Goal: Task Accomplishment & Management: Complete application form

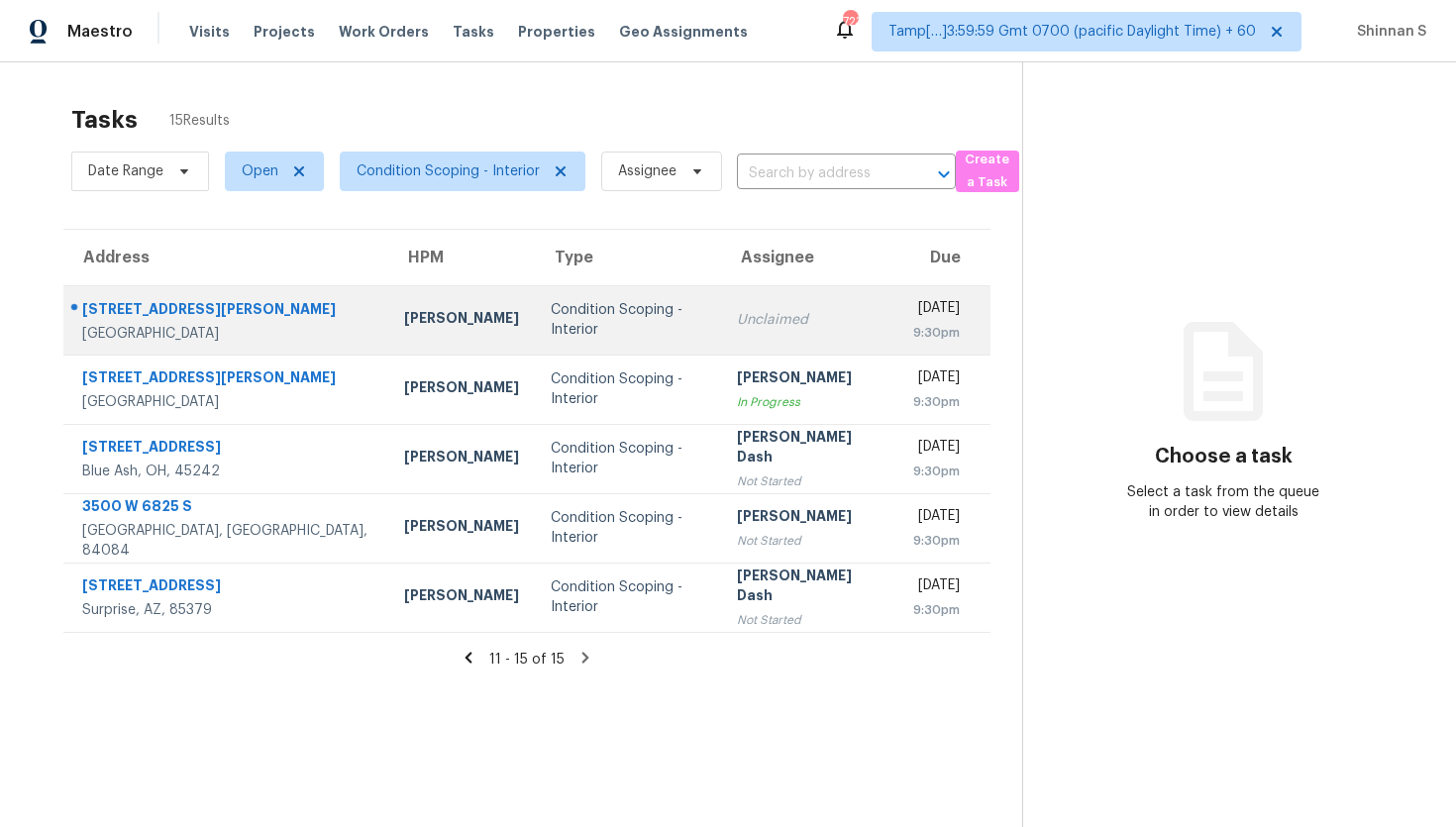
scroll to position [34, 0]
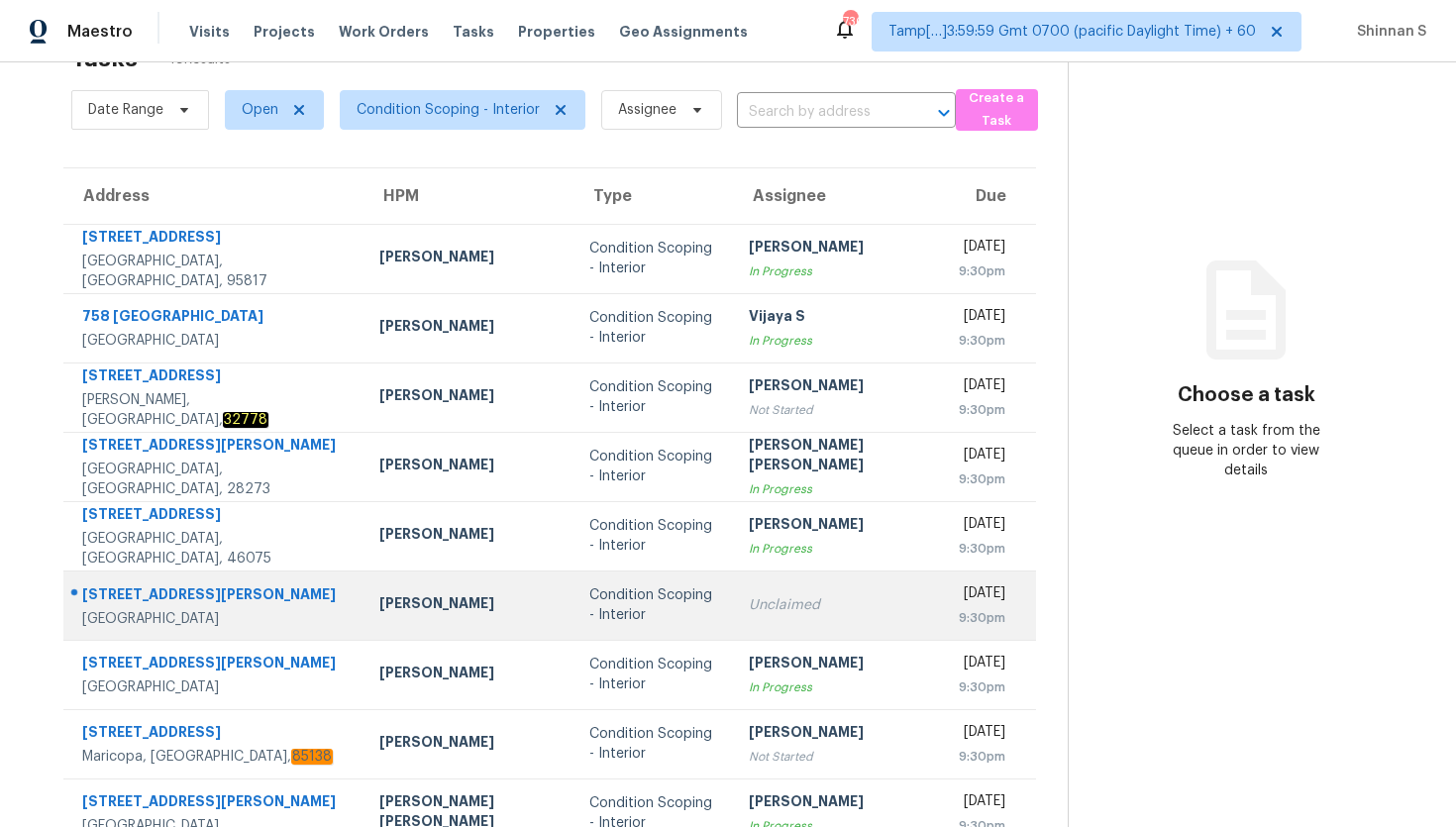
scroll to position [204, 0]
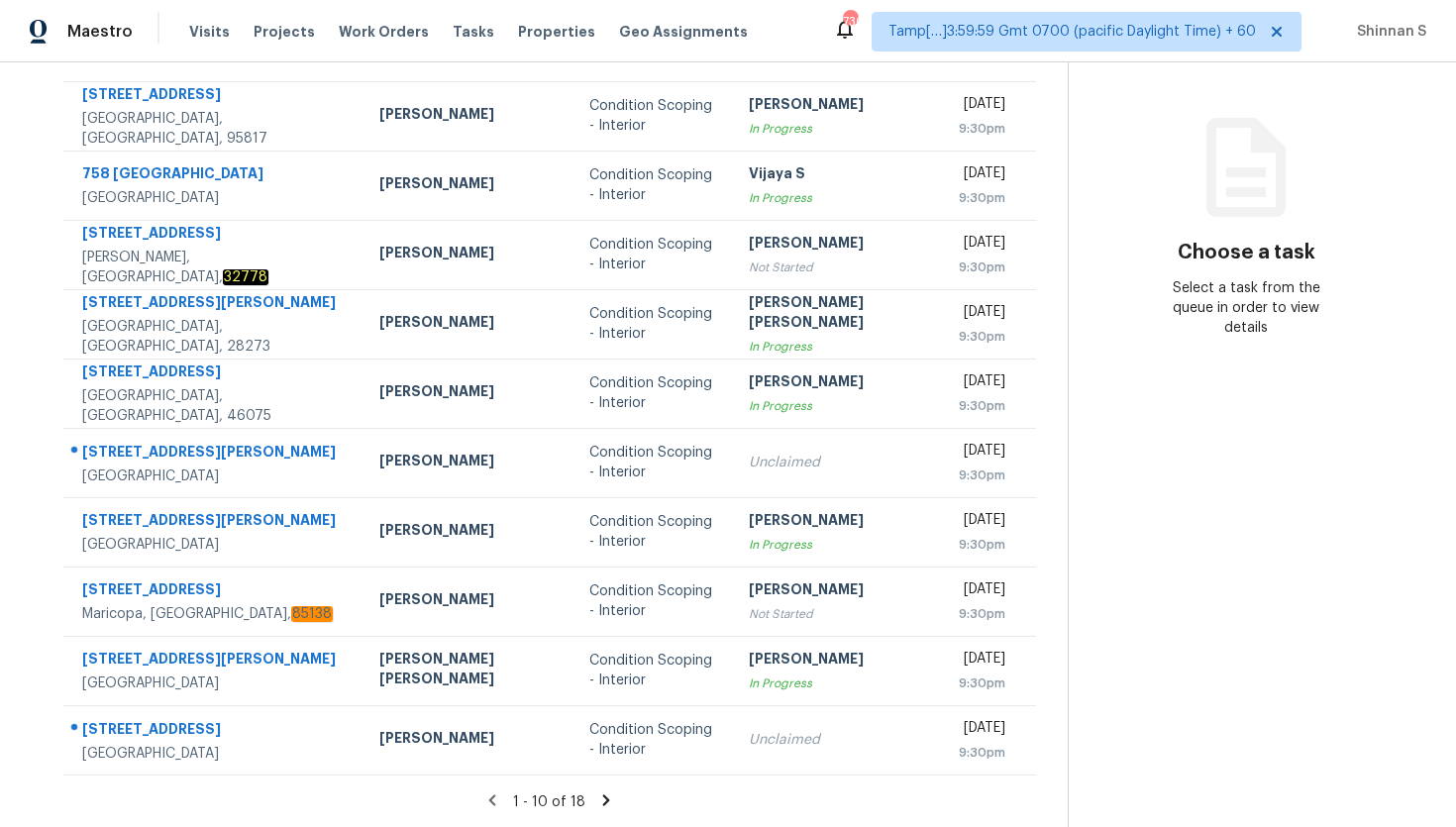
click at [603, 795] on icon at bounding box center [606, 799] width 7 height 11
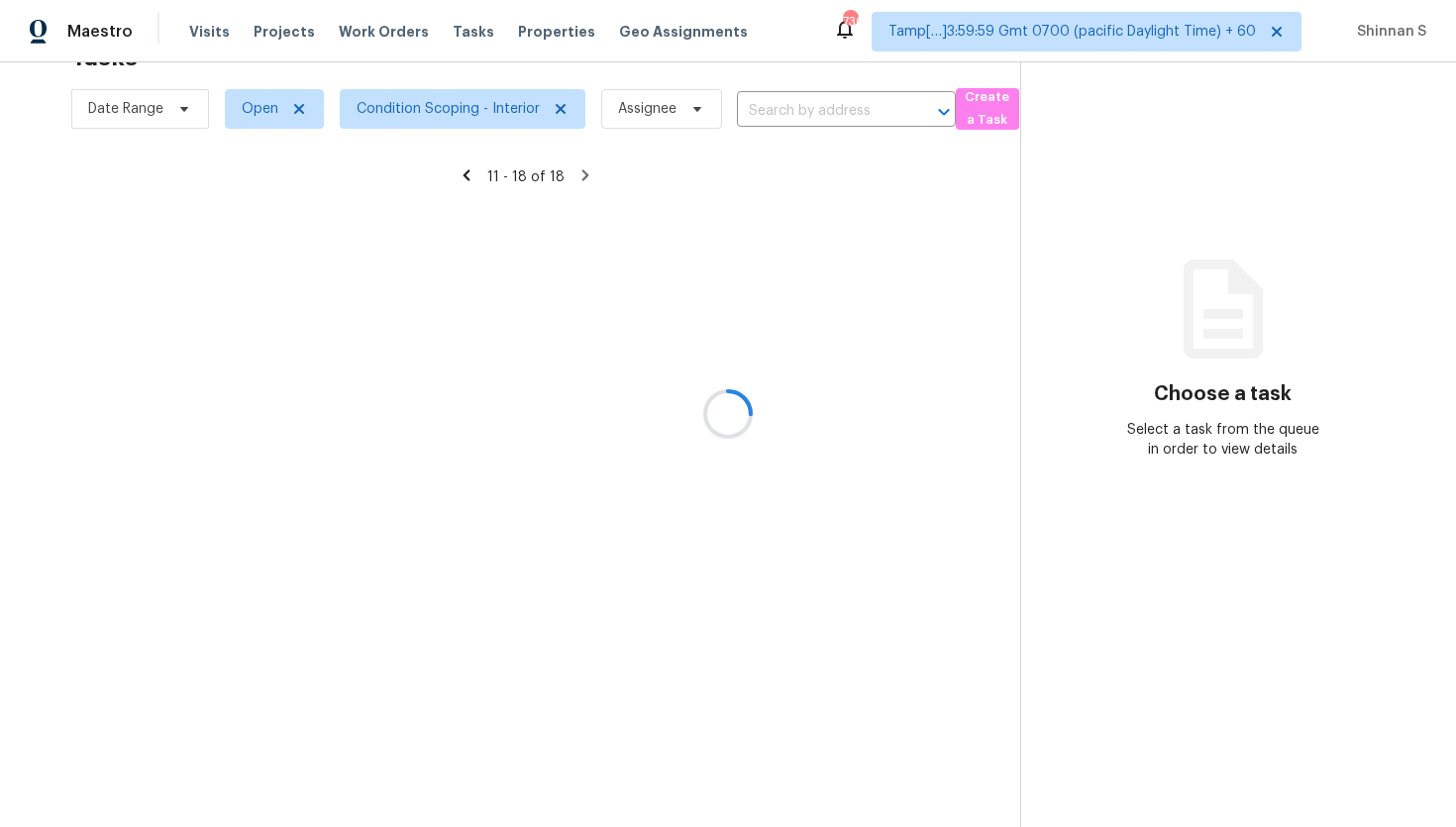
scroll to position [65, 0]
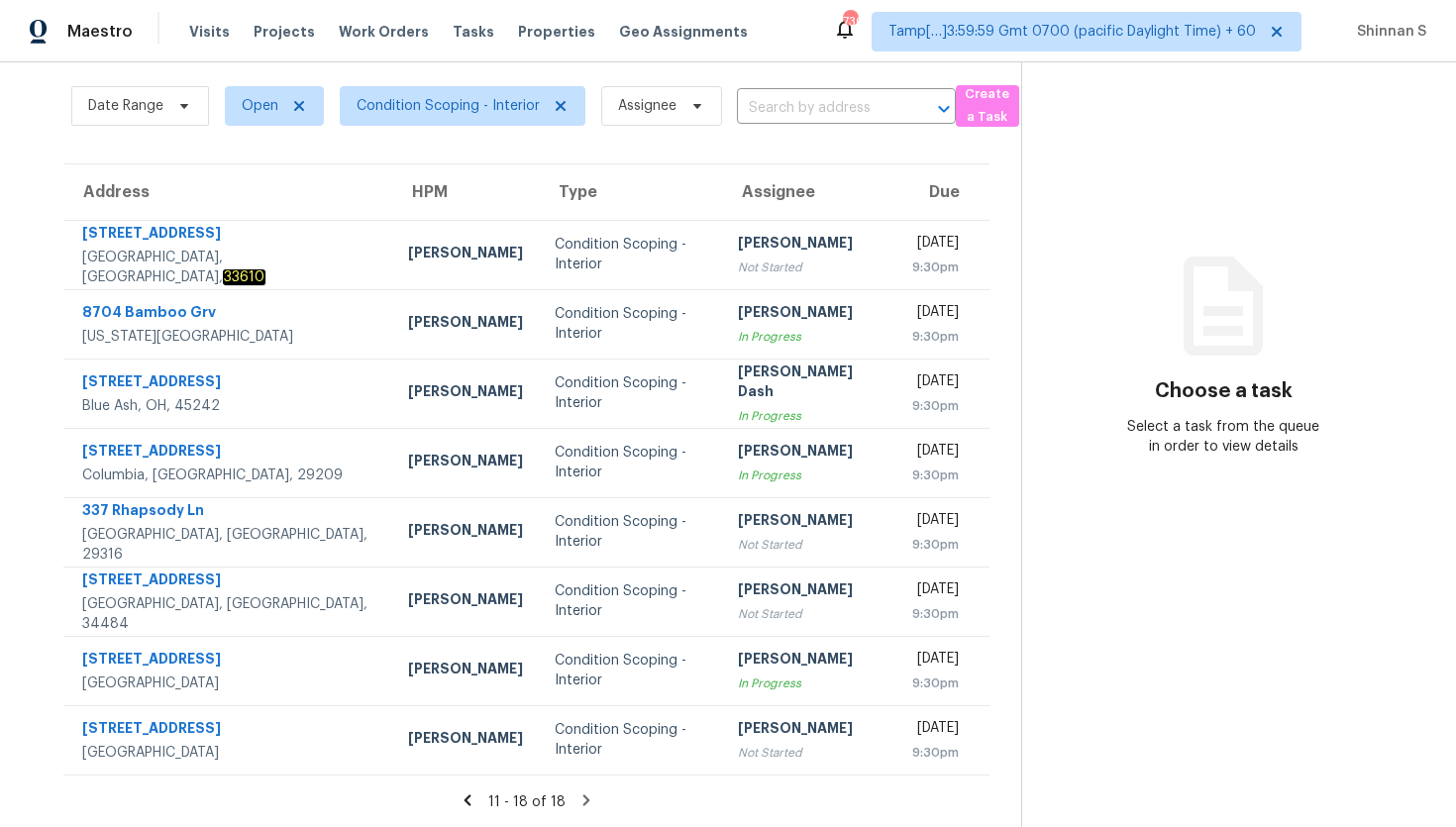
click at [584, 791] on icon at bounding box center [586, 800] width 18 height 18
click at [582, 803] on icon at bounding box center [585, 799] width 7 height 11
click at [741, 777] on section "Tasks 18 Results Date Range Open Condition Scoping - Interior Assignee ​ Create…" at bounding box center [526, 428] width 989 height 799
click at [583, 801] on icon at bounding box center [585, 799] width 7 height 11
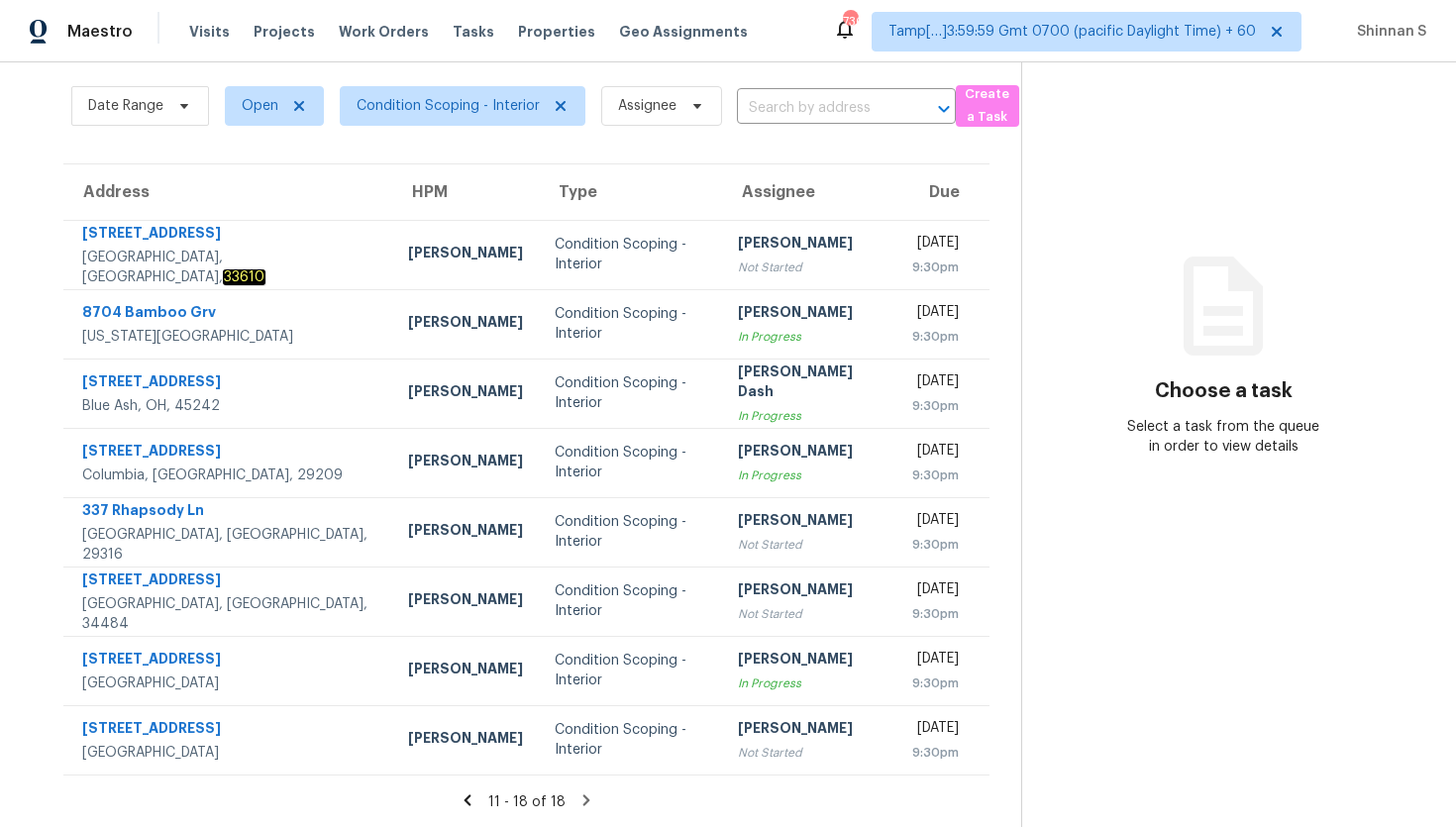
click at [582, 801] on icon at bounding box center [585, 799] width 7 height 11
click at [469, 799] on icon at bounding box center [467, 799] width 7 height 11
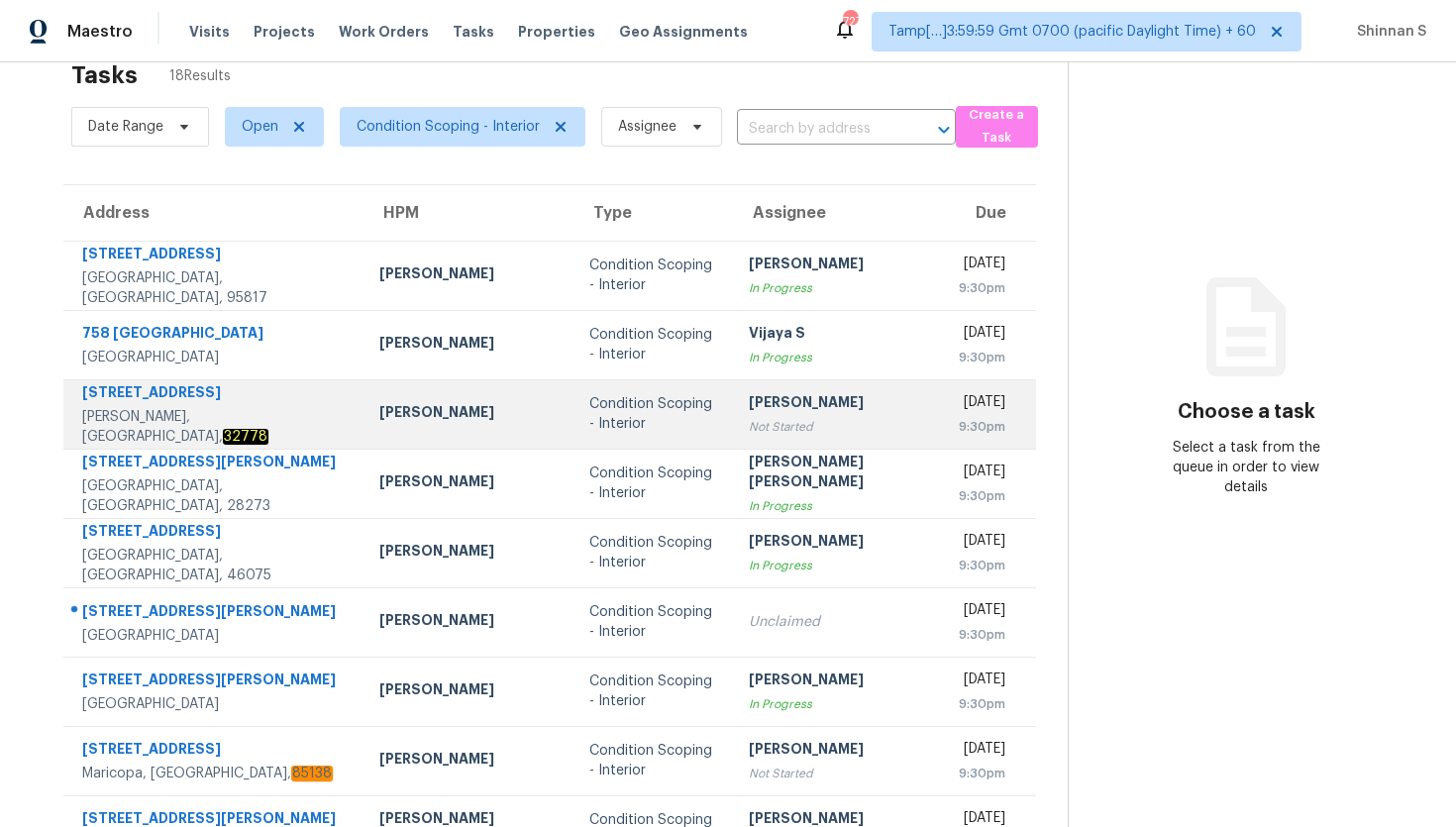
scroll to position [0, 0]
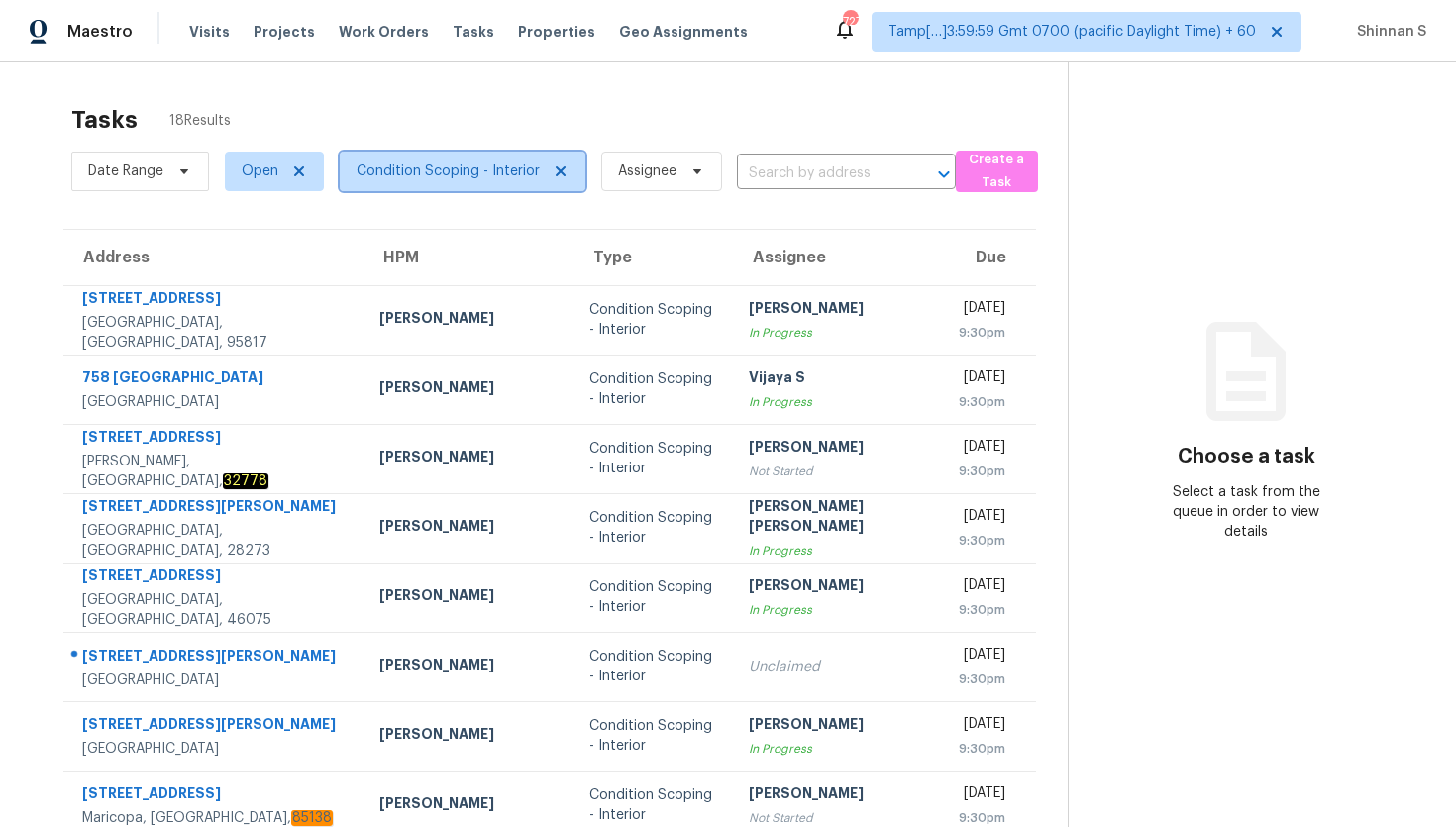
click at [504, 176] on span "Condition Scoping - Interior" at bounding box center [448, 172] width 183 height 20
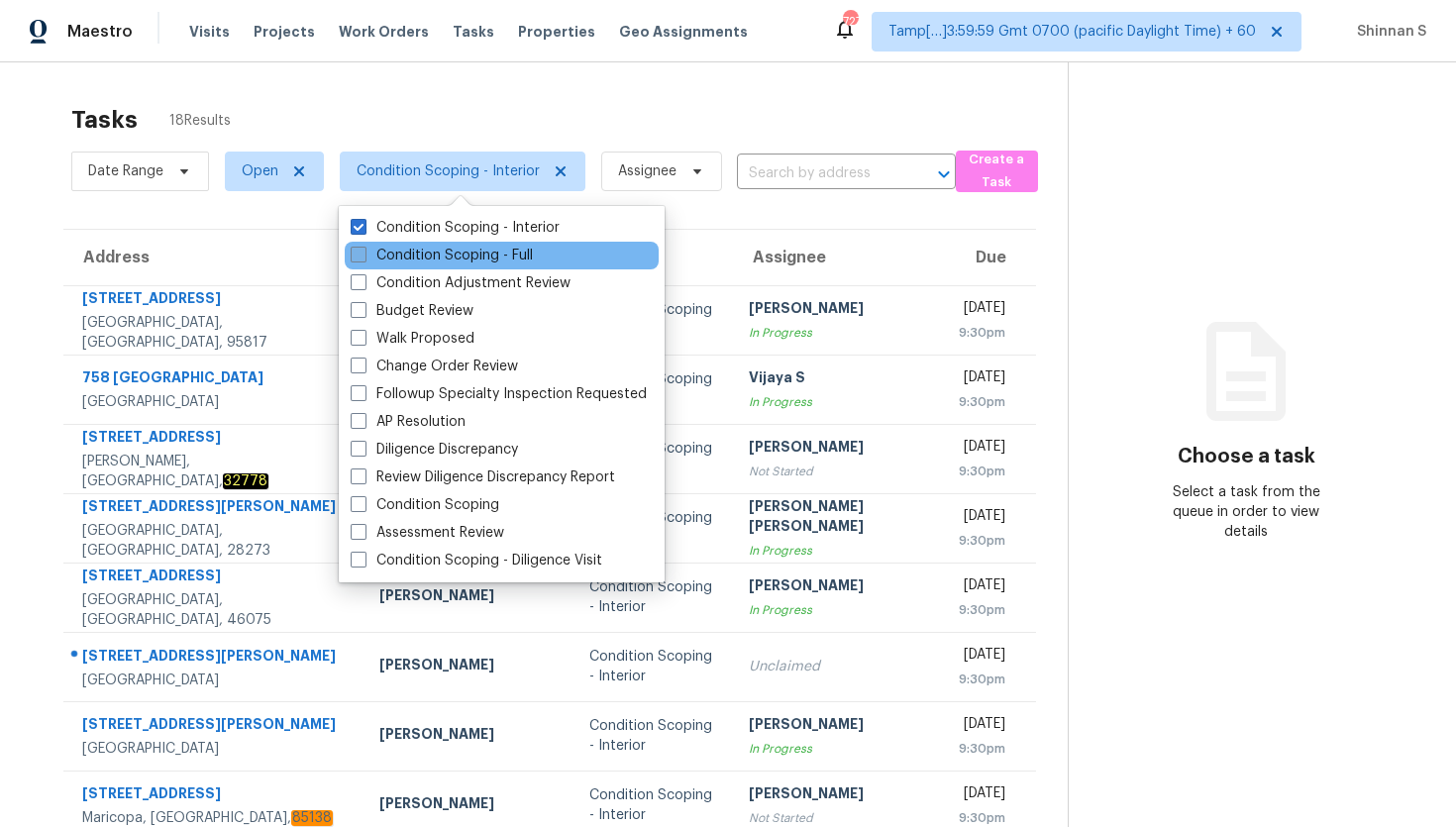
click at [464, 247] on label "Condition Scoping - Full" at bounding box center [442, 256] width 182 height 20
click at [364, 247] on input "Condition Scoping - Full" at bounding box center [357, 252] width 13 height 13
checkbox input "true"
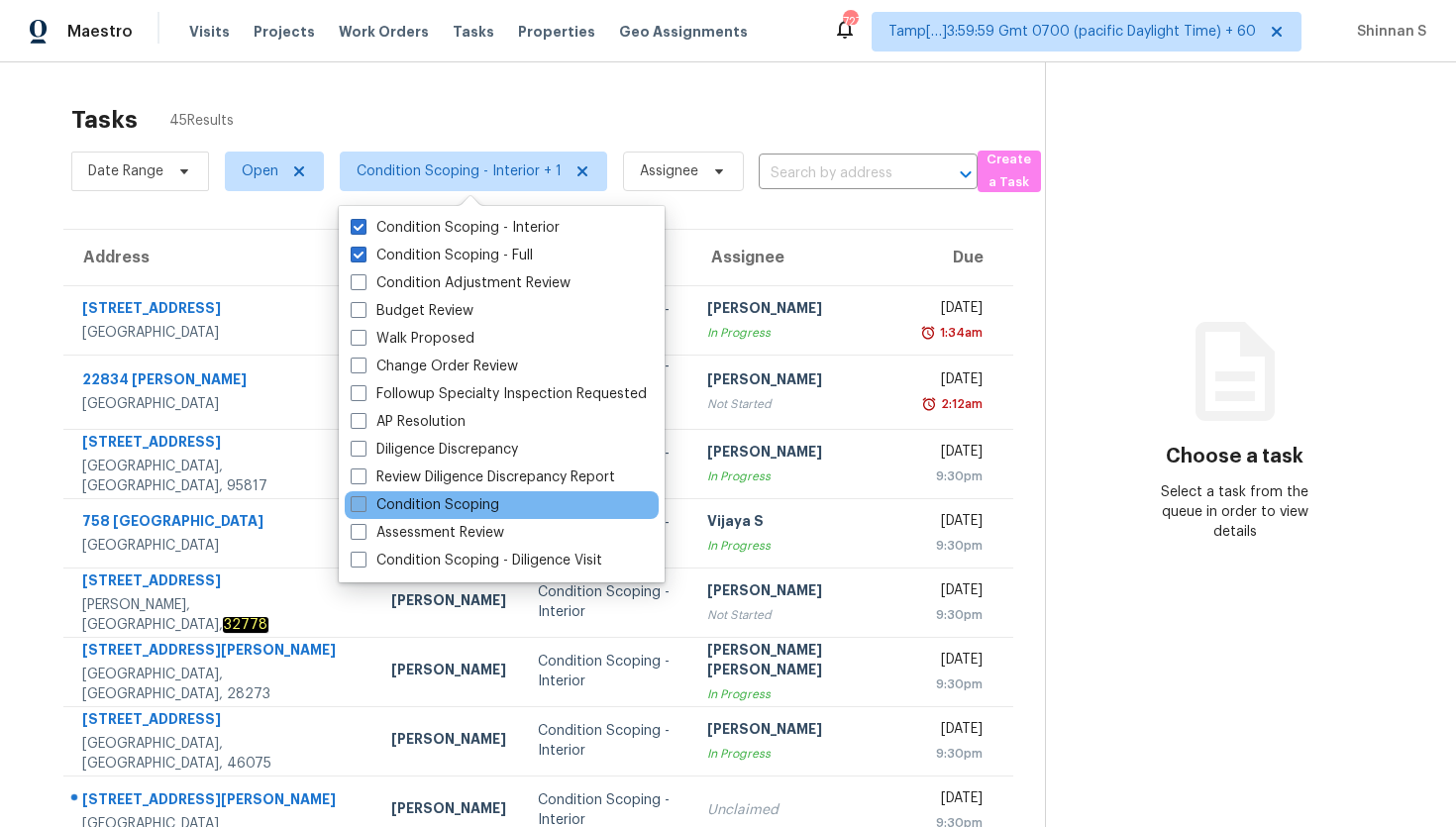
click at [445, 504] on label "Condition Scoping" at bounding box center [425, 506] width 149 height 20
click at [364, 504] on input "Condition Scoping" at bounding box center [357, 502] width 13 height 13
checkbox input "true"
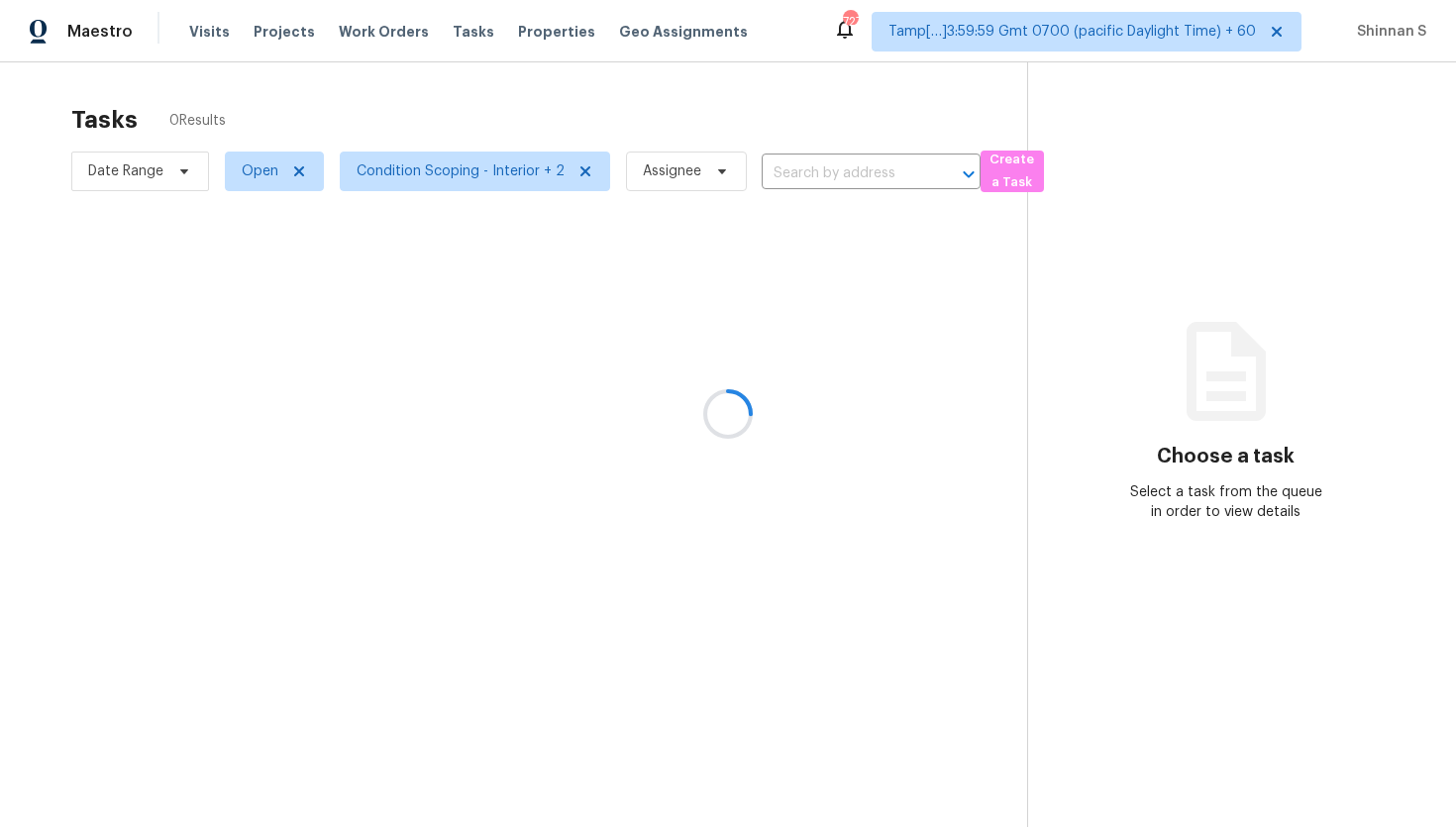
click at [0, 447] on div at bounding box center [728, 414] width 1456 height 827
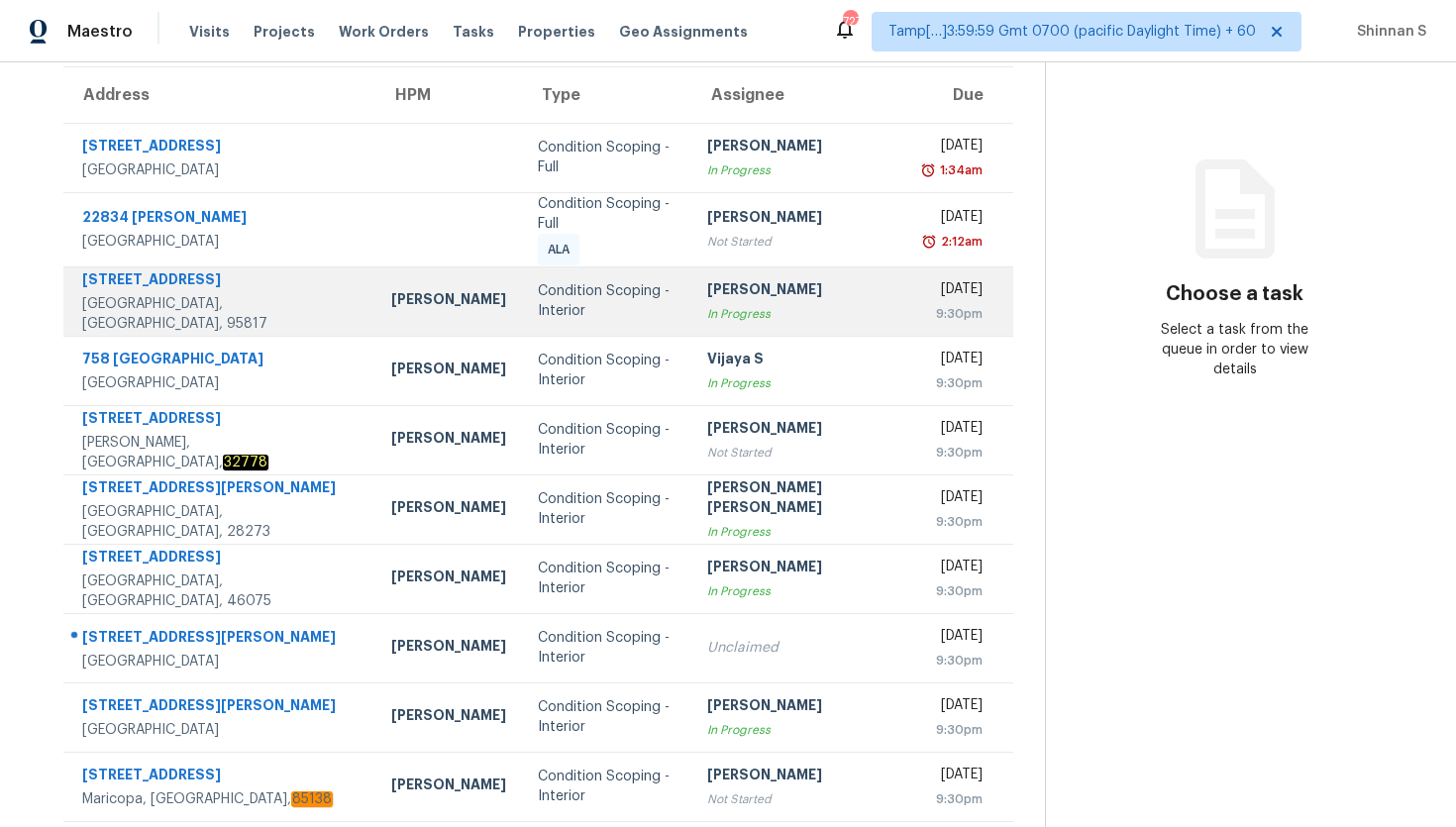
scroll to position [204, 0]
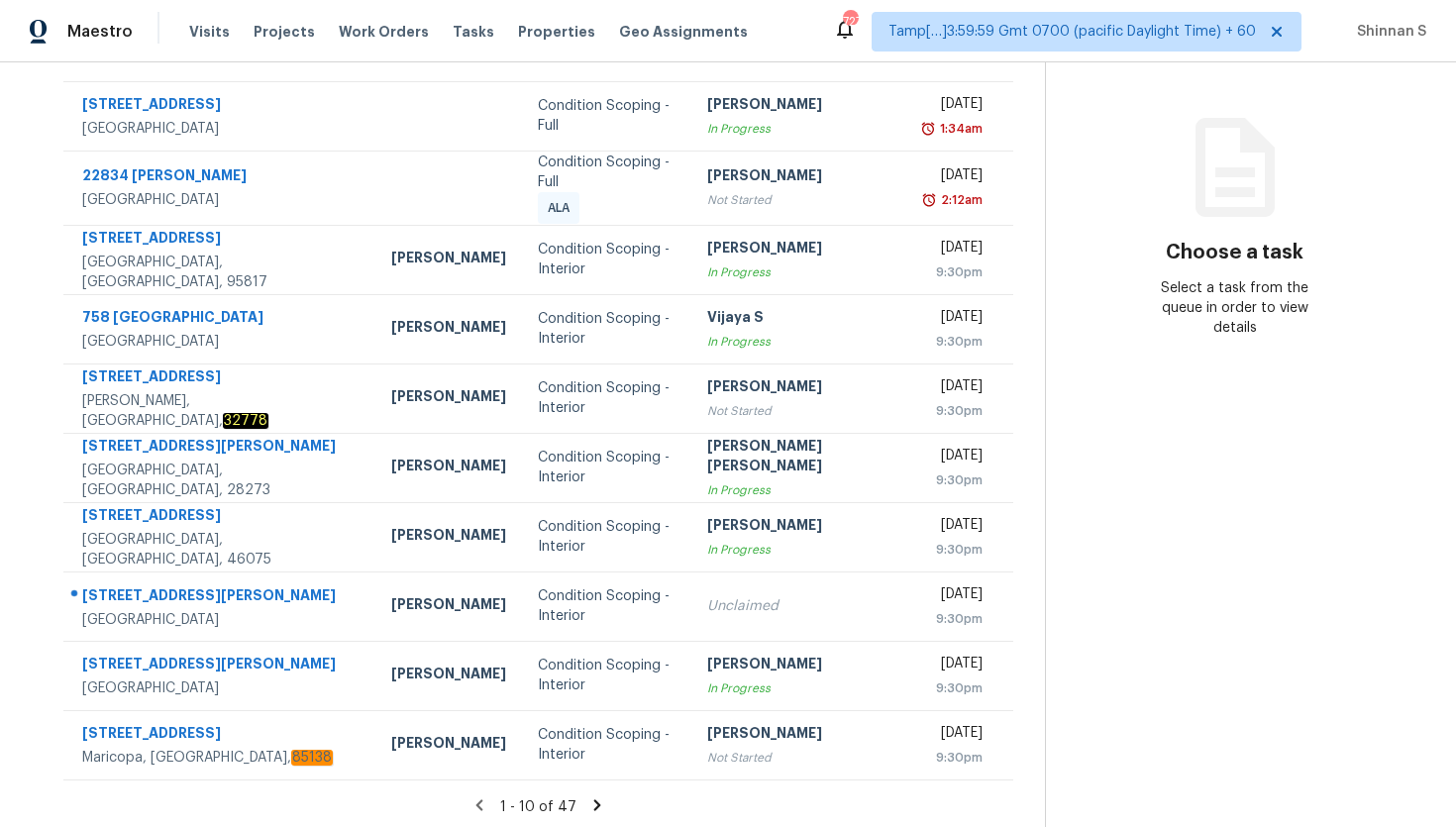
click at [594, 799] on icon at bounding box center [597, 804] width 7 height 11
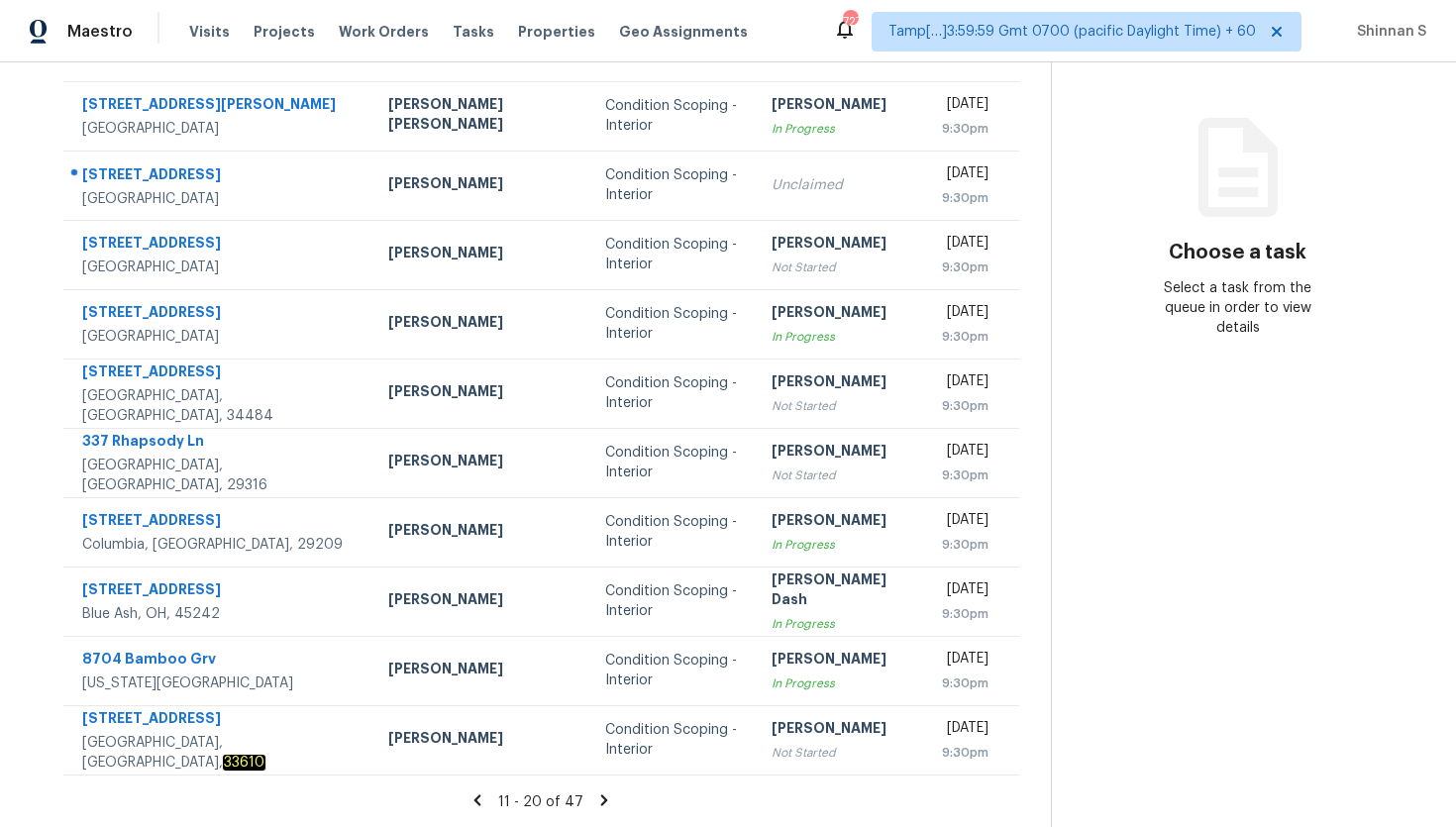
click at [595, 805] on icon at bounding box center [604, 800] width 18 height 18
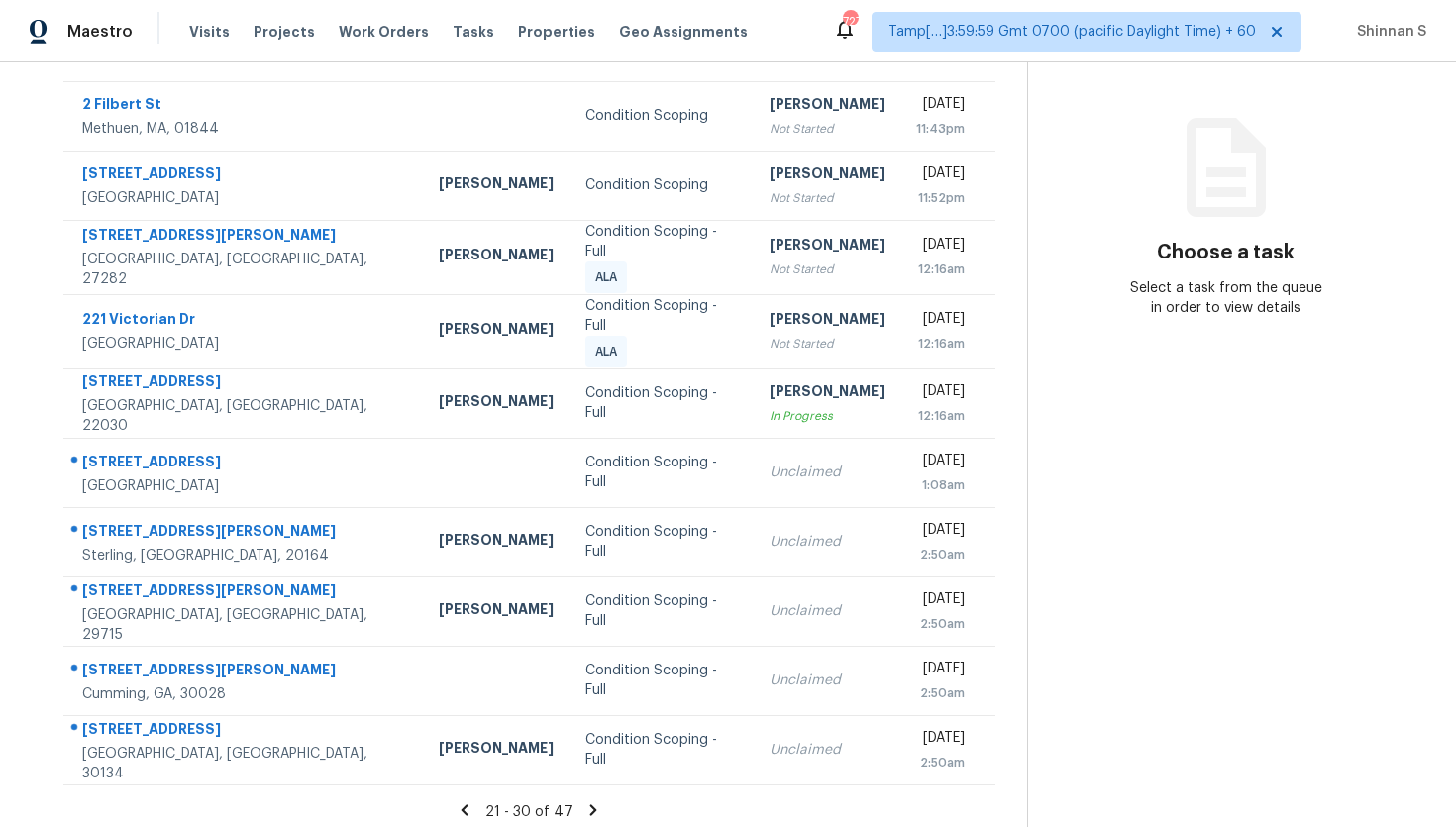
click at [591, 801] on icon at bounding box center [593, 810] width 18 height 18
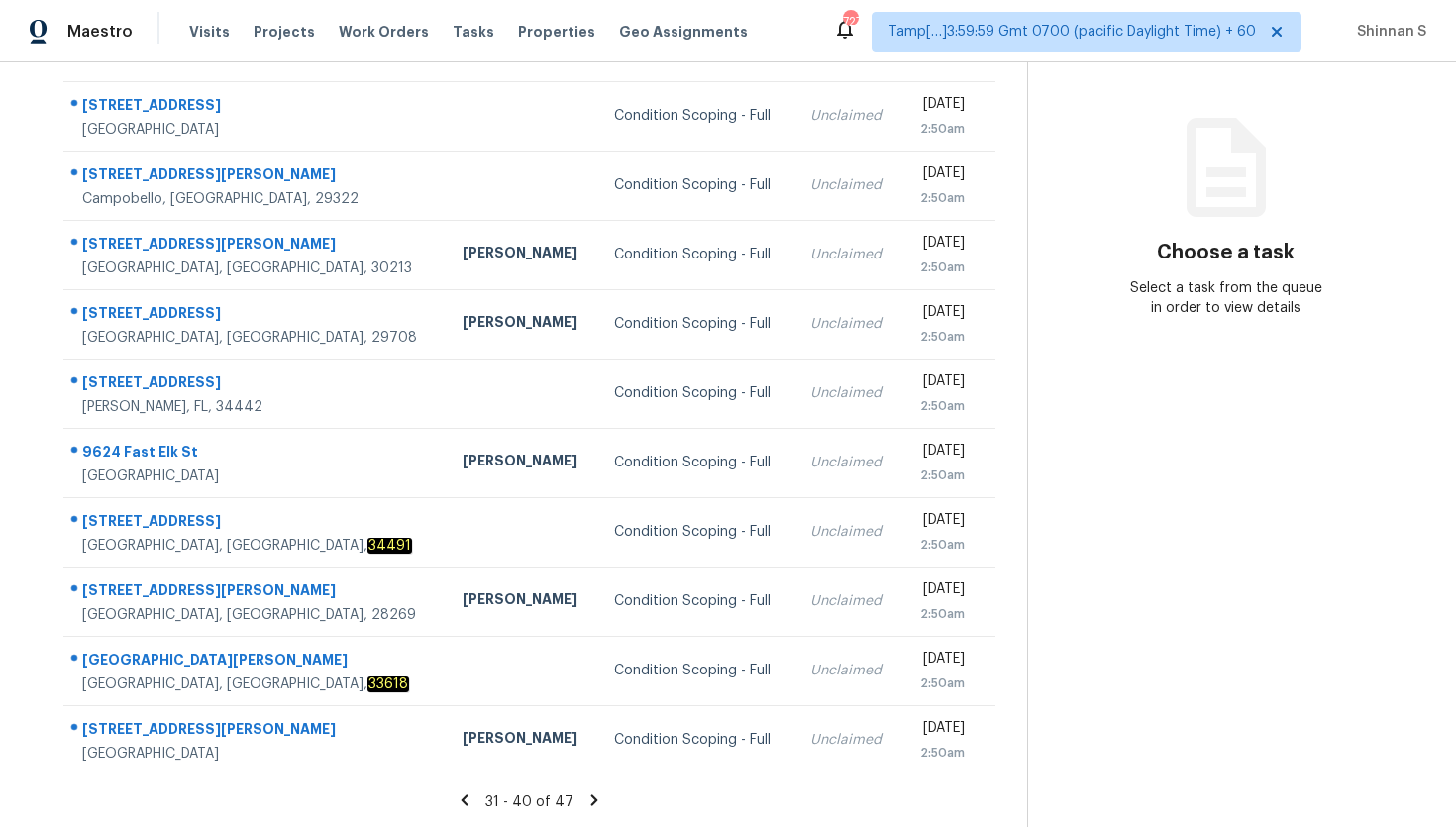
scroll to position [0, 0]
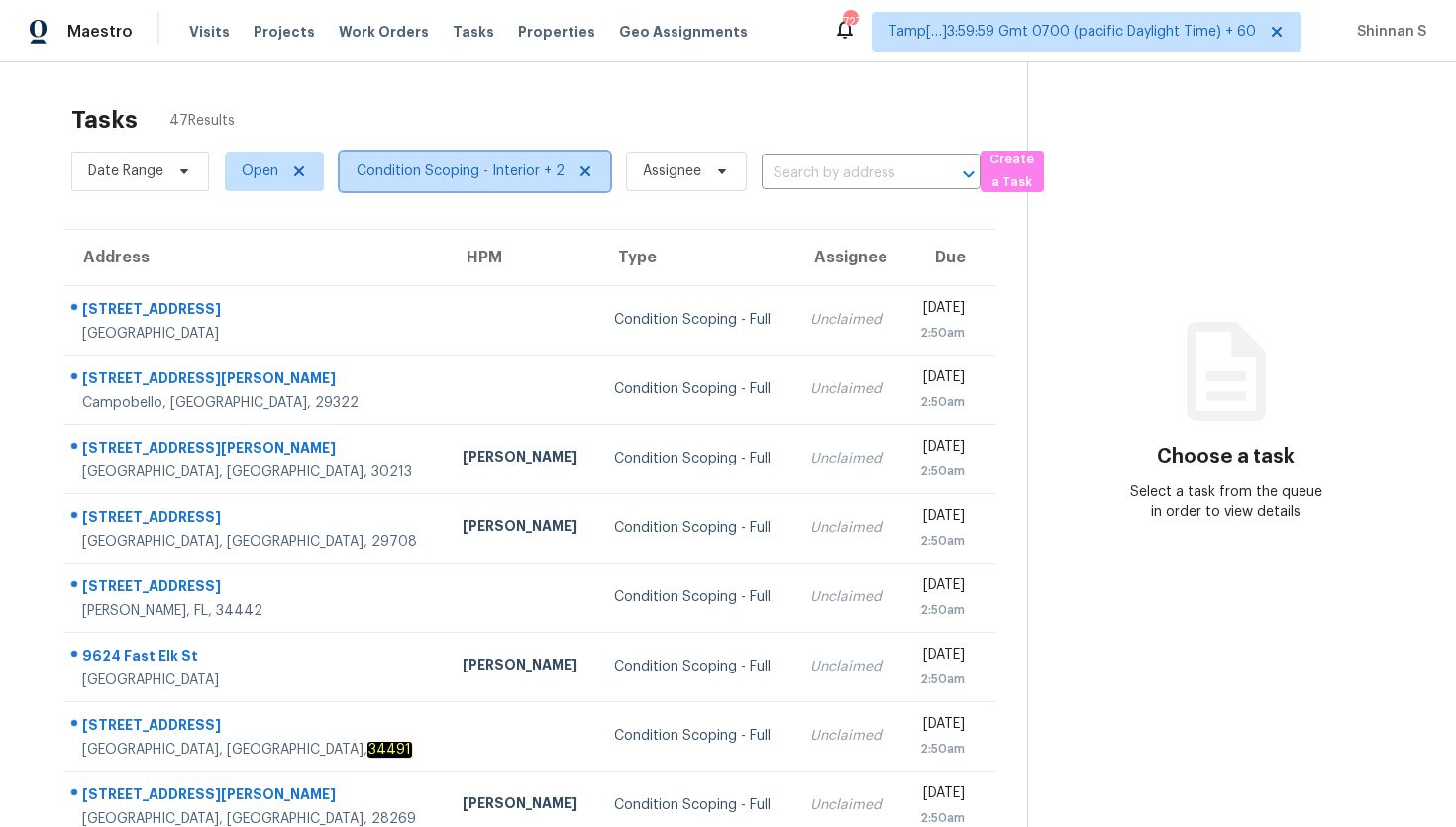
click at [399, 175] on span "Condition Scoping - Interior + 2" at bounding box center [461, 172] width 208 height 20
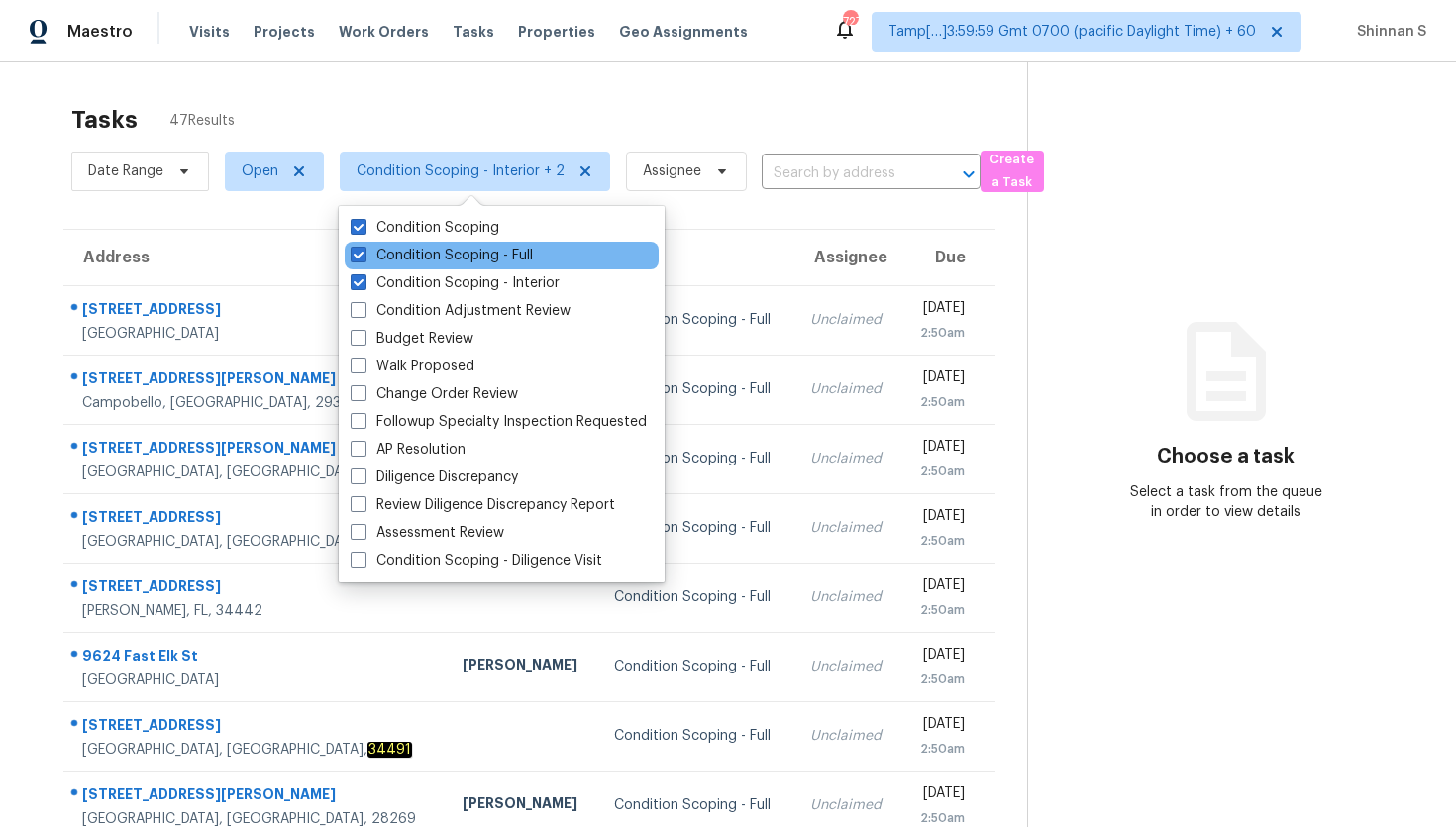
click at [433, 267] on div "Condition Scoping - Full" at bounding box center [502, 256] width 314 height 28
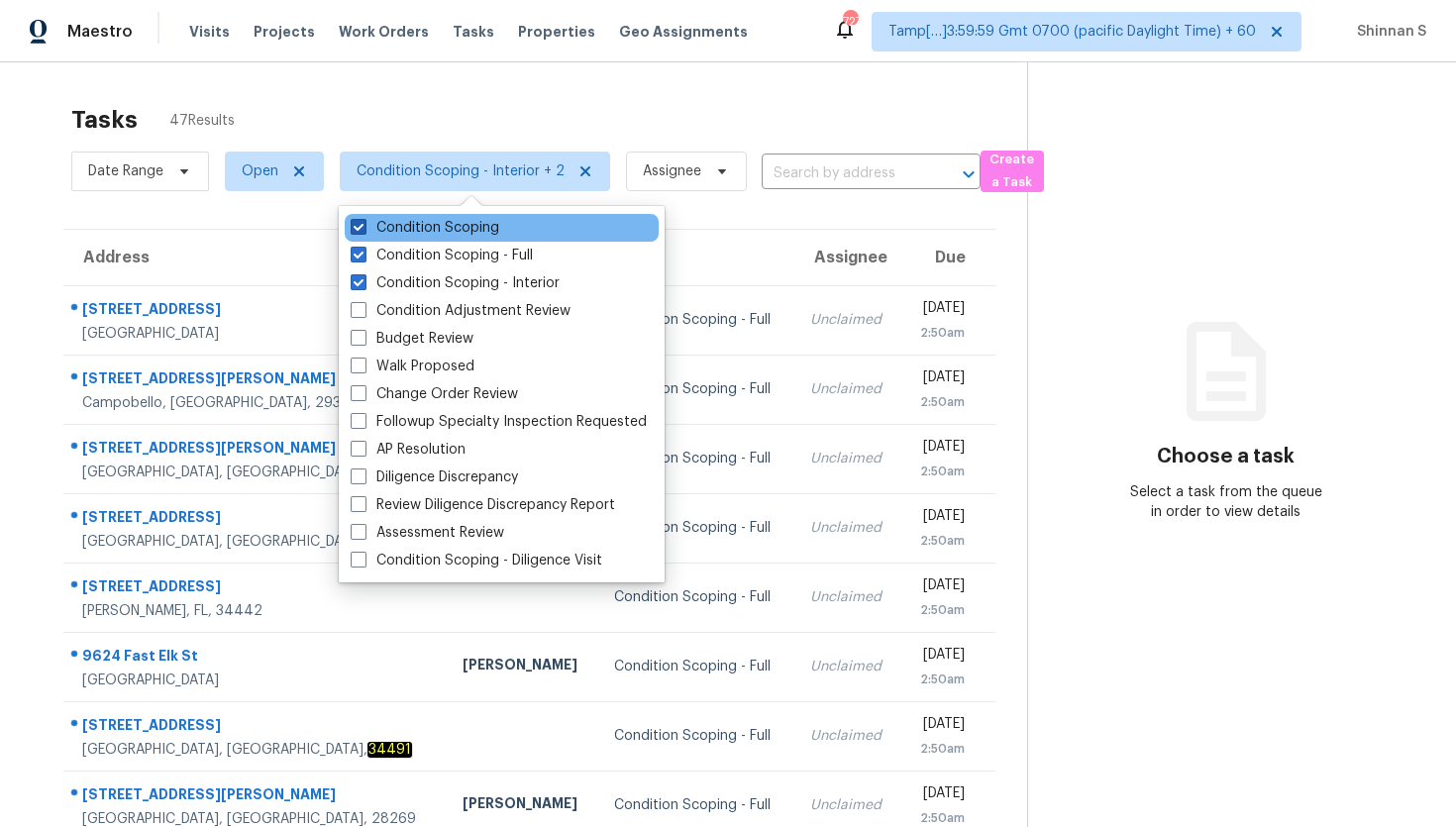
click at [433, 223] on label "Condition Scoping" at bounding box center [425, 228] width 149 height 20
click at [364, 223] on input "Condition Scoping" at bounding box center [357, 224] width 13 height 13
checkbox input "false"
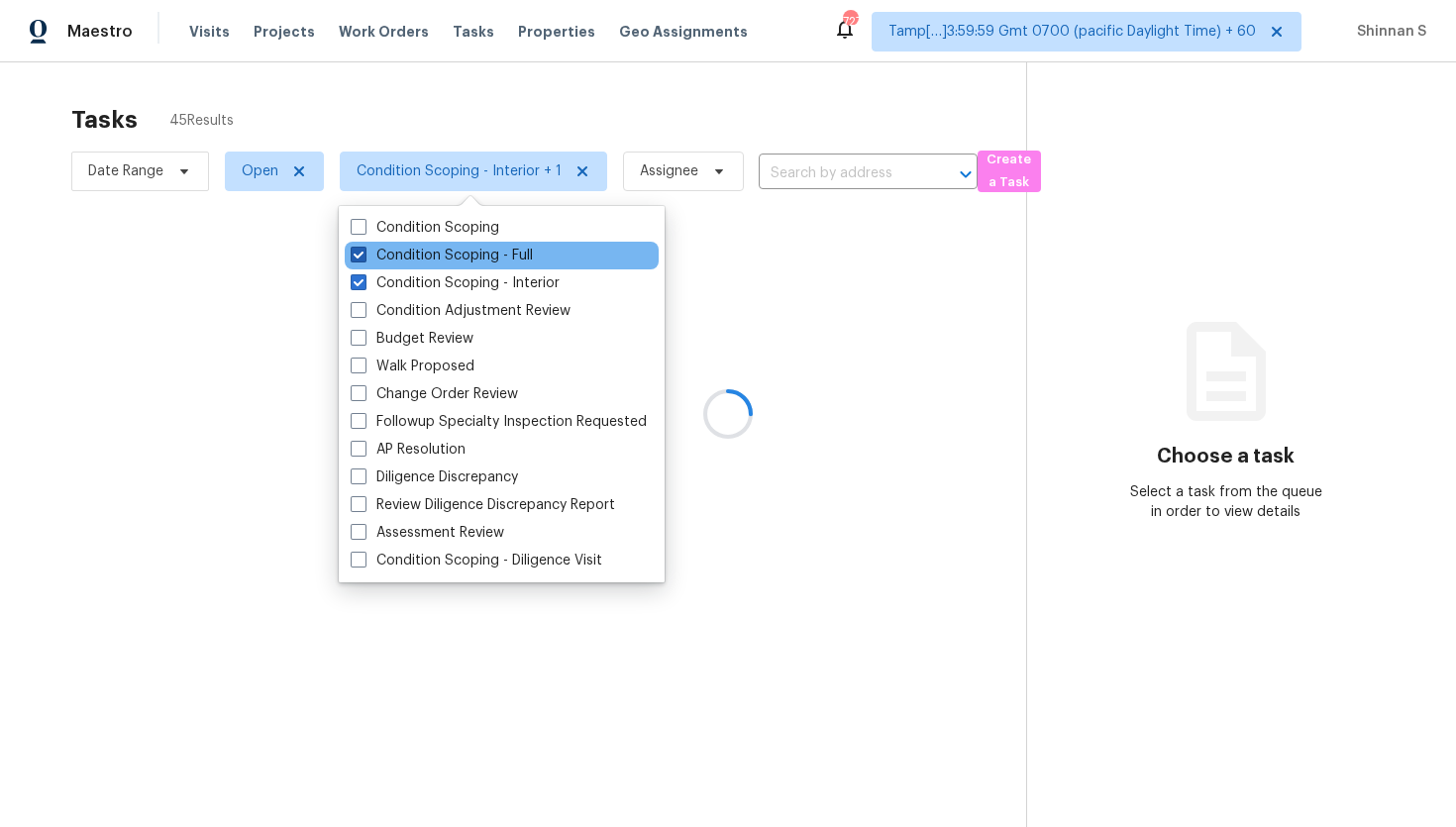
click at [429, 260] on label "Condition Scoping - Full" at bounding box center [442, 256] width 182 height 20
click at [364, 259] on input "Condition Scoping - Full" at bounding box center [357, 252] width 13 height 13
checkbox input "false"
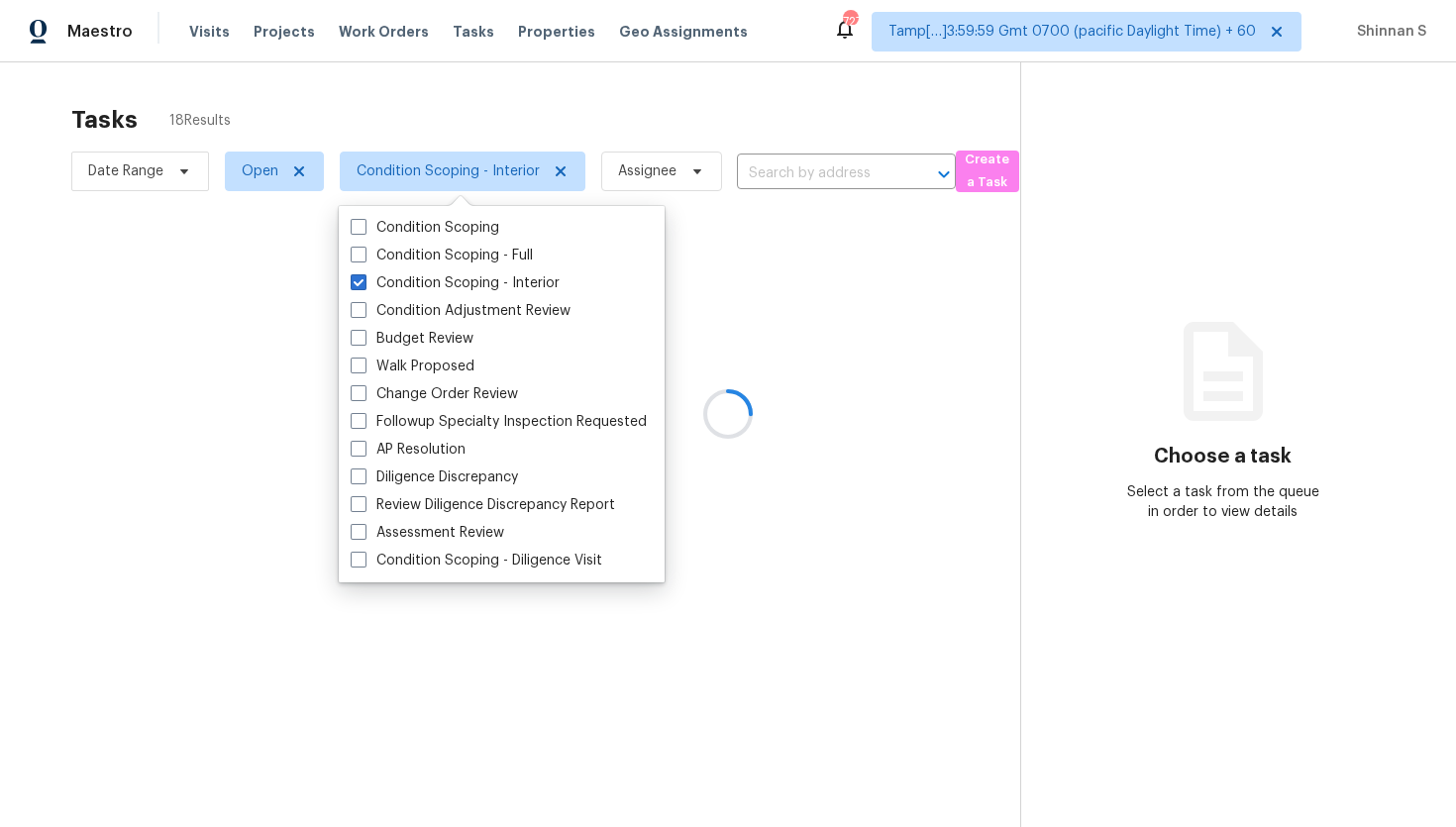
click at [0, 408] on div at bounding box center [728, 414] width 1456 height 827
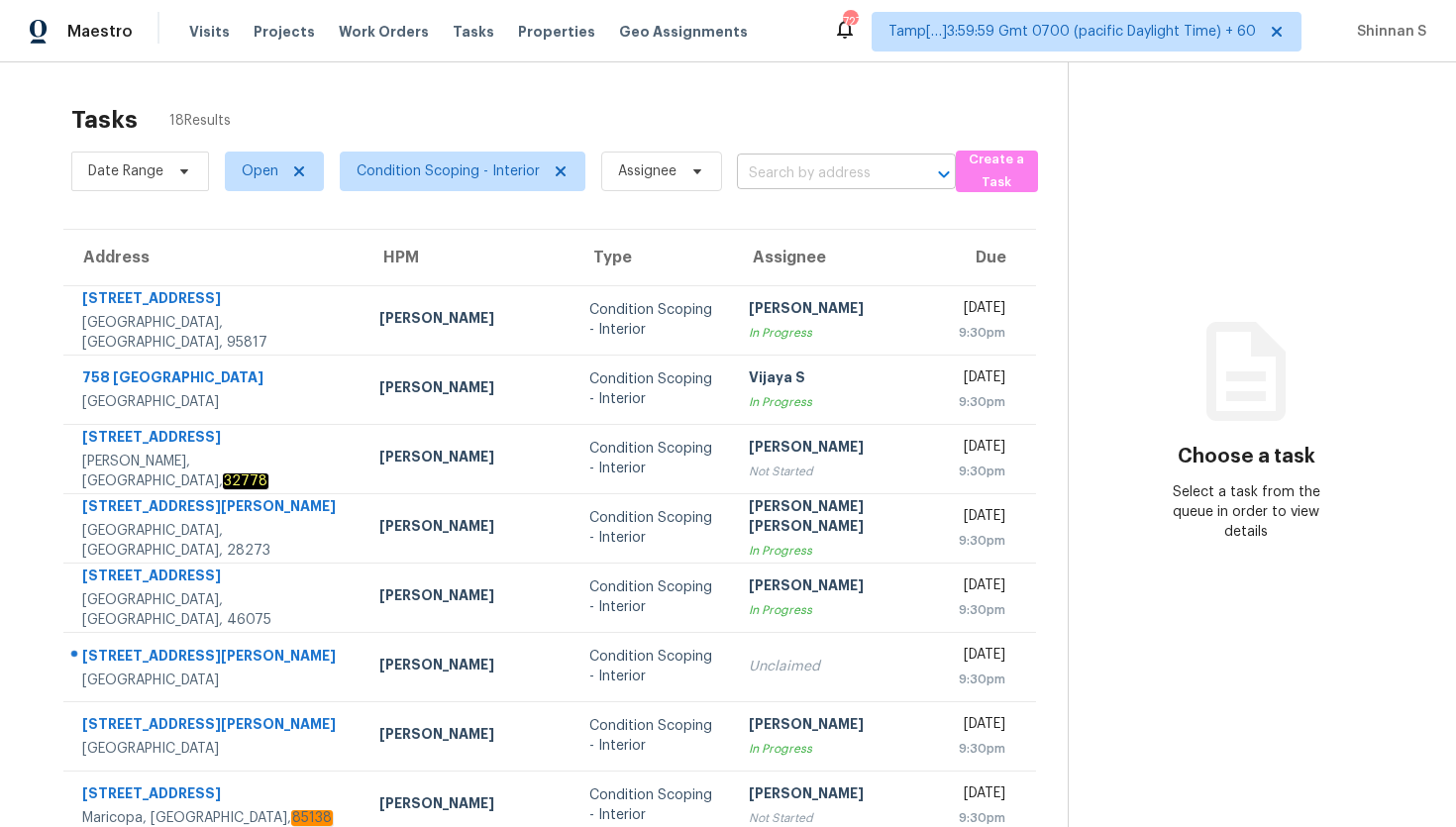
click at [852, 172] on input "text" at bounding box center [818, 174] width 164 height 31
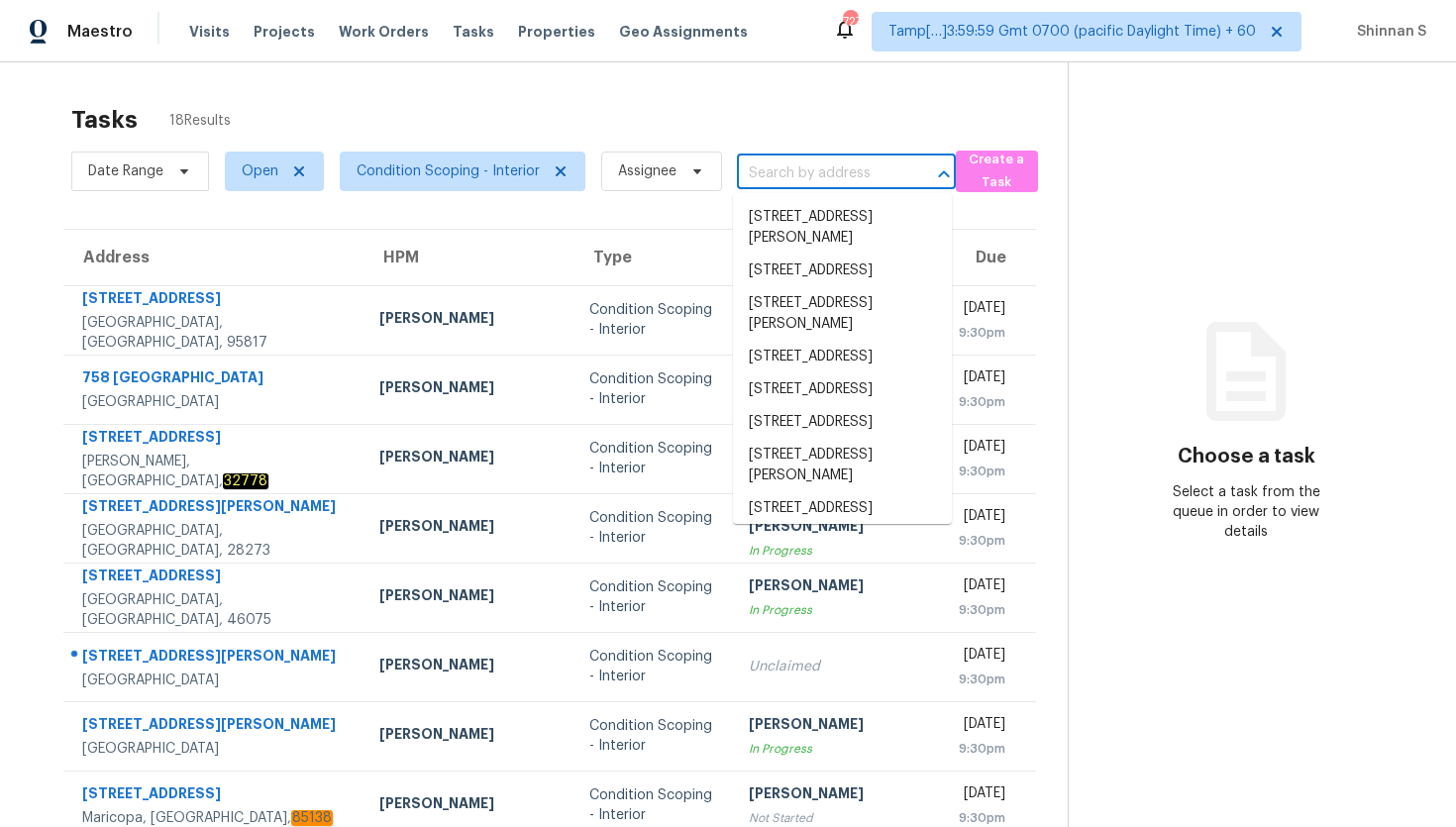
paste input "5031 Rita Ave, San Antonio, TX 78228"
type input "5031 Rita Ave, San Antonio, TX 78228"
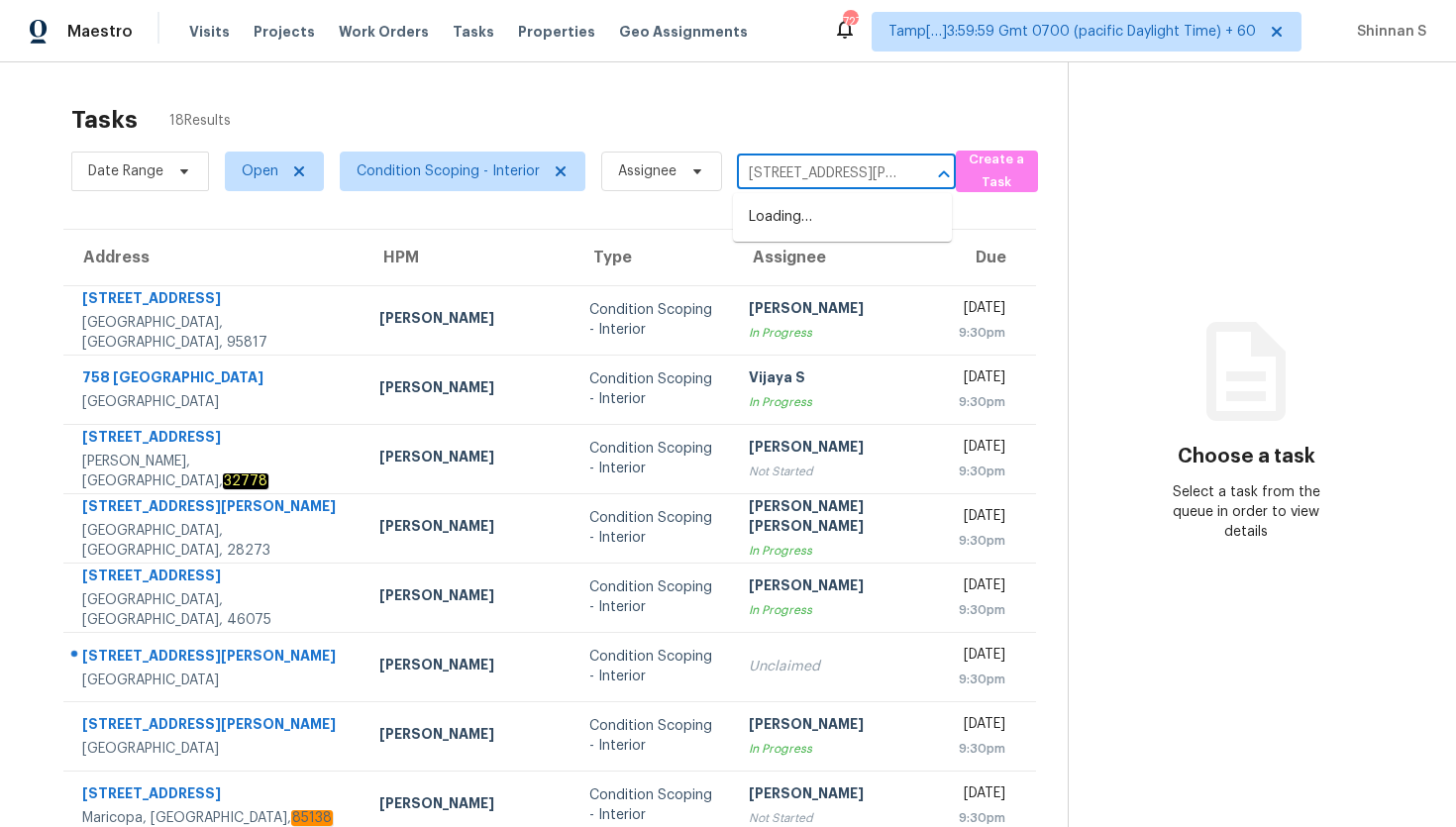
scroll to position [0, 89]
click at [806, 233] on li "5031 Rita Ave, San Antonio, TX 78228" at bounding box center [841, 228] width 219 height 54
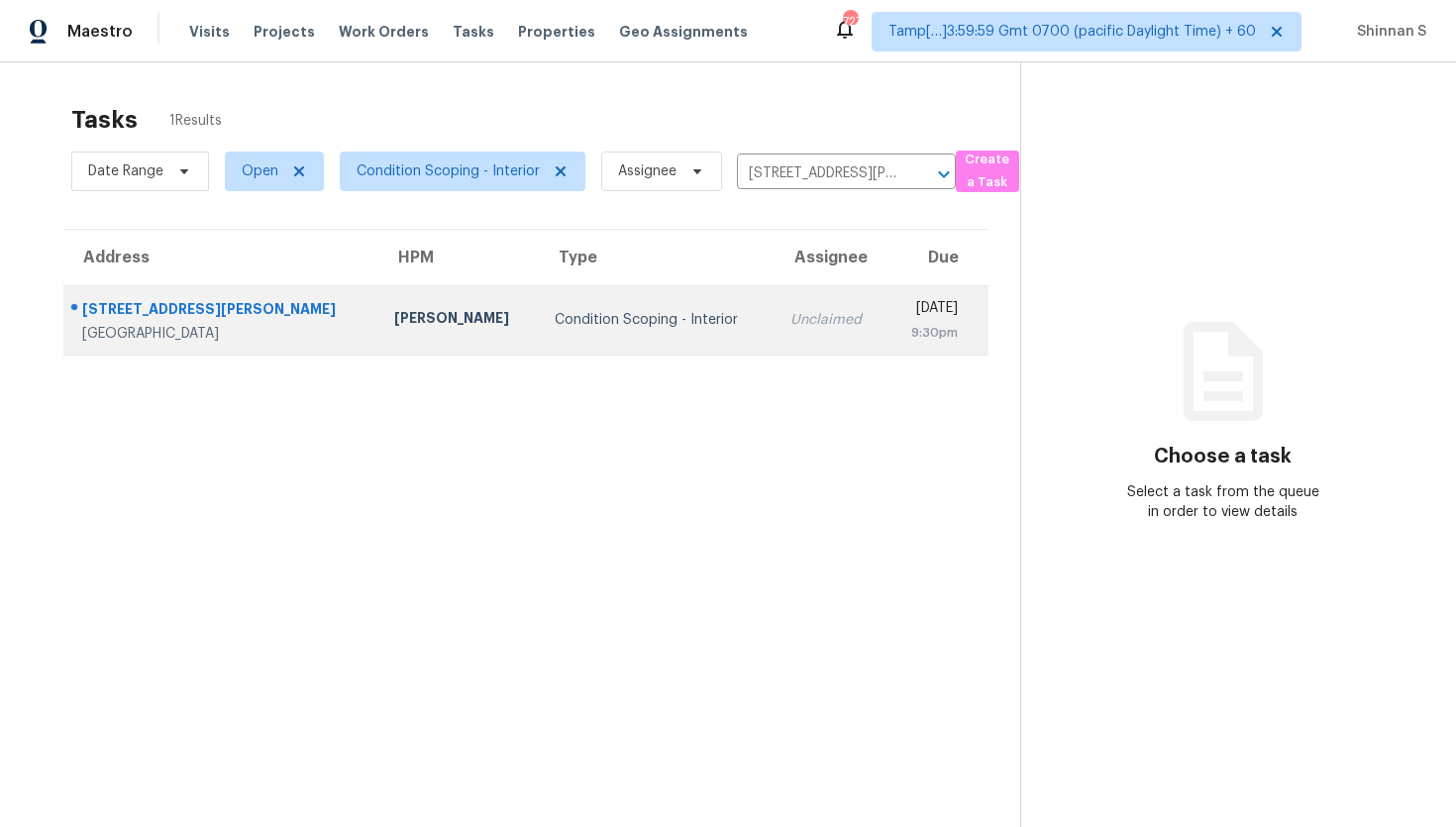
click at [651, 326] on td "Condition Scoping - Interior" at bounding box center [656, 320] width 235 height 69
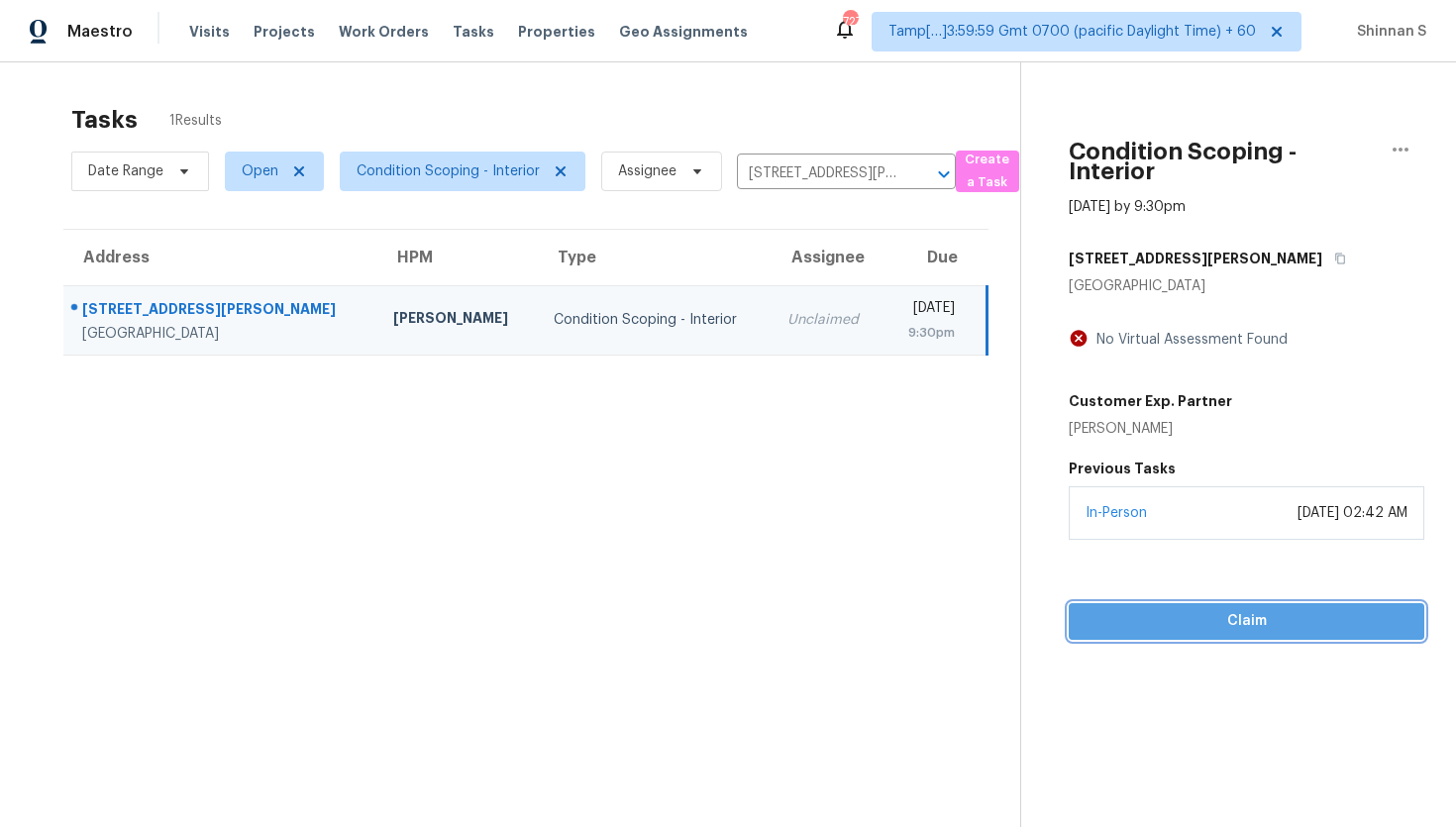
click at [1217, 617] on span "Claim" at bounding box center [1246, 621] width 324 height 25
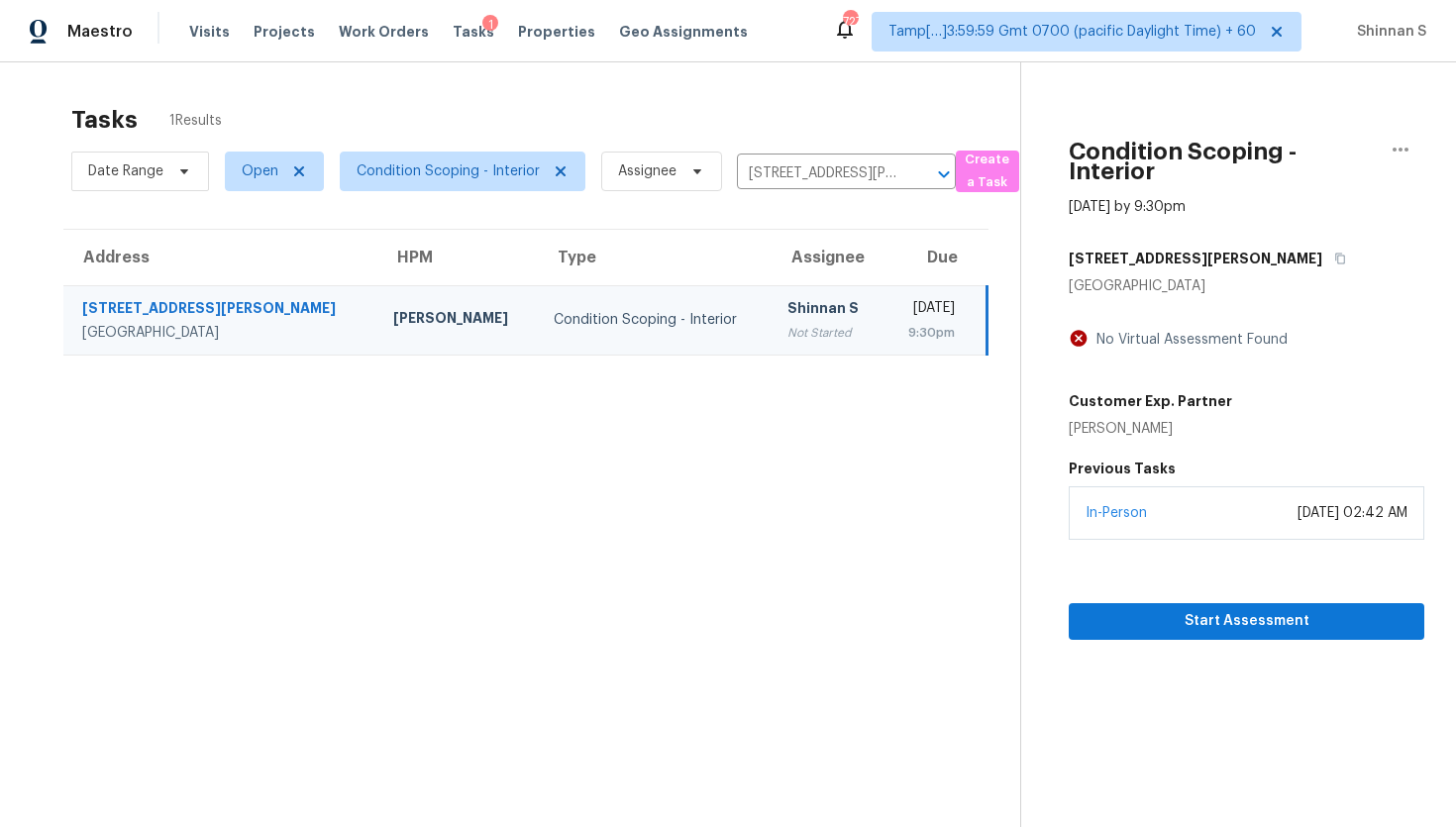
click at [743, 562] on section "Tasks 1 Results Date Range Open Condition Scoping - Interior Assignee 5031 Rita…" at bounding box center [525, 492] width 988 height 795
click at [738, 521] on section "Tasks 1 Results Date Range Open Condition Scoping - Interior Assignee 5031 Rita…" at bounding box center [525, 492] width 988 height 795
click at [1338, 627] on span "Start Assessment" at bounding box center [1246, 621] width 324 height 25
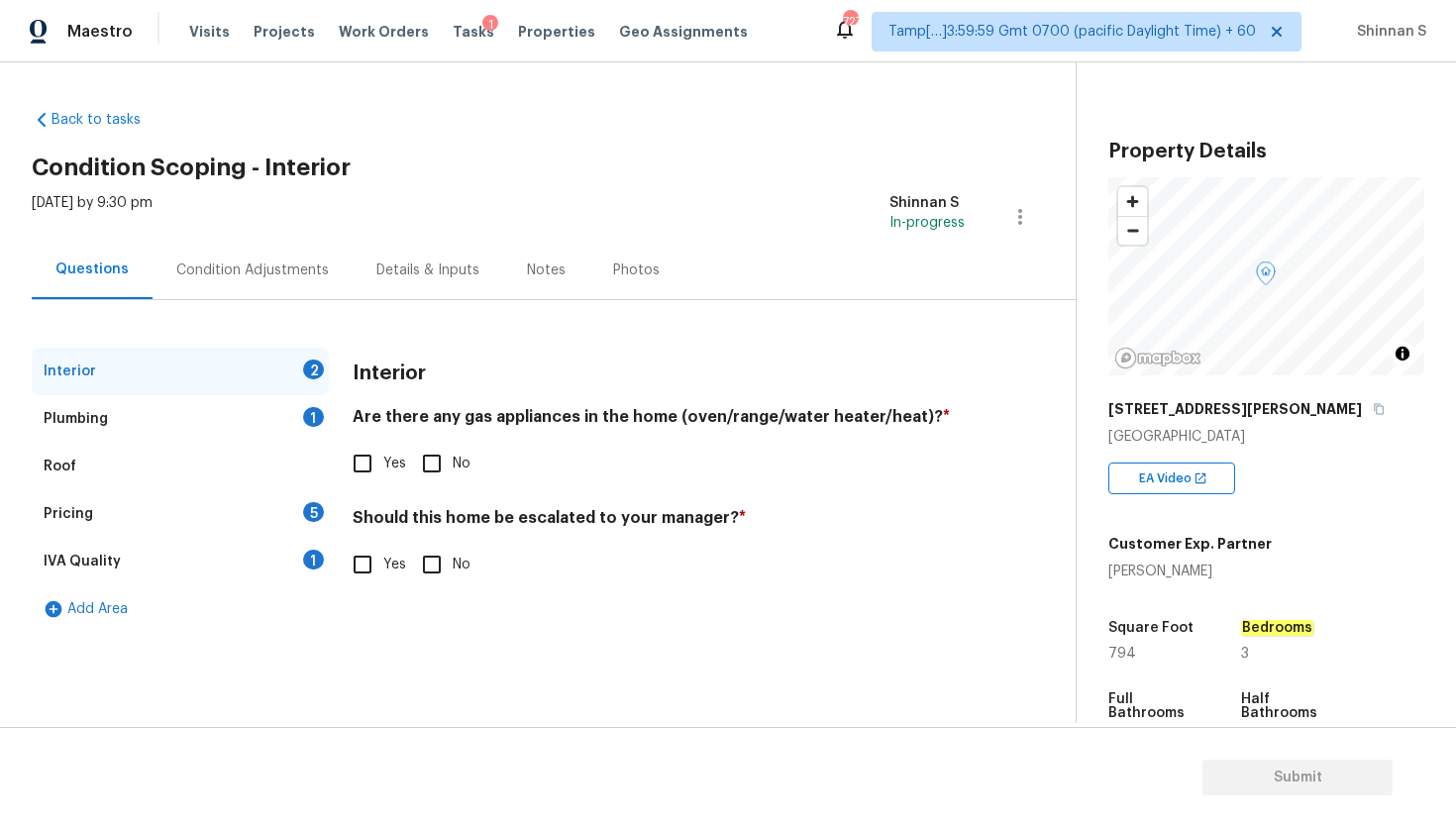
click at [371, 464] on input "Yes" at bounding box center [363, 464] width 42 height 42
checkbox input "true"
click at [367, 566] on input "Yes" at bounding box center [363, 564] width 42 height 42
checkbox input "true"
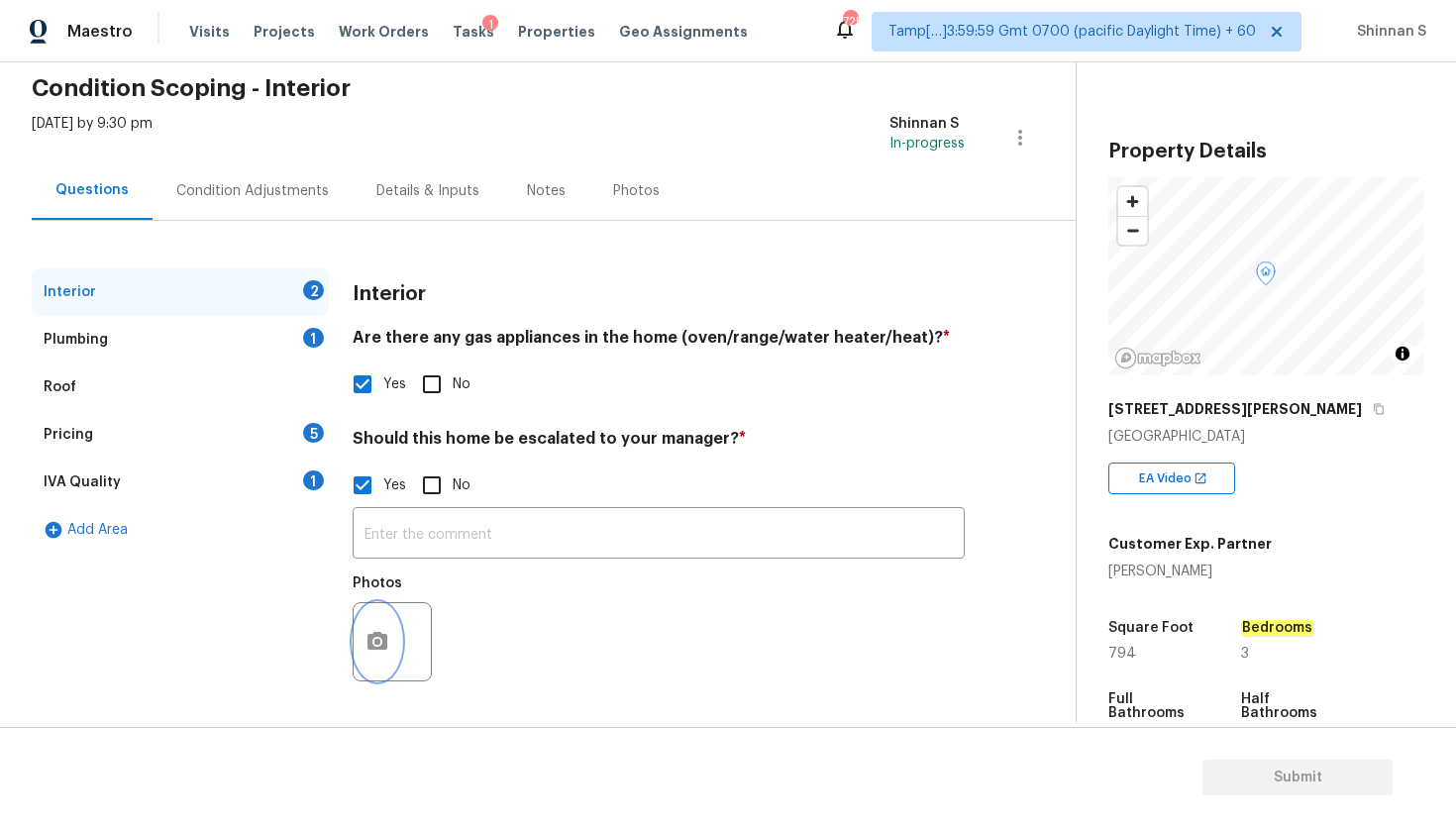
click at [398, 632] on button "button" at bounding box center [378, 642] width 48 height 77
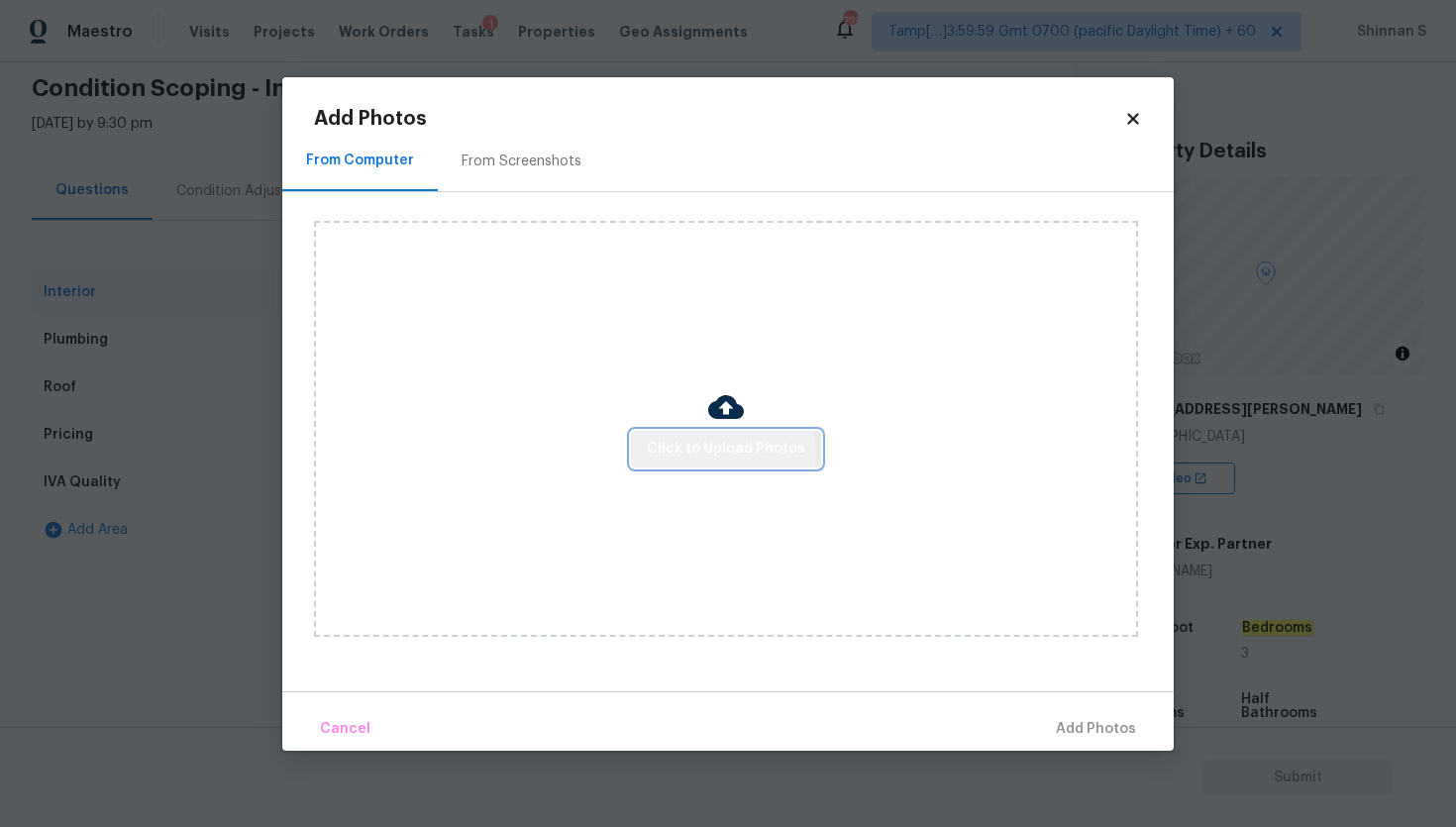
click at [725, 455] on span "Click to Upload Photos" at bounding box center [726, 449] width 159 height 25
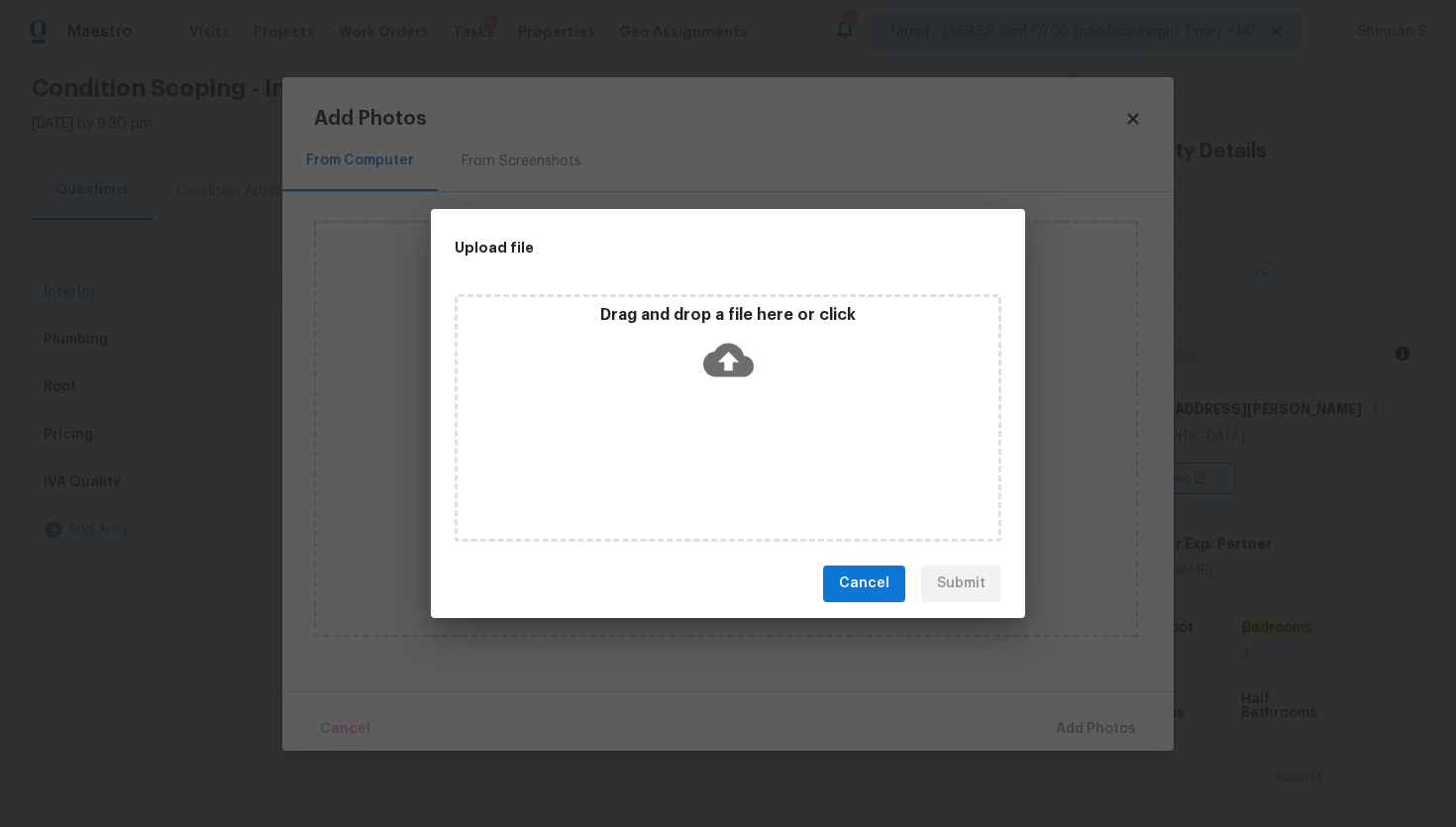
click at [719, 370] on icon at bounding box center [728, 360] width 51 height 34
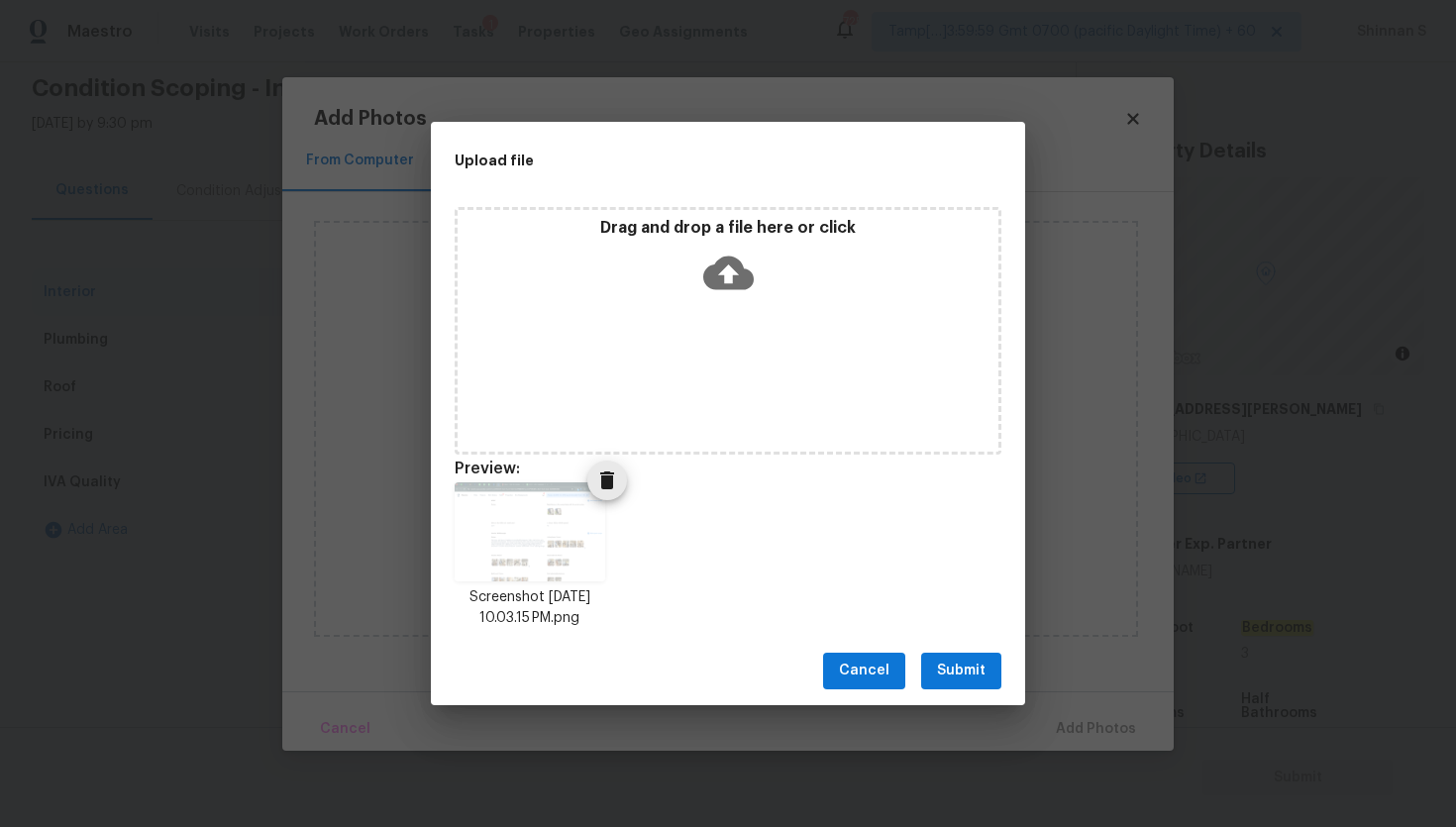
click at [562, 540] on img at bounding box center [530, 532] width 151 height 99
click at [609, 489] on icon "Delete" at bounding box center [607, 481] width 14 height 18
click at [952, 663] on span "Submit" at bounding box center [960, 670] width 49 height 25
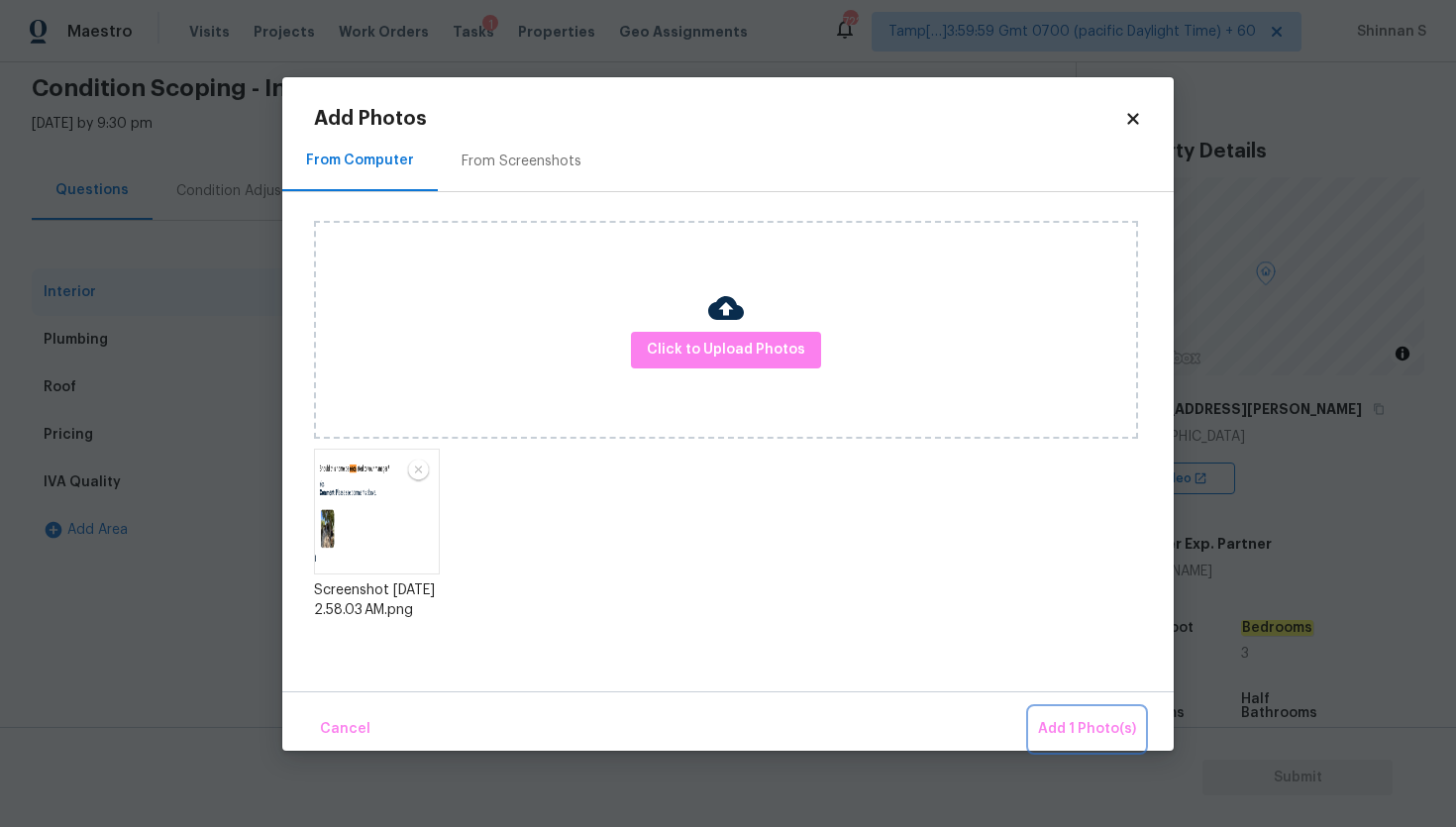
click at [1084, 721] on span "Add 1 Photo(s)" at bounding box center [1086, 729] width 98 height 25
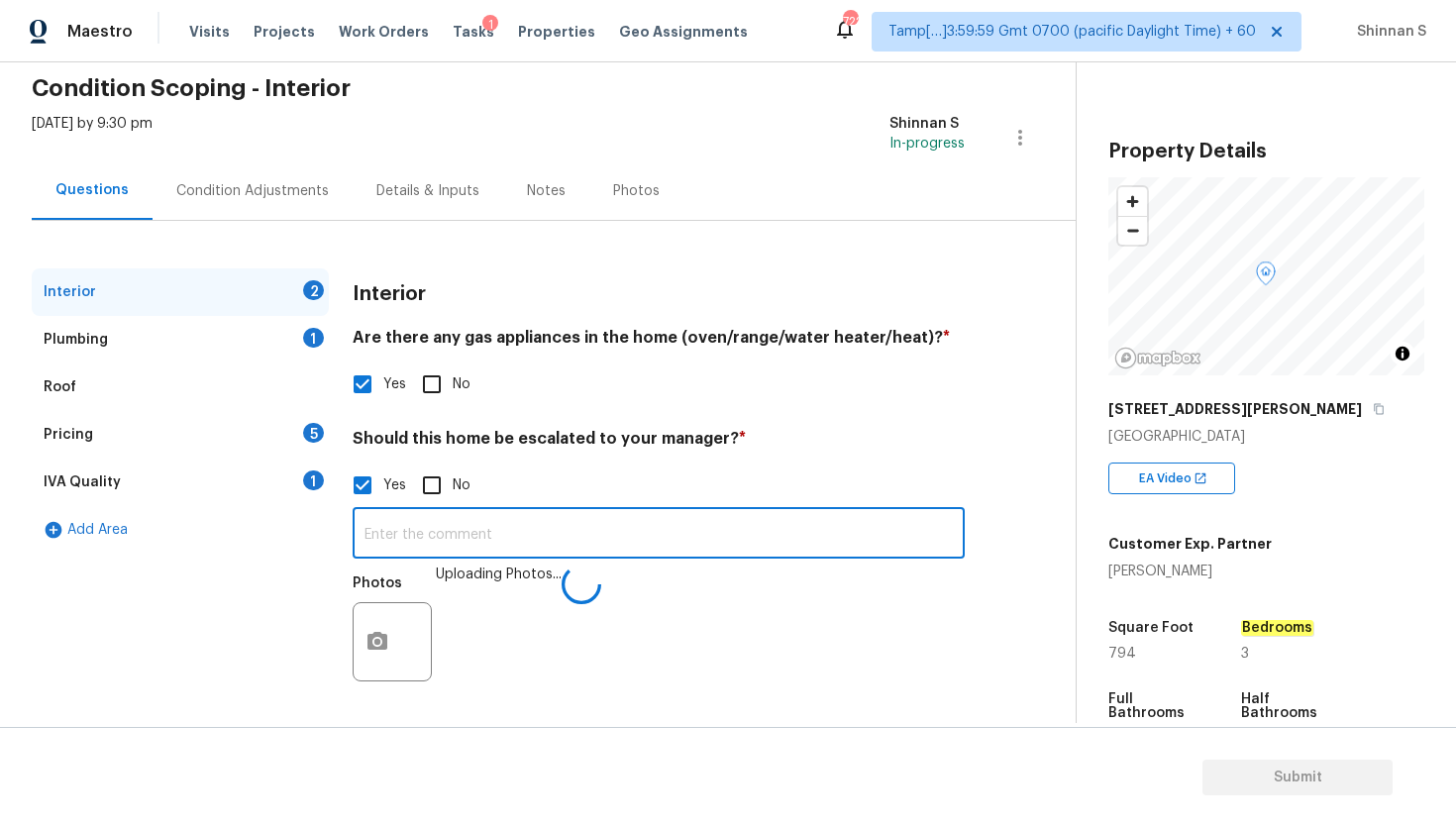
click at [572, 532] on input "text" at bounding box center [658, 535] width 612 height 47
type input "As per HPM report"
click at [85, 343] on div "Plumbing" at bounding box center [75, 340] width 64 height 20
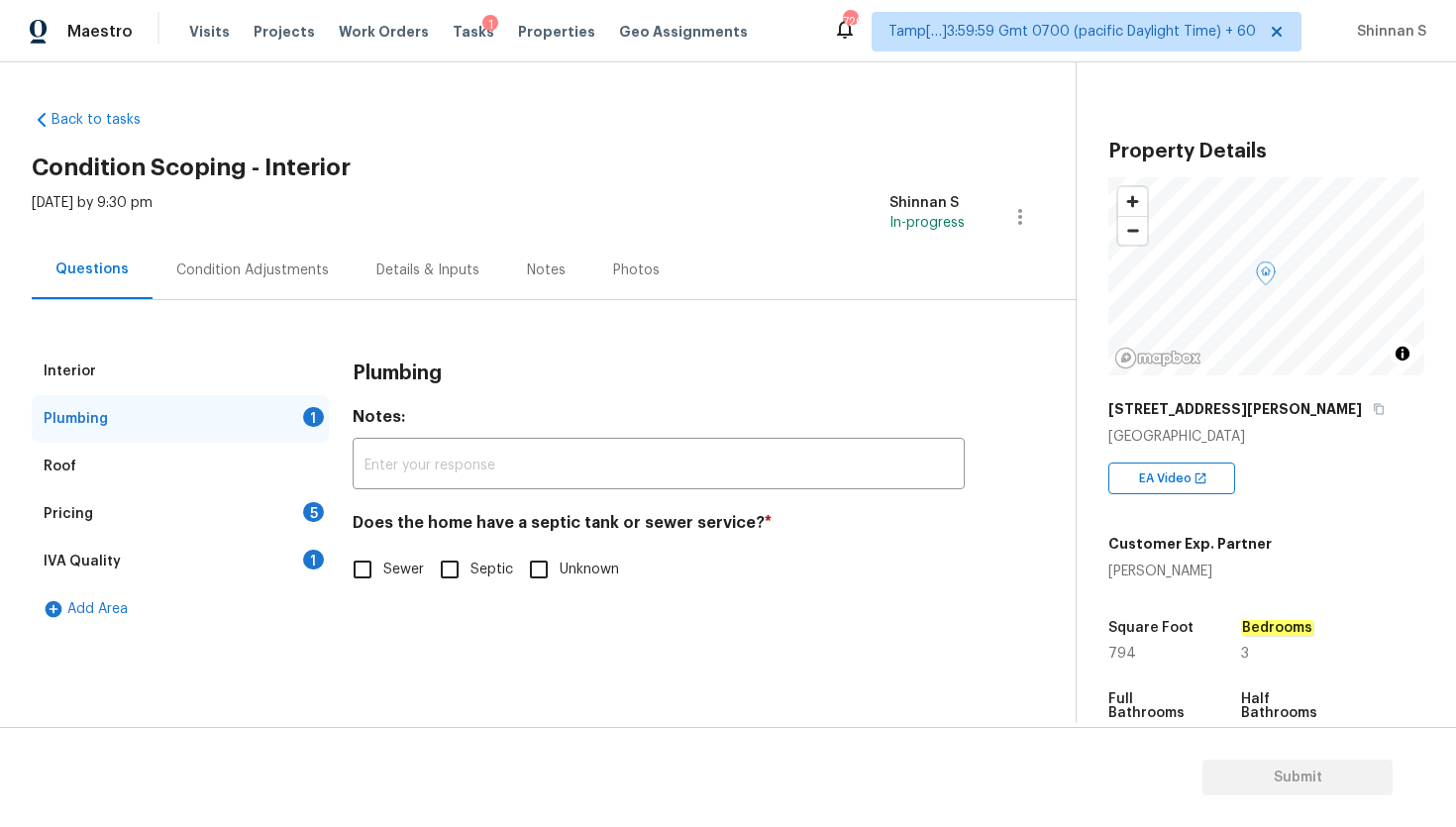
scroll to position [0, 0]
click at [360, 571] on input "Sewer" at bounding box center [363, 569] width 42 height 42
checkbox input "true"
click at [90, 479] on div "Roof" at bounding box center [180, 467] width 297 height 48
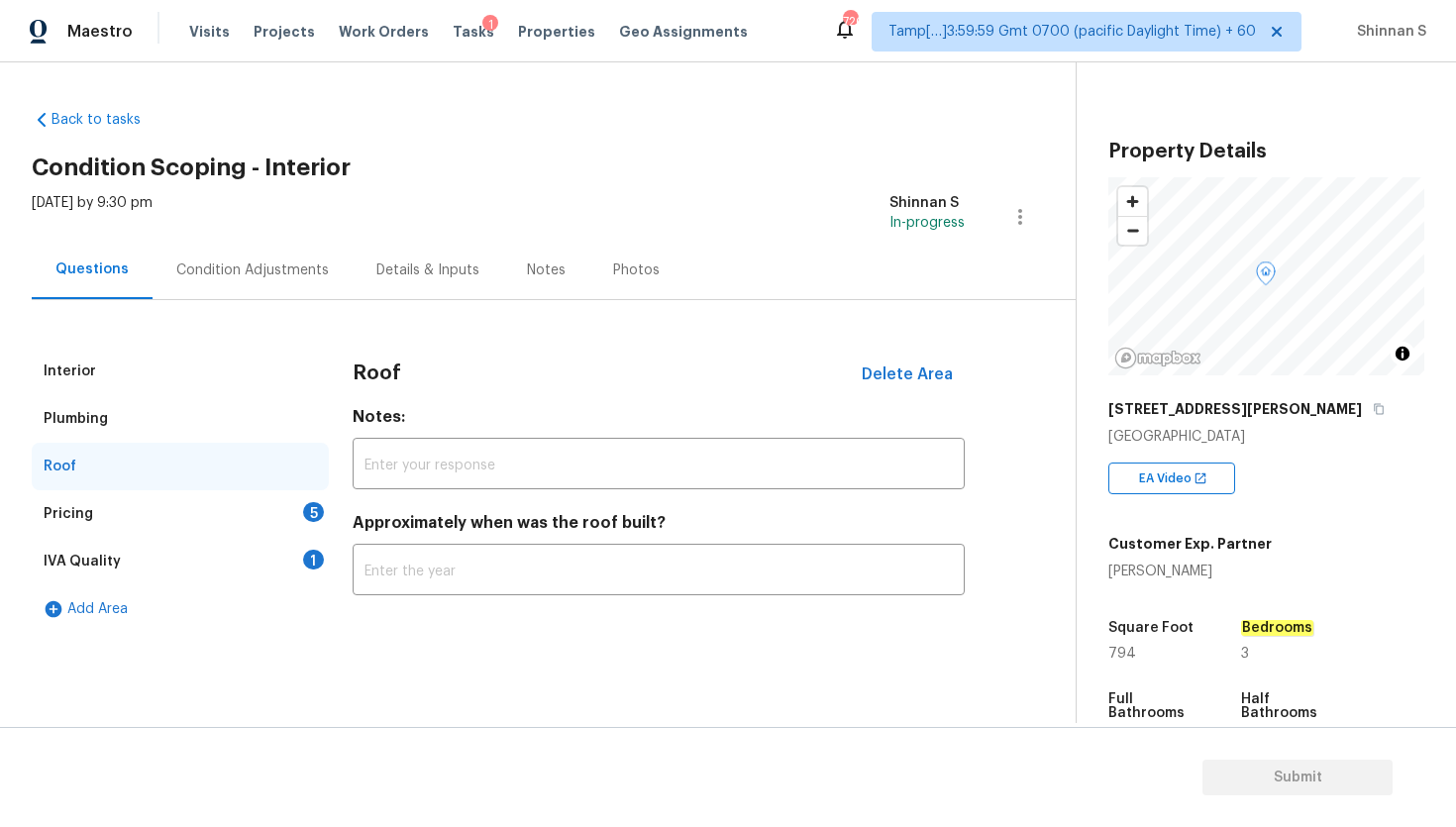
click at [87, 501] on div "Pricing 5" at bounding box center [180, 515] width 297 height 48
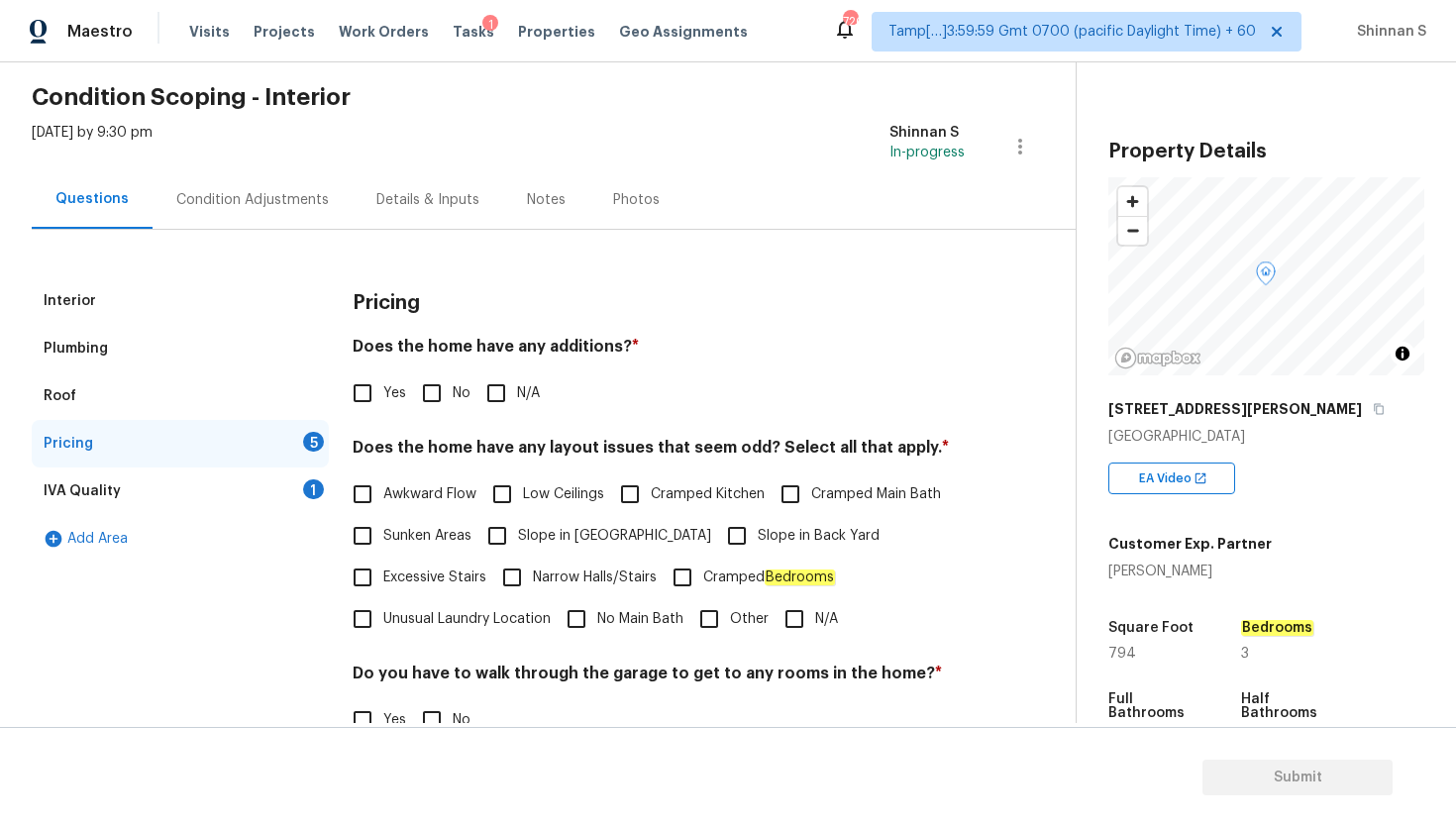
scroll to position [72, 0]
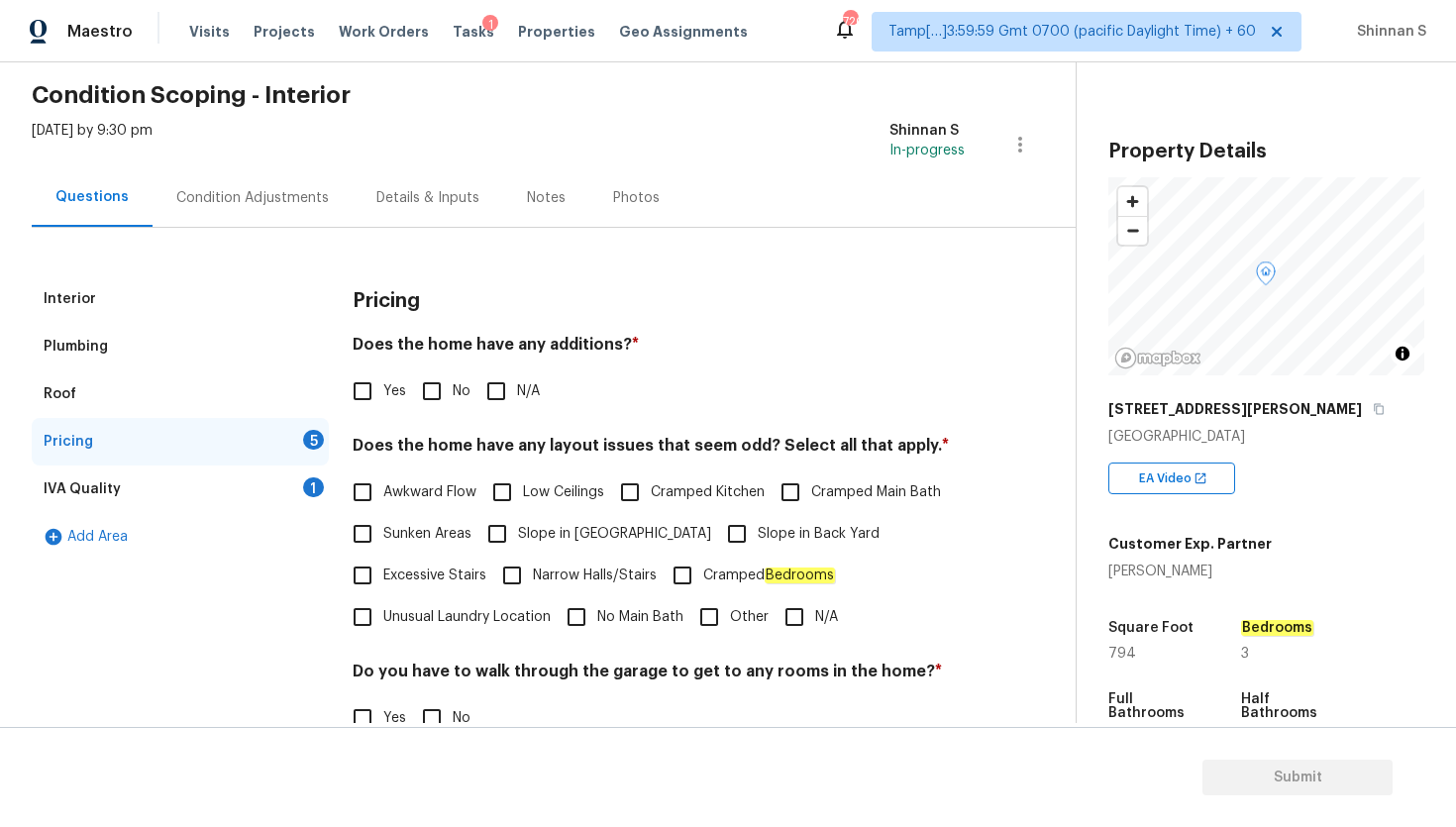
drag, startPoint x: 437, startPoint y: 394, endPoint x: 450, endPoint y: 519, distance: 125.7
click at [437, 394] on input "No" at bounding box center [432, 392] width 42 height 42
checkbox input "true"
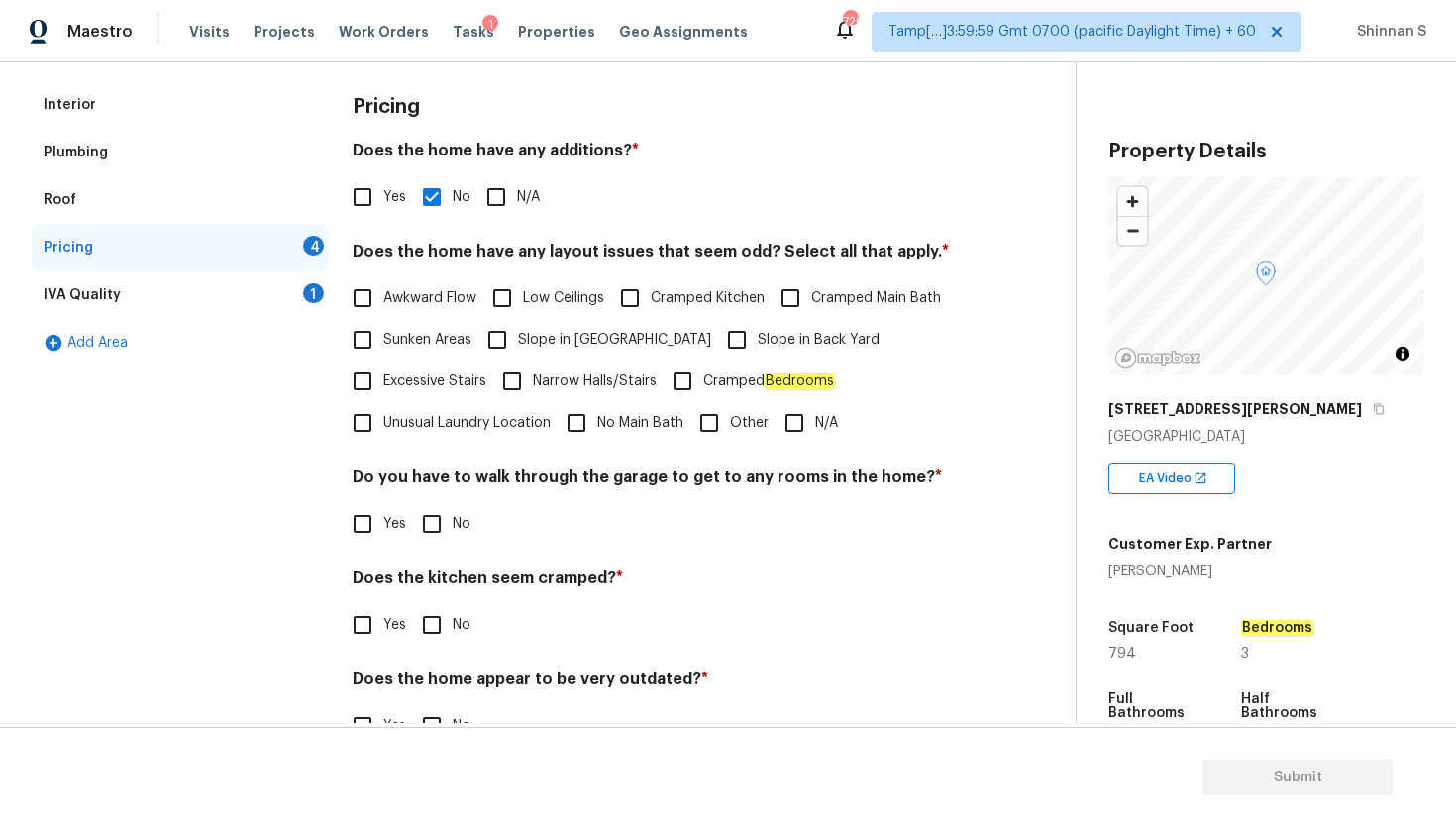
scroll to position [269, 0]
click at [796, 414] on input "N/A" at bounding box center [794, 421] width 42 height 42
checkbox input "true"
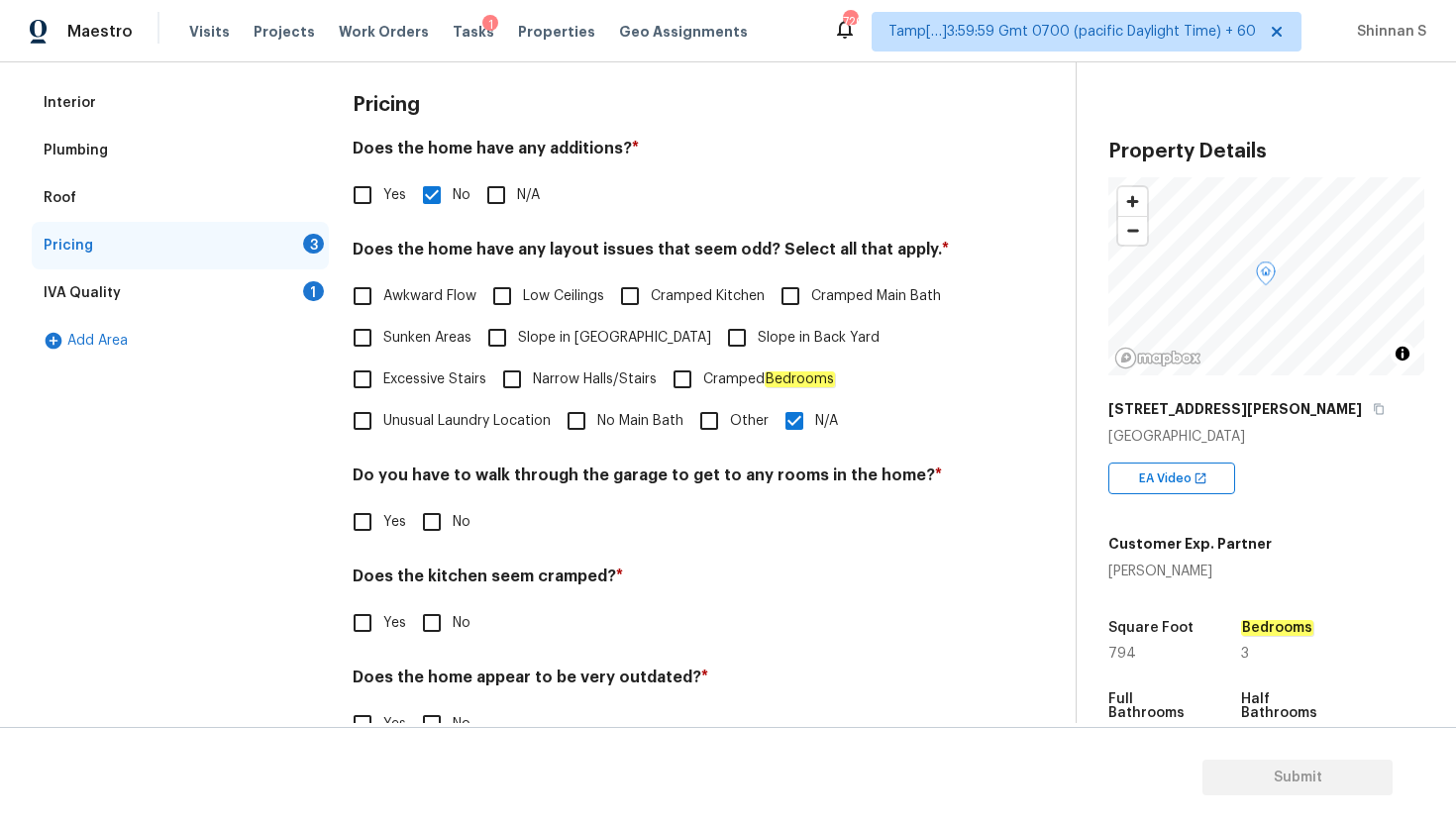
scroll to position [320, 0]
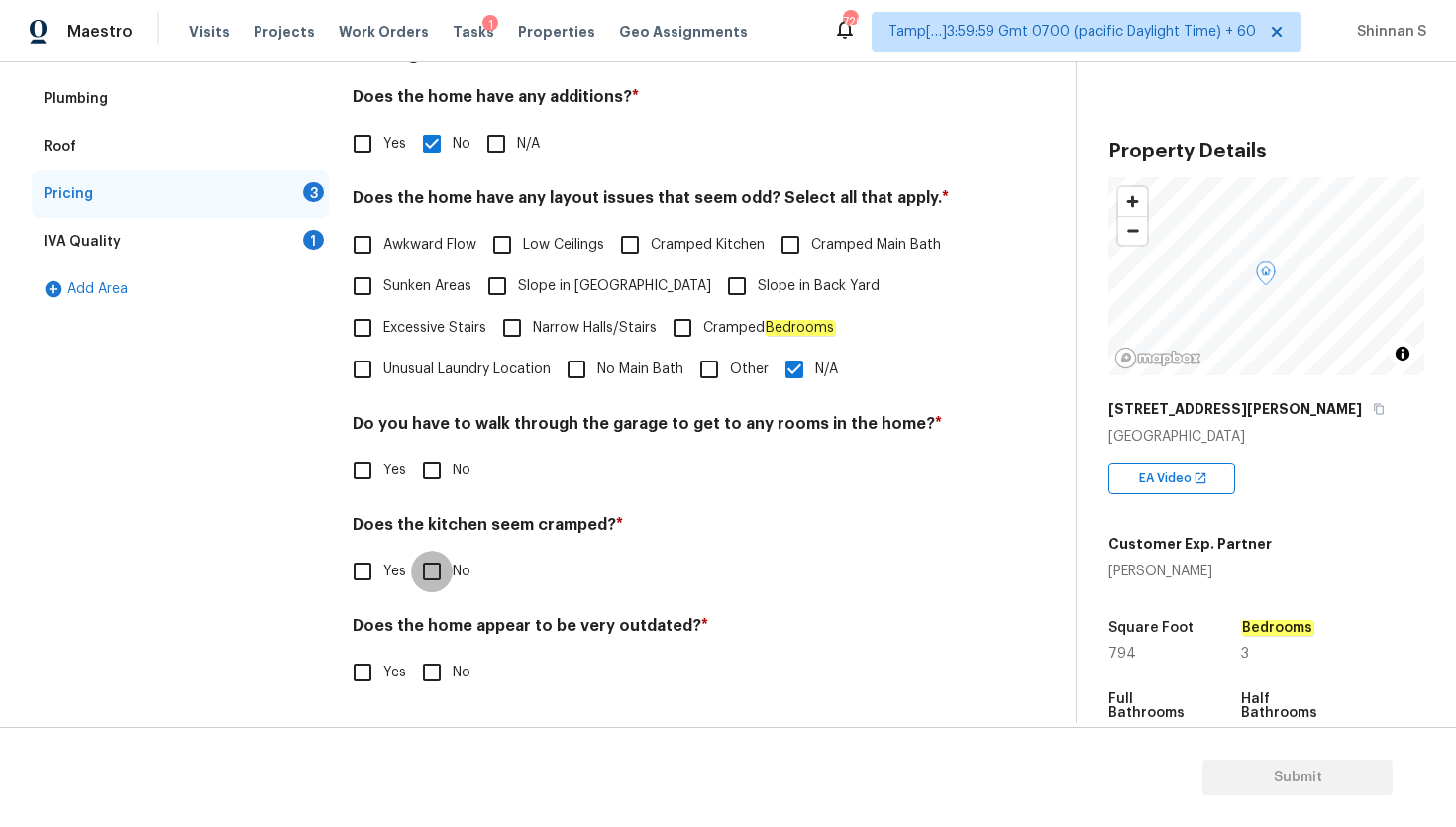
click at [433, 574] on input "No" at bounding box center [432, 571] width 42 height 42
checkbox input "true"
click at [121, 245] on div "IVA Quality 1" at bounding box center [180, 242] width 297 height 48
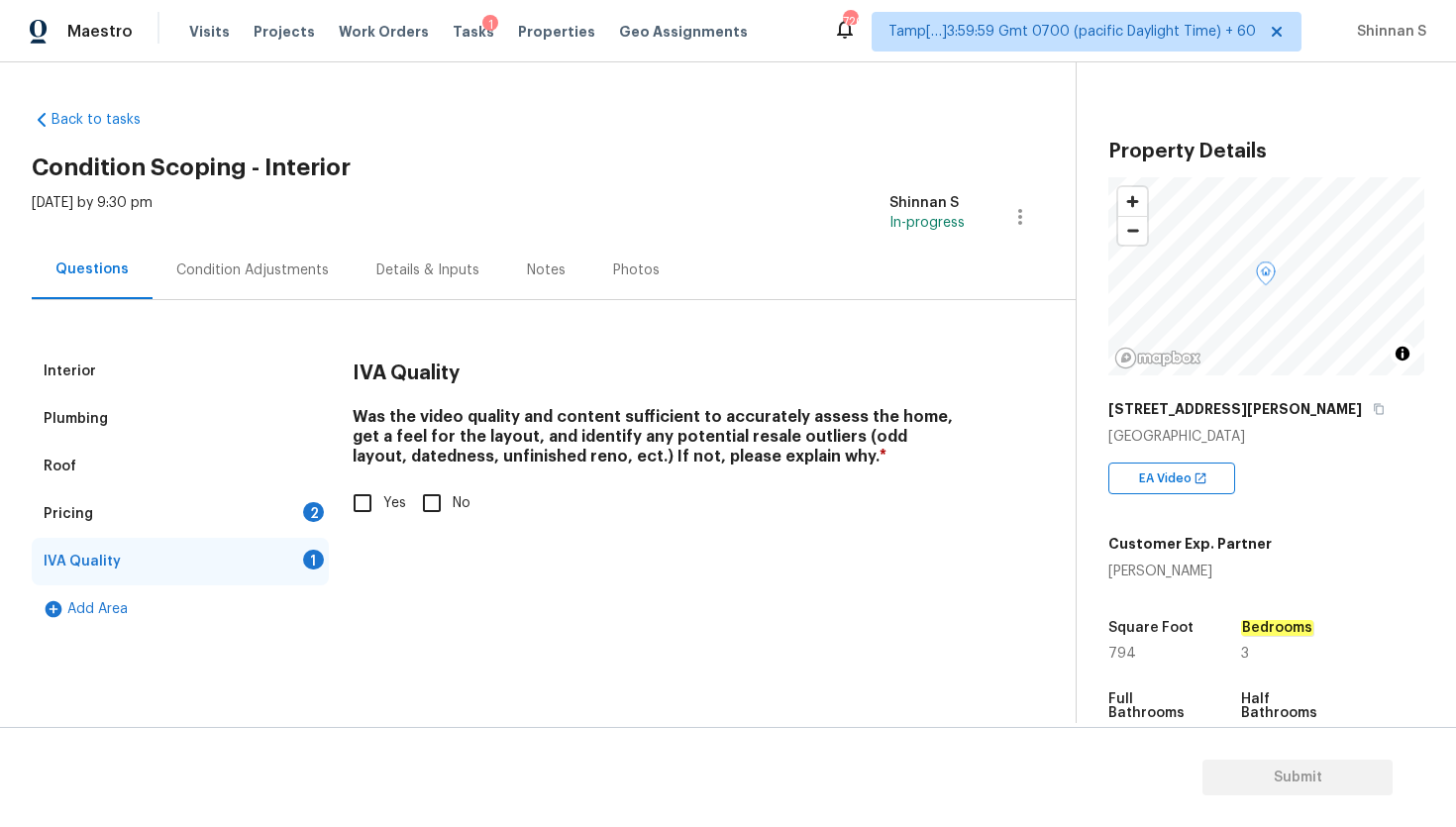
scroll to position [0, 0]
click at [233, 270] on div "Condition Adjustments" at bounding box center [253, 271] width 153 height 20
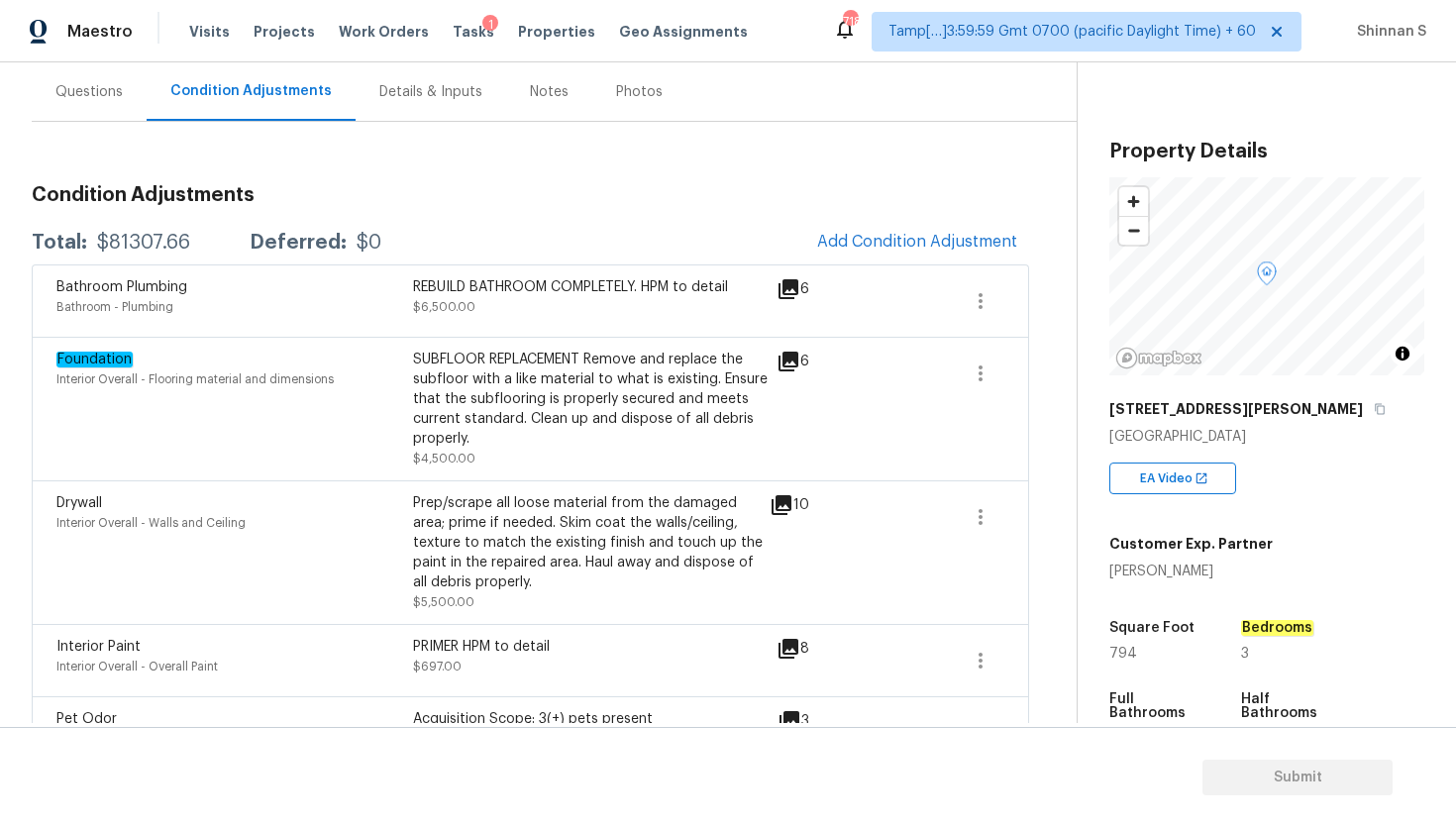
scroll to position [145, 0]
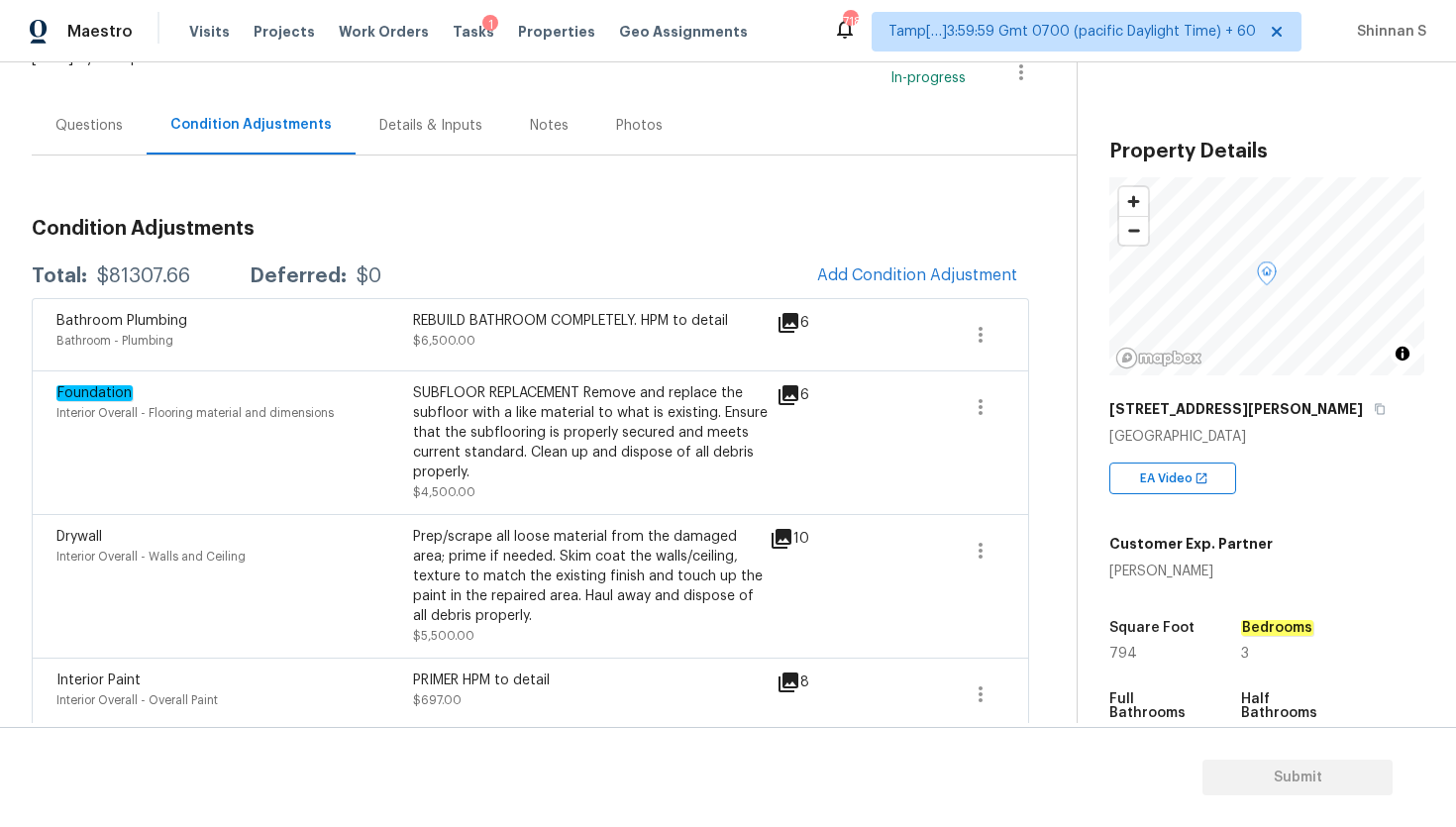
click at [113, 116] on div "Questions" at bounding box center [89, 126] width 67 height 20
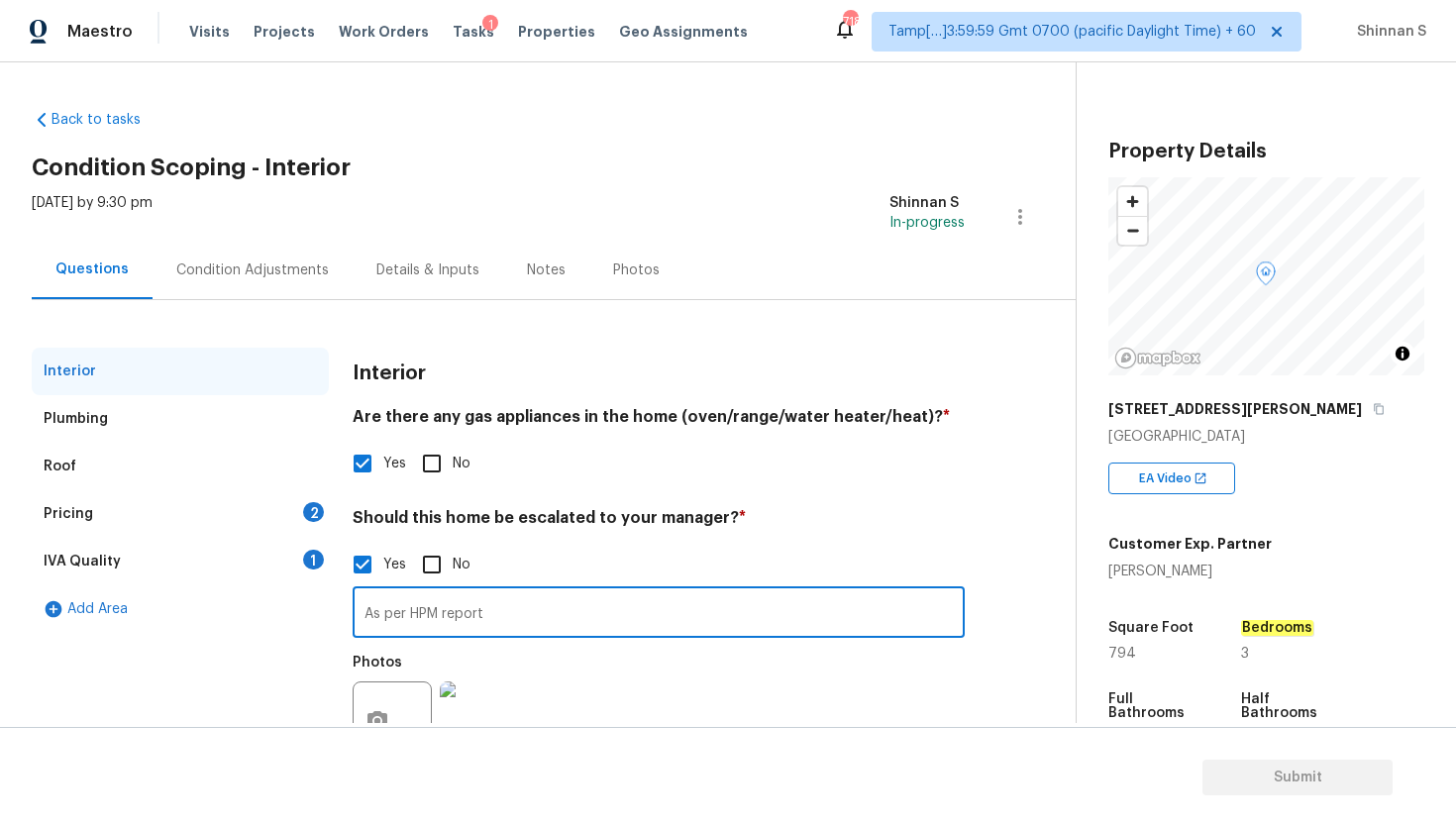
click at [488, 613] on input "As per HPM report" at bounding box center [658, 614] width 612 height 47
type input "As per HPM report"
click at [285, 266] on div "Condition Adjustments" at bounding box center [253, 271] width 153 height 20
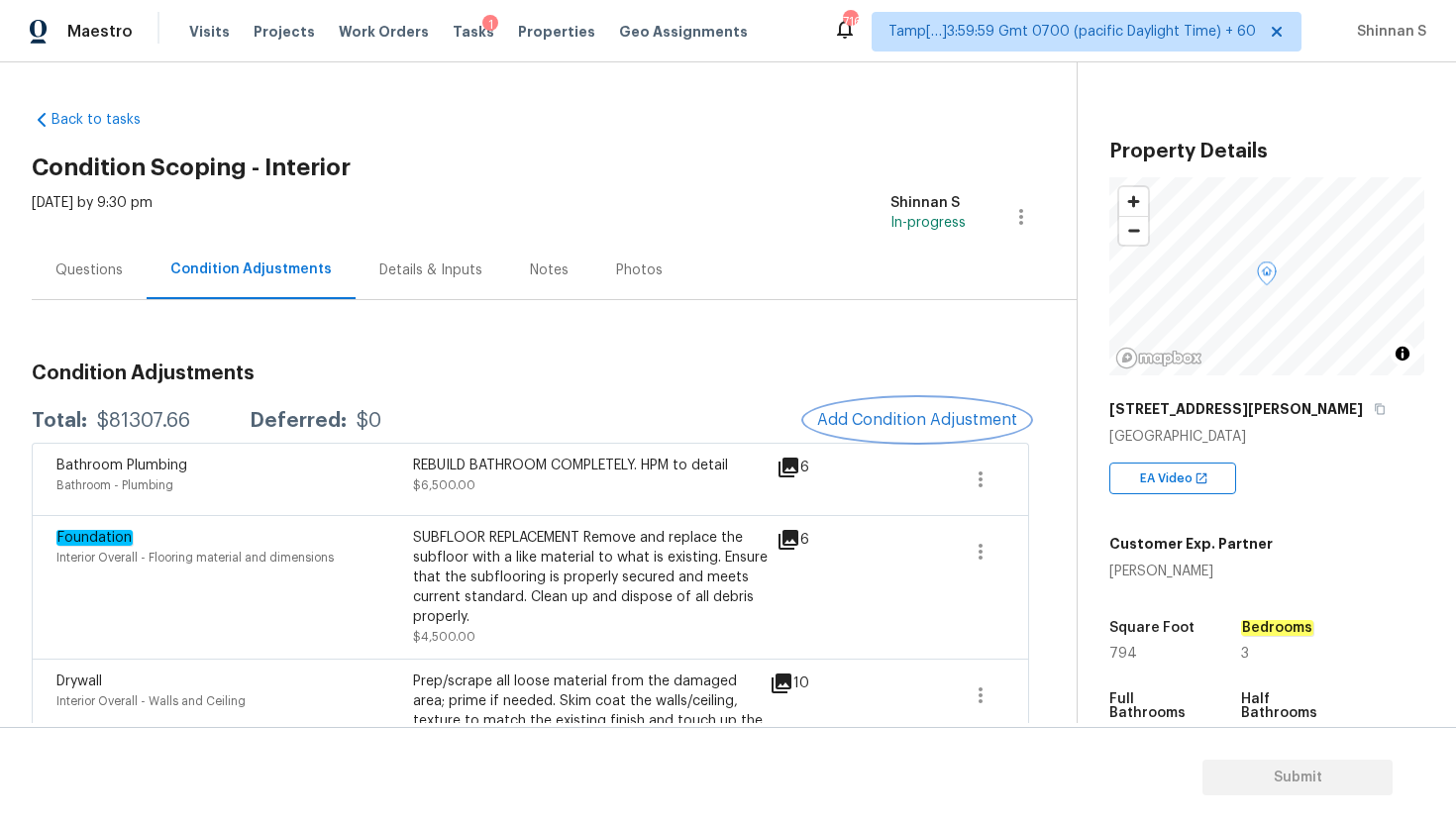
click at [964, 409] on button "Add Condition Adjustment" at bounding box center [917, 420] width 224 height 42
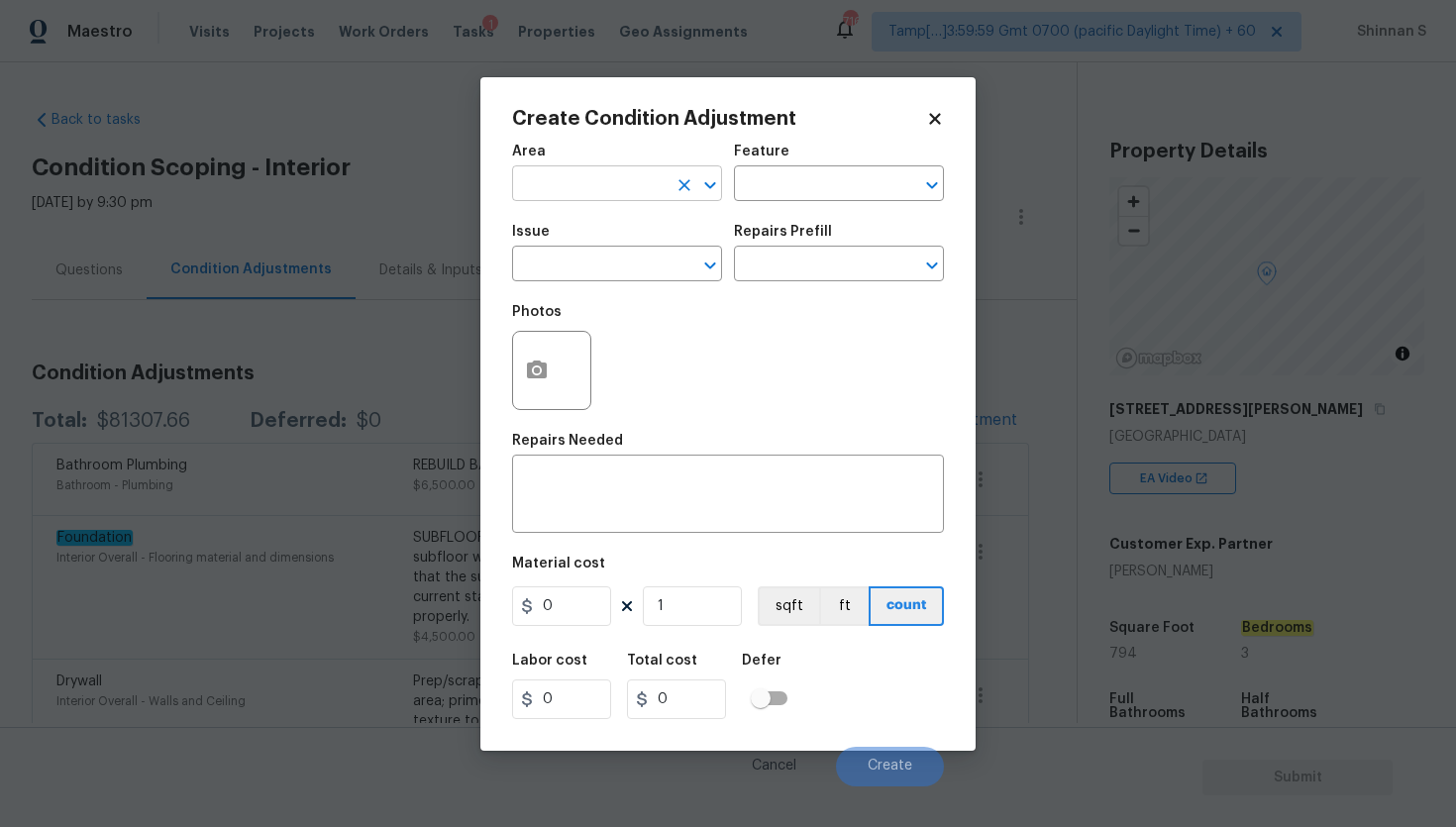
click at [556, 182] on input "text" at bounding box center [590, 185] width 155 height 31
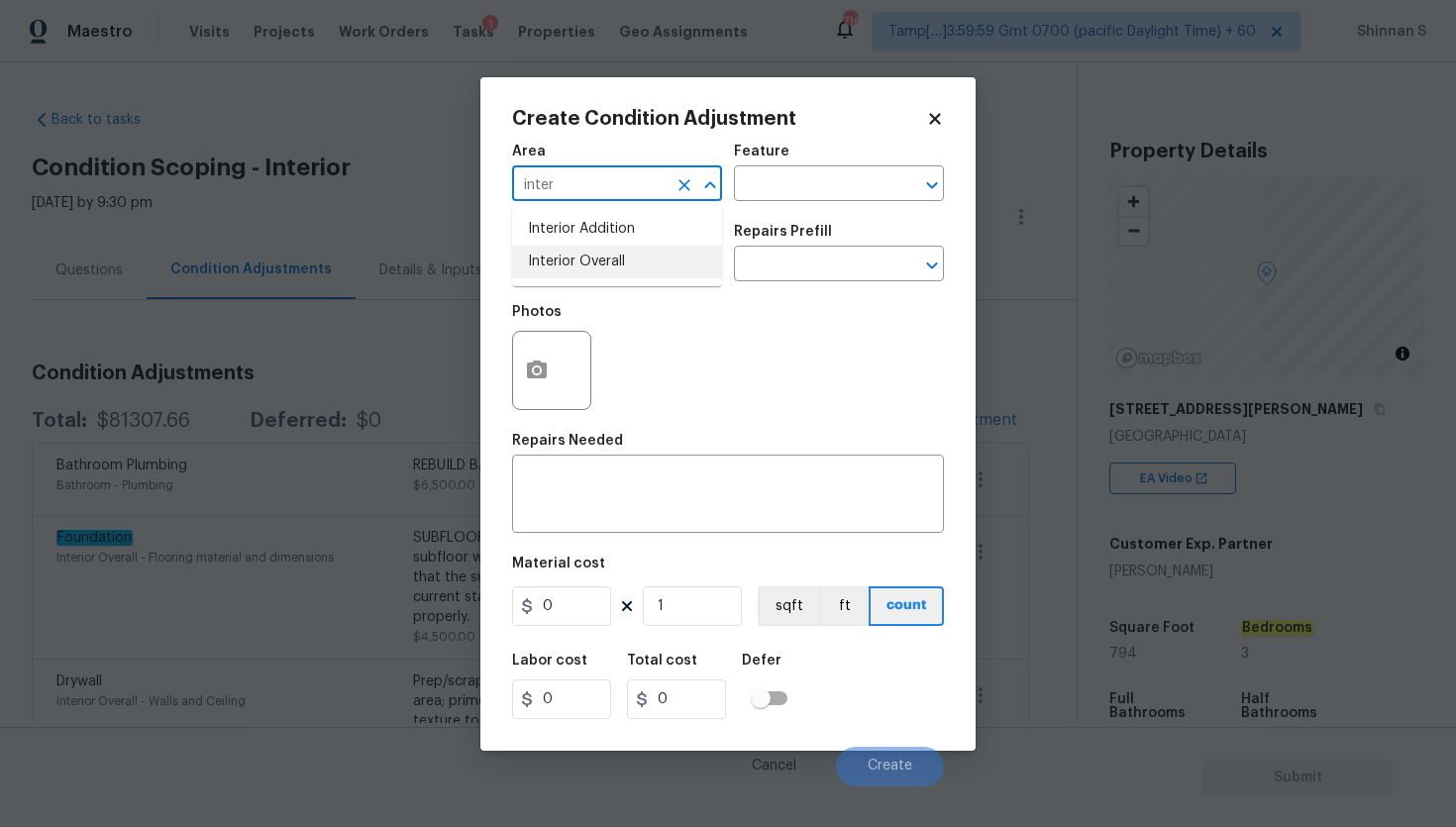
click at [616, 255] on li "Interior Overall" at bounding box center [617, 262] width 210 height 33
type input "Interior Overall"
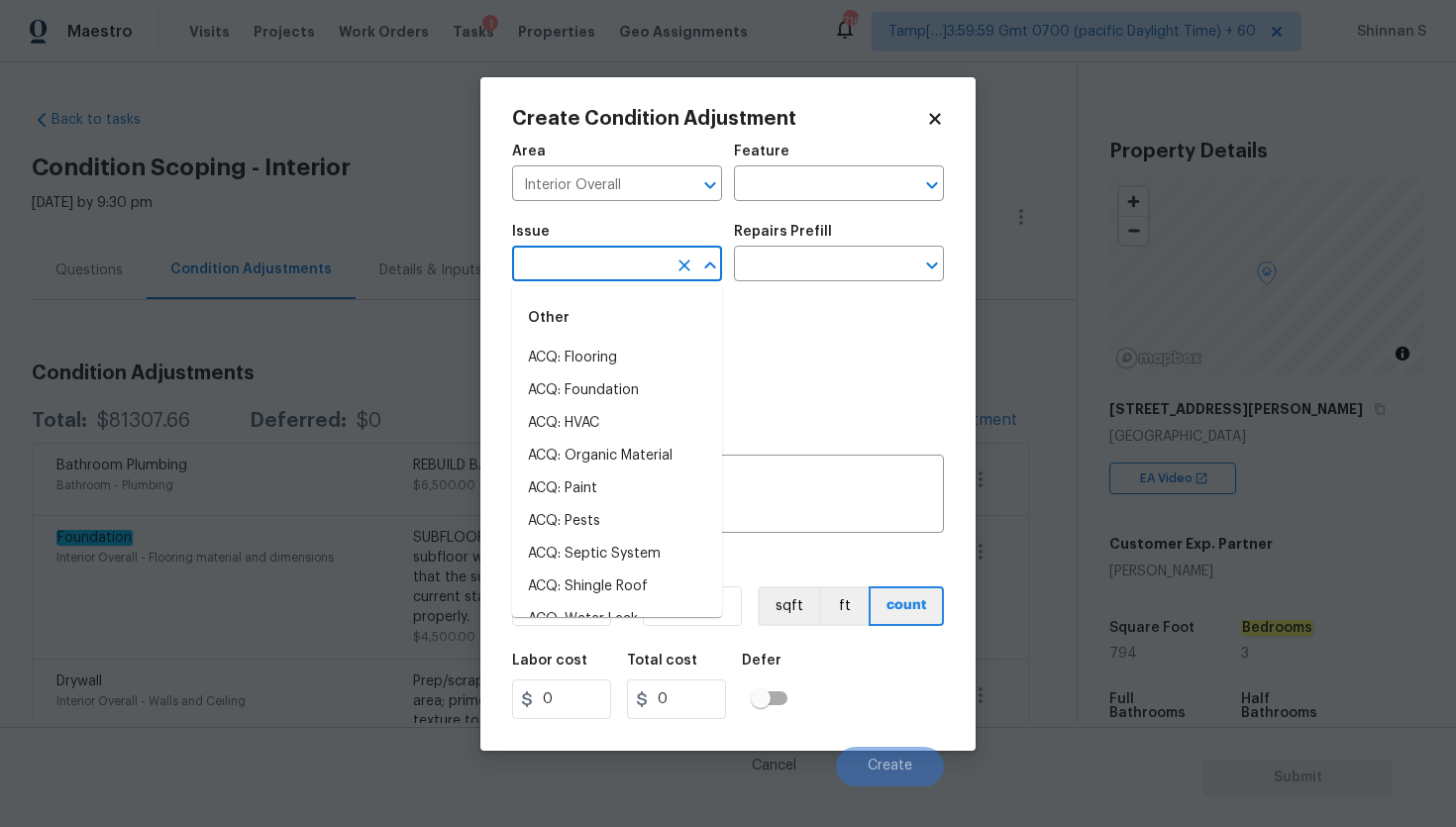
click at [616, 255] on input "text" at bounding box center [590, 266] width 155 height 31
click at [642, 521] on li "Interior Paint" at bounding box center [617, 522] width 210 height 33
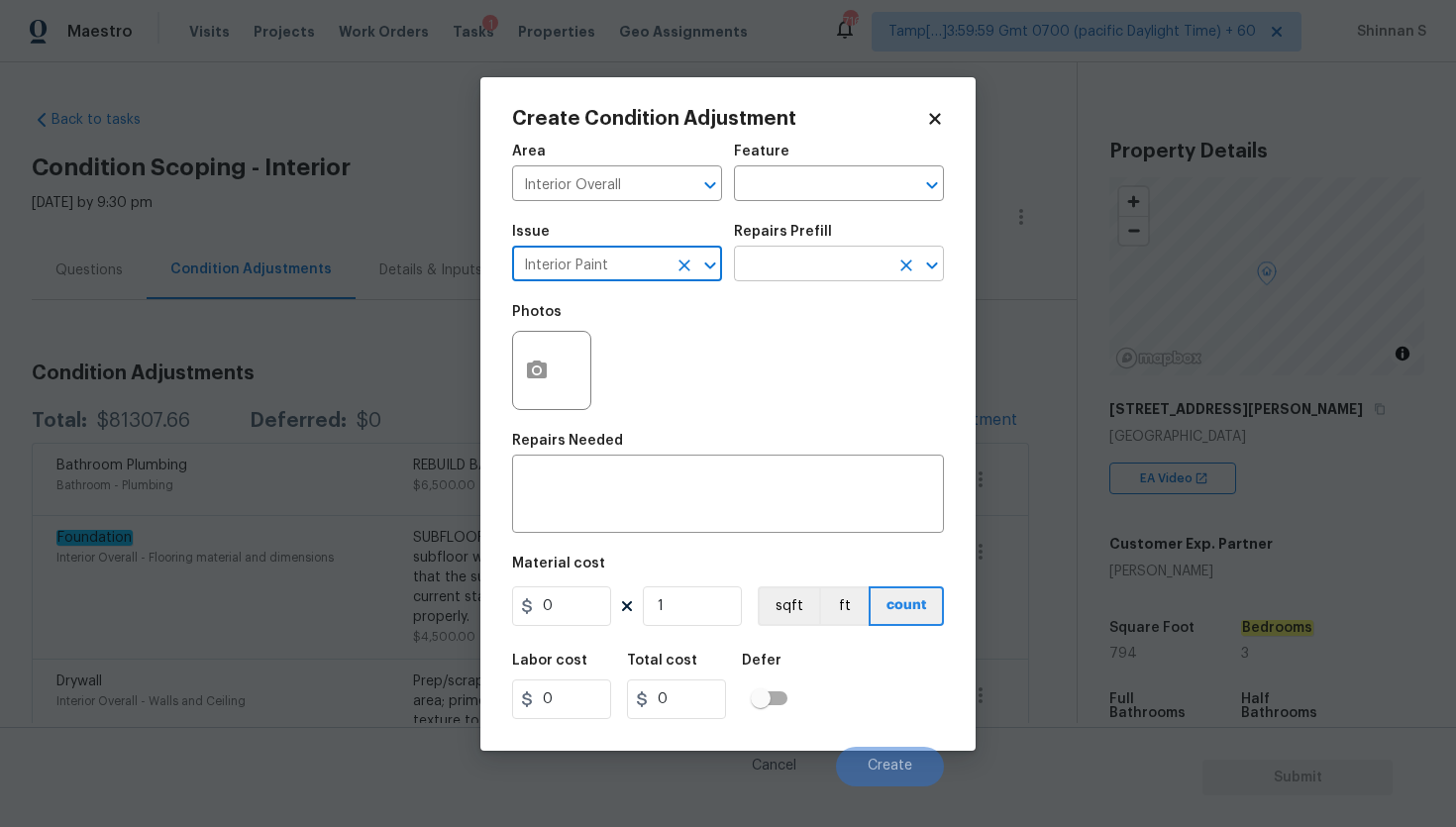
type input "Interior Paint"
click at [792, 254] on input "text" at bounding box center [811, 266] width 155 height 31
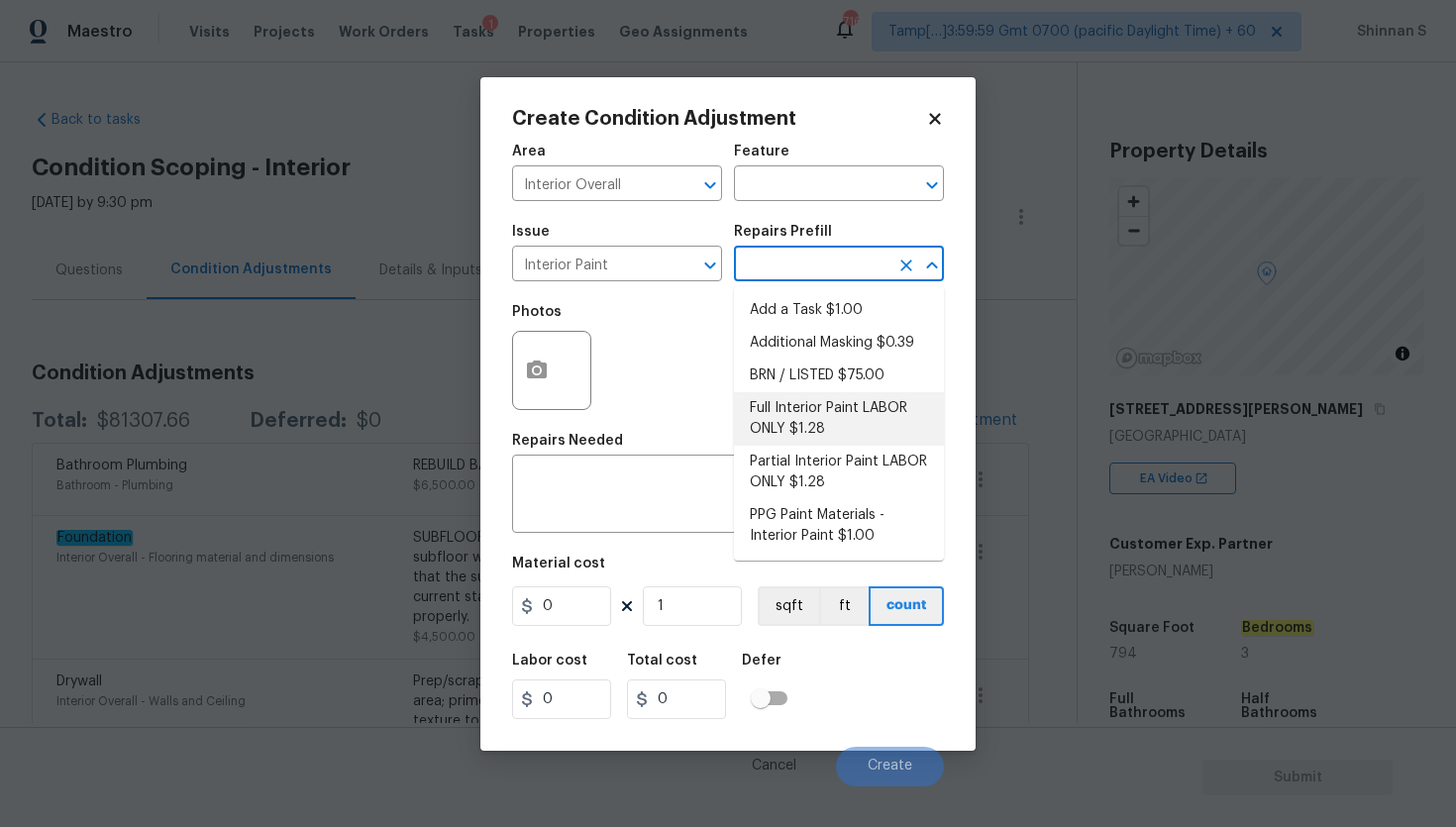
click at [830, 427] on li "Full Interior Paint LABOR ONLY $1.28" at bounding box center [839, 419] width 210 height 54
type input "Overall Paint"
type textarea "Full Interior paint - (walls, ceilings, trim, and doors) - PAINT PROVIDED BY OP…"
type input "1.28"
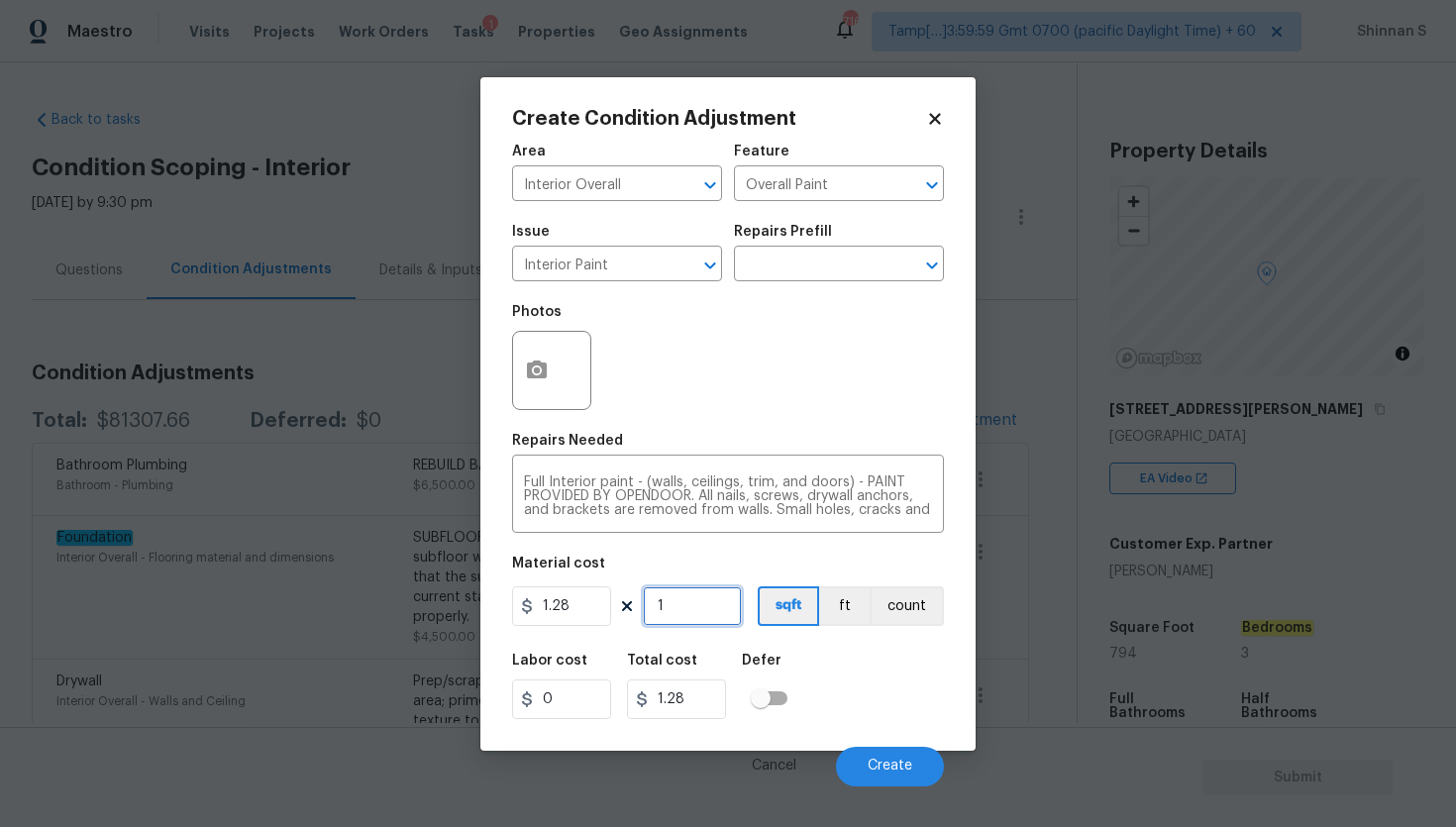
click at [686, 599] on input "1" at bounding box center [692, 606] width 99 height 40
type input "7"
type input "8.96"
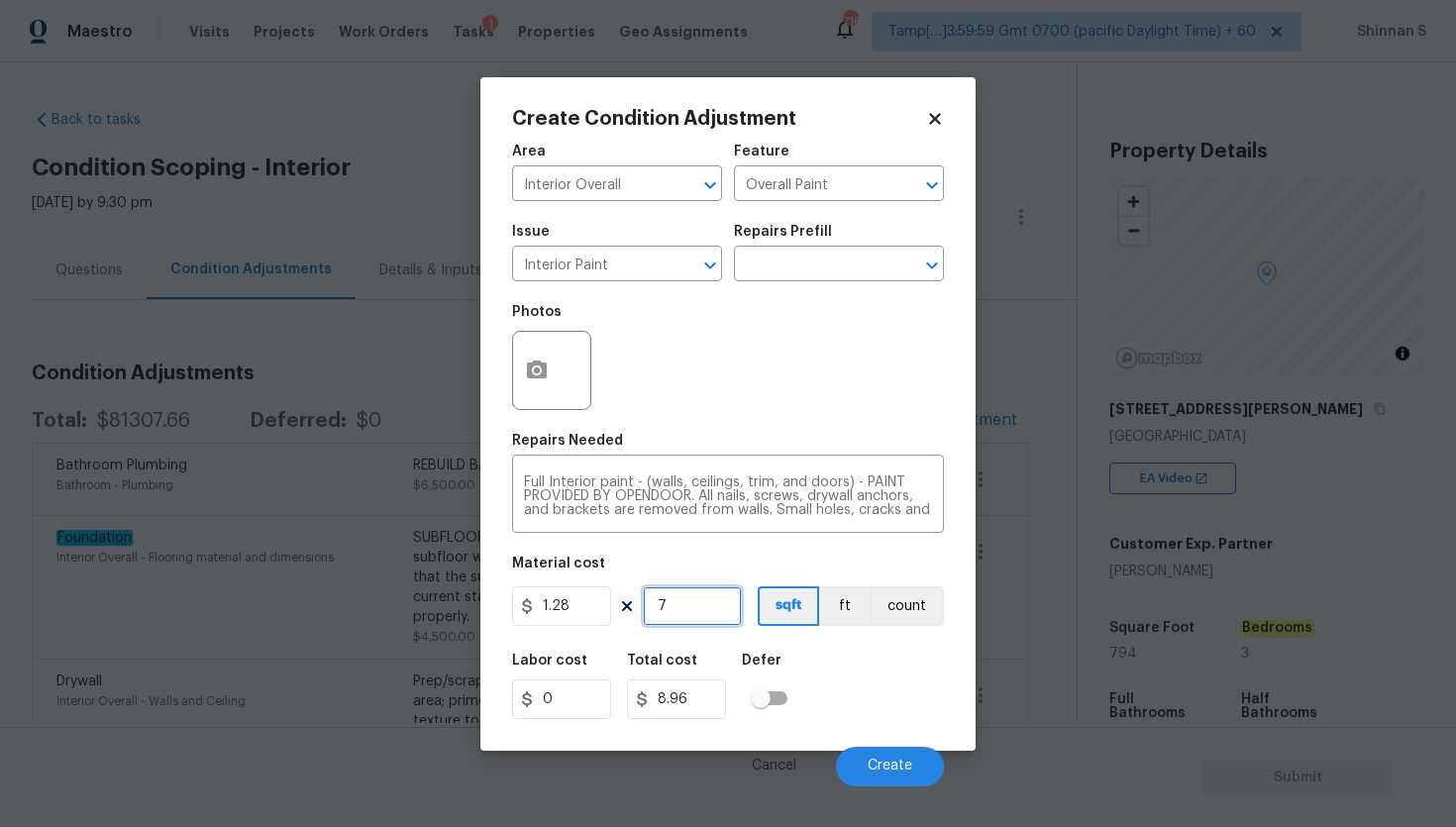
type input "79"
type input "101.12"
type input "794"
type input "1016.32"
type input "794"
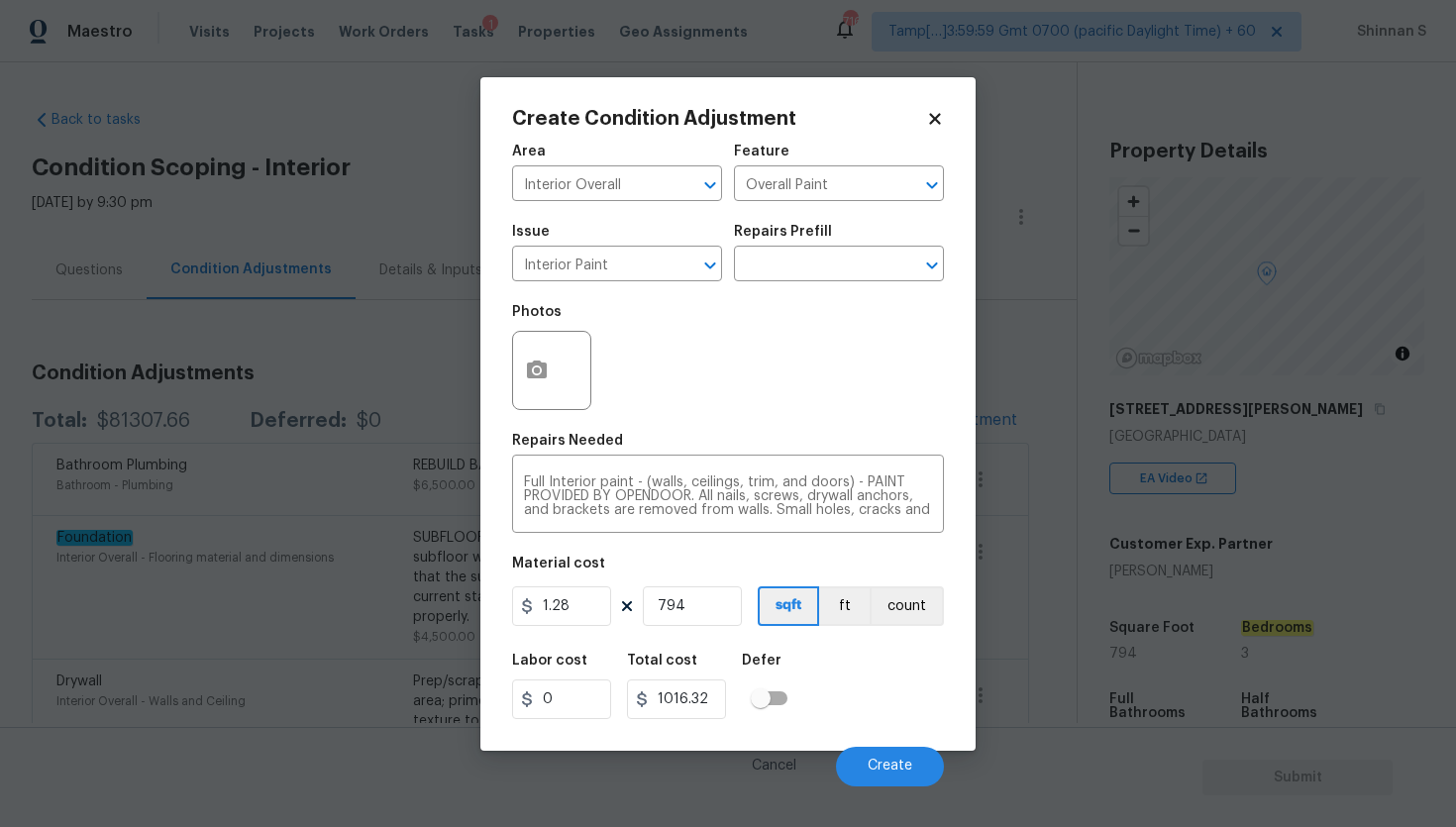
click at [858, 688] on div "Labor cost 0 Total cost 1016.32 Defer" at bounding box center [728, 686] width 432 height 89
click at [549, 372] on button "button" at bounding box center [537, 371] width 48 height 77
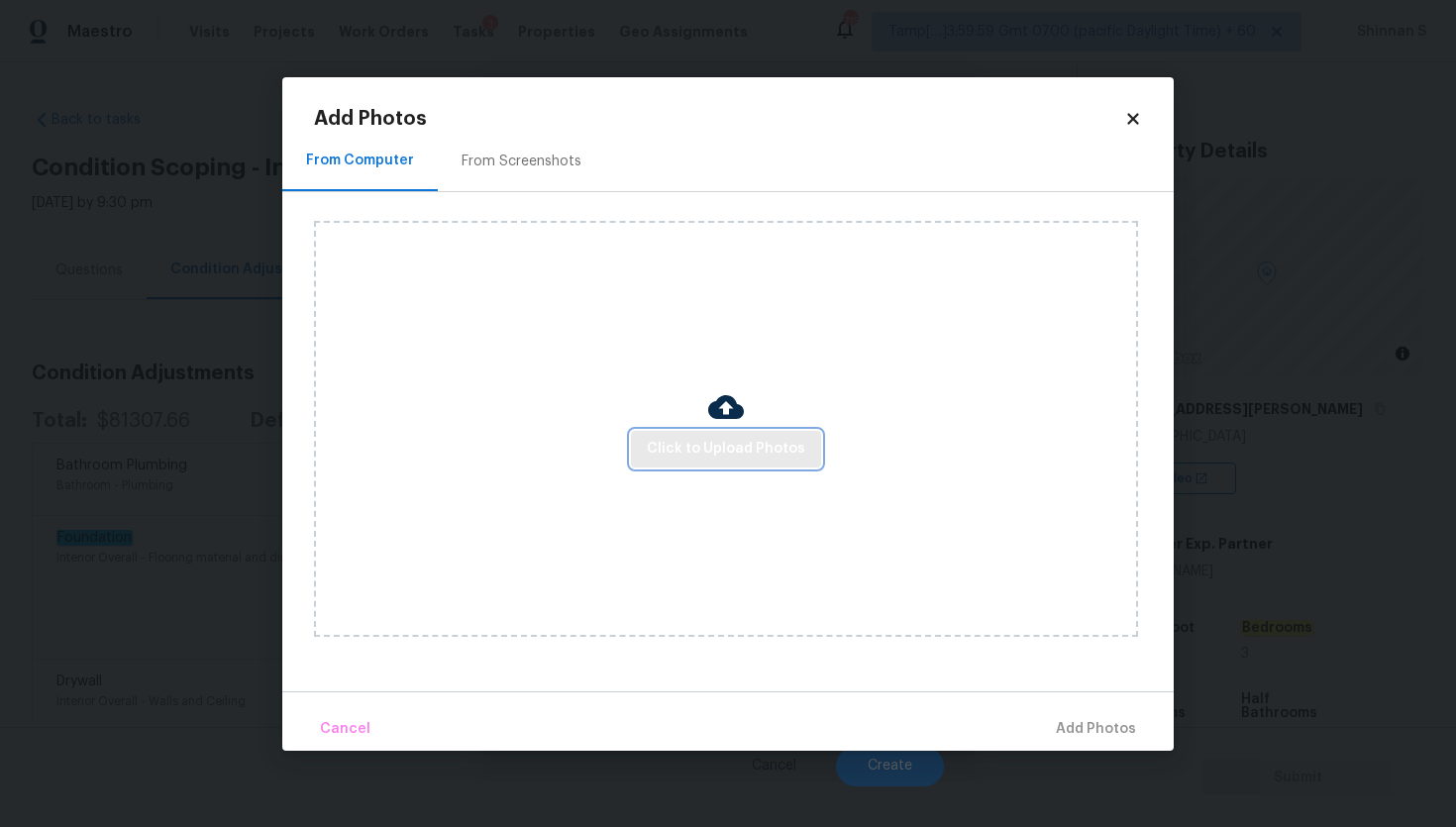
click at [678, 440] on span "Click to Upload Photos" at bounding box center [726, 449] width 159 height 25
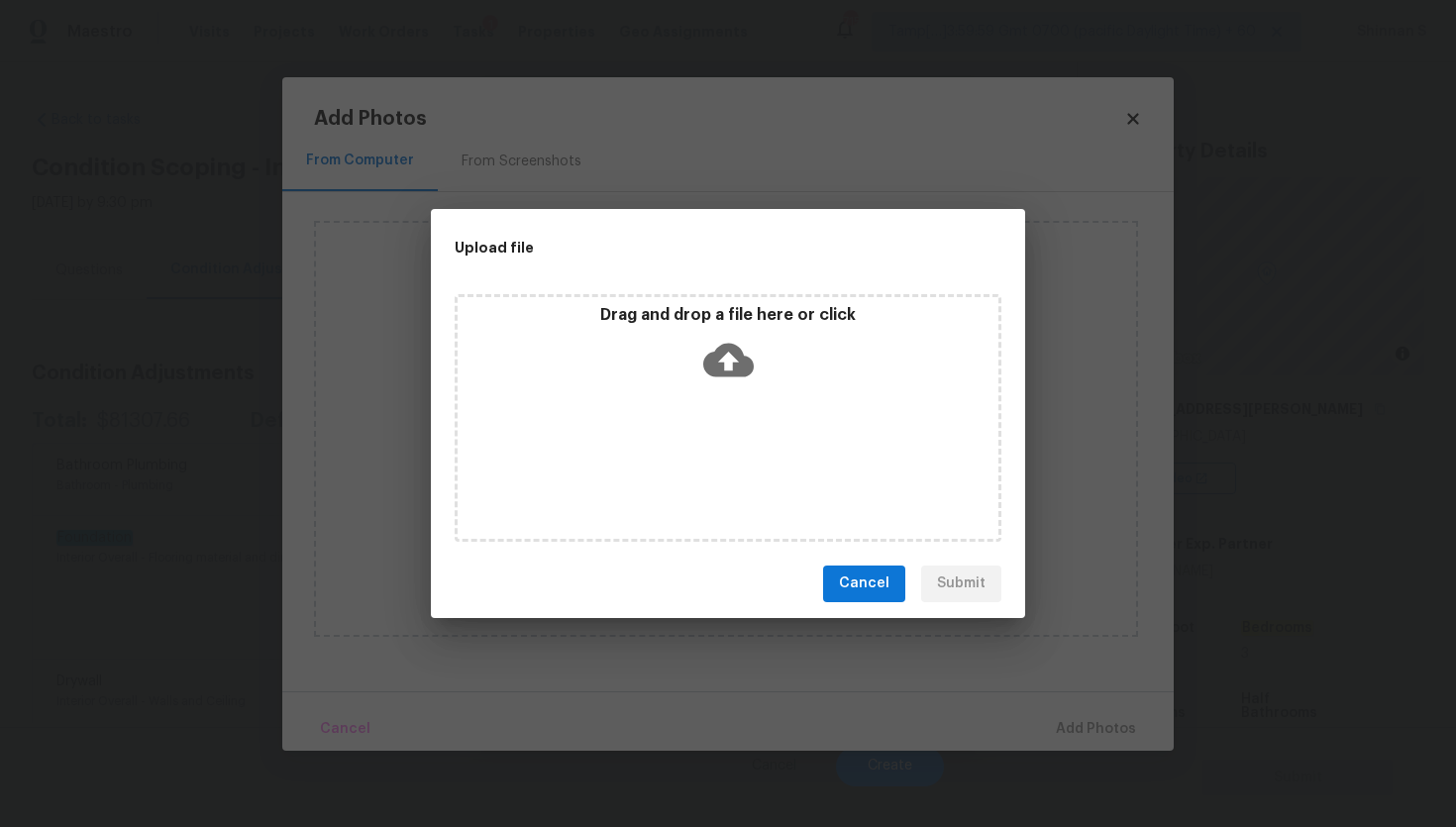
click at [736, 337] on icon at bounding box center [728, 360] width 51 height 51
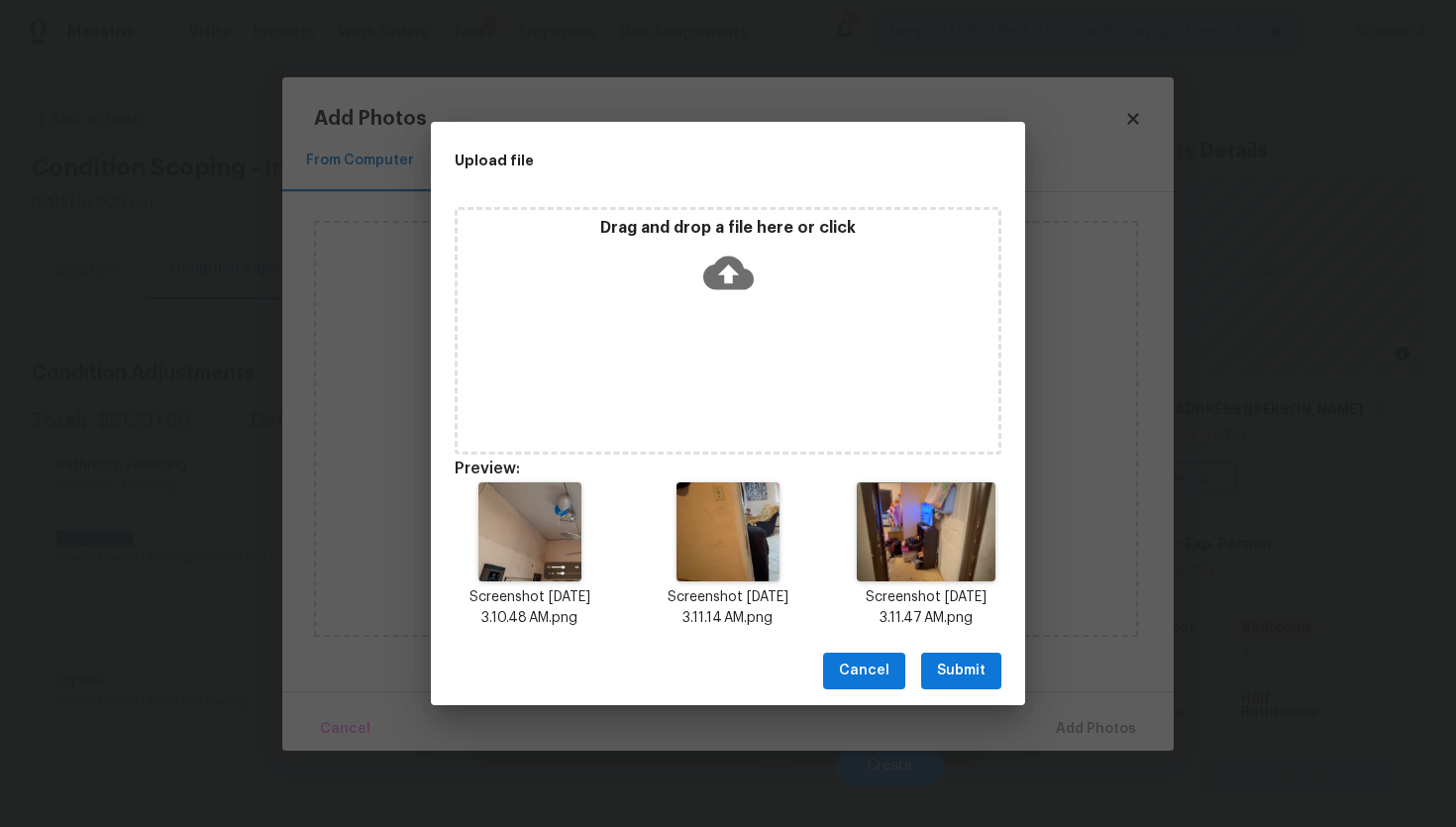
click at [968, 665] on span "Submit" at bounding box center [960, 670] width 49 height 25
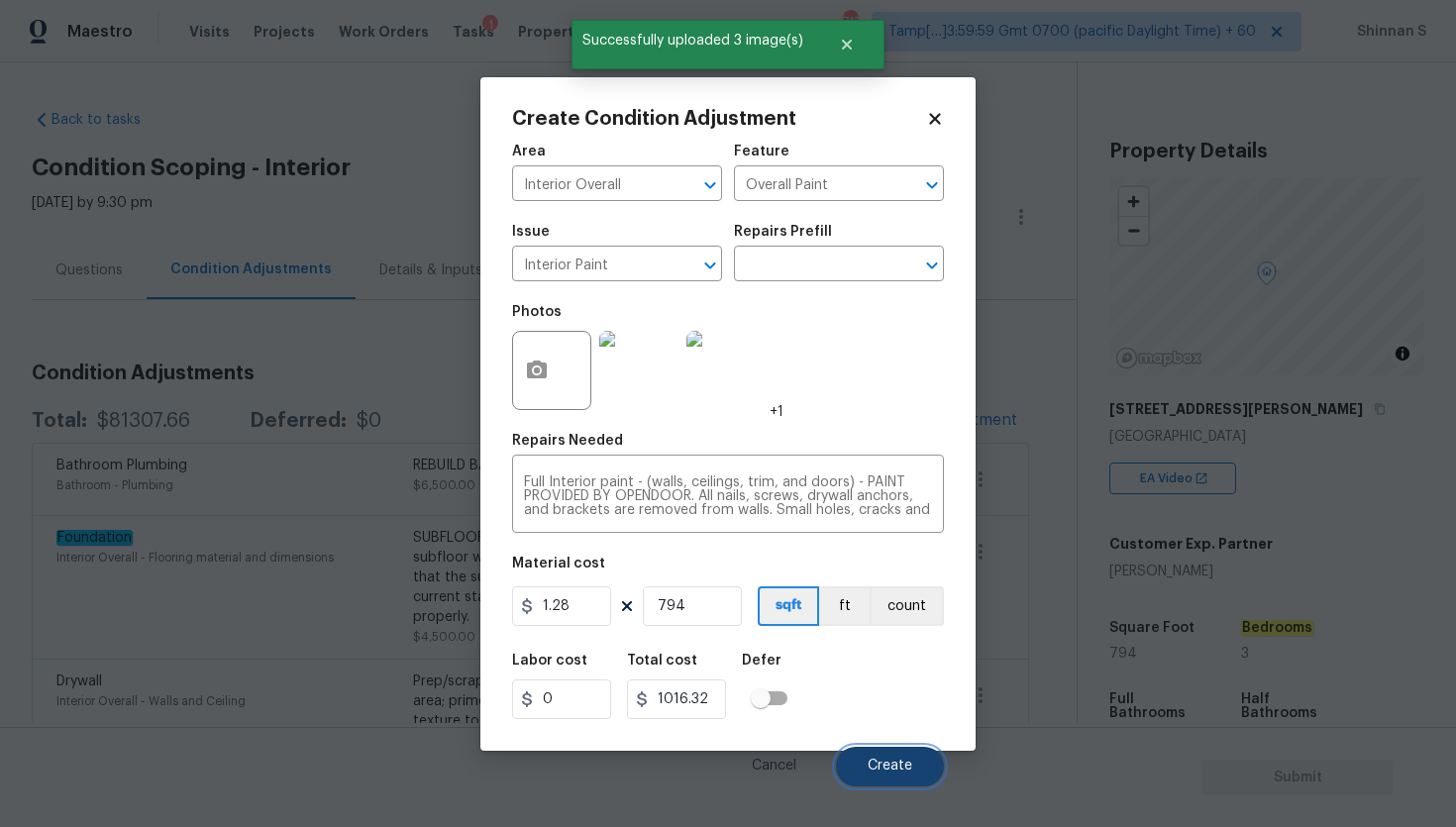
click at [886, 774] on button "Create" at bounding box center [889, 767] width 108 height 40
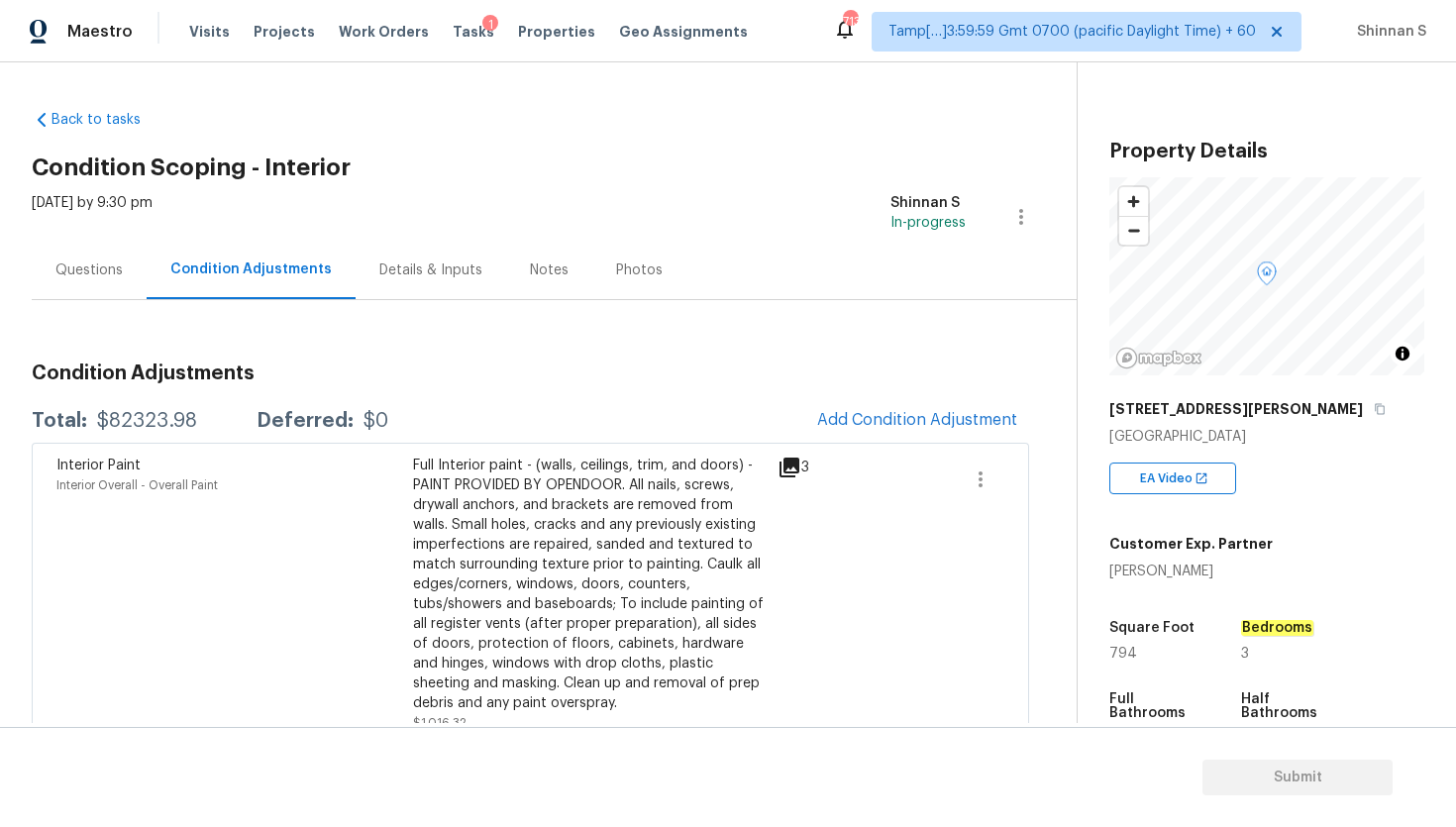
scroll to position [468, 0]
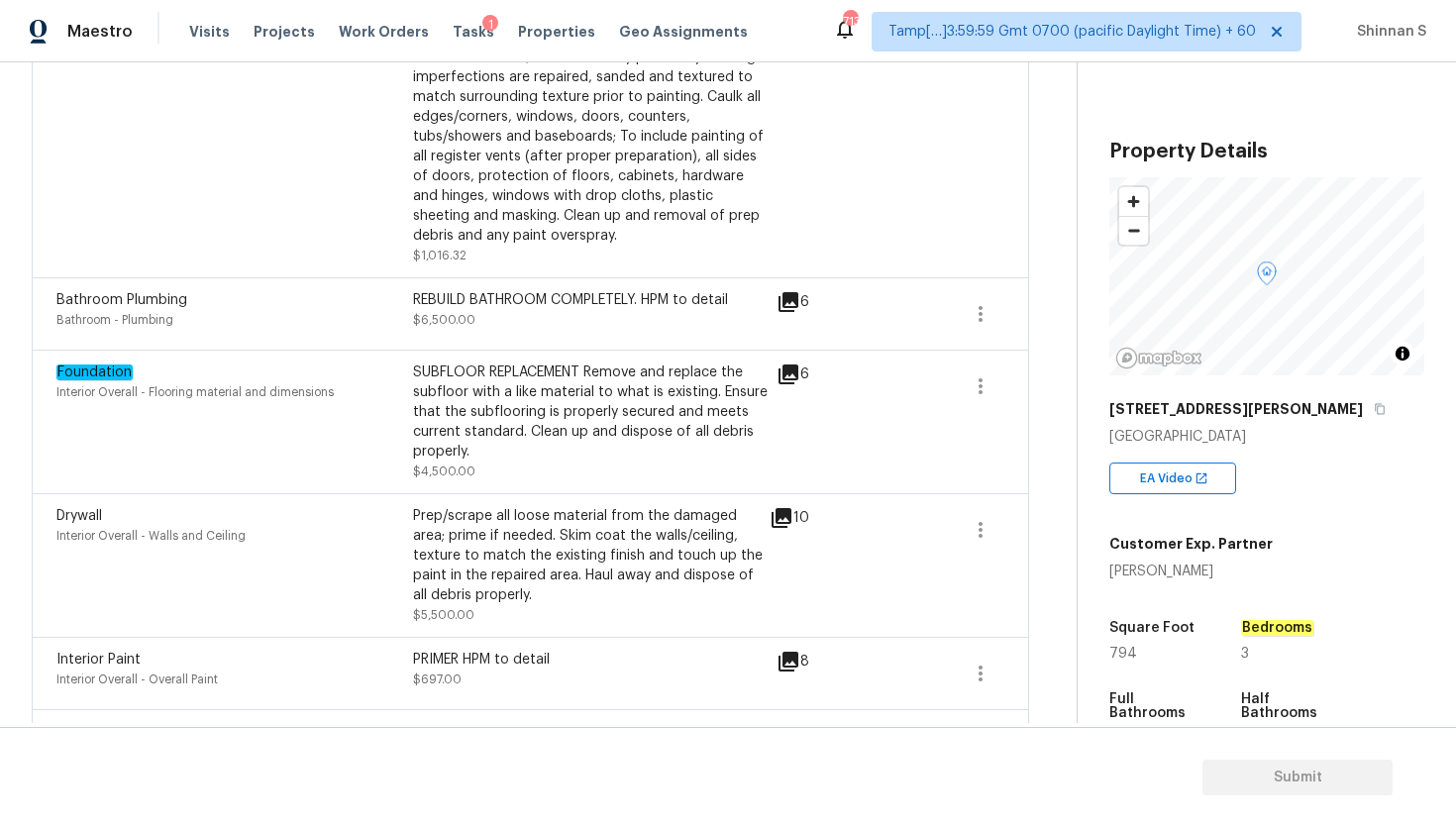
click at [800, 376] on div "6" at bounding box center [824, 375] width 96 height 24
click at [789, 377] on icon at bounding box center [788, 375] width 24 height 24
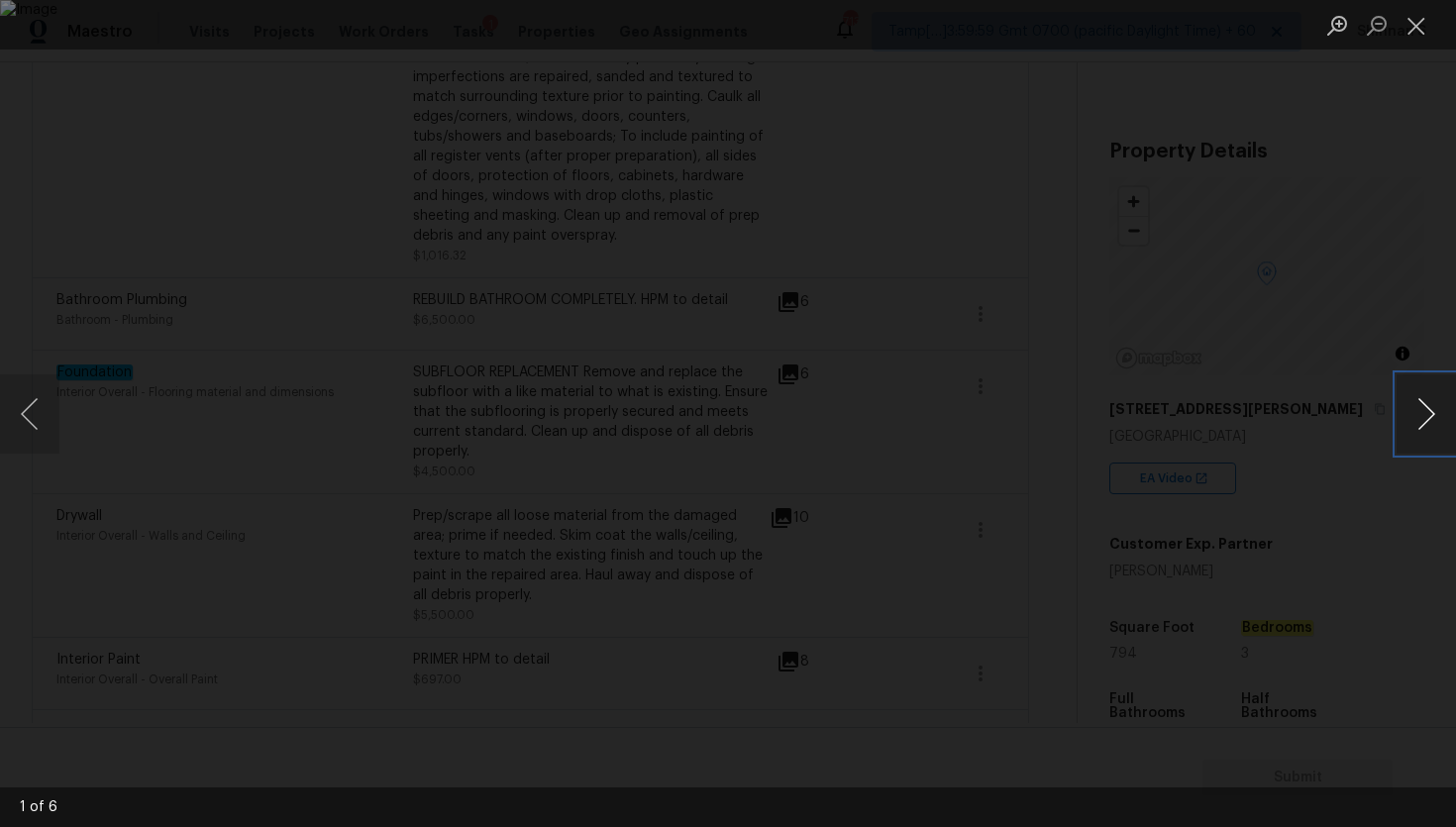
click at [1426, 400] on button "Next image" at bounding box center [1426, 414] width 59 height 79
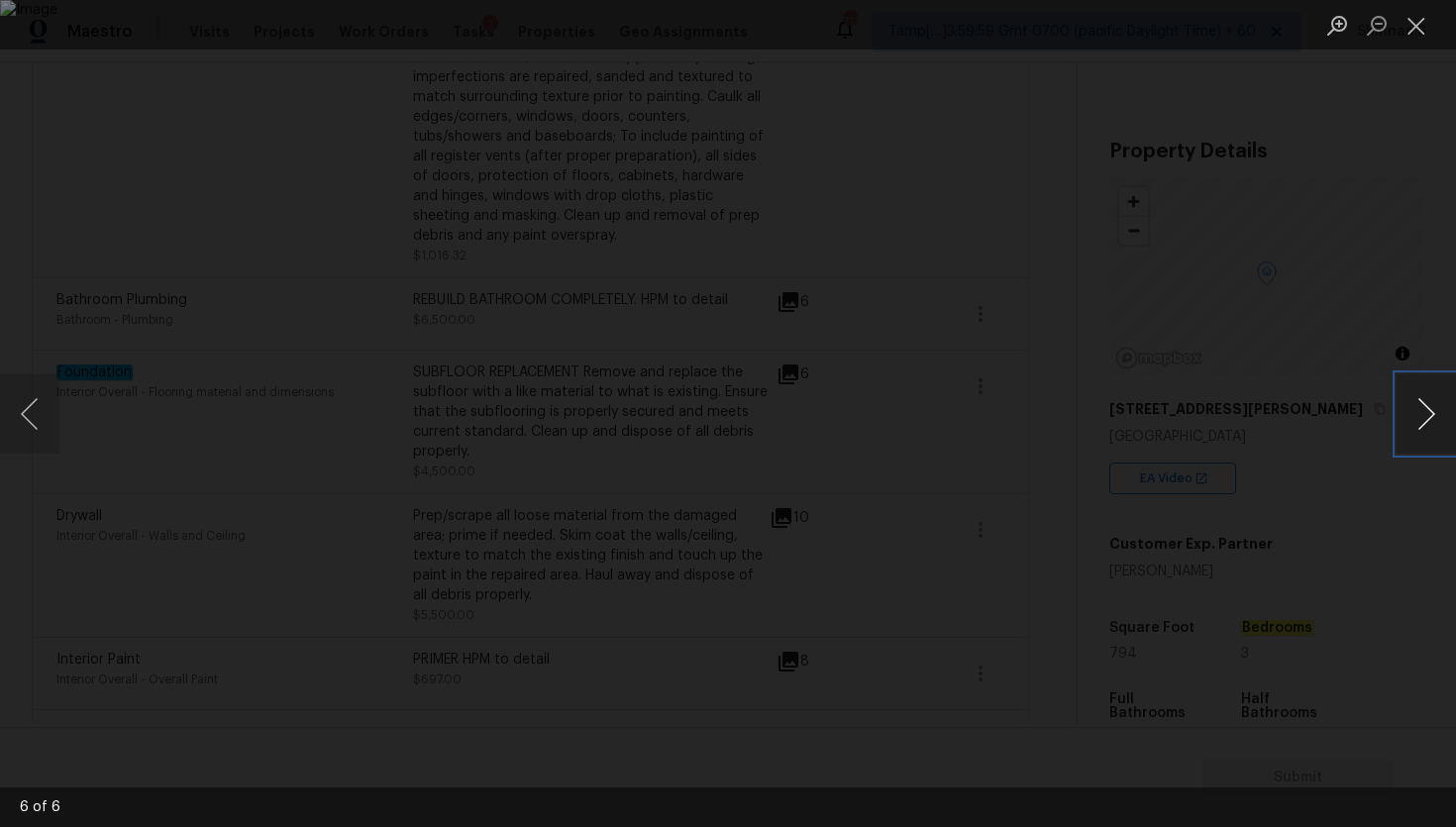
click at [1426, 400] on button "Next image" at bounding box center [1426, 414] width 59 height 79
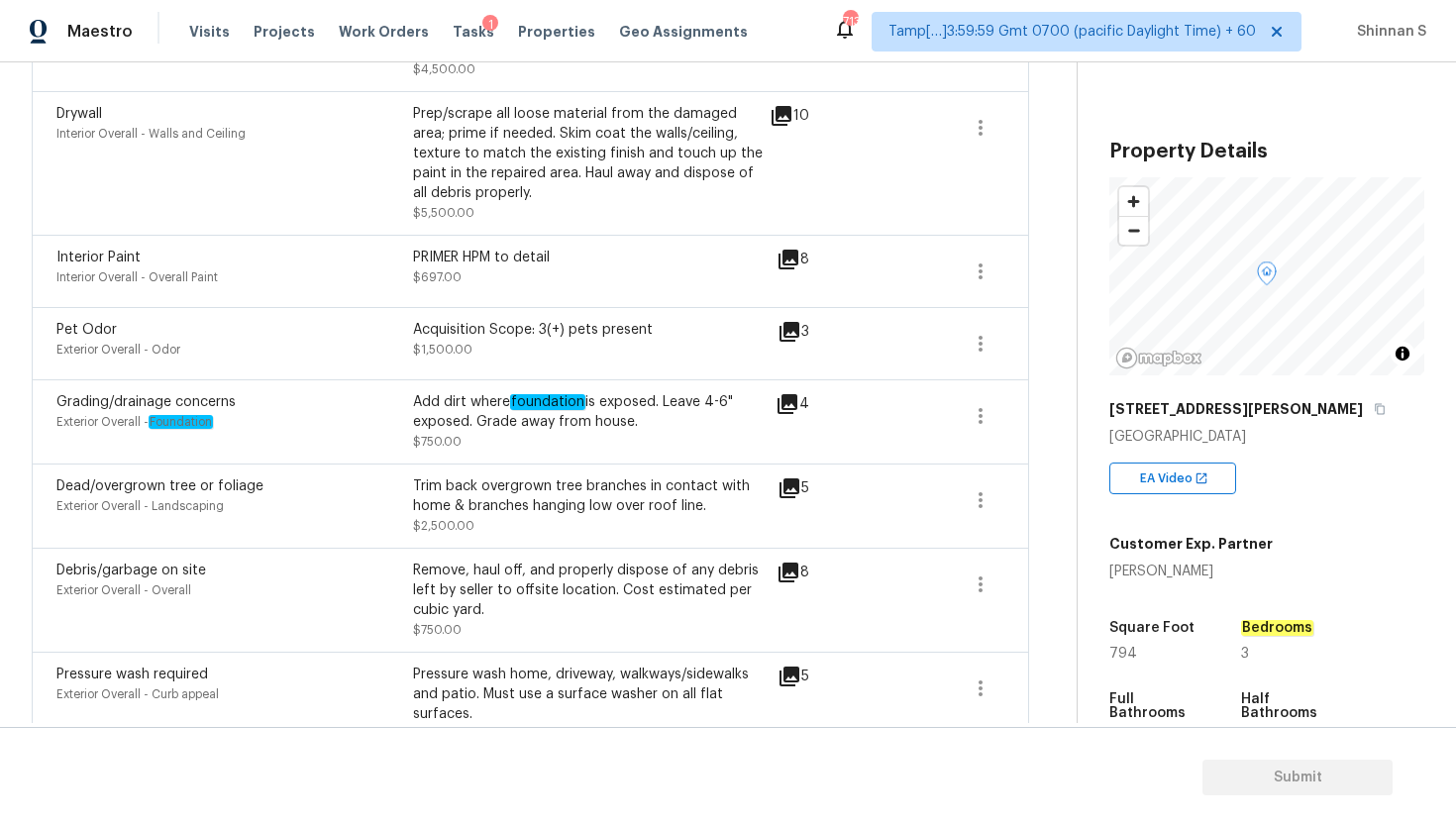
scroll to position [871, 0]
click at [779, 263] on icon at bounding box center [788, 259] width 20 height 20
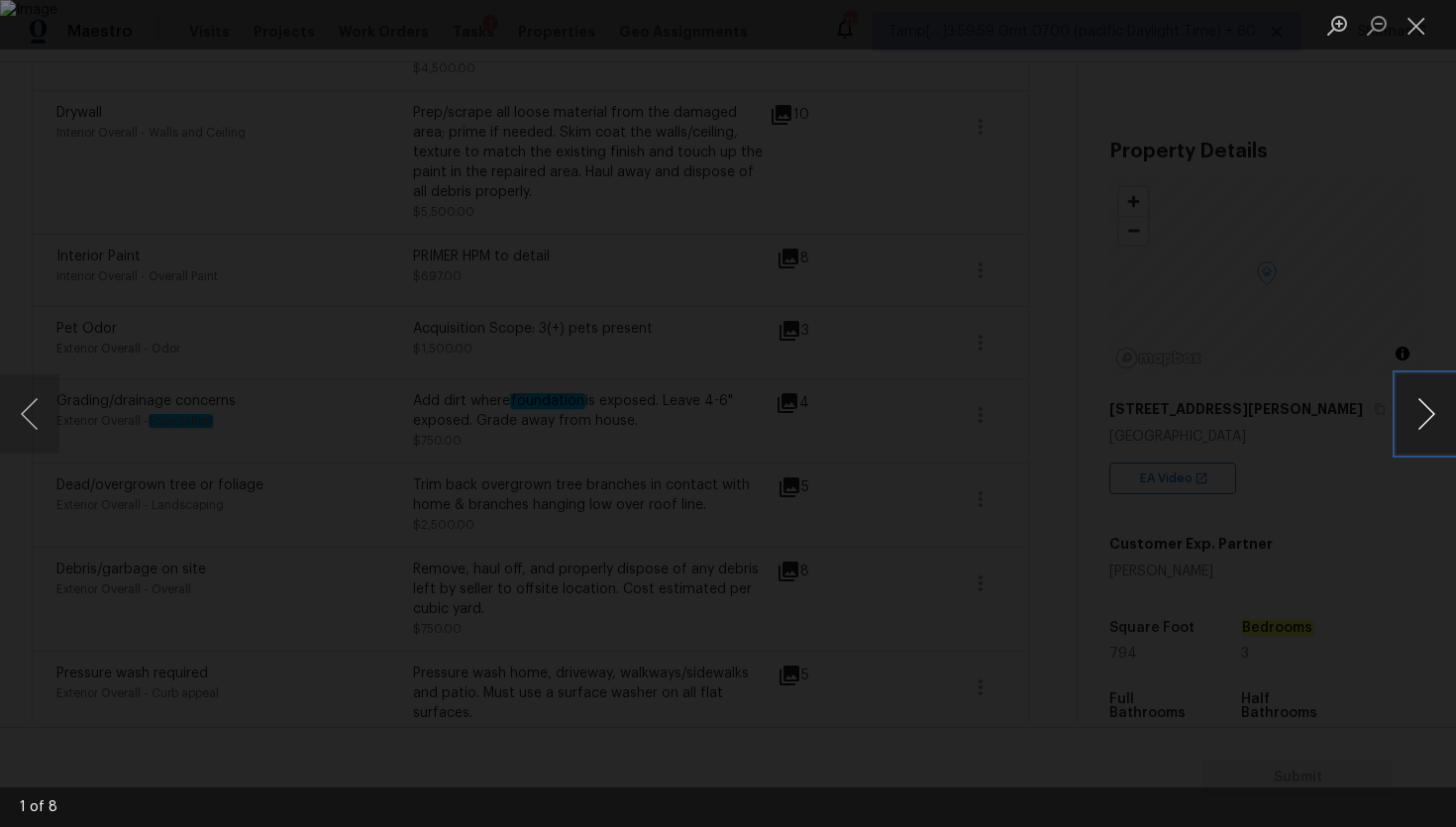
click at [1407, 394] on button "Next image" at bounding box center [1426, 414] width 59 height 79
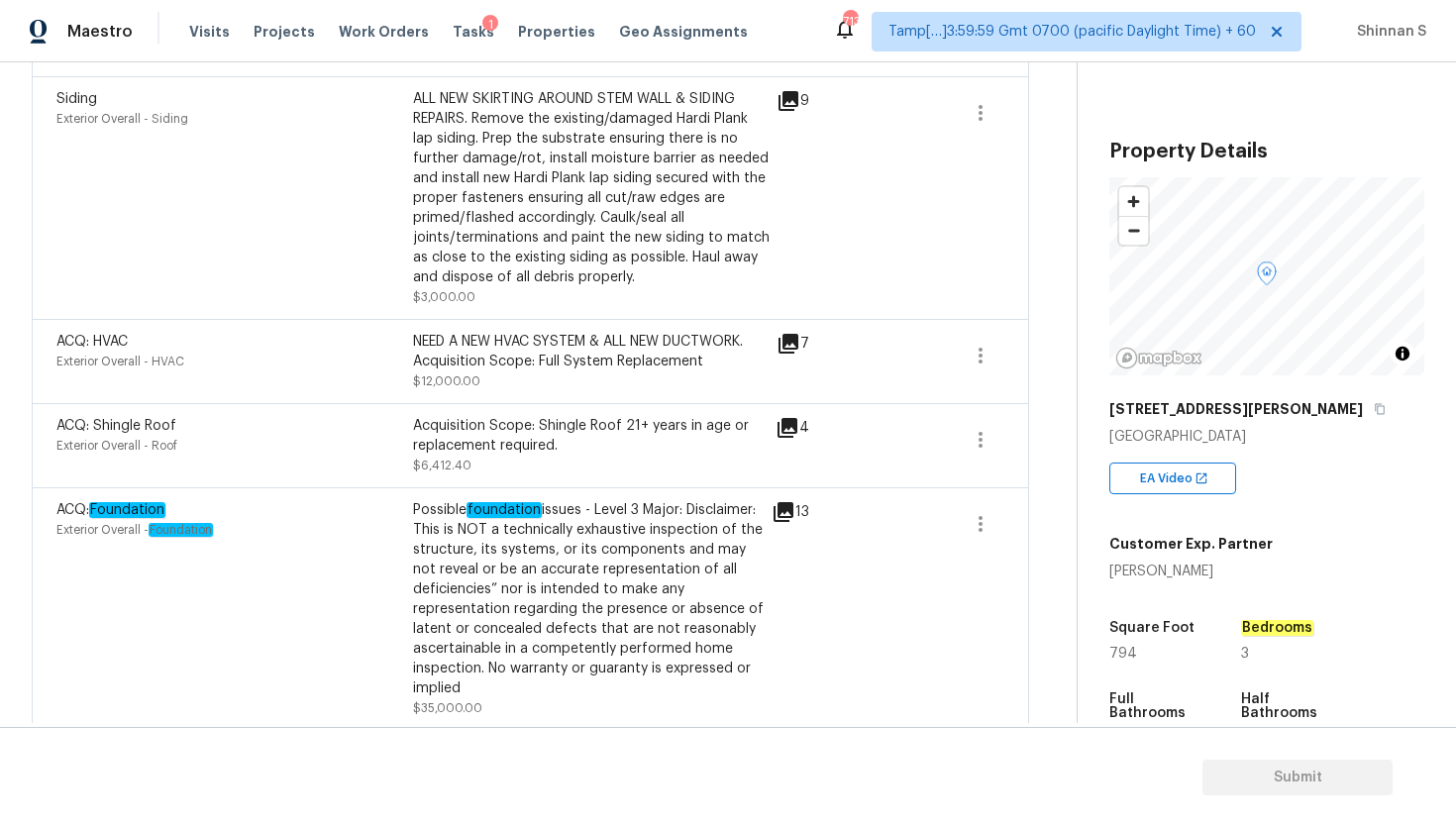
scroll to position [0, 0]
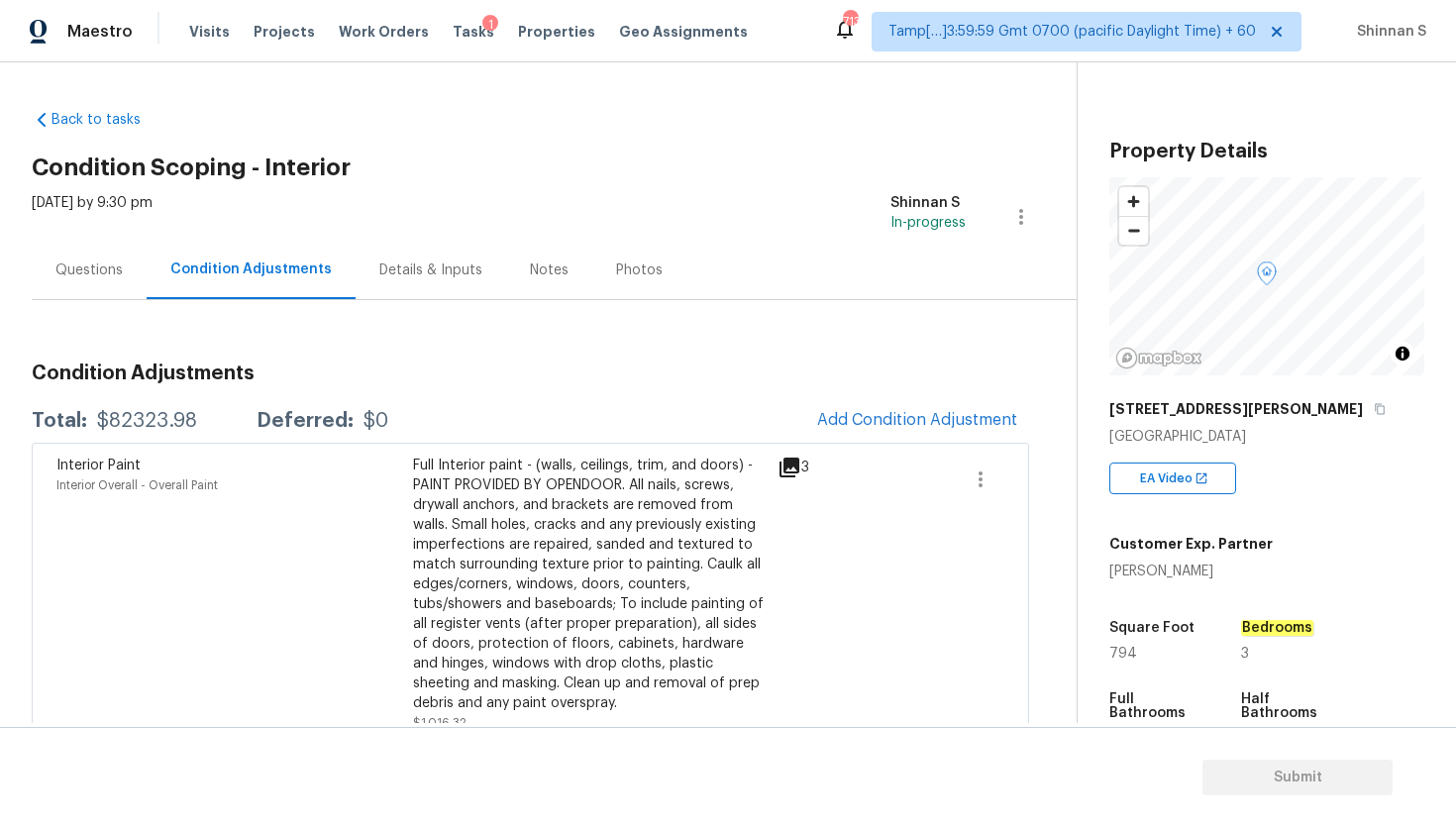
click at [20, 284] on div "Back to tasks Condition Scoping - Interior [DATE] by 9:30 pm Shinnan S In-progr…" at bounding box center [728, 393] width 1456 height 660
click at [68, 278] on div "Questions" at bounding box center [89, 271] width 67 height 20
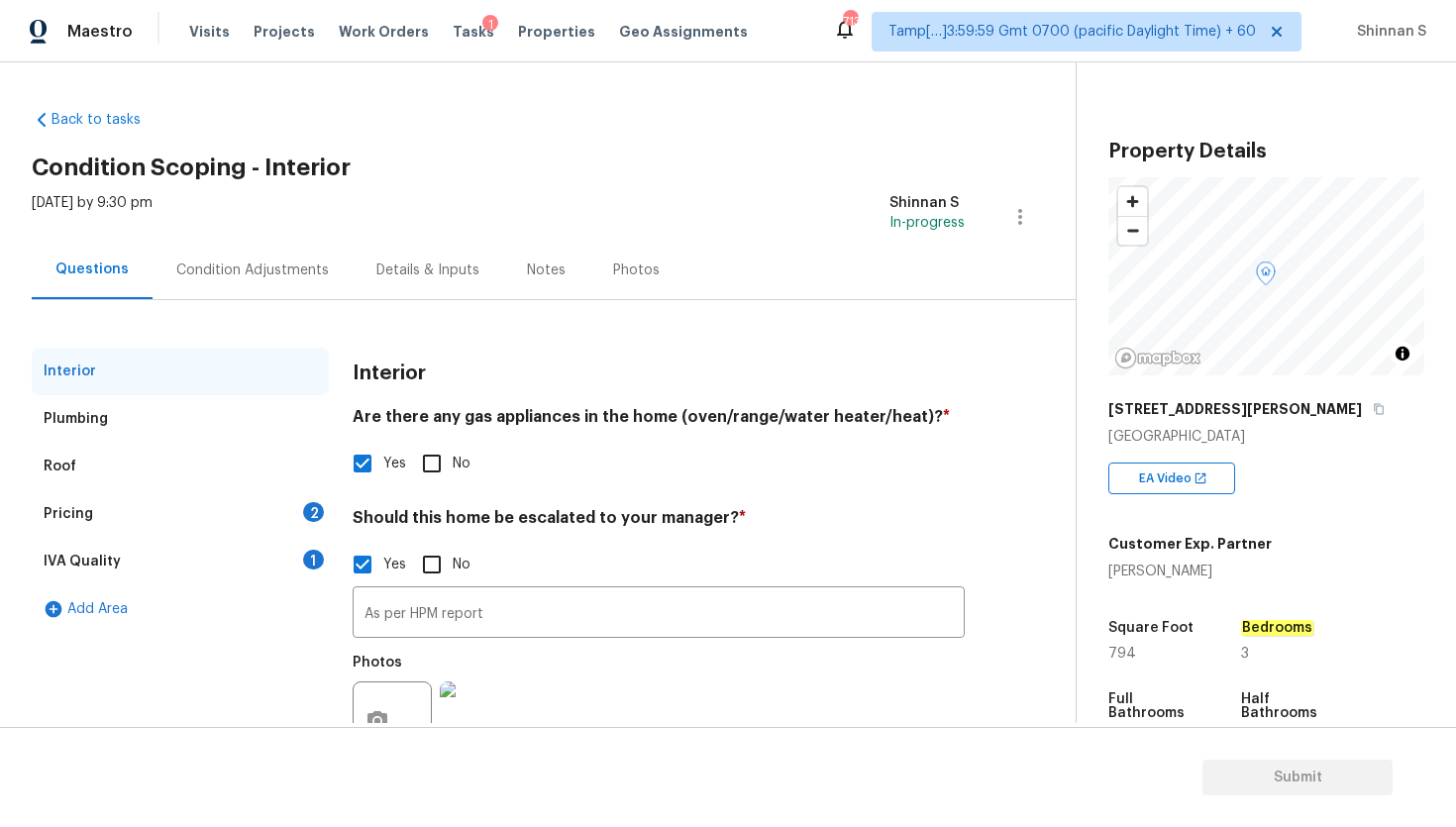
scroll to position [79, 0]
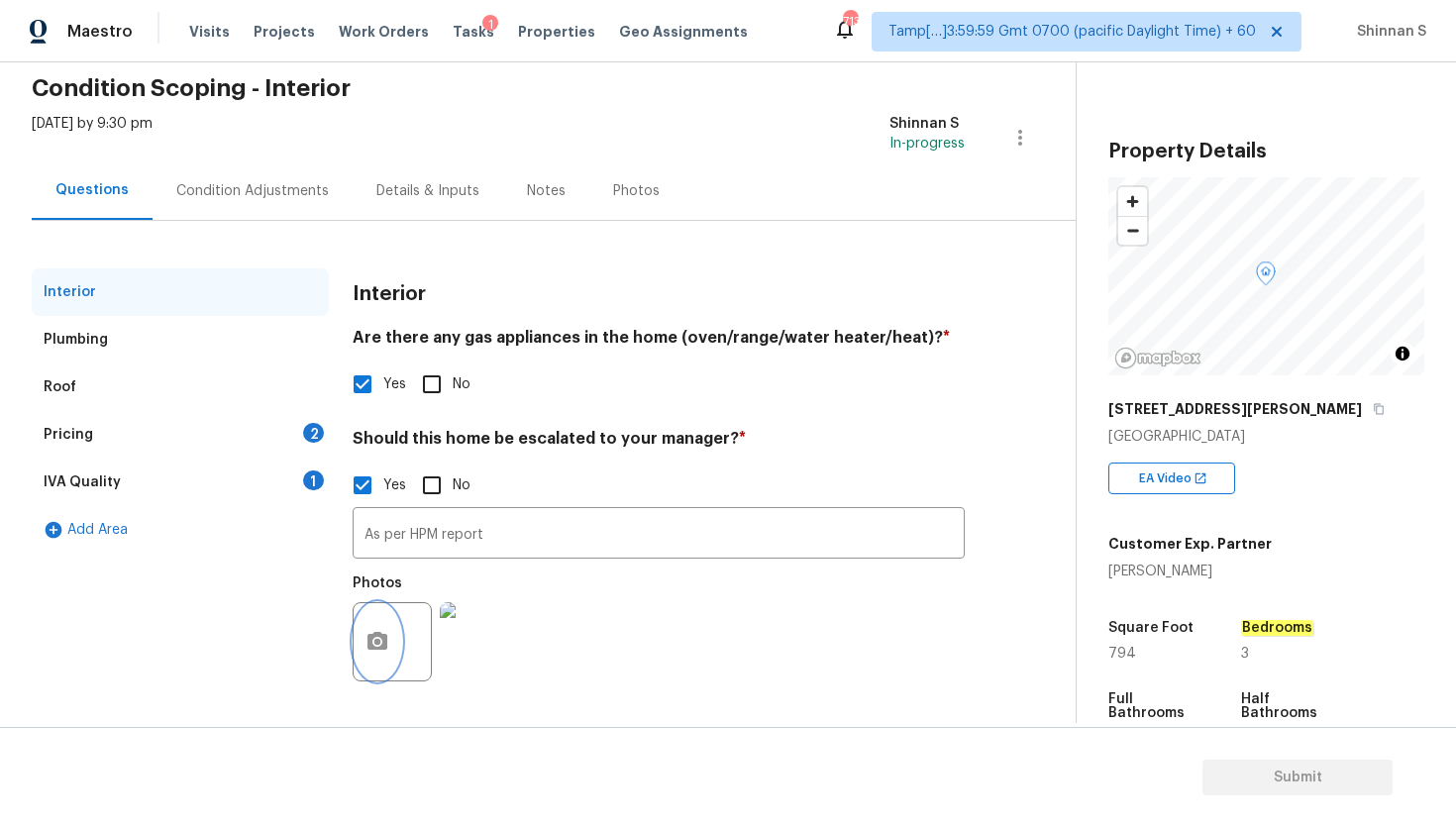
click at [373, 648] on icon "button" at bounding box center [378, 641] width 20 height 18
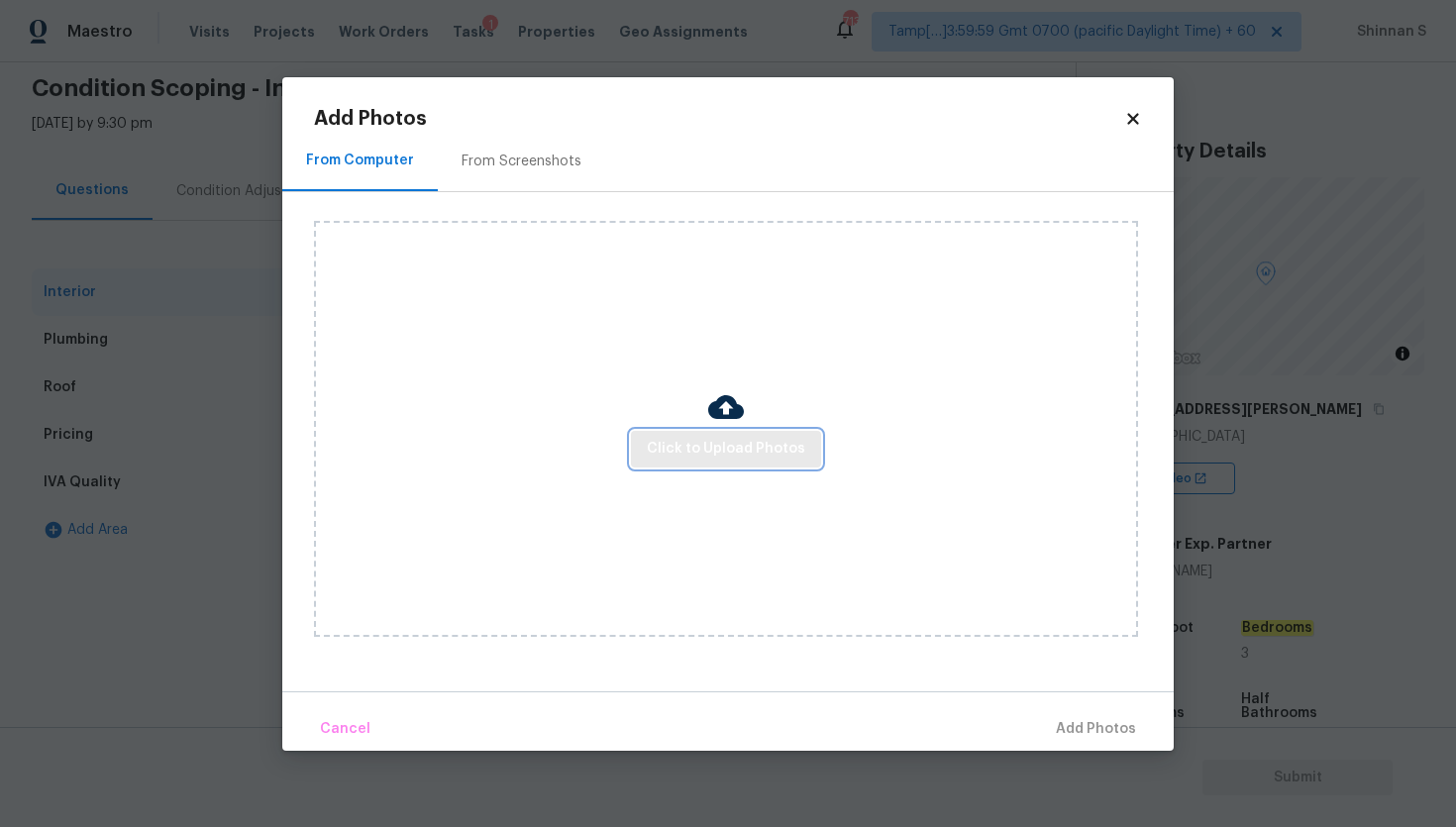
click at [690, 448] on span "Click to Upload Photos" at bounding box center [726, 449] width 159 height 25
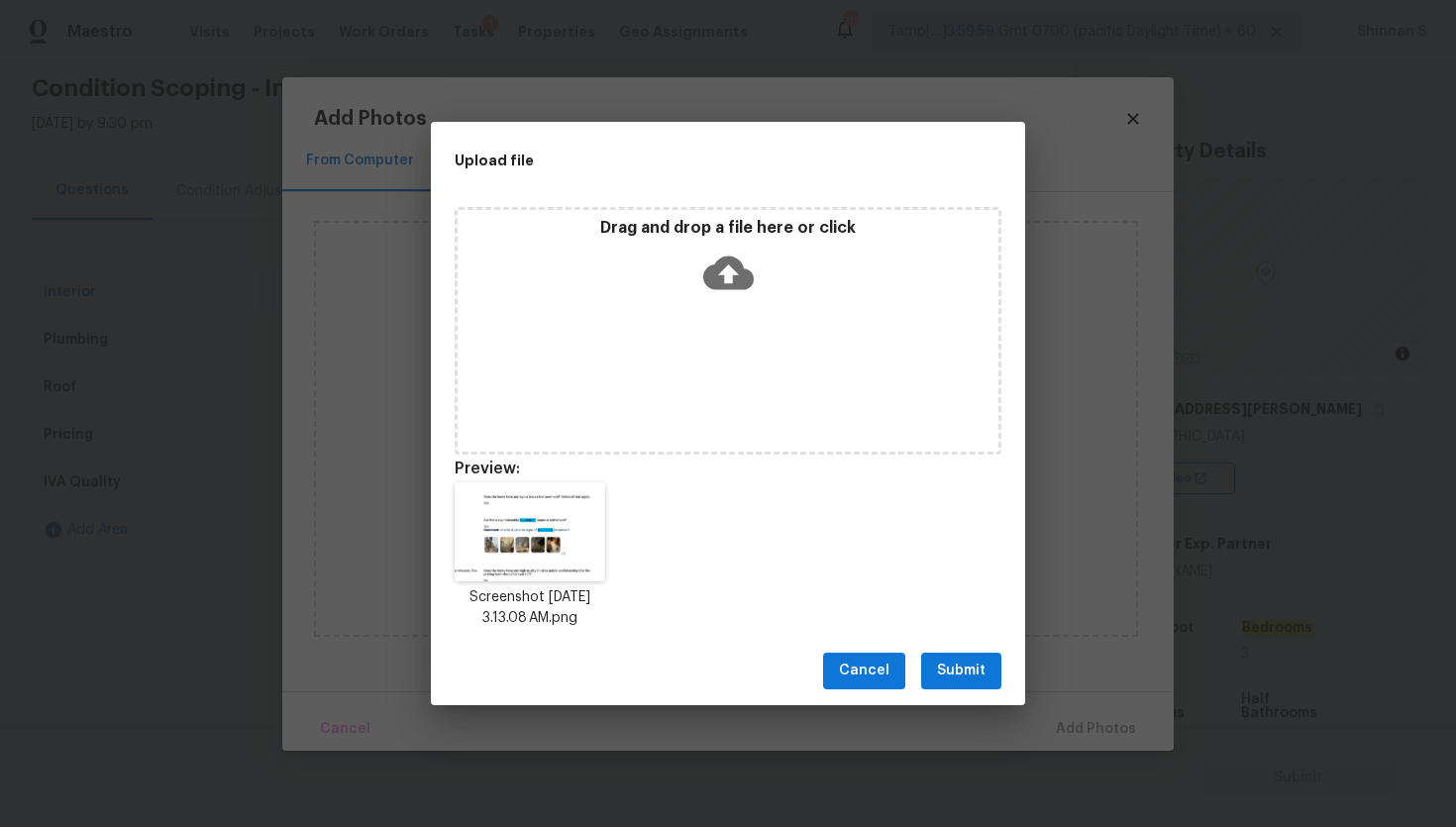
click at [960, 669] on span "Submit" at bounding box center [960, 670] width 49 height 25
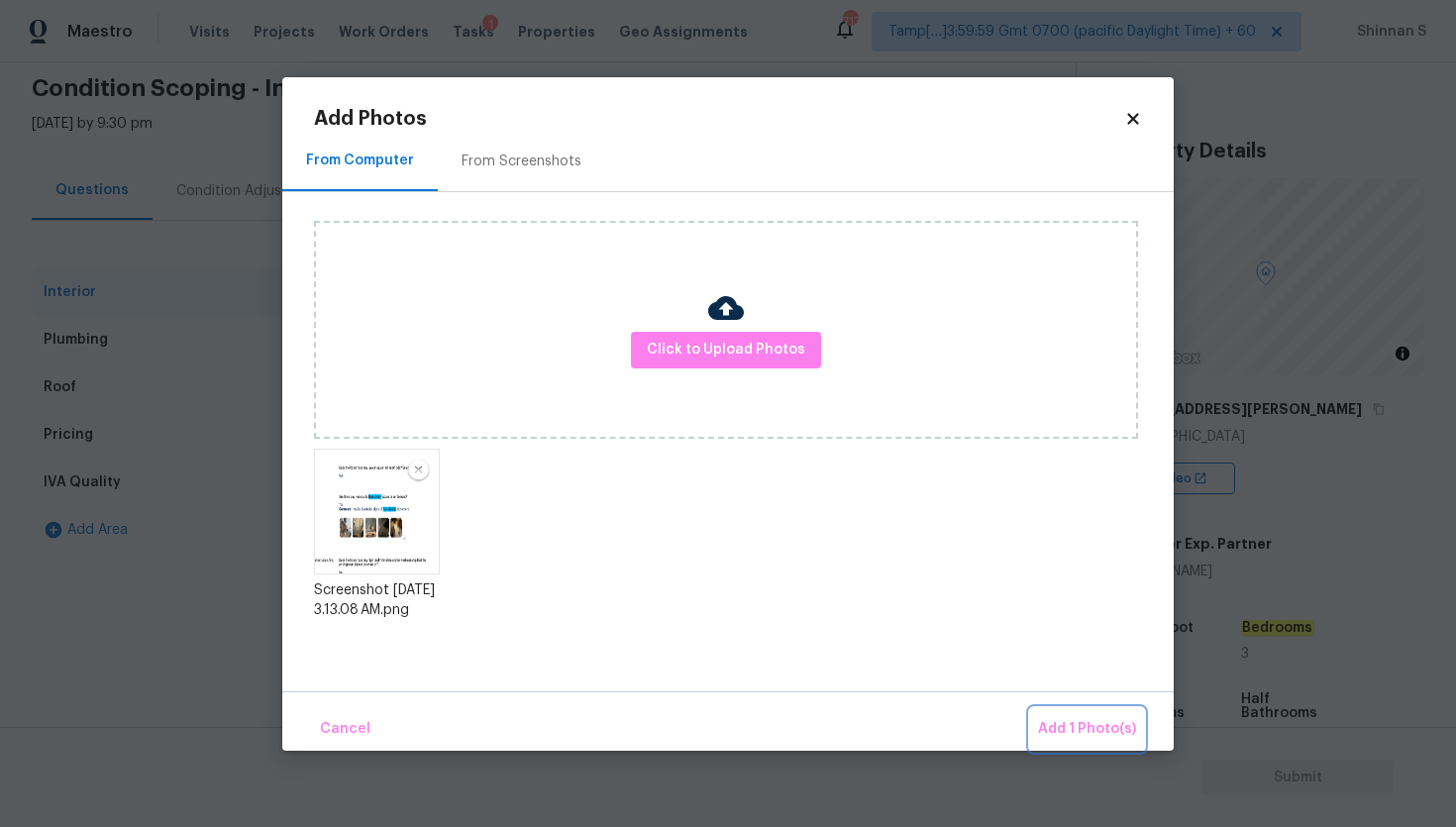
click at [1088, 743] on button "Add 1 Photo(s)" at bounding box center [1086, 729] width 114 height 43
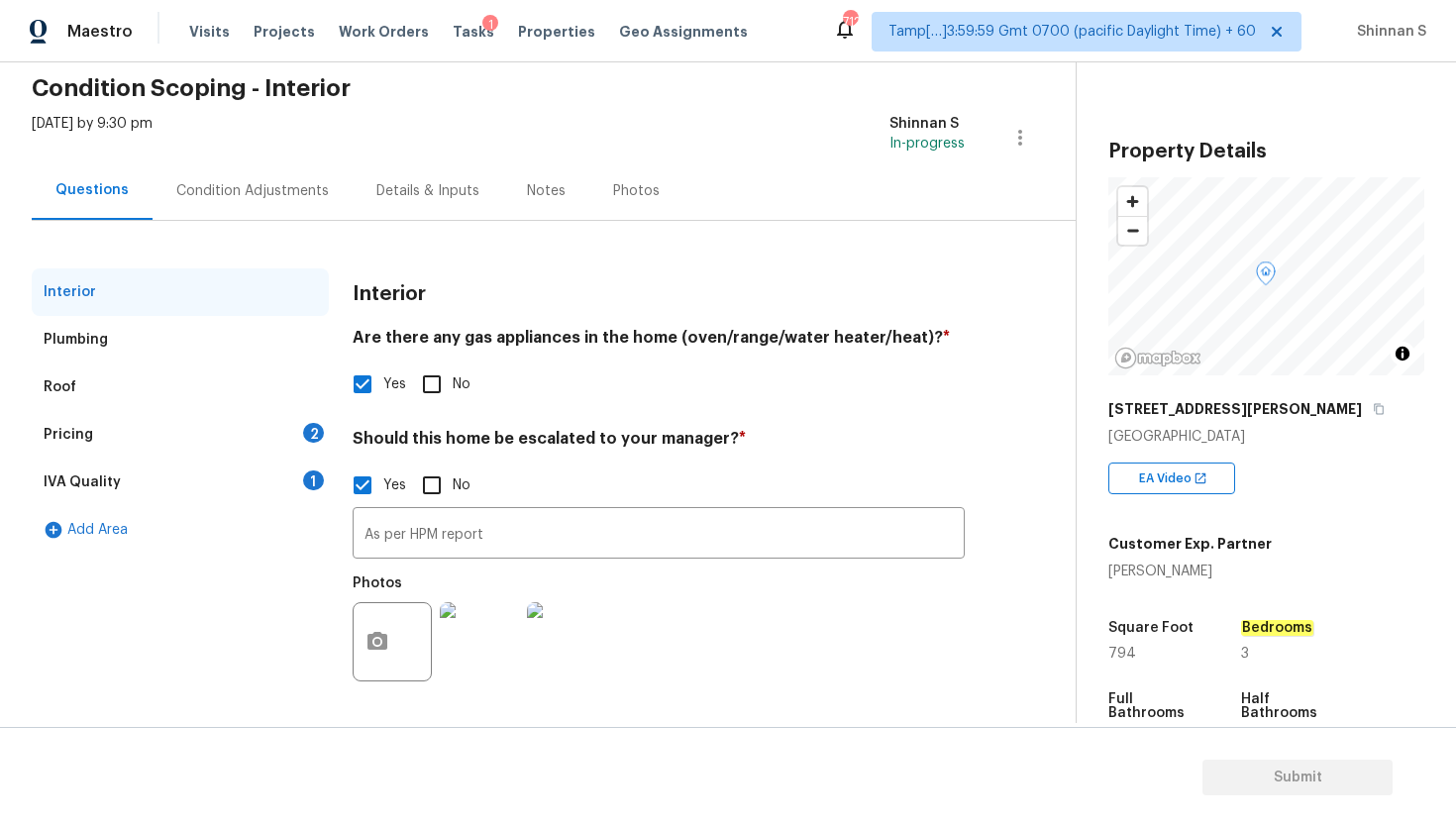
click at [470, 640] on img at bounding box center [480, 642] width 79 height 79
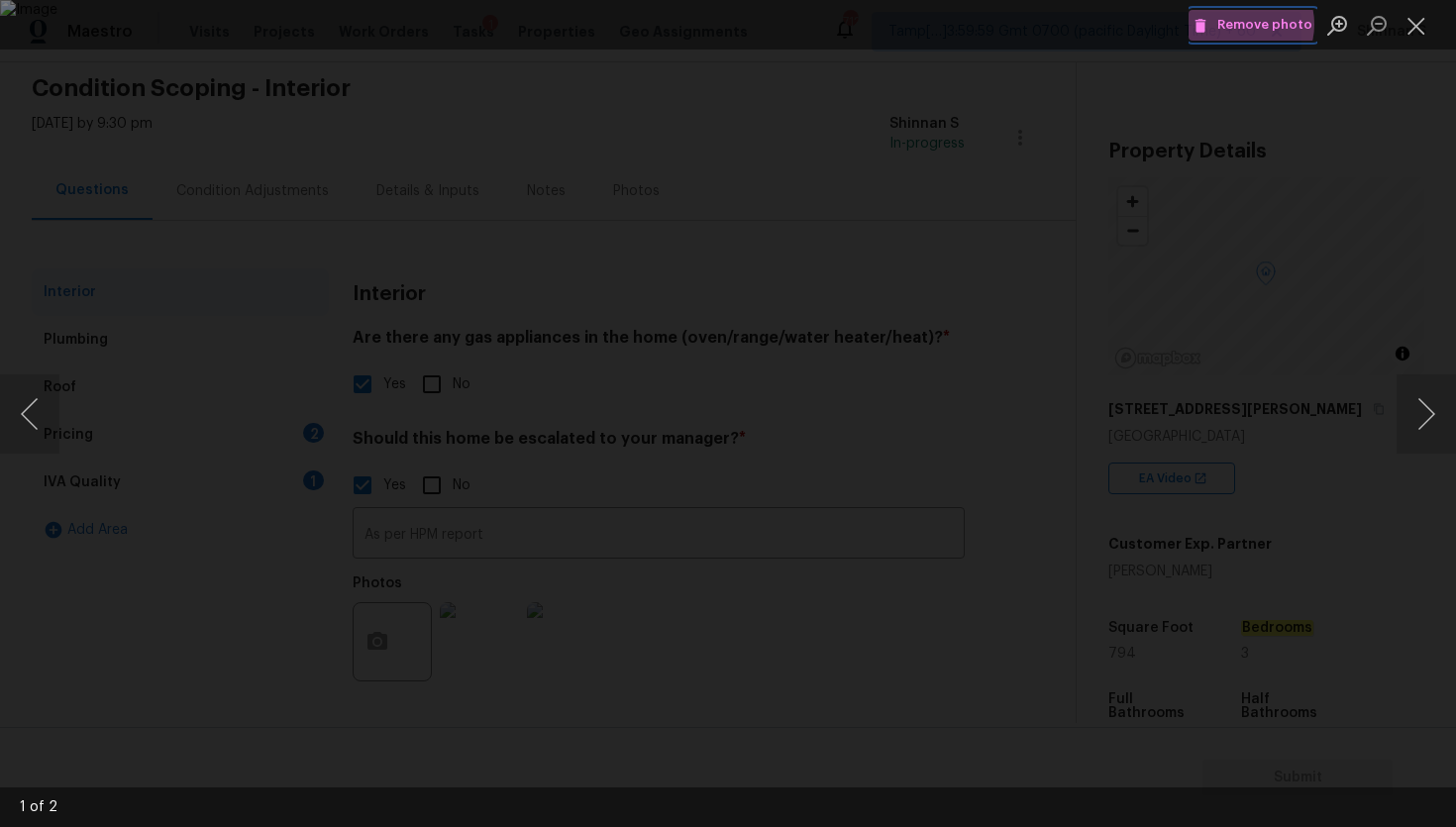
click at [1251, 24] on span "Remove photo" at bounding box center [1253, 25] width 119 height 23
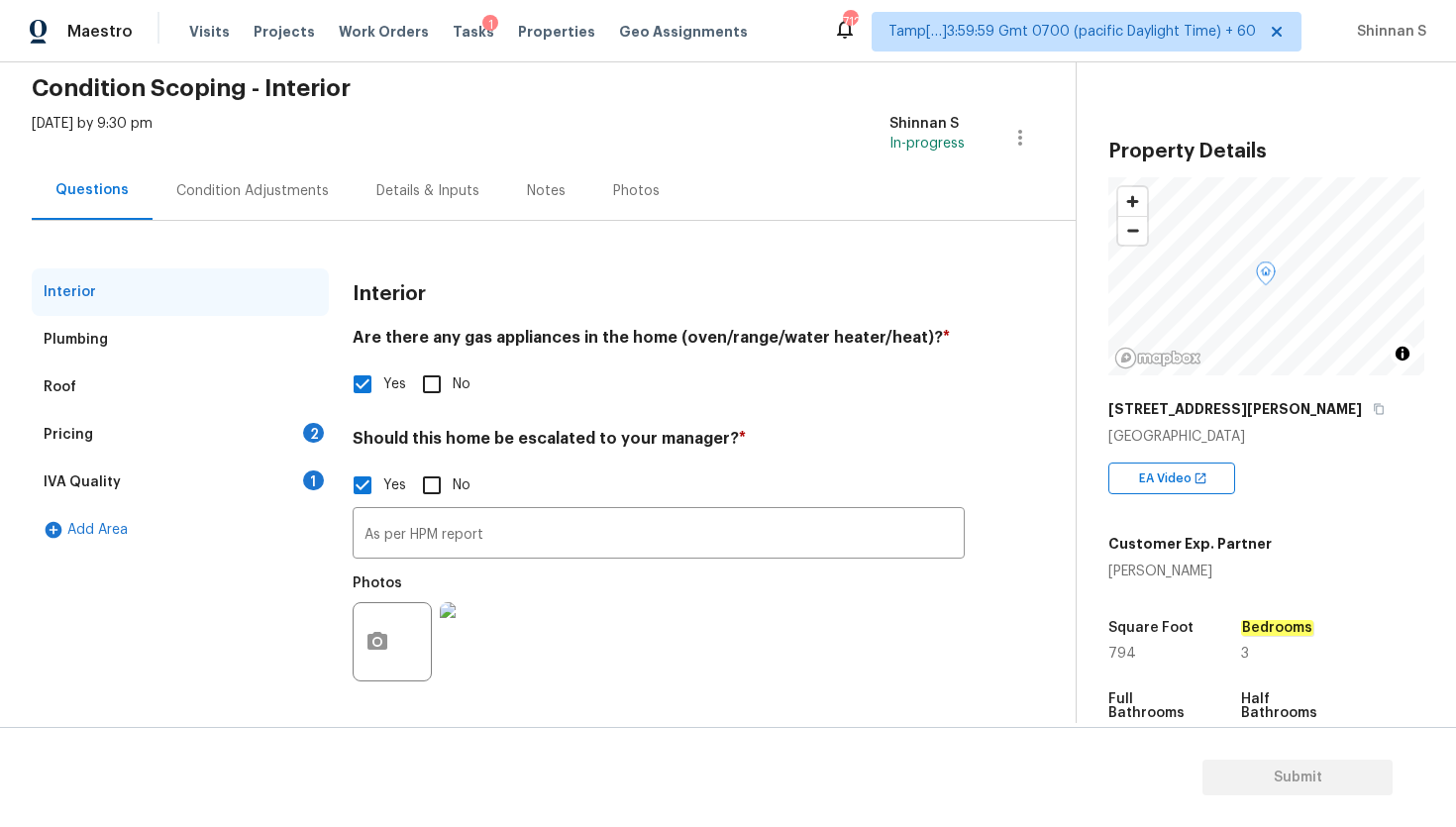
click at [488, 630] on img at bounding box center [480, 642] width 79 height 79
click at [90, 334] on div "Plumbing" at bounding box center [75, 340] width 64 height 20
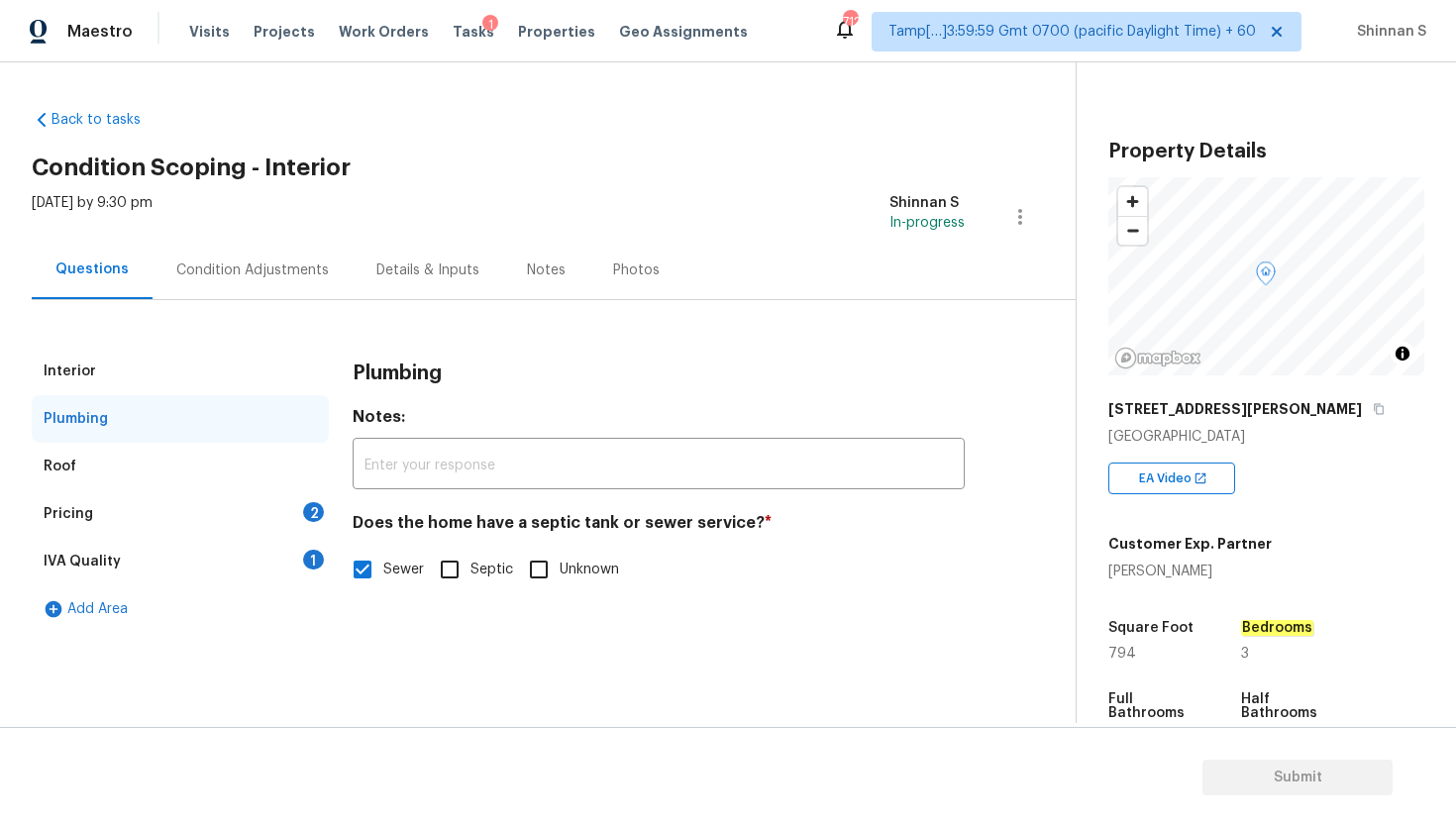
click at [83, 385] on div "Interior" at bounding box center [180, 372] width 297 height 48
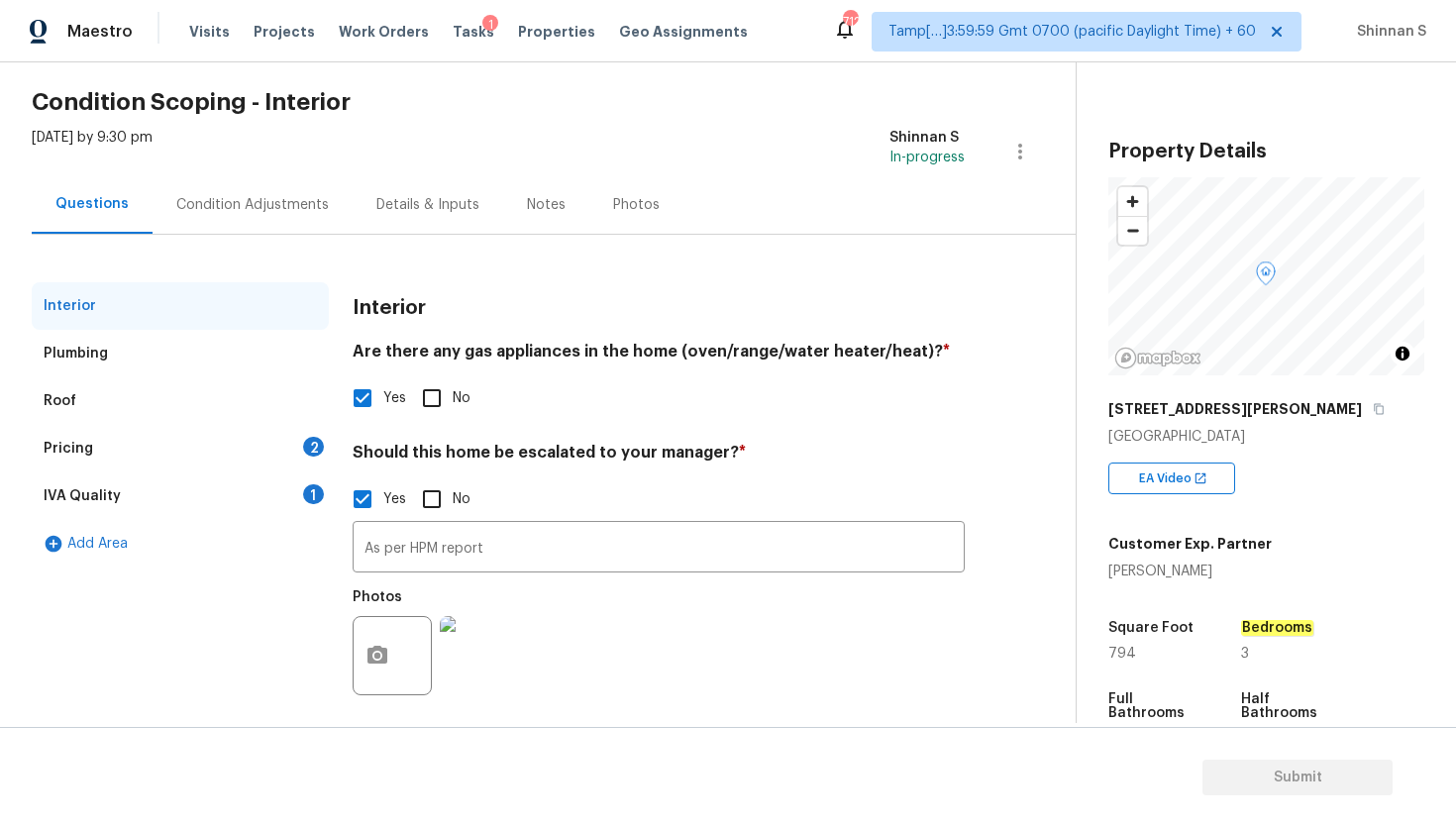
scroll to position [79, 0]
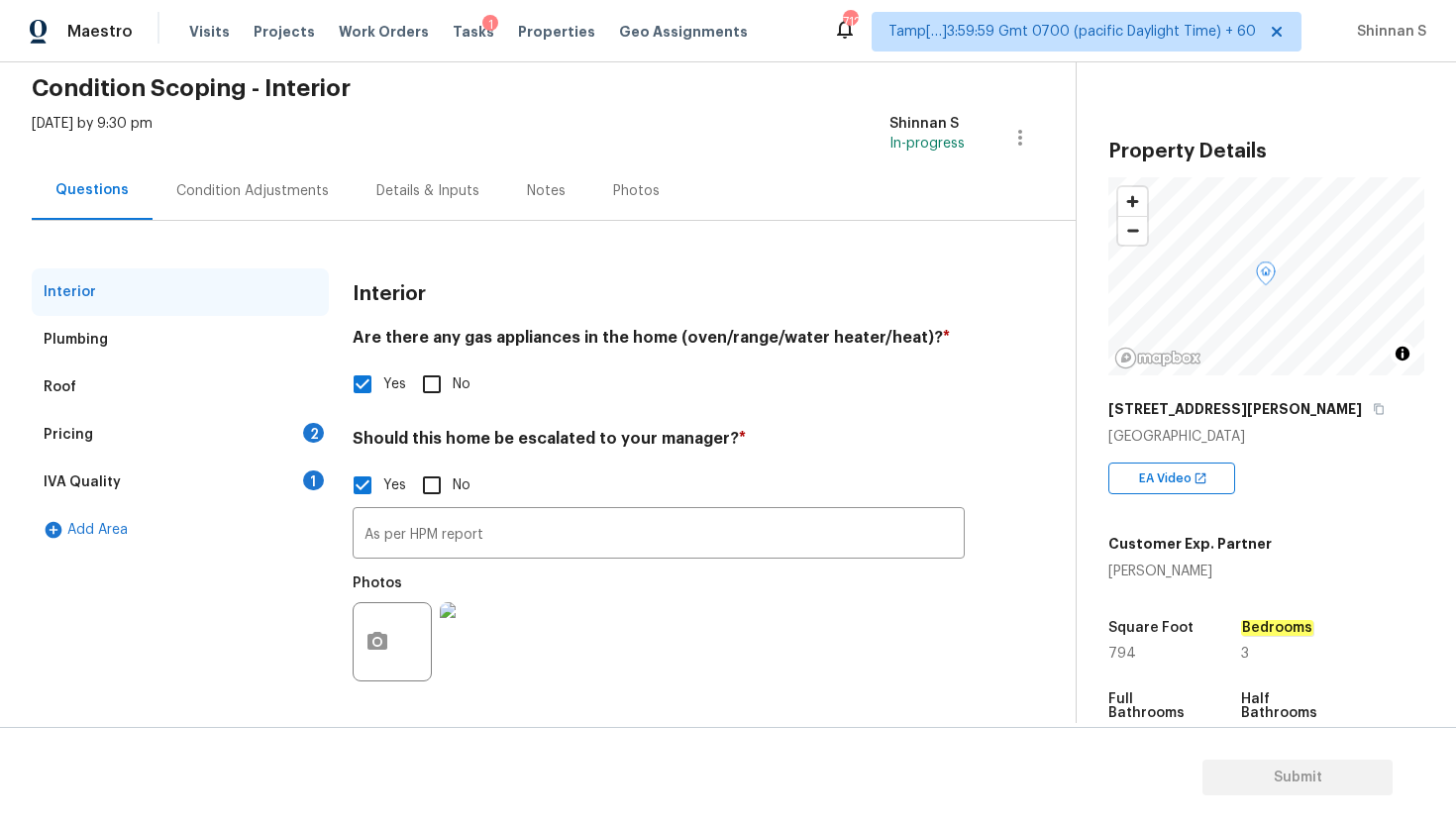
click at [74, 450] on div "Pricing 2" at bounding box center [180, 435] width 297 height 48
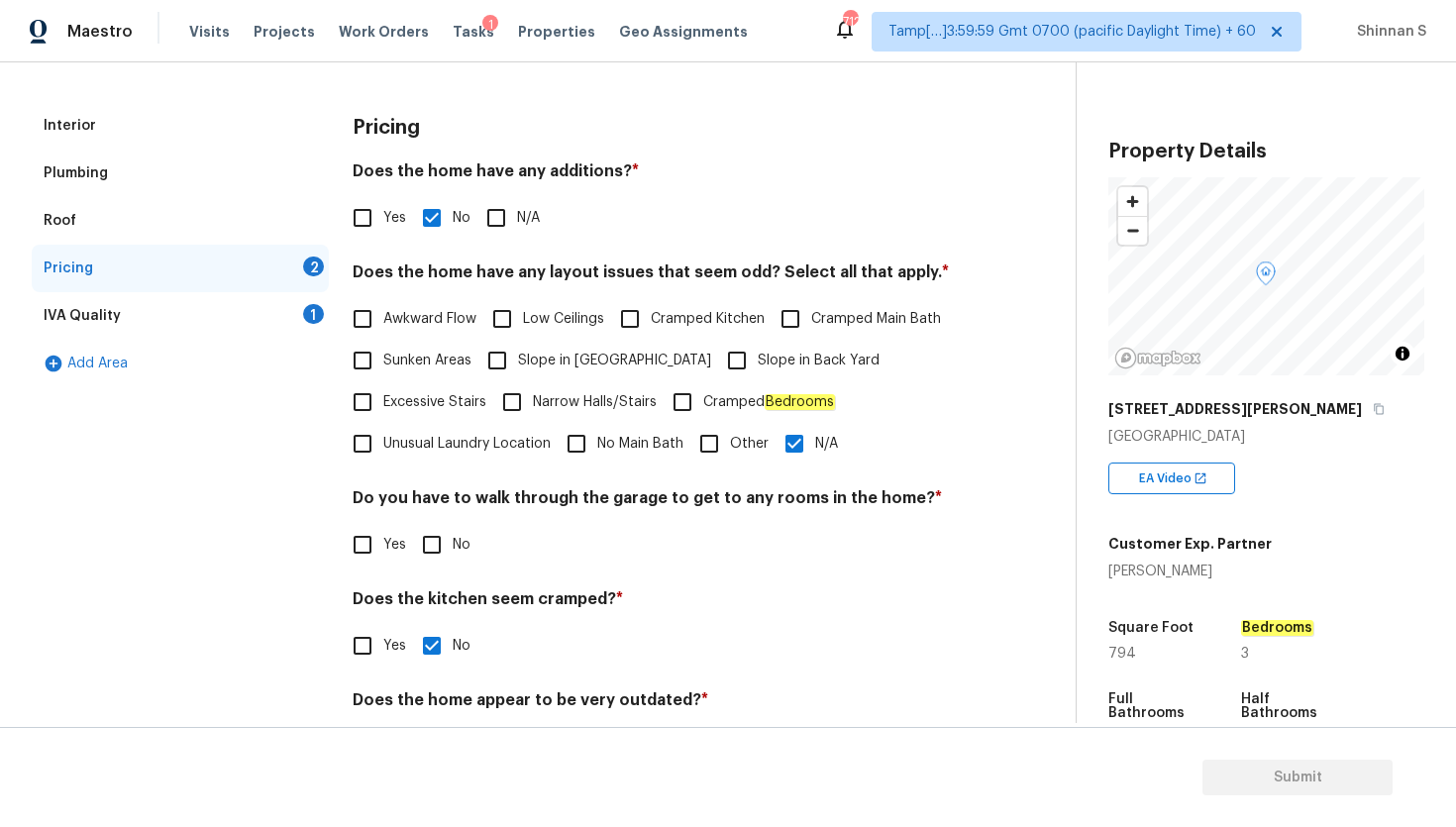
scroll to position [320, 0]
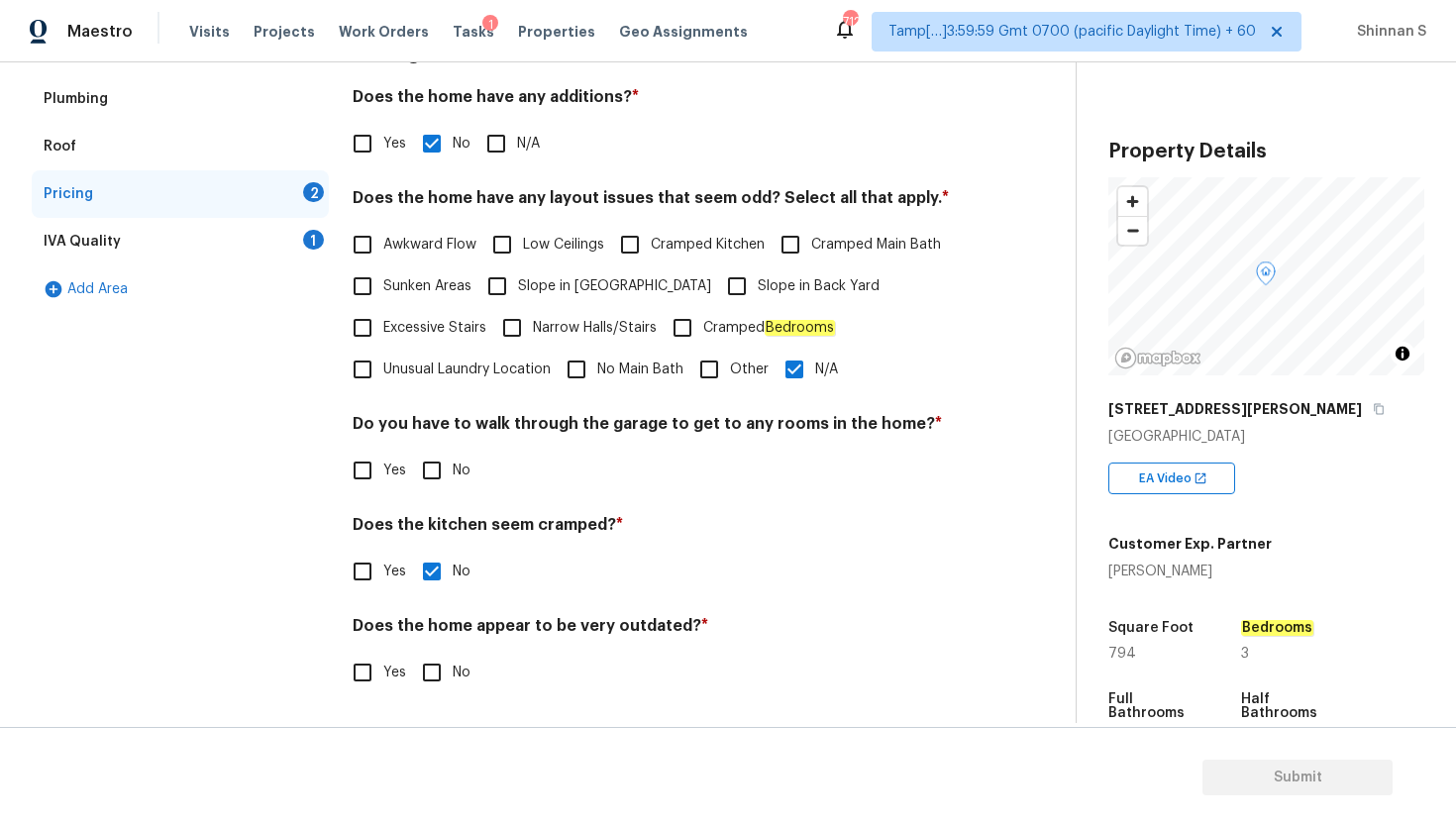
click at [453, 676] on span "No" at bounding box center [462, 672] width 18 height 21
click at [452, 676] on input "No" at bounding box center [432, 672] width 42 height 42
checkbox input "true"
click at [430, 468] on input "No" at bounding box center [432, 471] width 42 height 42
checkbox input "true"
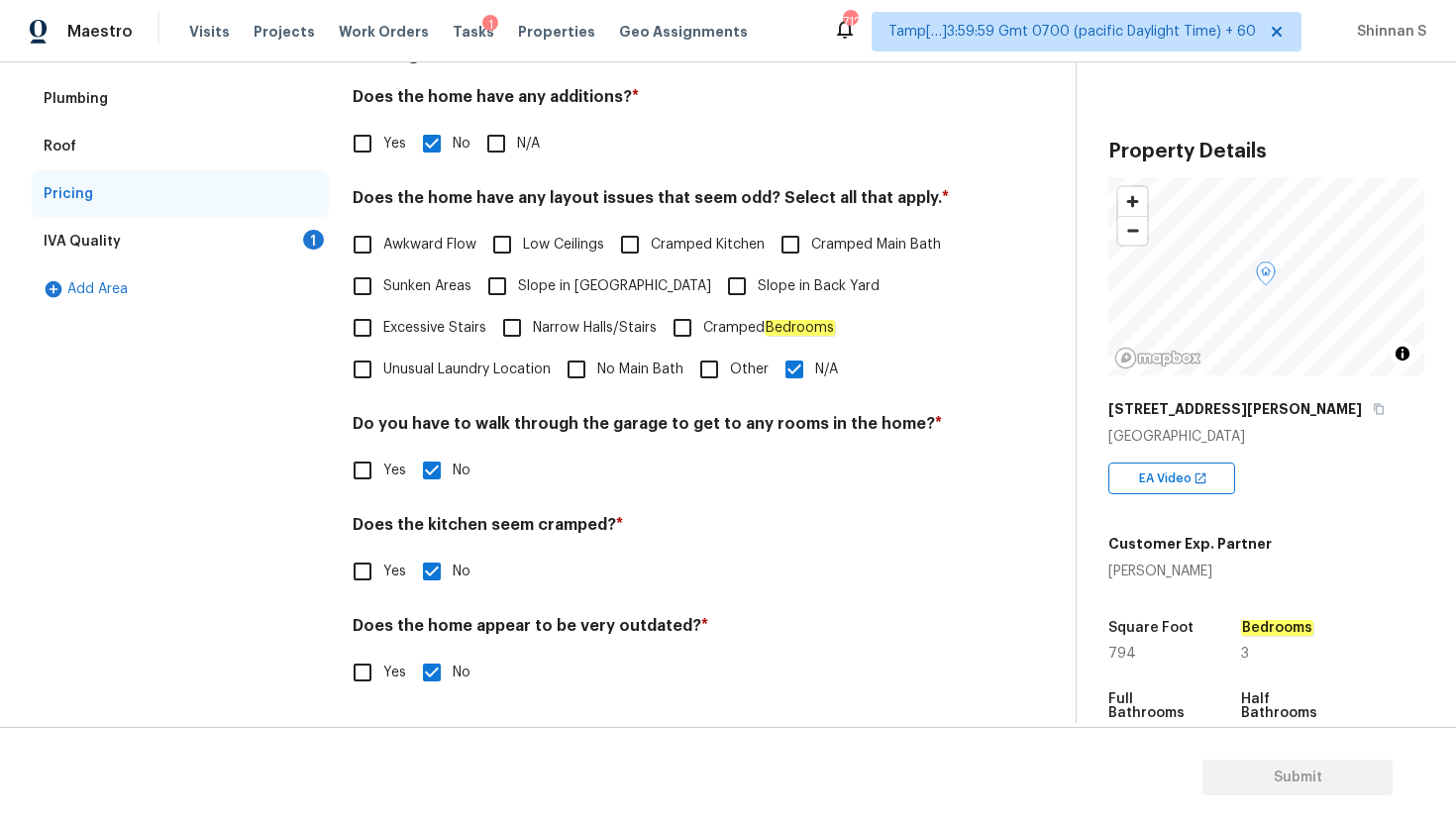
click at [109, 254] on div "IVA Quality 1" at bounding box center [180, 242] width 297 height 48
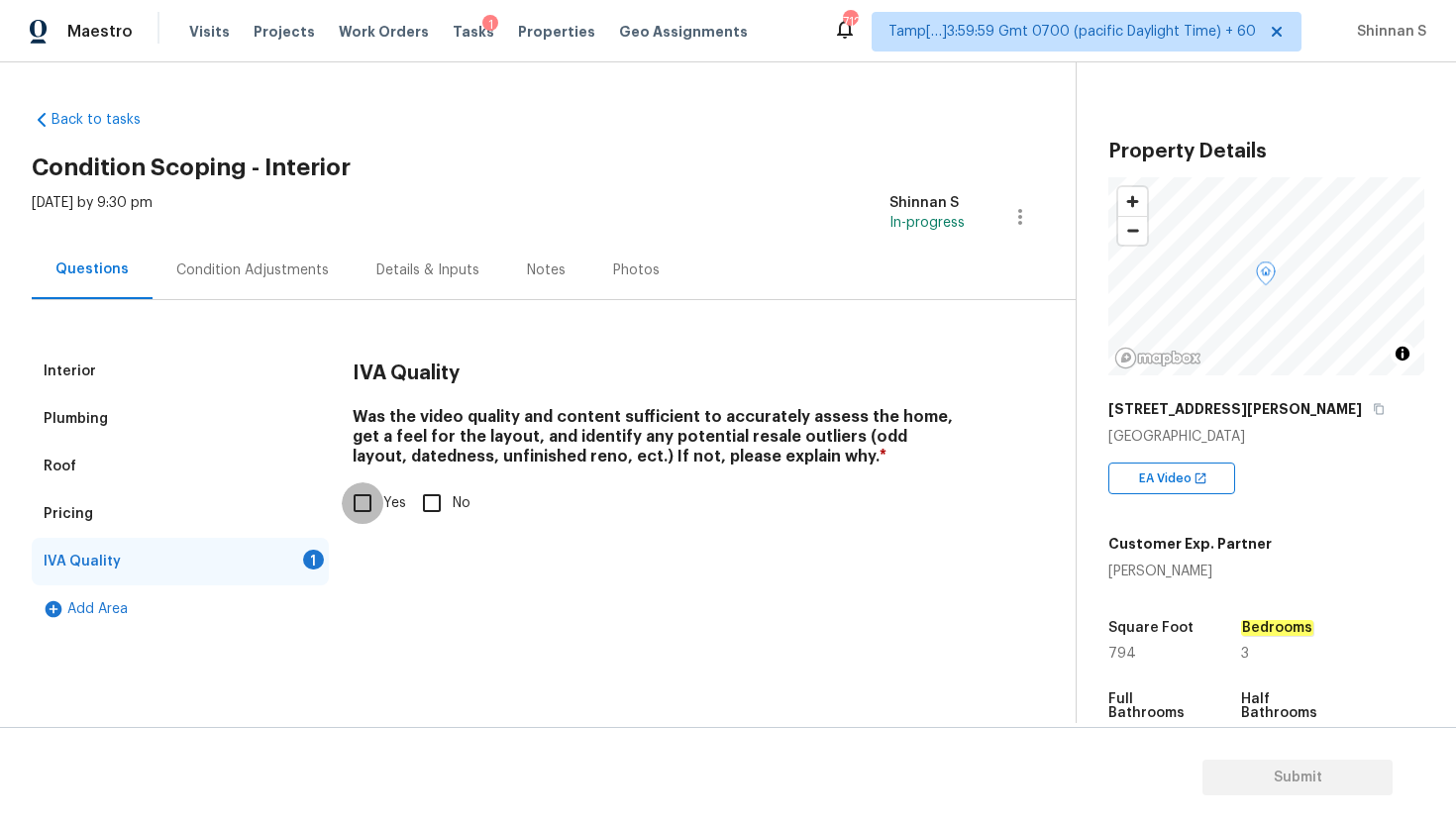
click at [365, 495] on input "Yes" at bounding box center [363, 504] width 42 height 42
checkbox input "true"
click at [68, 370] on div "Interior" at bounding box center [69, 372] width 53 height 20
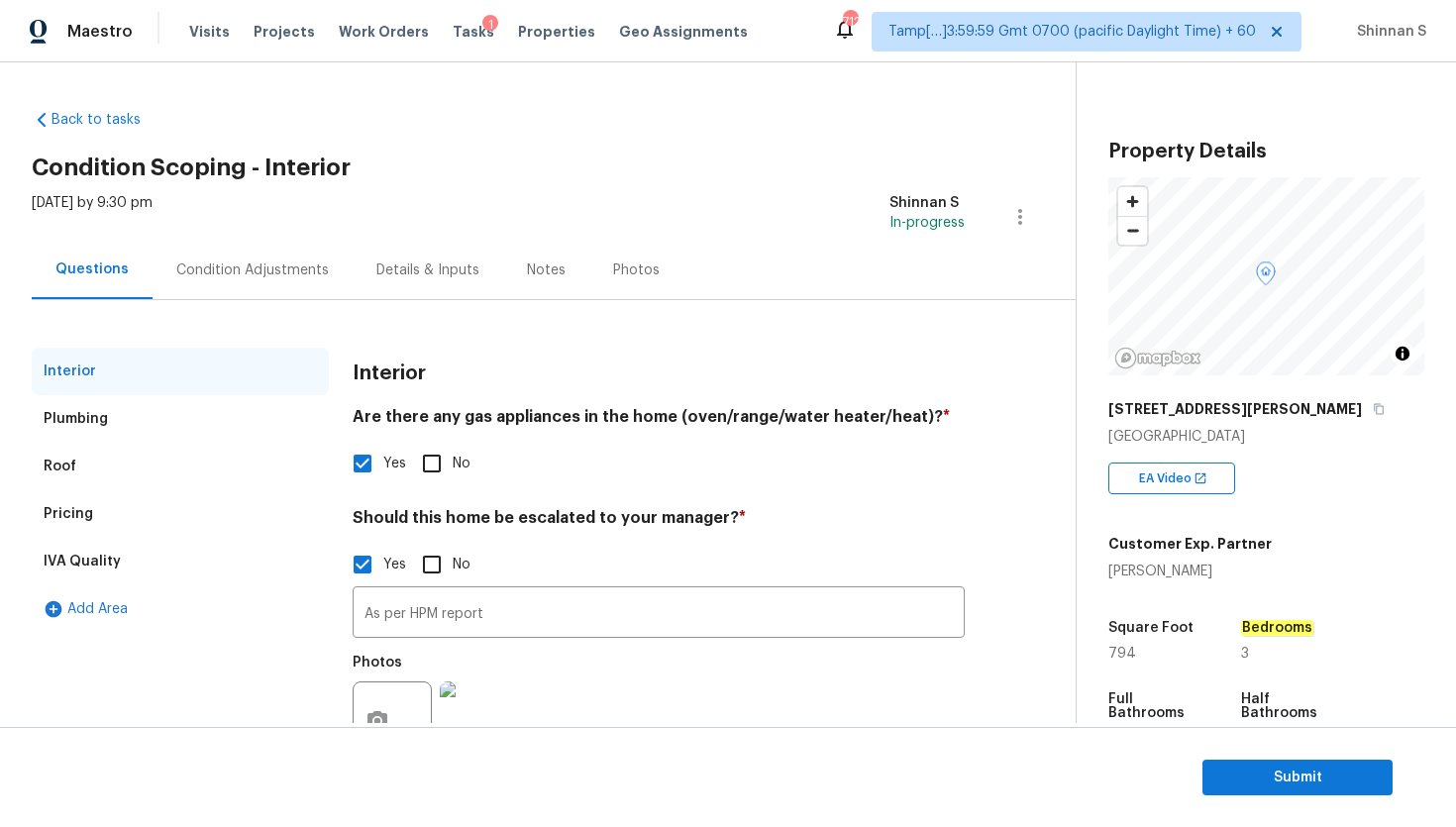
click at [264, 265] on div "Condition Adjustments" at bounding box center [253, 271] width 153 height 20
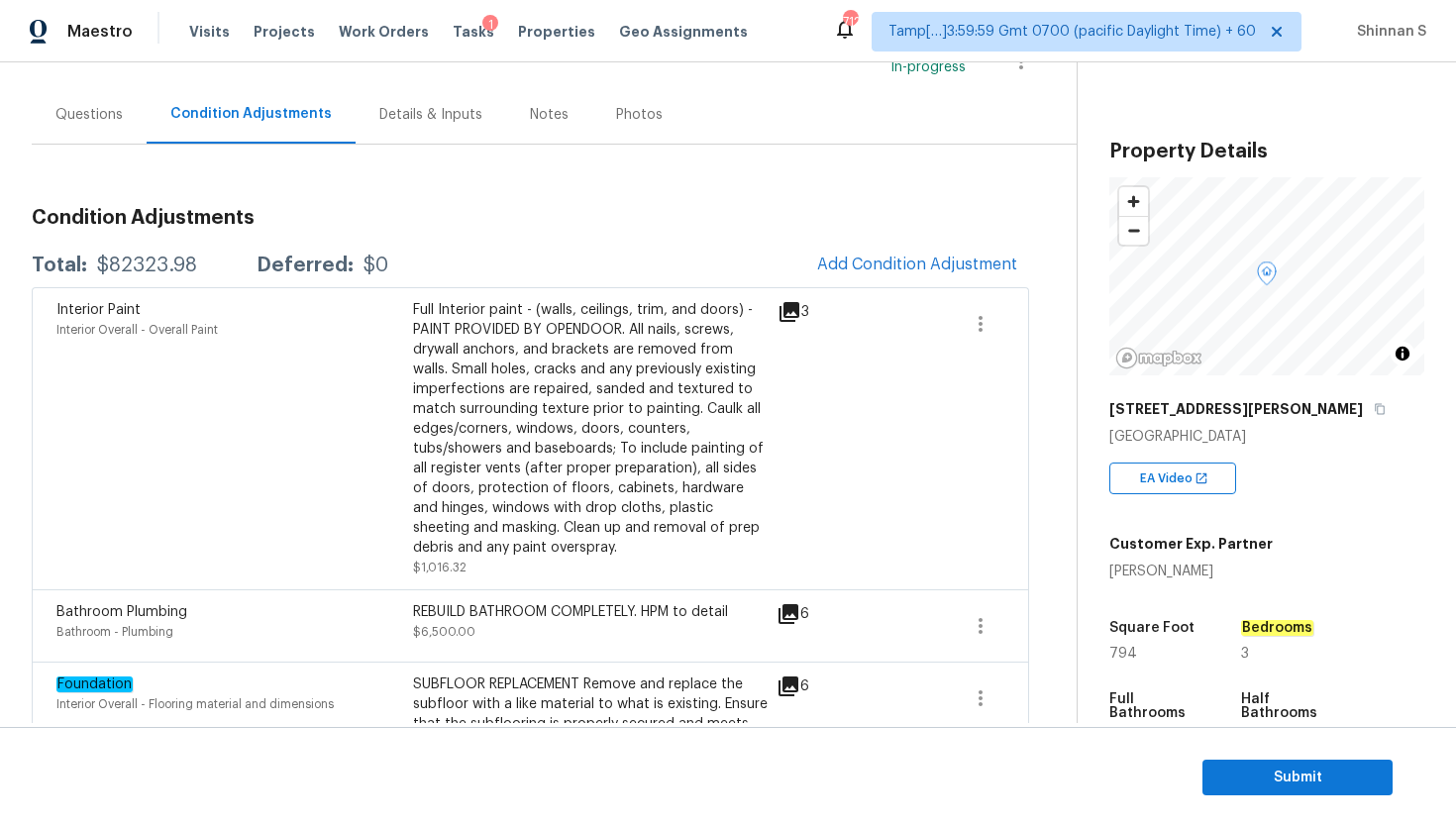
scroll to position [169, 0]
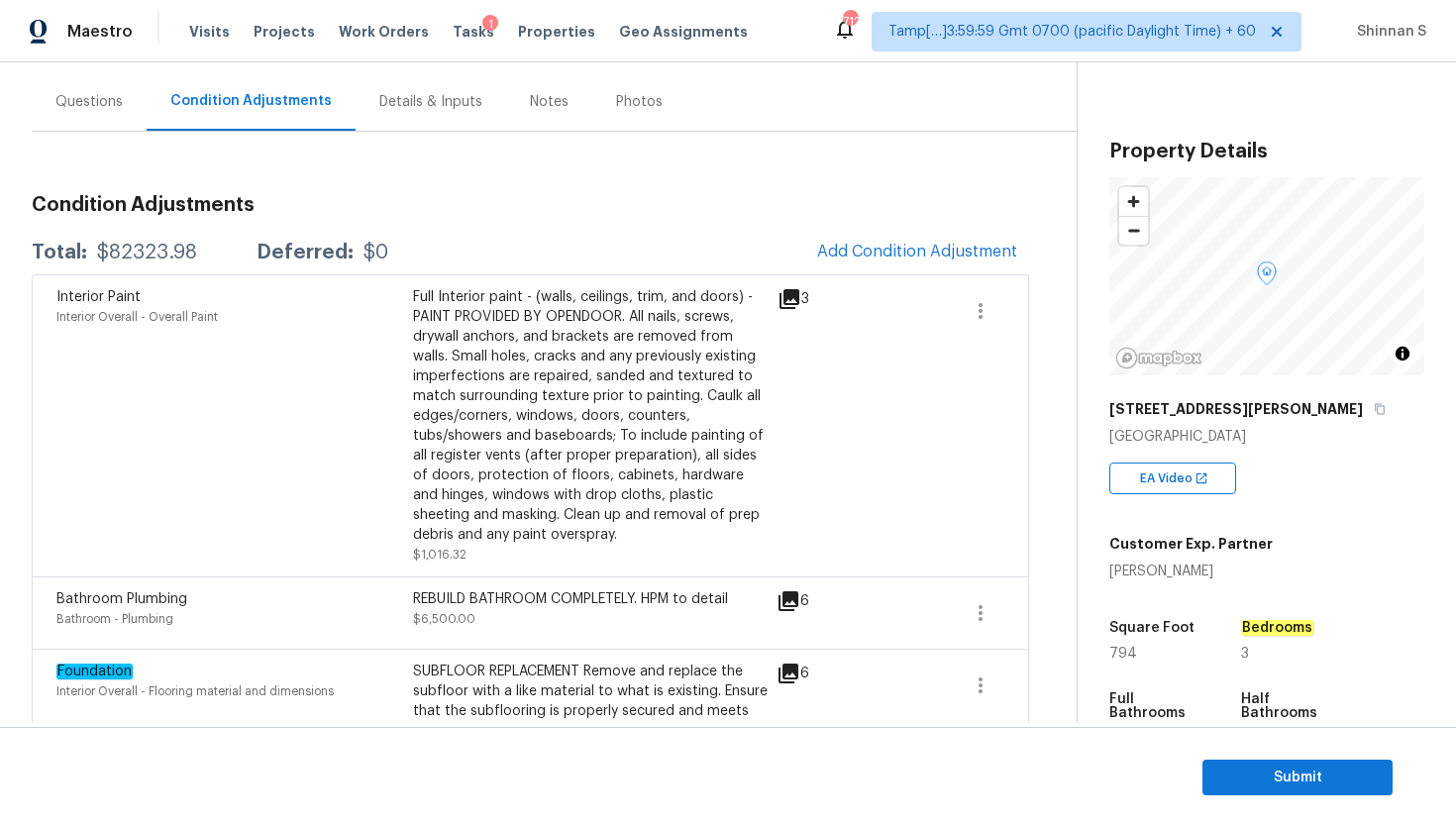
click at [784, 294] on icon at bounding box center [789, 299] width 20 height 20
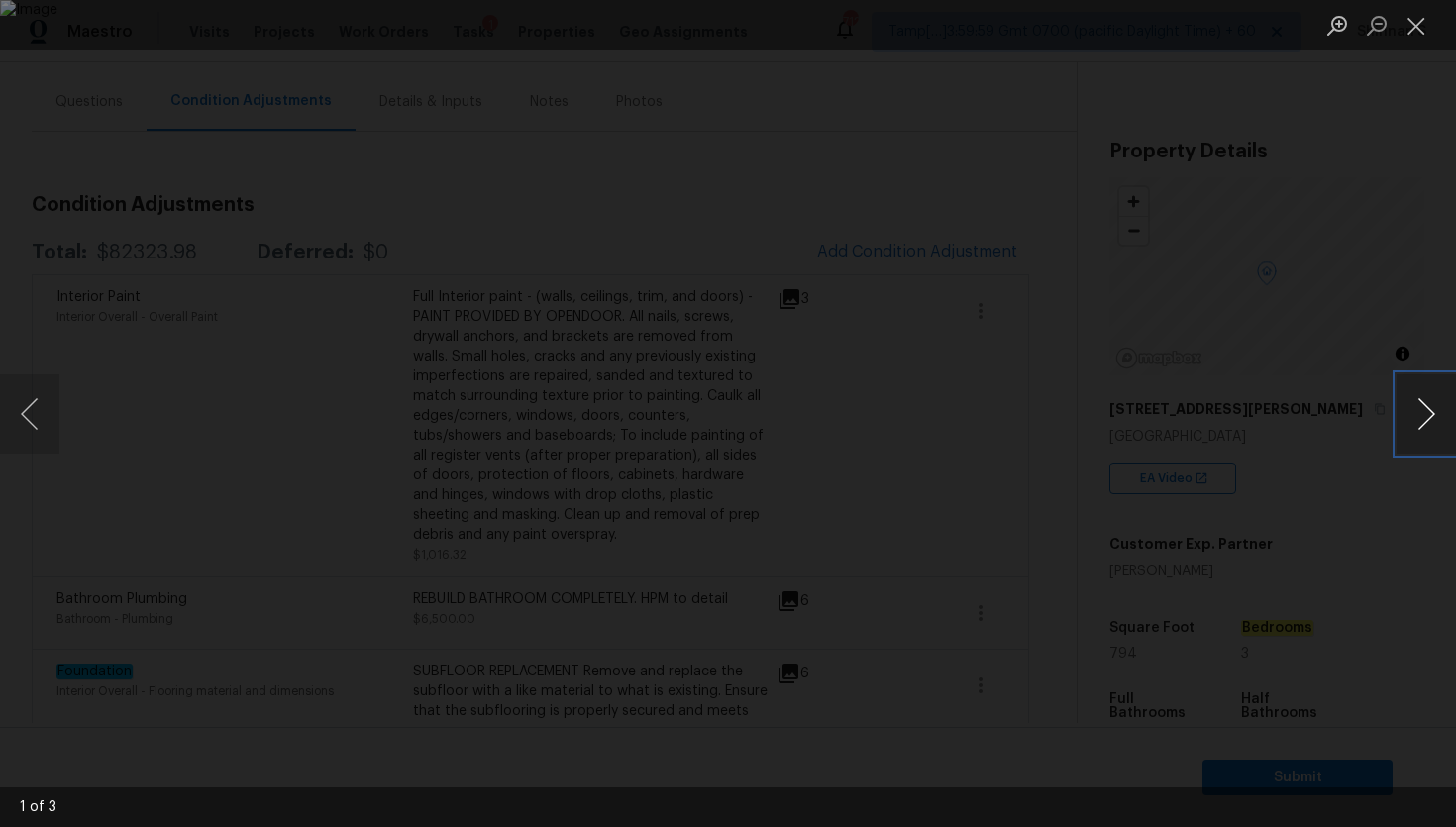
click at [1427, 412] on button "Next image" at bounding box center [1426, 414] width 59 height 79
click at [43, 405] on button "Previous image" at bounding box center [30, 414] width 59 height 79
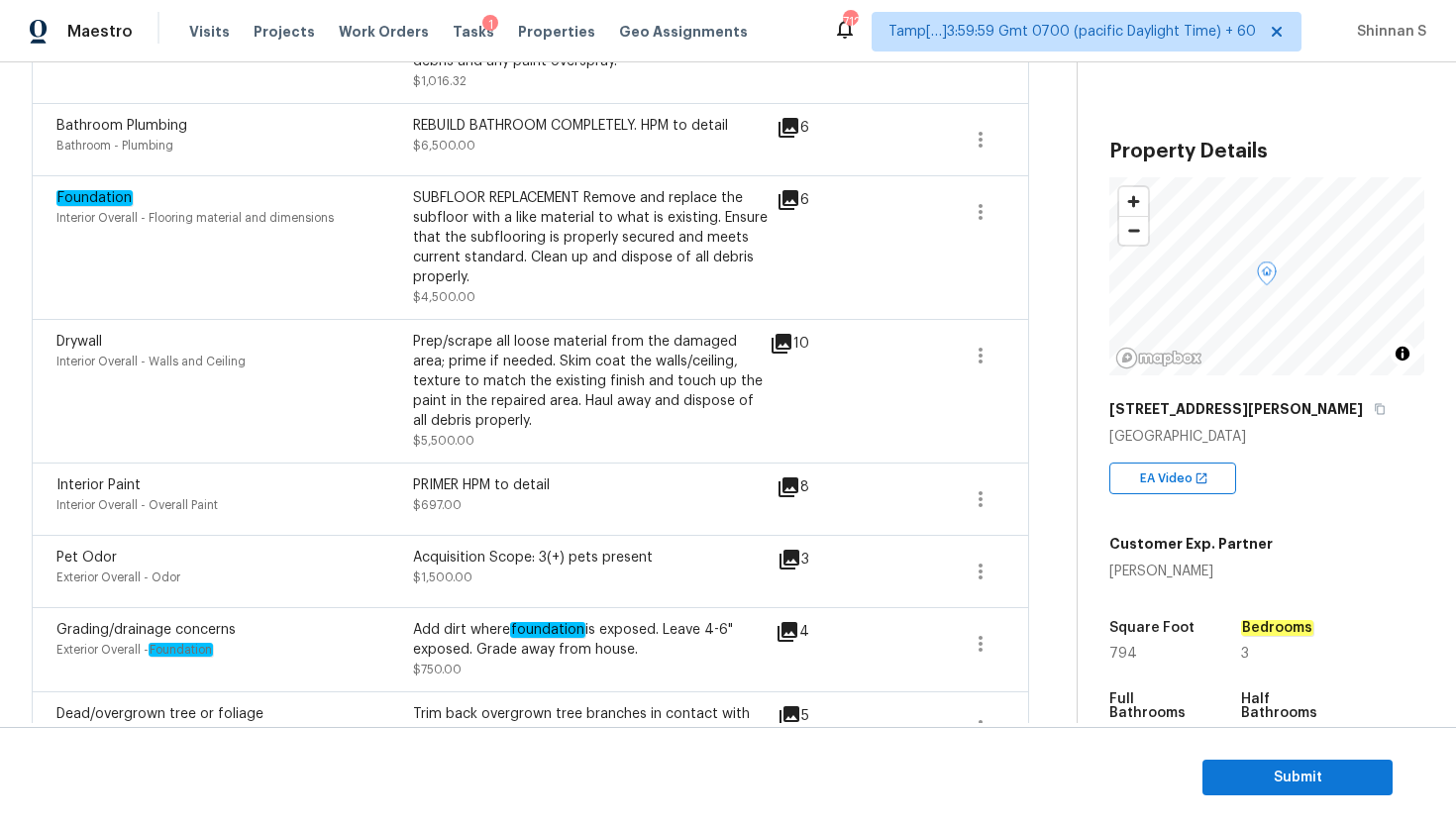
scroll to position [661, 0]
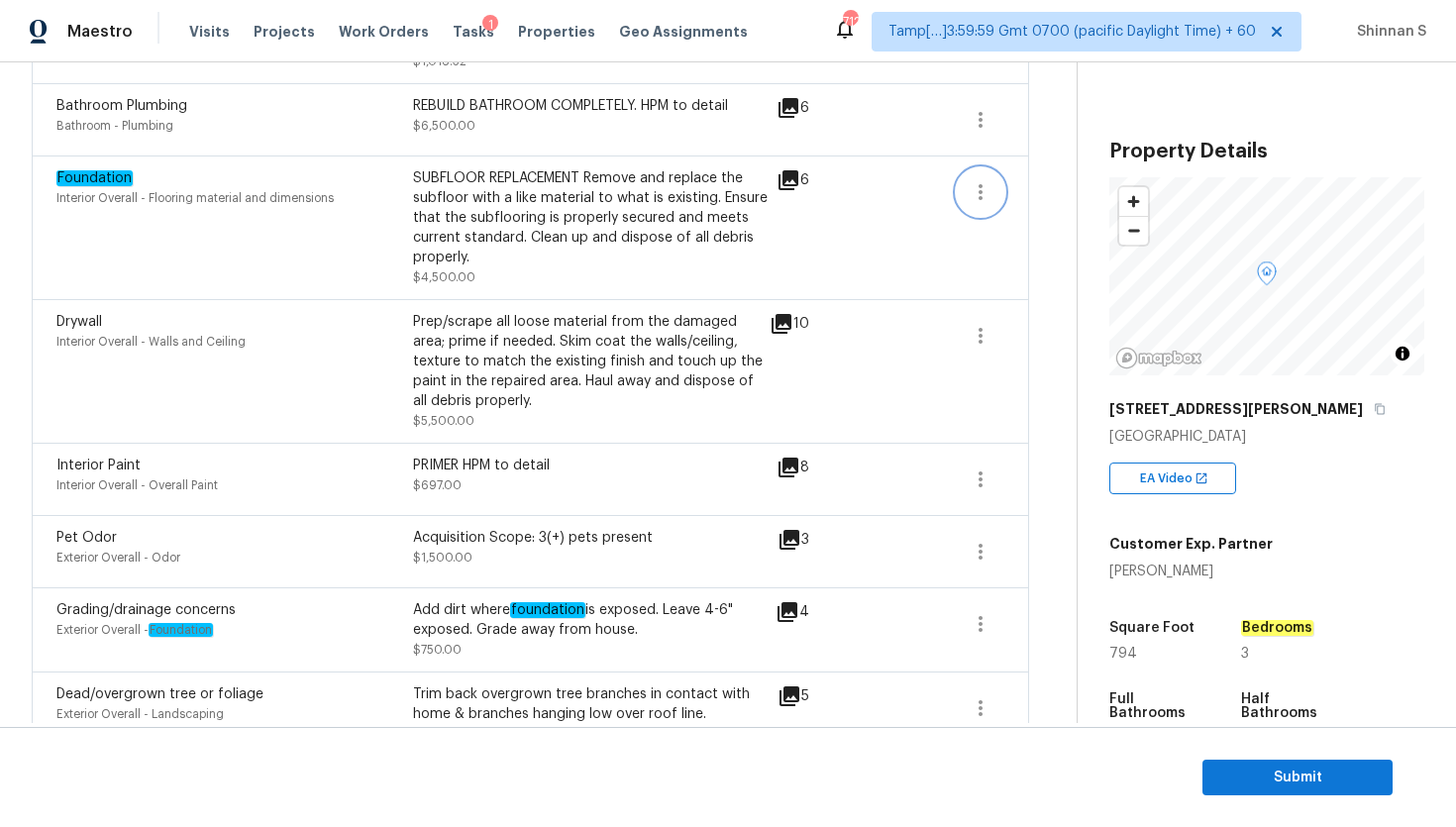
click at [980, 200] on icon "button" at bounding box center [980, 192] width 24 height 24
click at [1030, 193] on div "Edit" at bounding box center [1092, 189] width 155 height 20
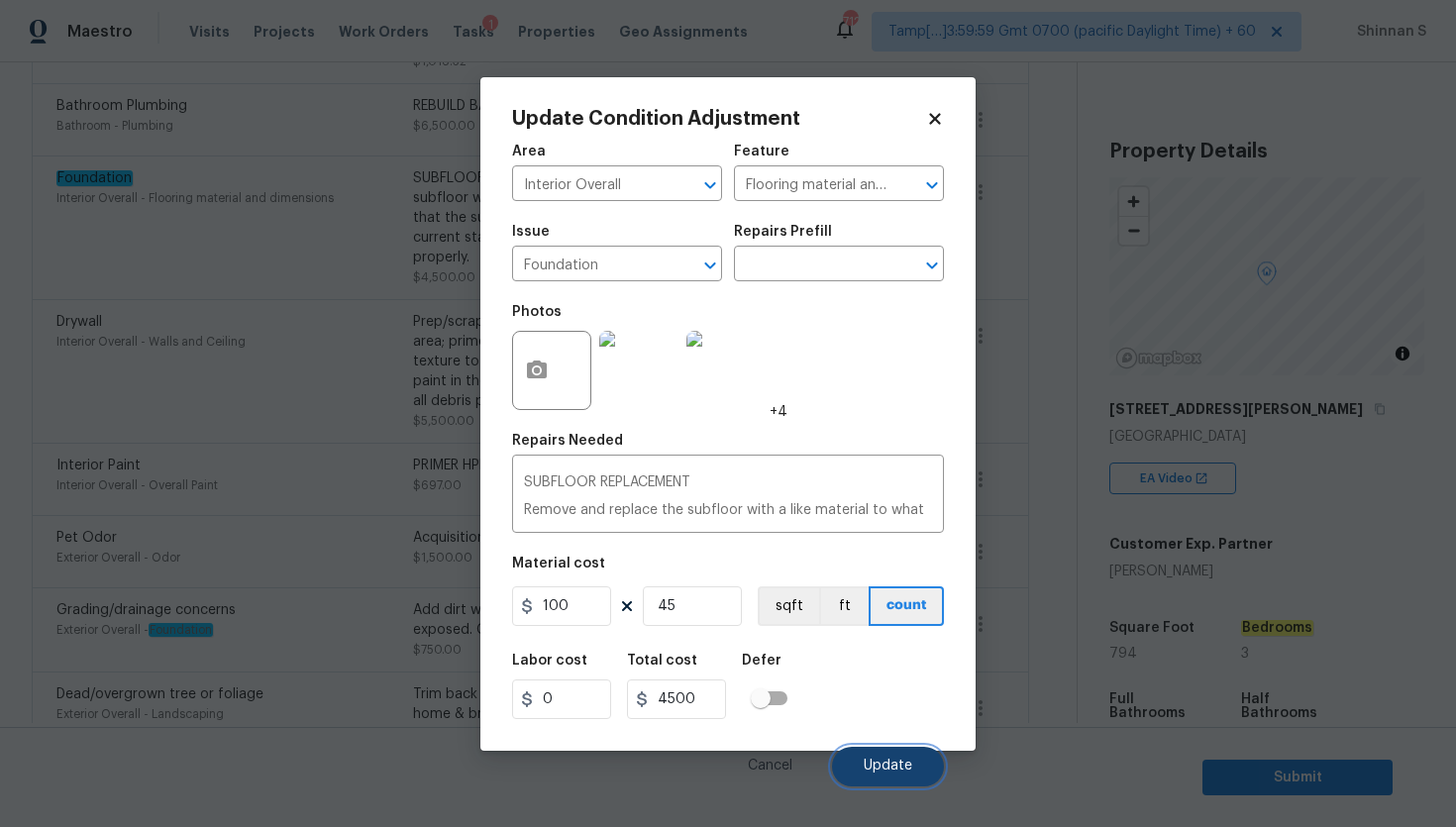
click at [856, 761] on button "Update" at bounding box center [887, 767] width 112 height 40
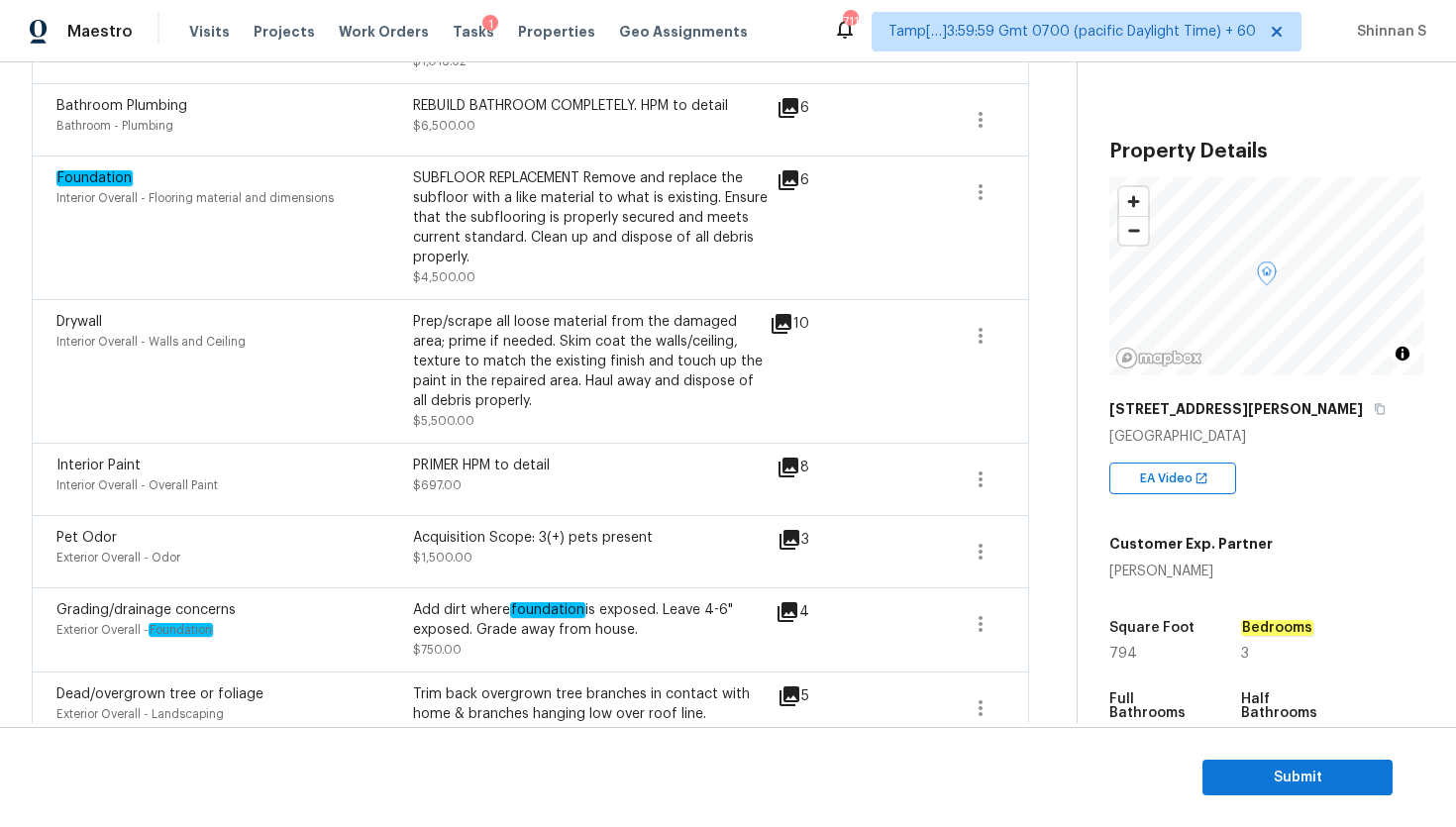
scroll to position [0, 0]
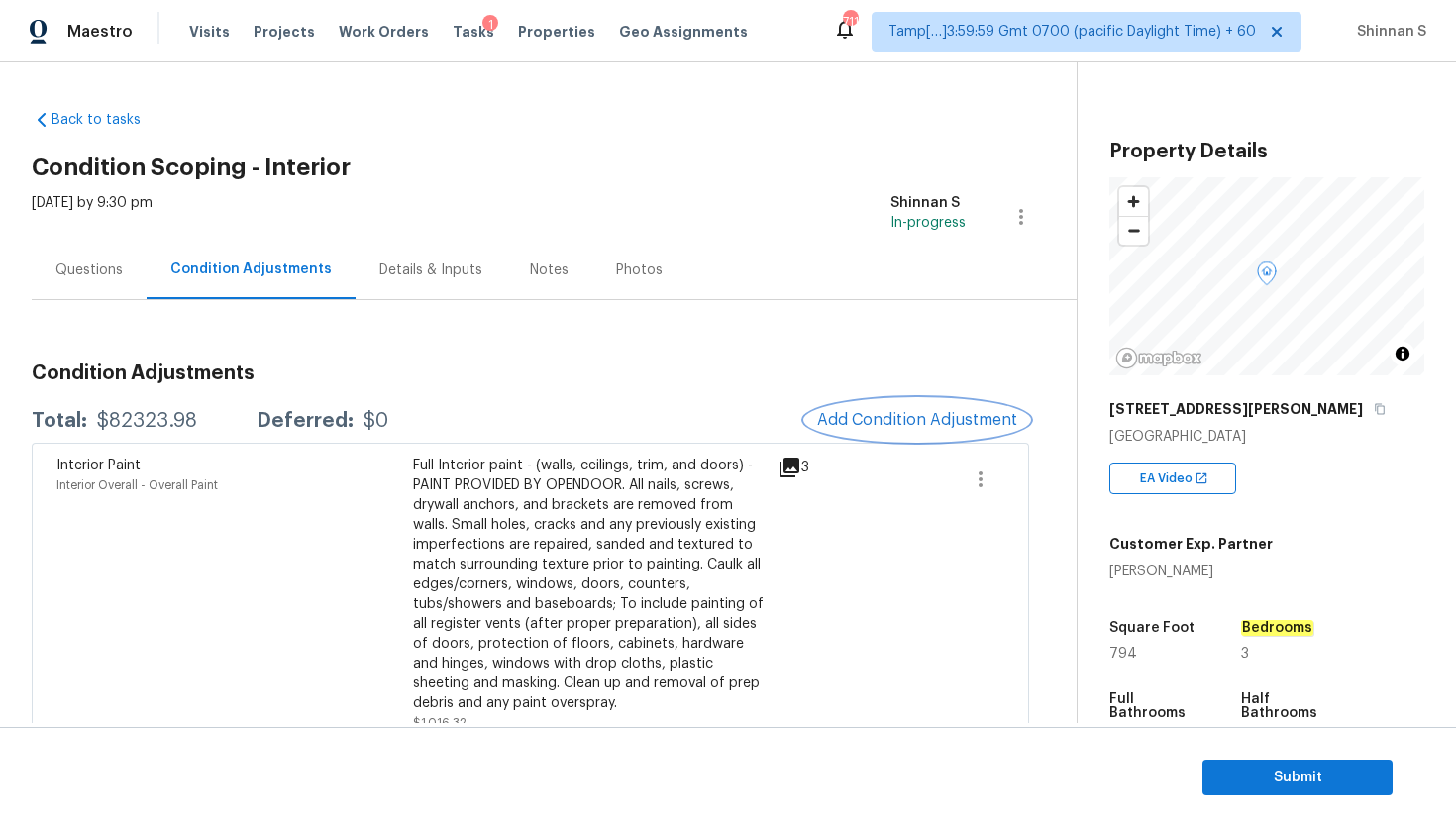
click at [927, 421] on span "Add Condition Adjustment" at bounding box center [917, 420] width 200 height 18
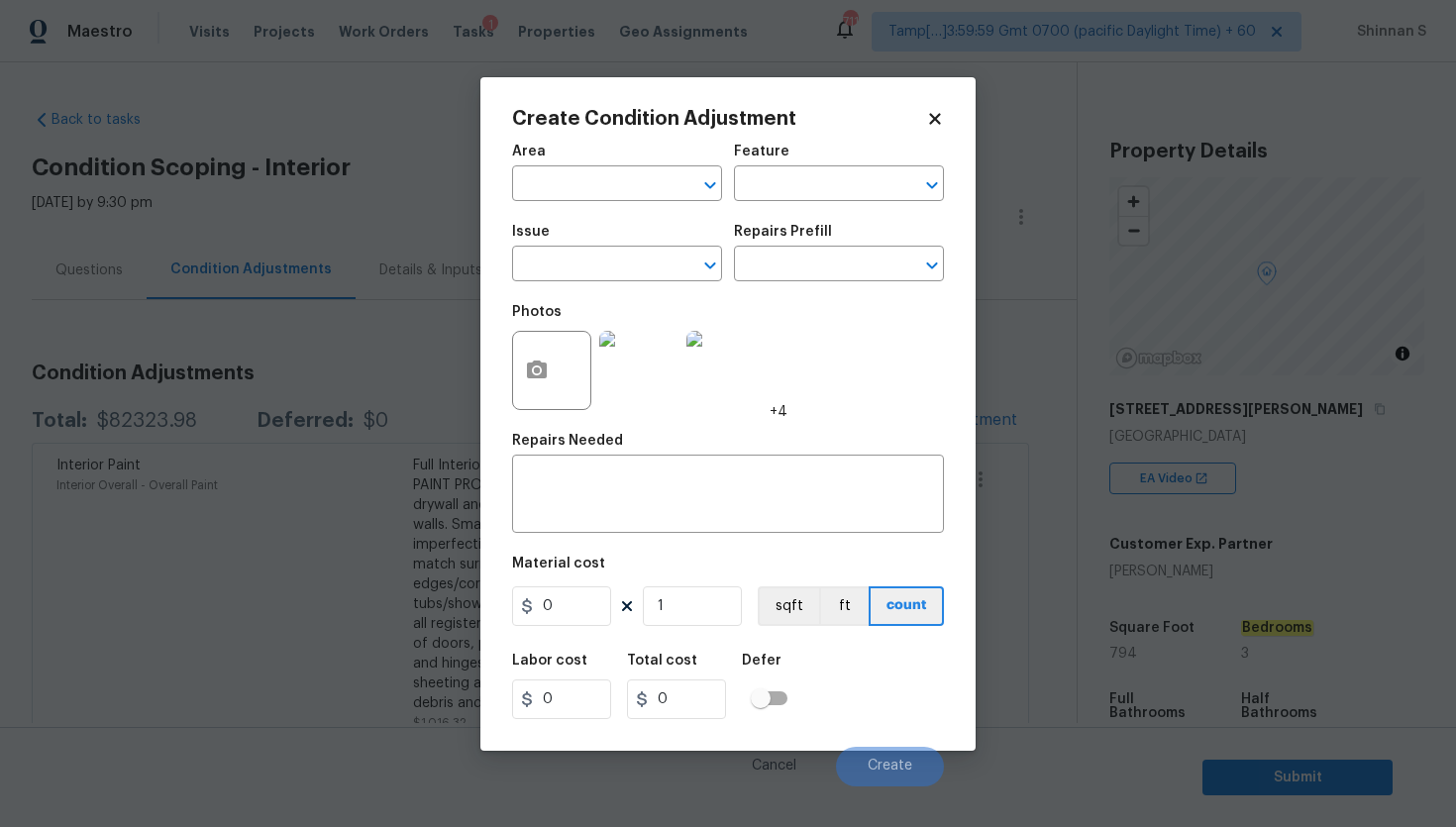
click at [360, 405] on body "Maestro Visits Projects Work Orders Tasks 1 Properties Geo Assignments 711 Tamp…" at bounding box center [728, 414] width 1456 height 827
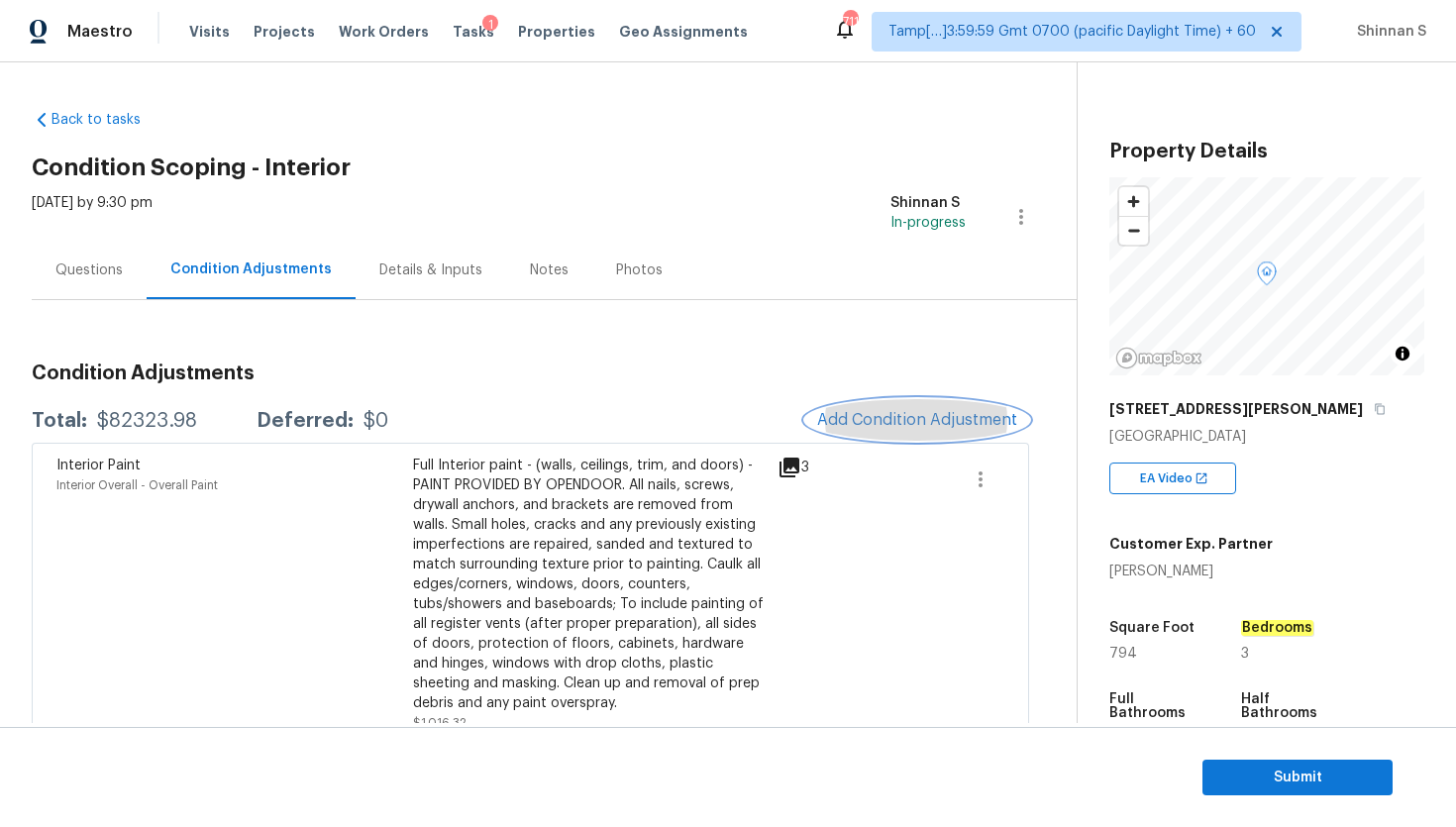
click at [888, 424] on span "Add Condition Adjustment" at bounding box center [917, 420] width 200 height 18
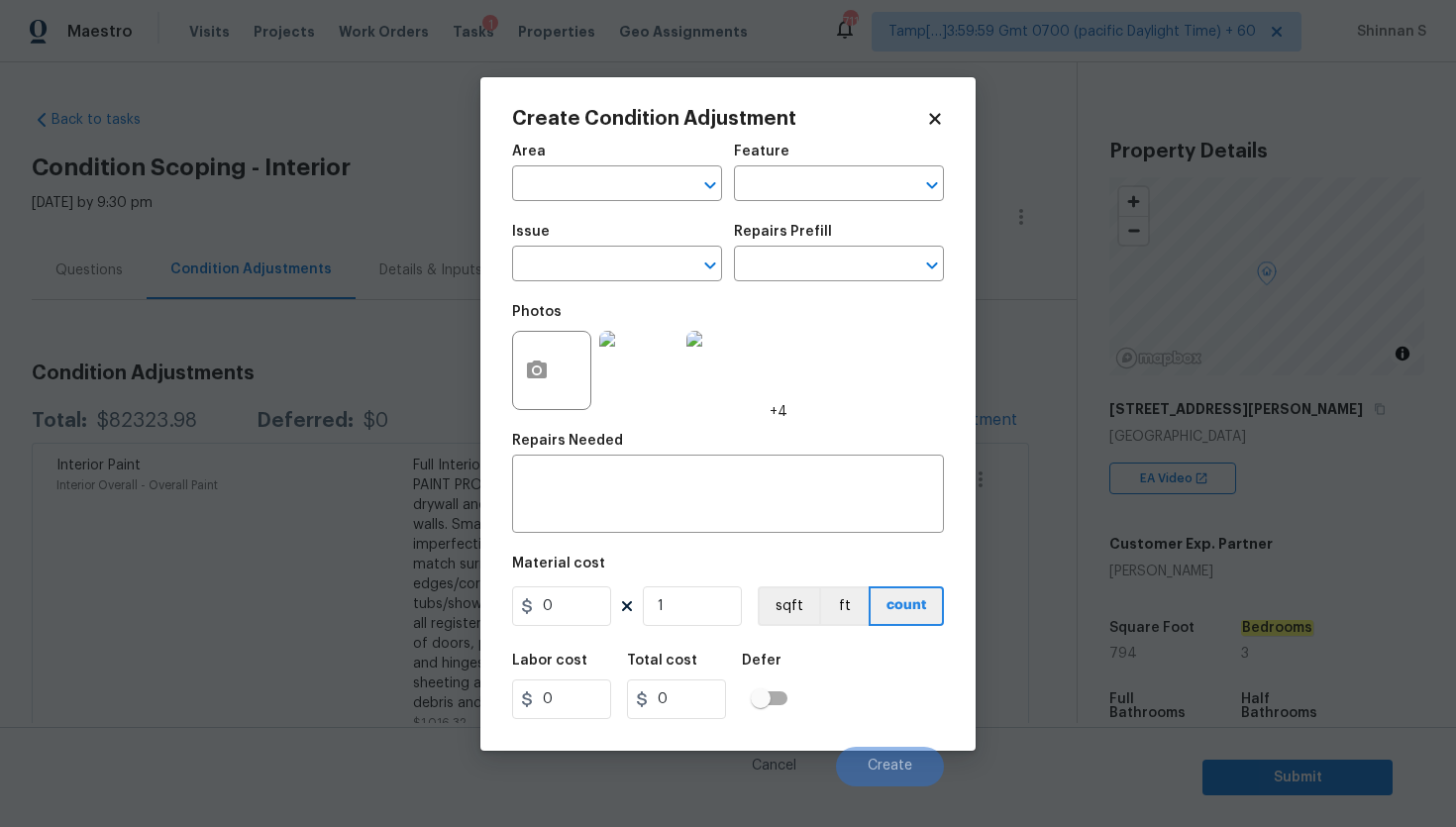
click at [650, 367] on img at bounding box center [638, 371] width 79 height 79
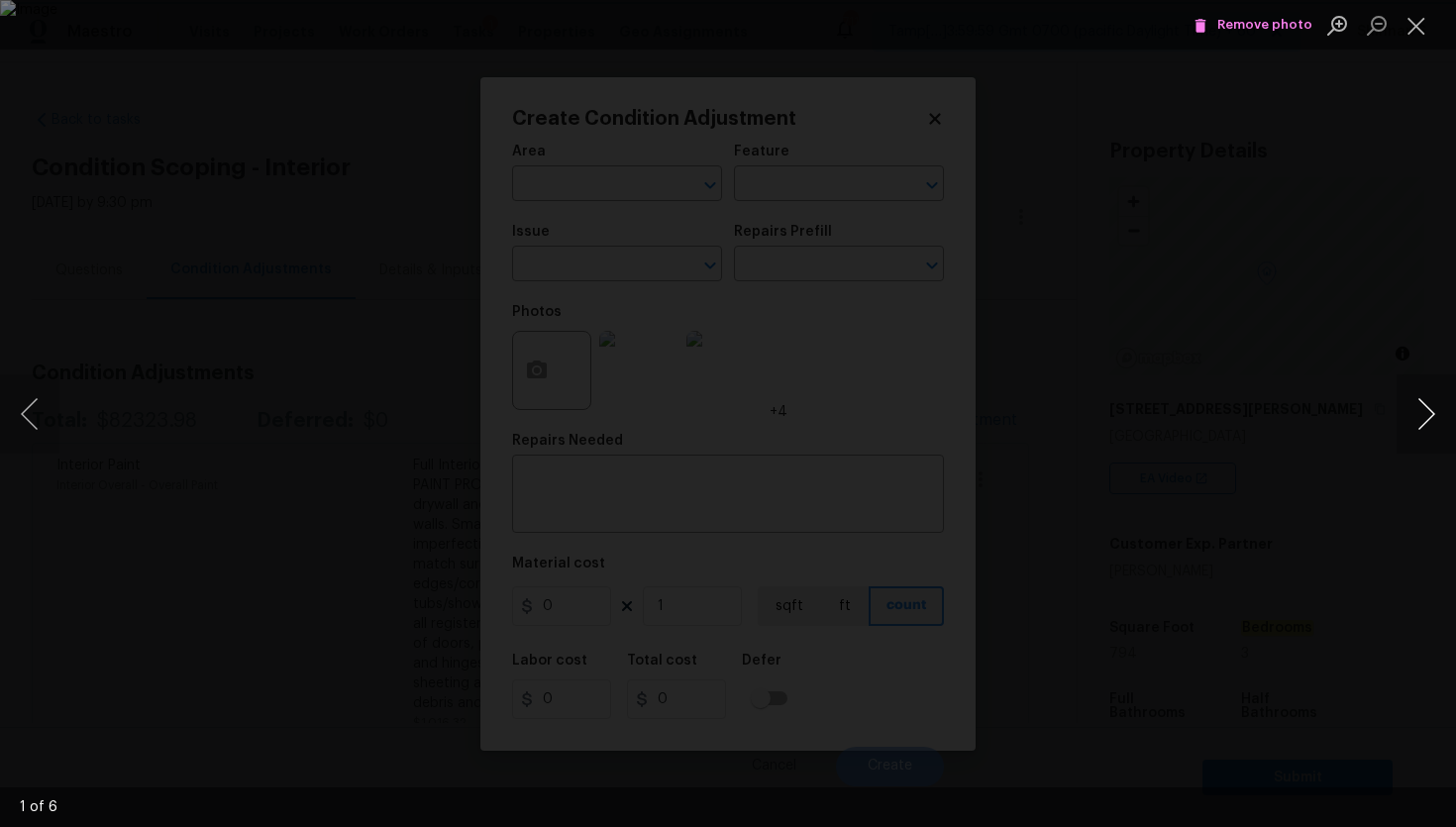
click at [1443, 434] on button "Next image" at bounding box center [1426, 414] width 59 height 79
click at [1440, 430] on button "Next image" at bounding box center [1426, 414] width 59 height 79
click at [1429, 26] on button "Close lightbox" at bounding box center [1416, 25] width 40 height 35
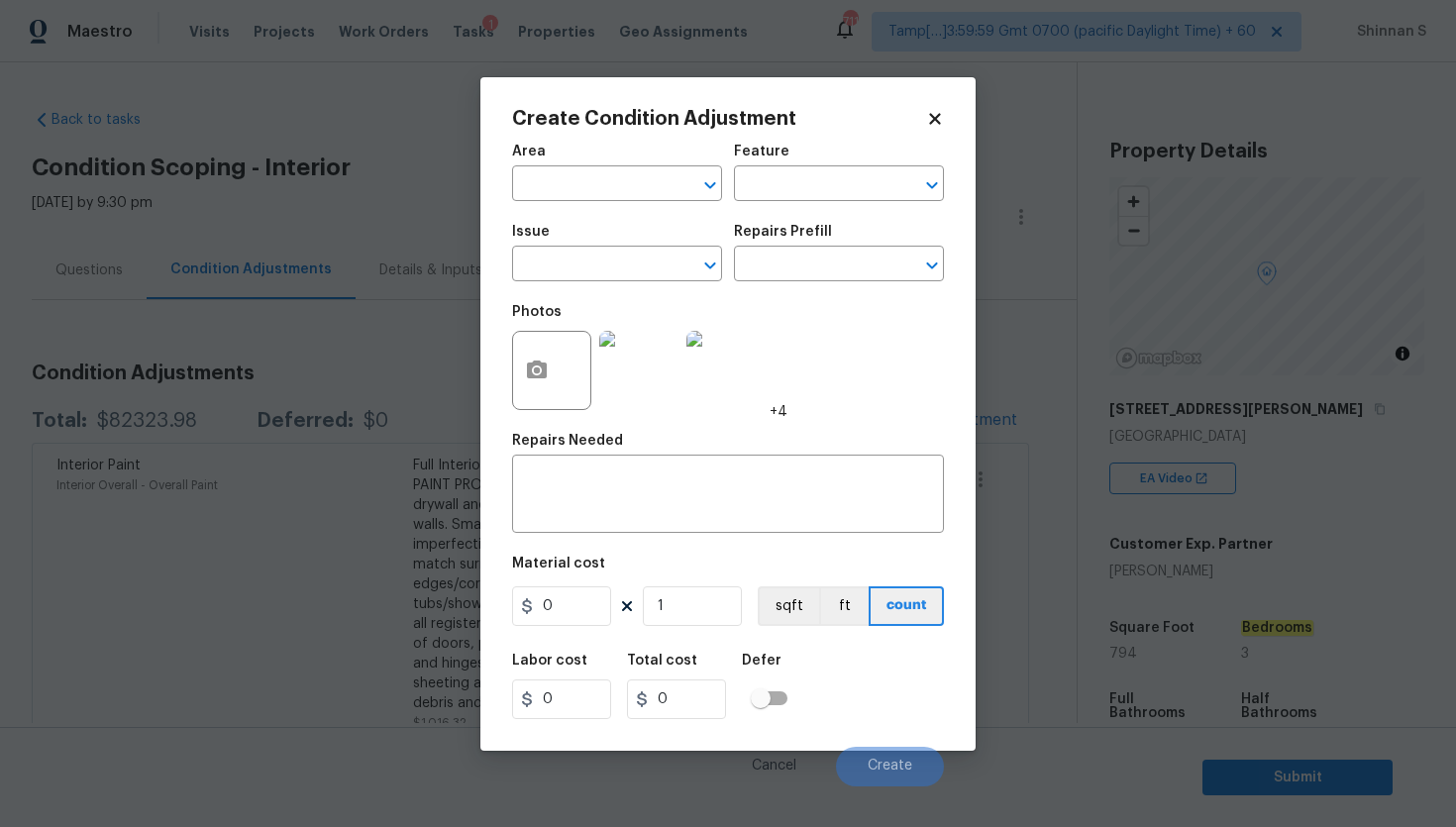
click at [927, 124] on icon at bounding box center [935, 119] width 18 height 18
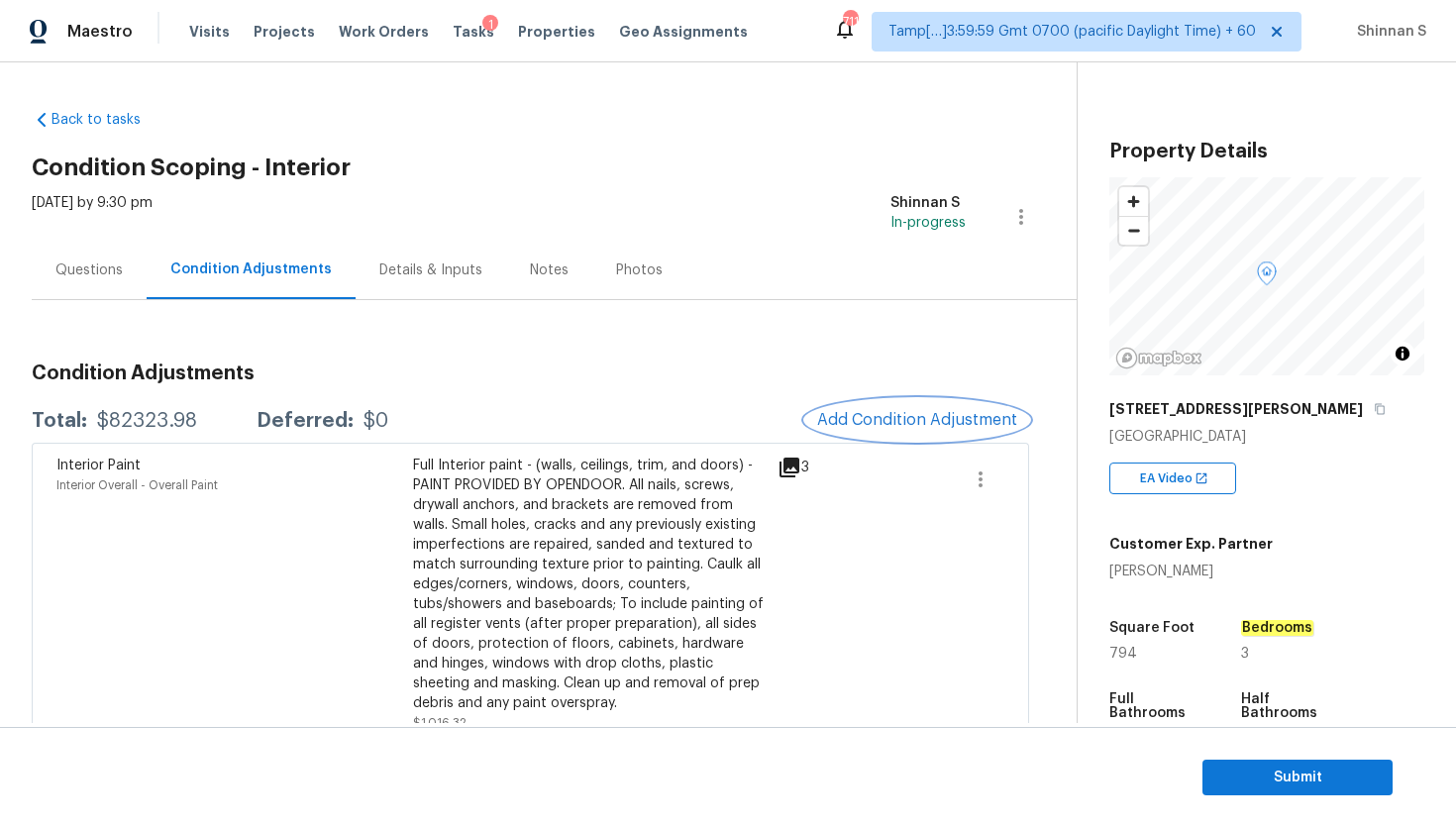
click at [904, 414] on span "Add Condition Adjustment" at bounding box center [917, 420] width 200 height 18
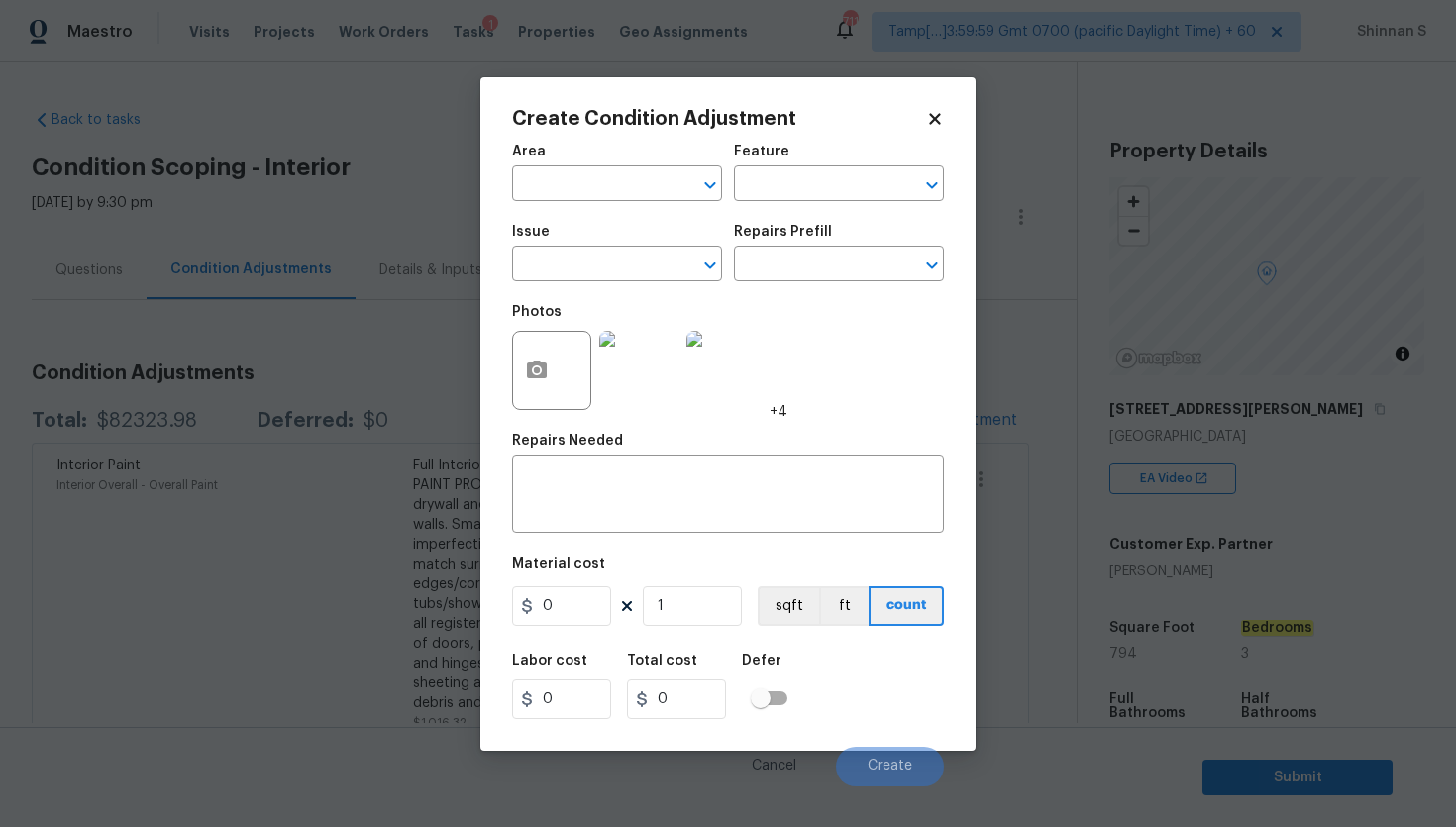
click at [643, 343] on img at bounding box center [638, 371] width 79 height 79
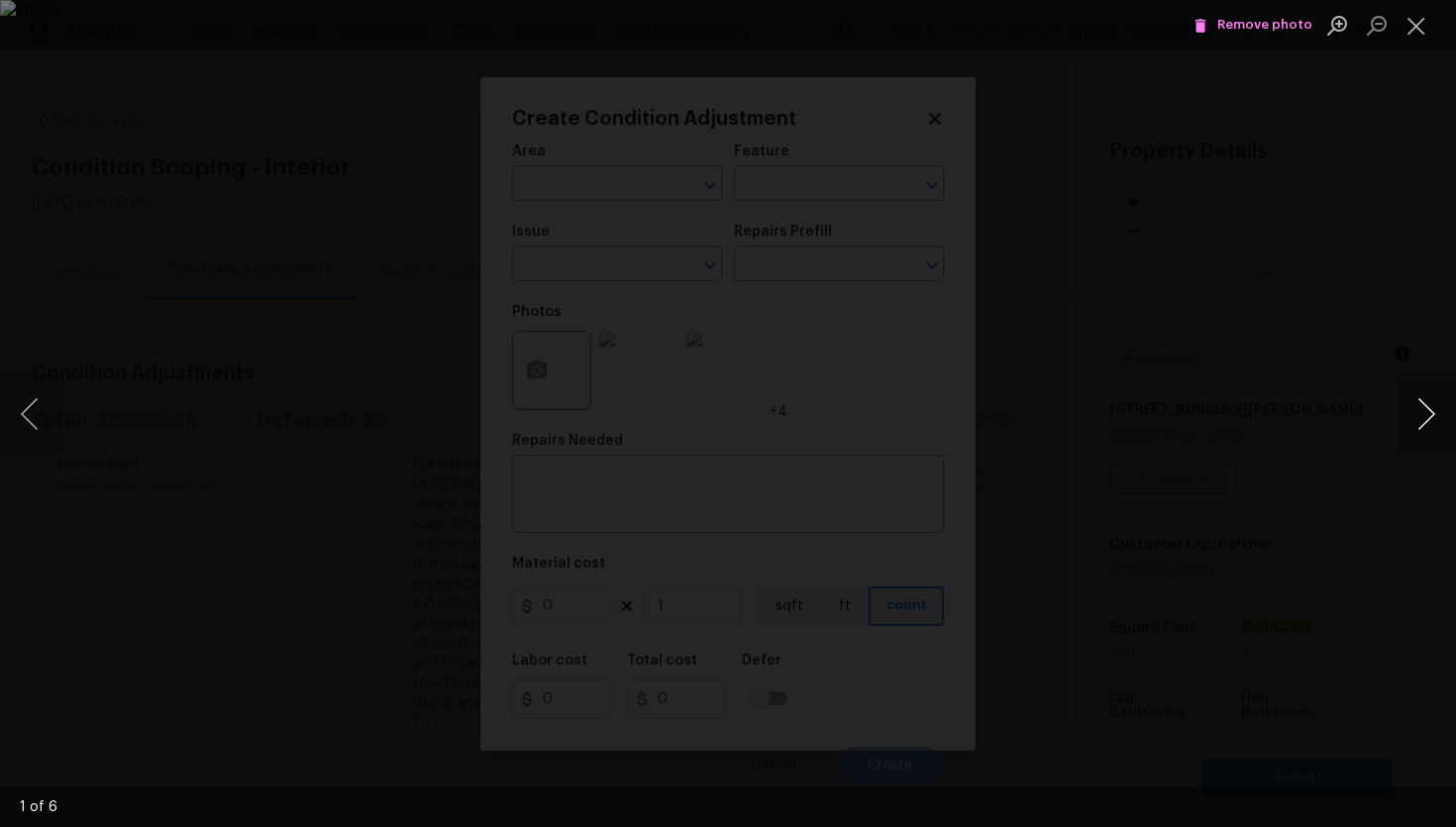
click at [1435, 403] on button "Next image" at bounding box center [1426, 414] width 59 height 79
click at [1435, 416] on button "Next image" at bounding box center [1426, 414] width 59 height 79
click at [1436, 418] on button "Next image" at bounding box center [1426, 414] width 59 height 79
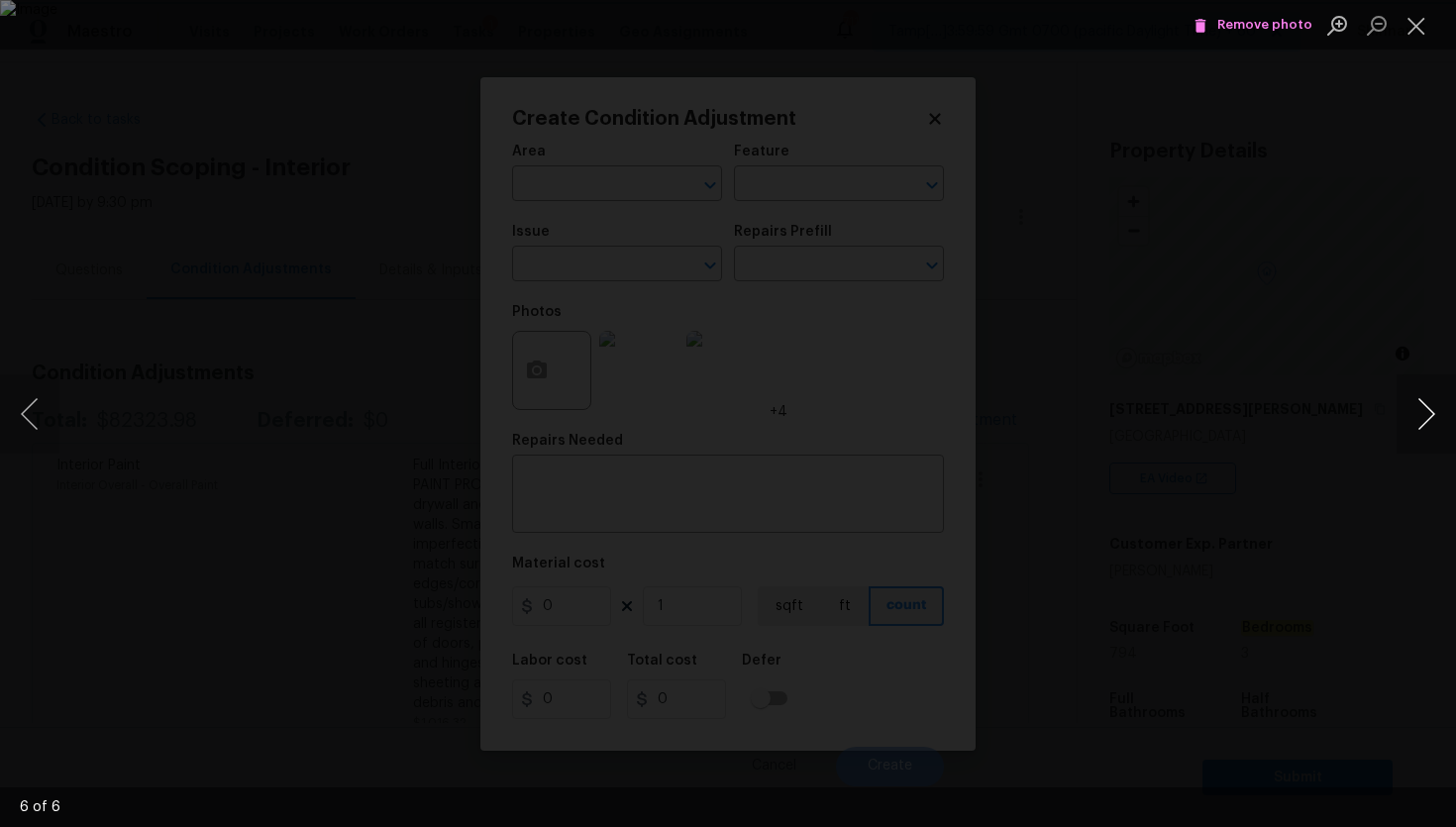
click at [1436, 418] on button "Next image" at bounding box center [1426, 414] width 59 height 79
click at [1427, 35] on button "Close lightbox" at bounding box center [1416, 25] width 40 height 35
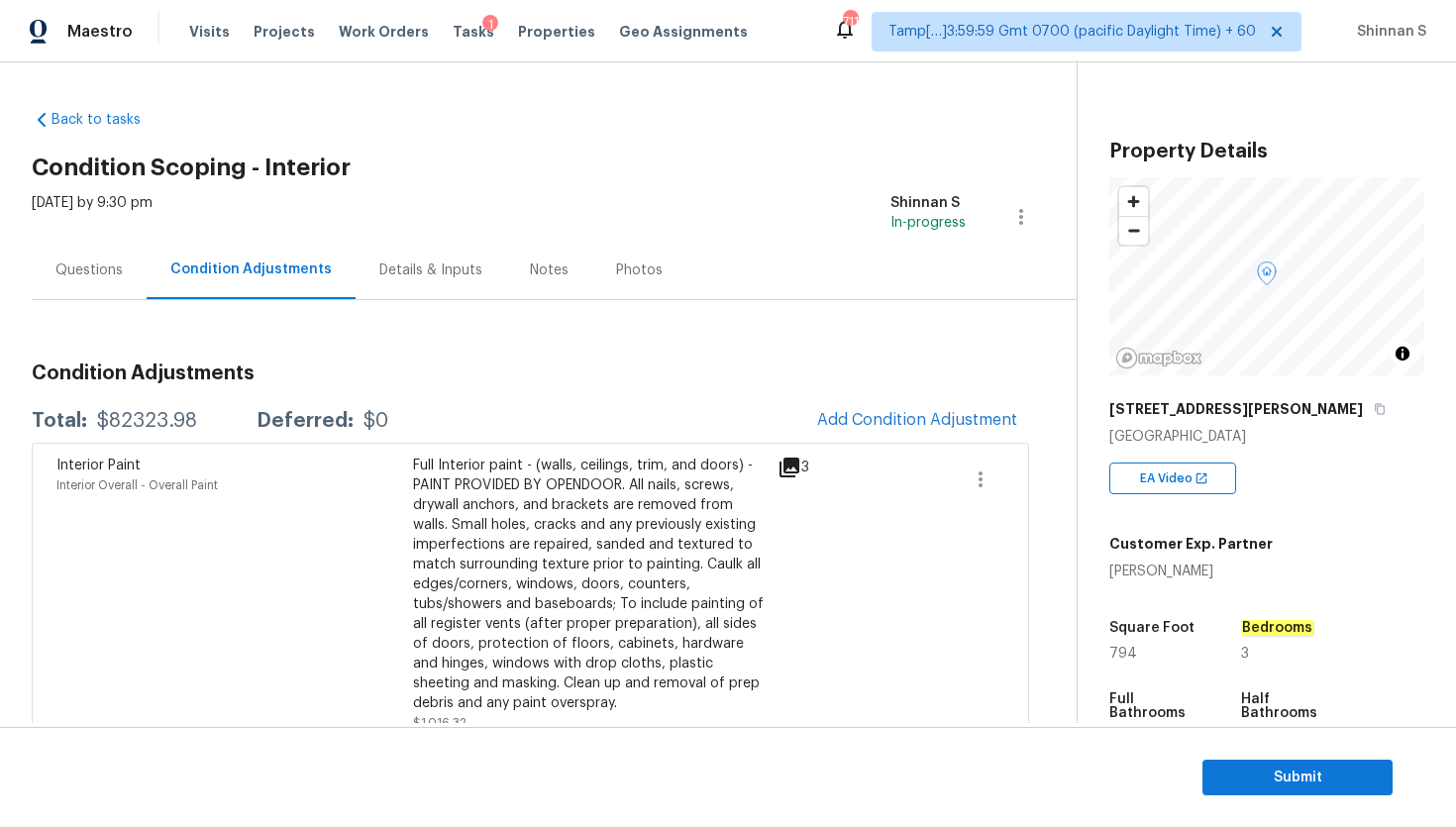
click at [394, 217] on body "Maestro Visits Projects Work Orders Tasks 1 Properties Geo Assignments 711 Tamp…" at bounding box center [728, 414] width 1456 height 827
click at [961, 429] on span "Add Condition Adjustment" at bounding box center [917, 420] width 200 height 18
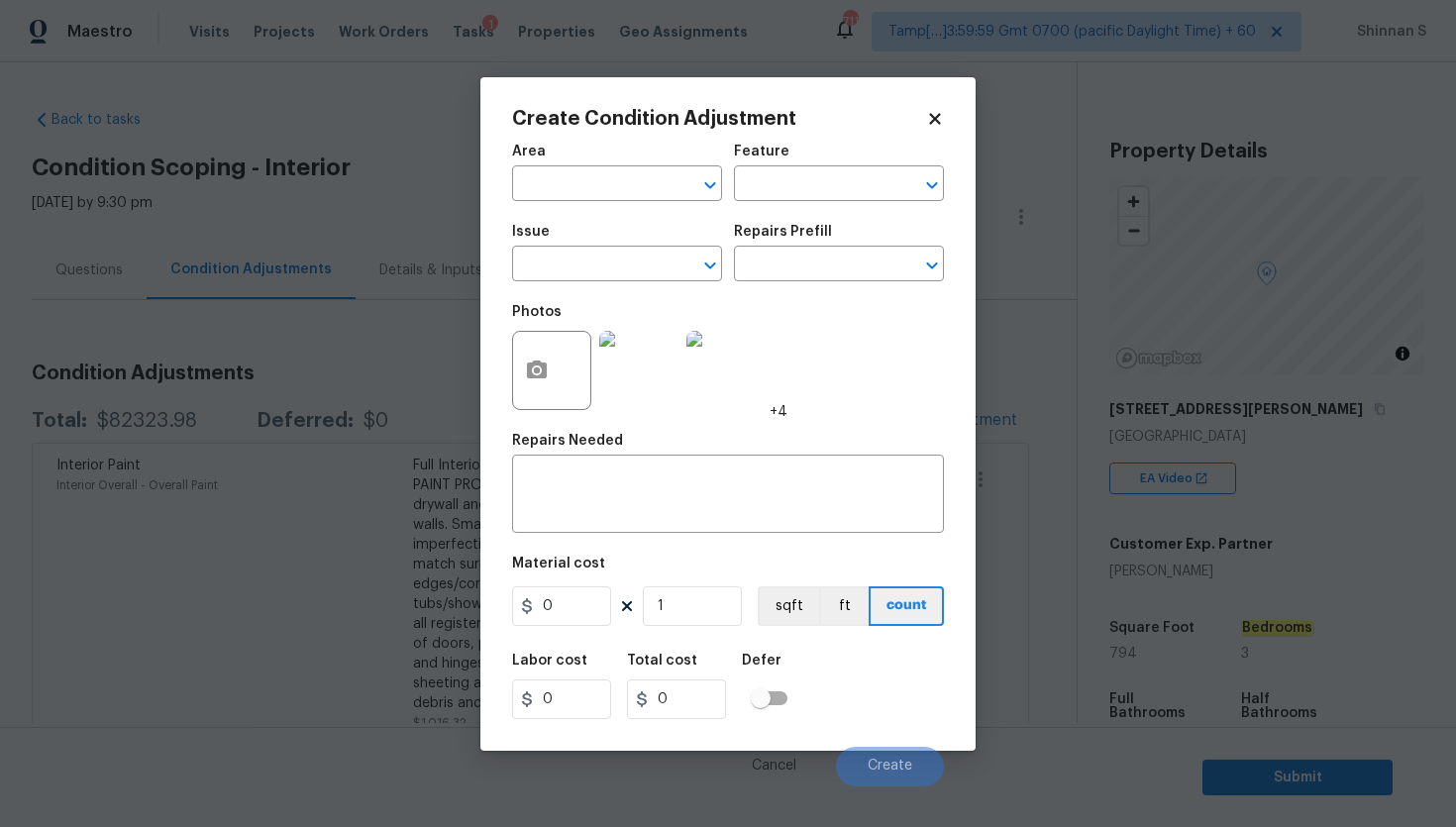
click at [657, 386] on img at bounding box center [638, 371] width 79 height 79
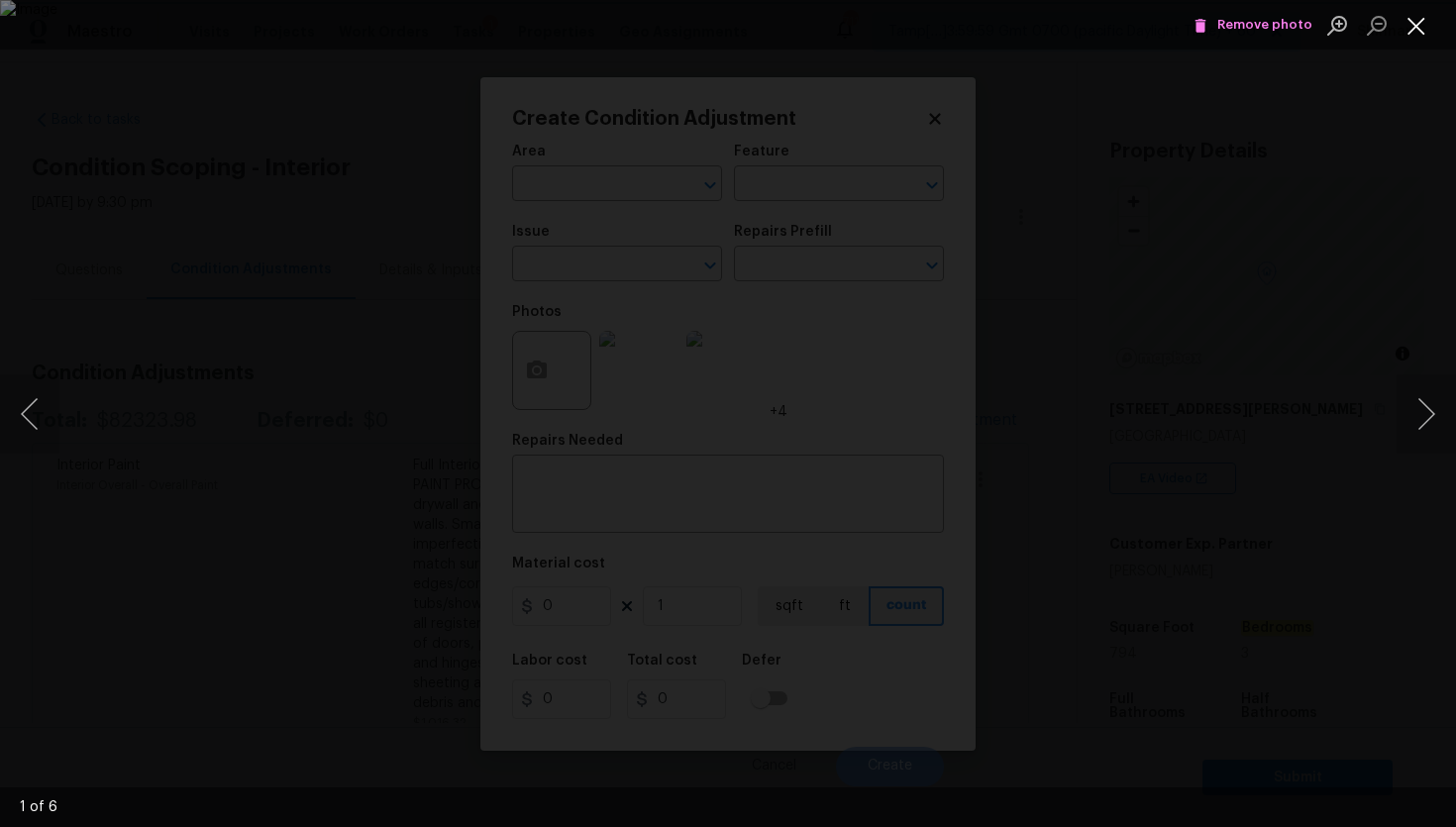
click at [1416, 31] on button "Close lightbox" at bounding box center [1416, 25] width 40 height 35
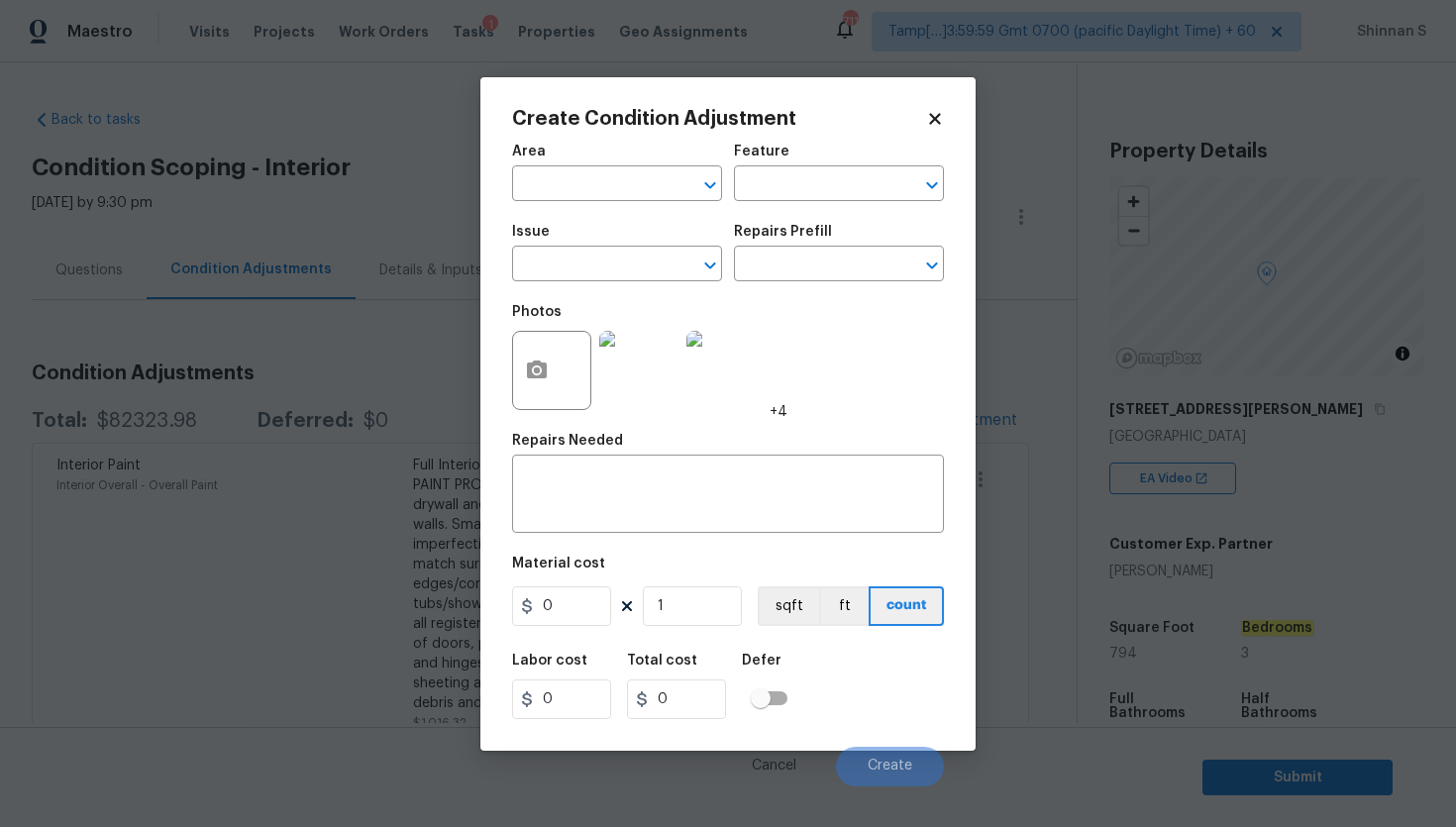
click at [660, 388] on img at bounding box center [638, 371] width 79 height 79
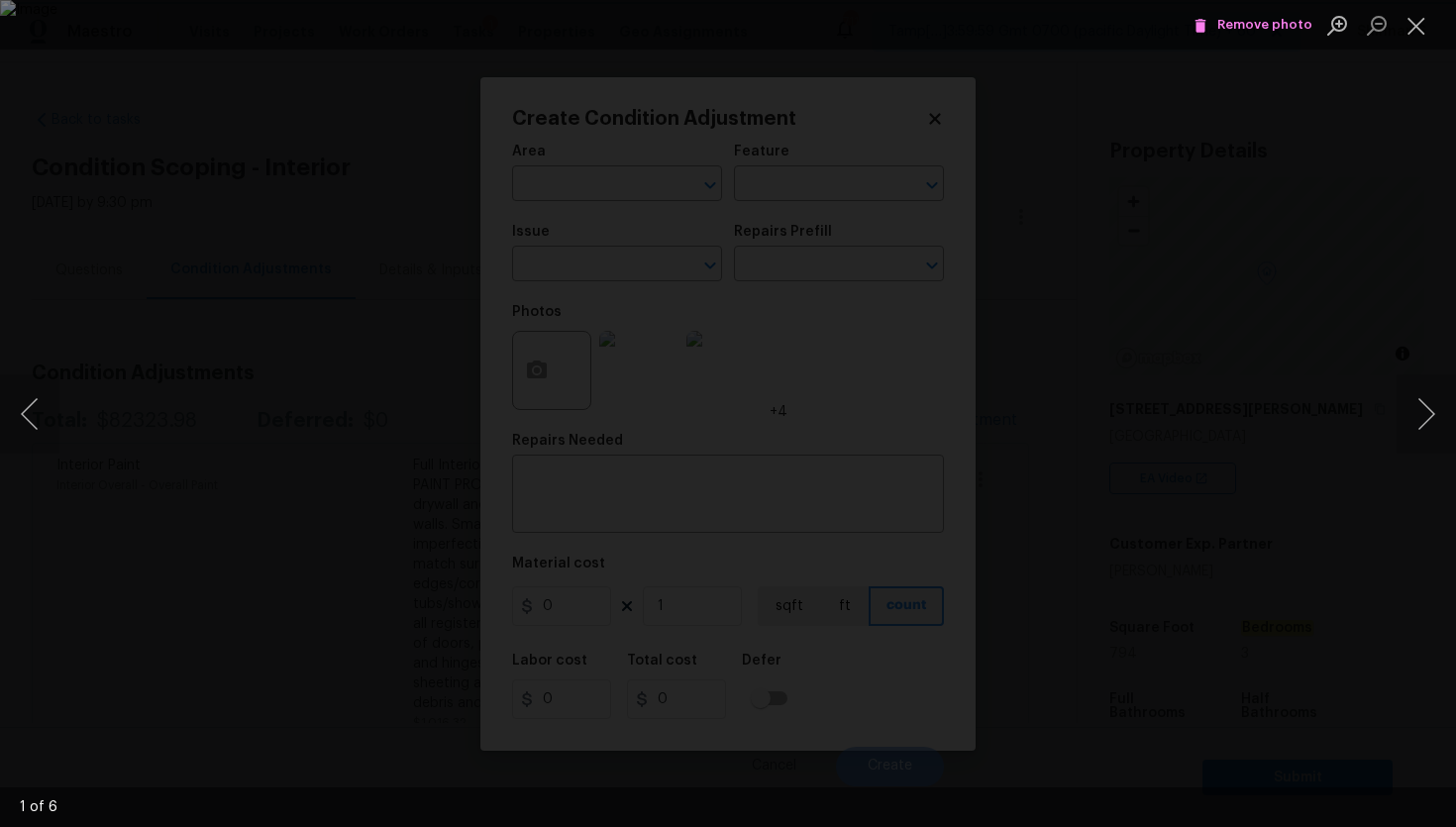
click at [1296, 20] on span "Remove photo" at bounding box center [1253, 25] width 119 height 23
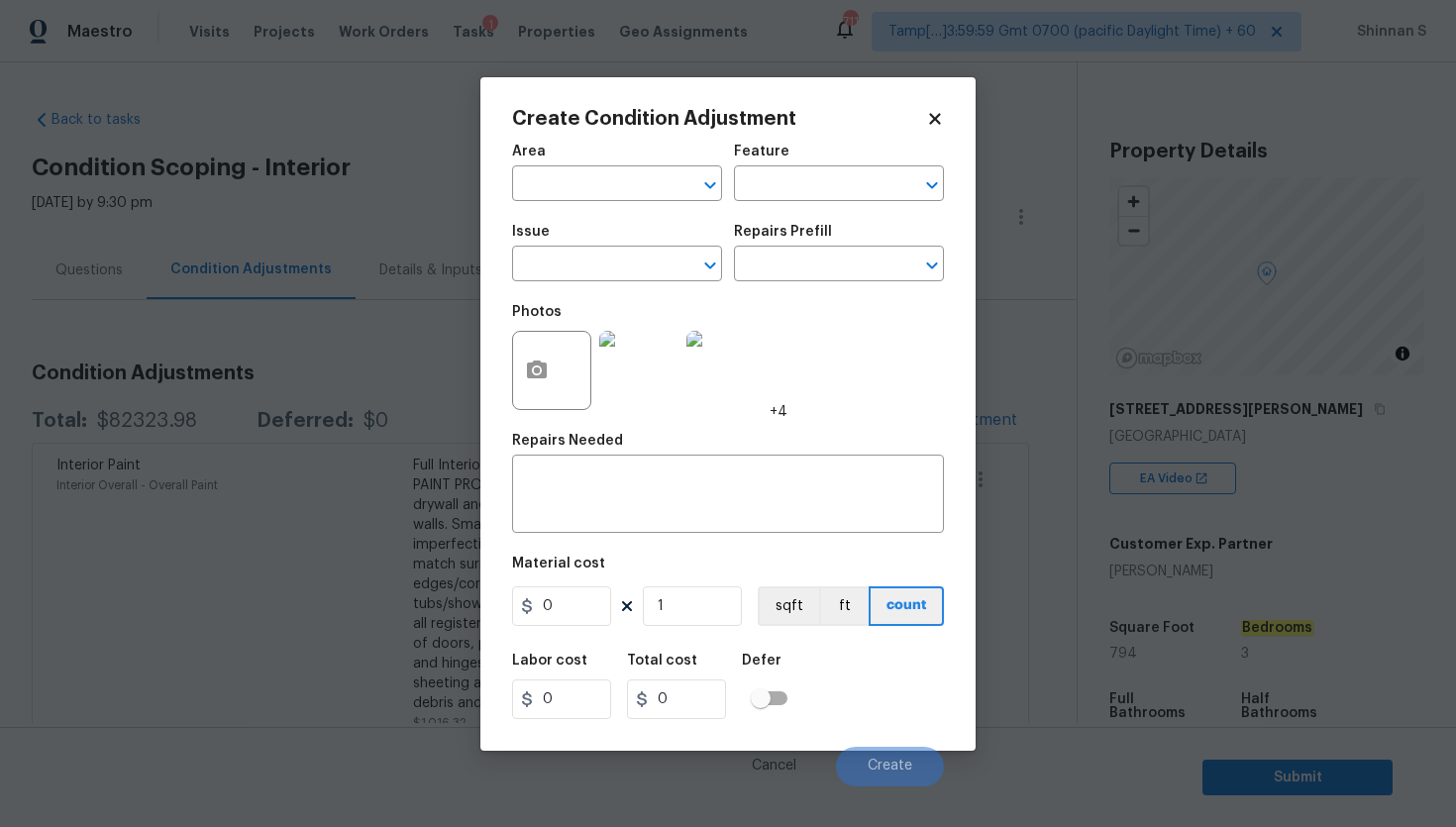
click at [618, 372] on img at bounding box center [638, 371] width 79 height 79
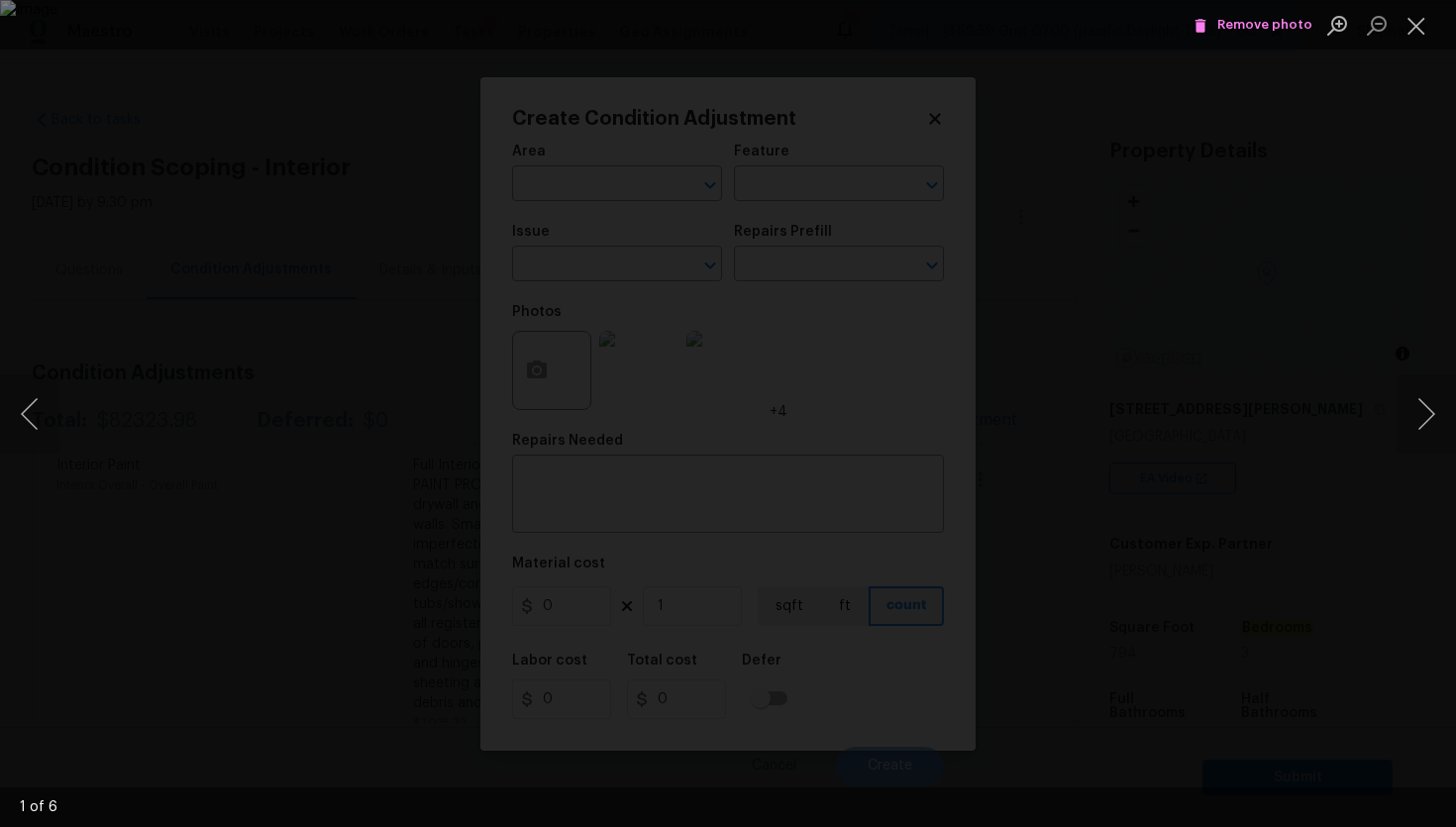
click at [1230, 24] on span "Remove photo" at bounding box center [1253, 25] width 119 height 23
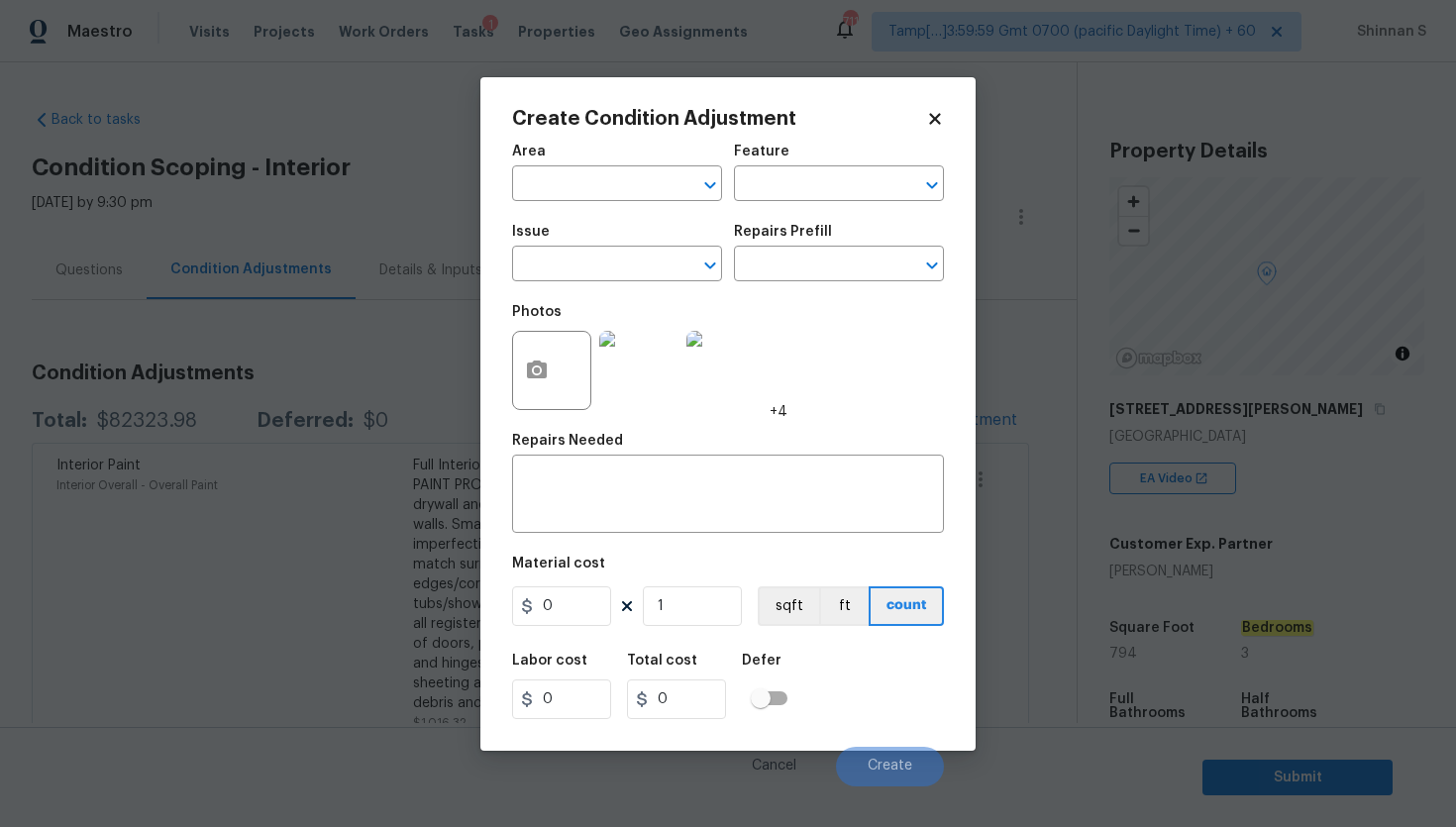
click at [634, 372] on img at bounding box center [638, 371] width 79 height 79
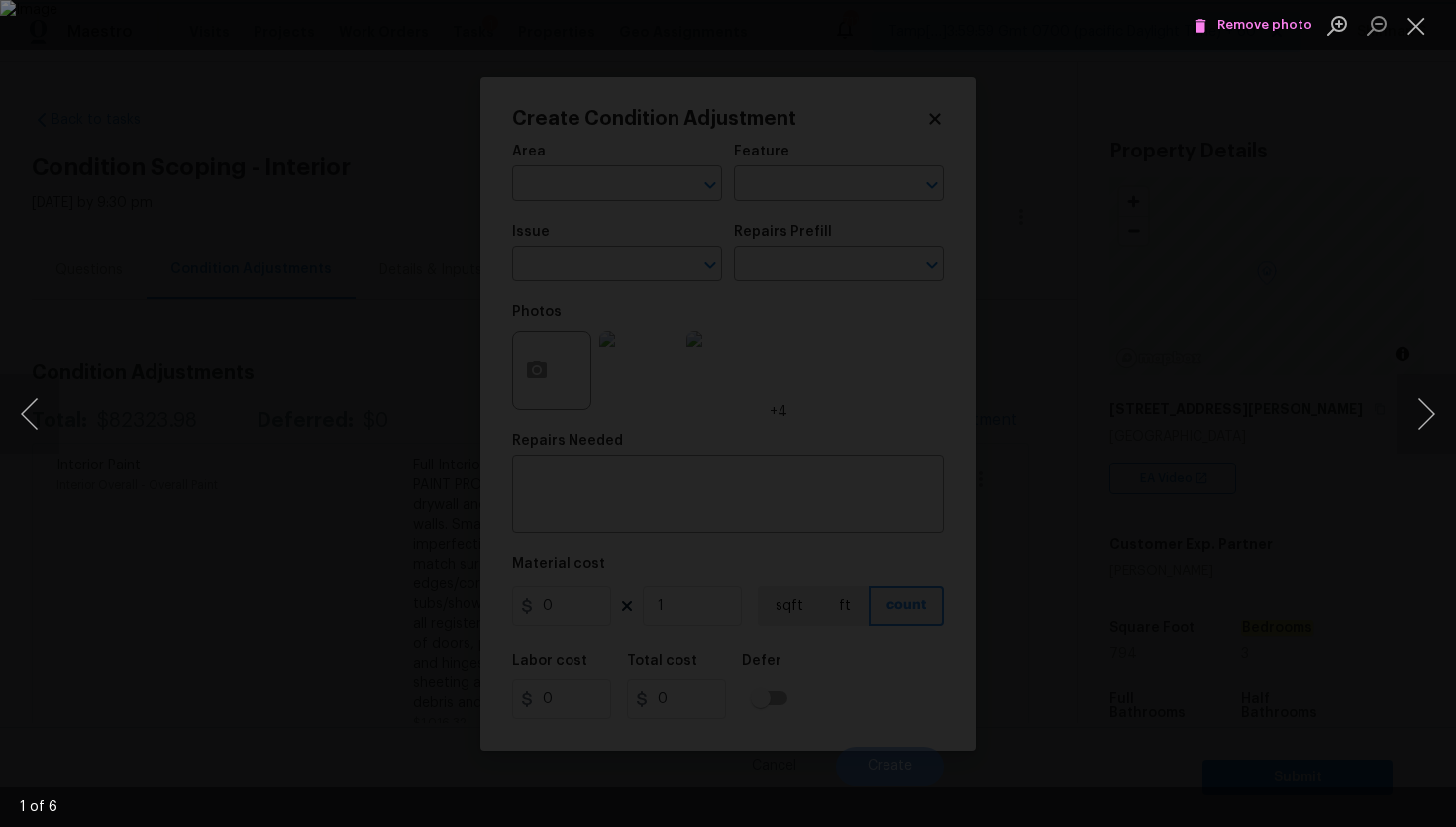
click at [1236, 27] on span "Remove photo" at bounding box center [1253, 25] width 119 height 23
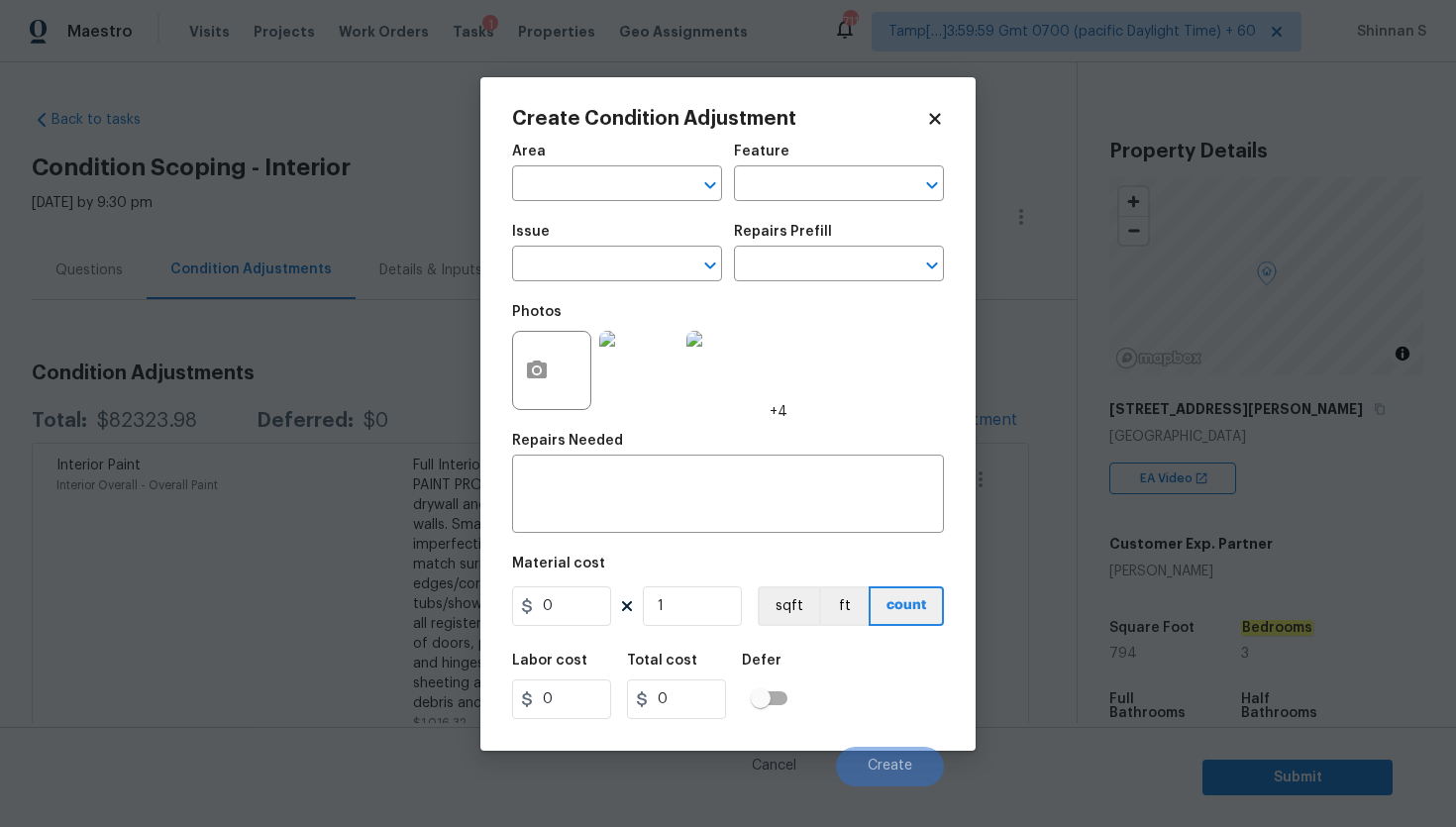
click at [664, 358] on img at bounding box center [638, 371] width 79 height 79
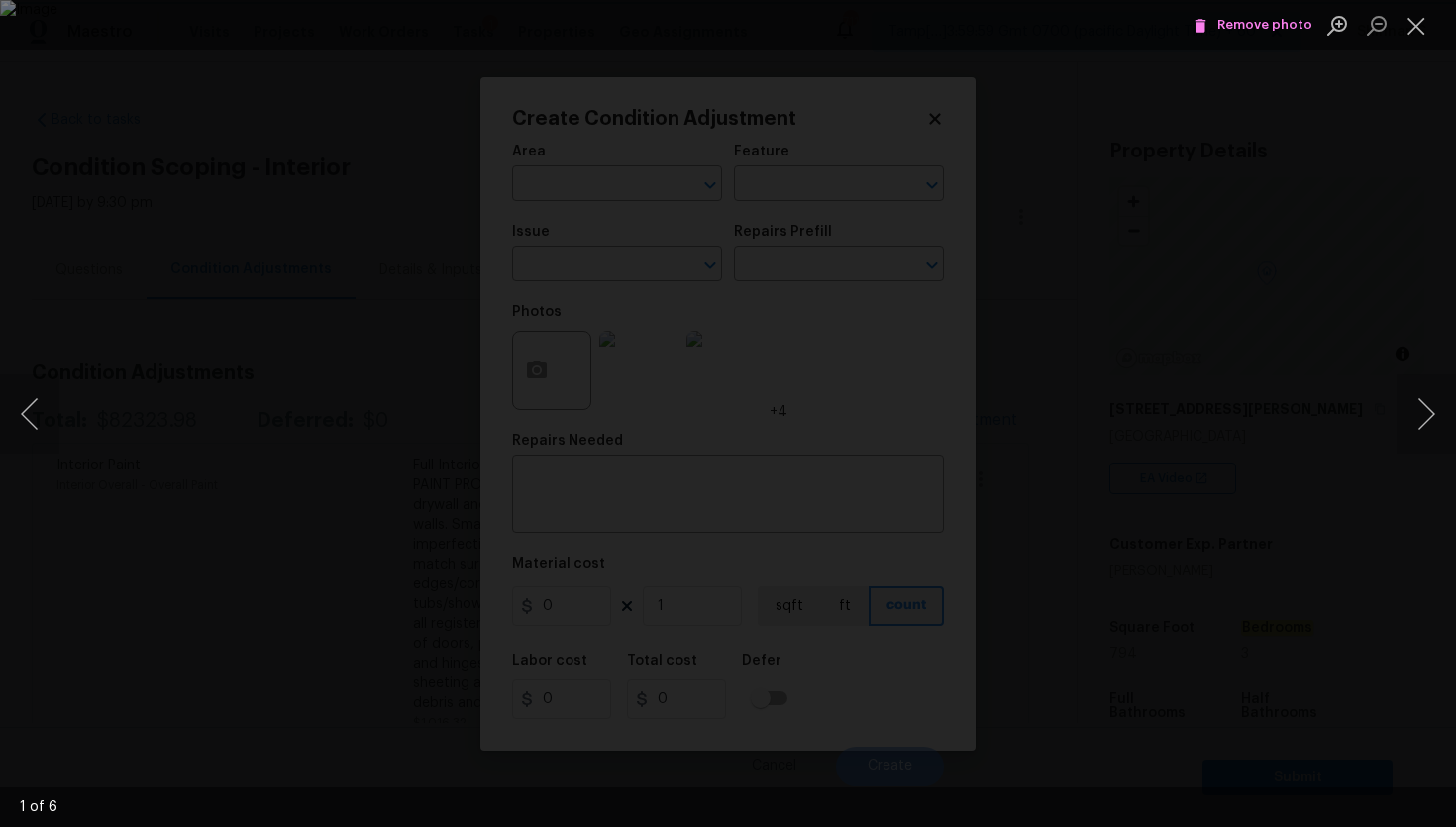
click at [1250, 31] on span "Remove photo" at bounding box center [1253, 25] width 119 height 23
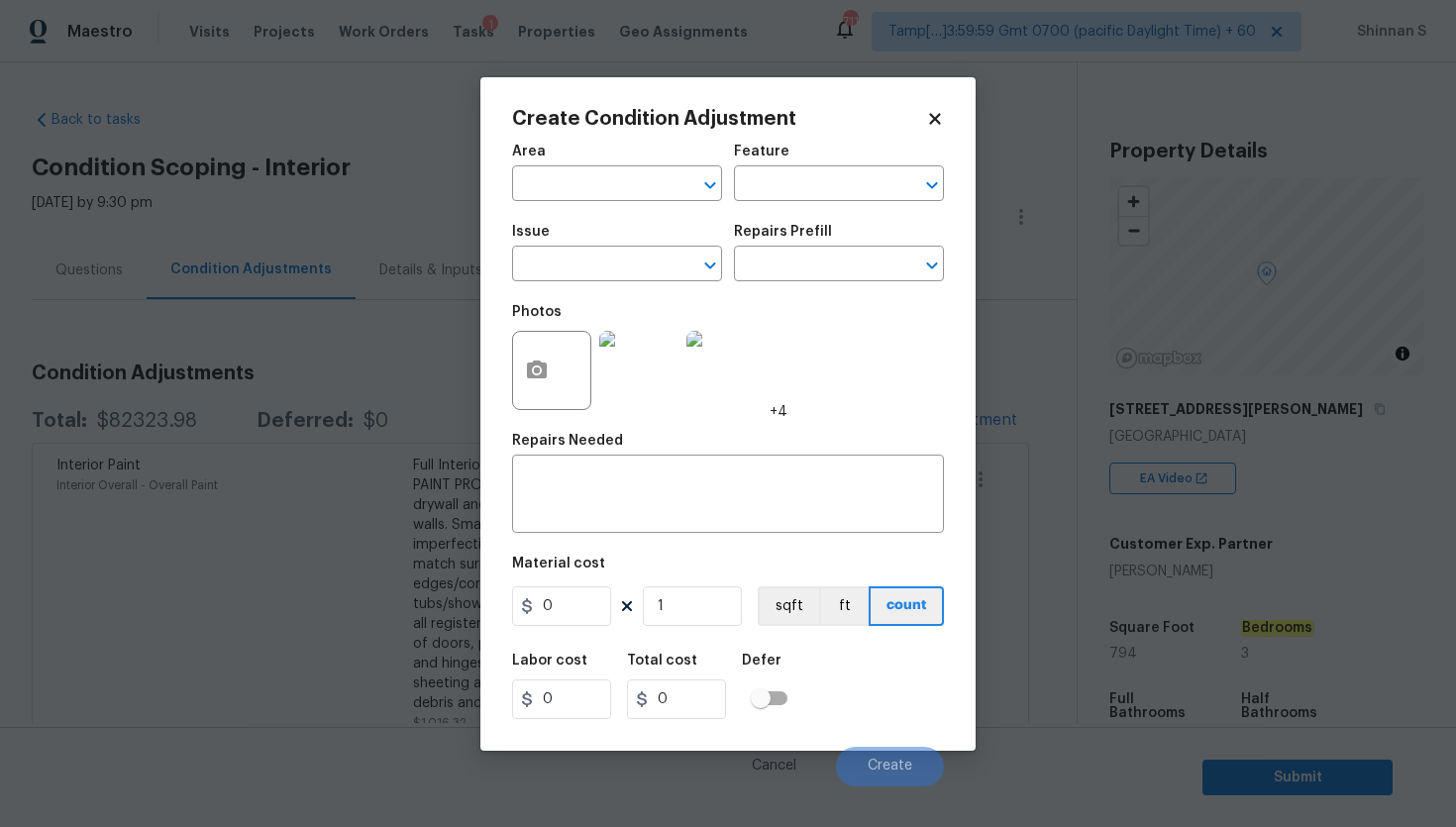
click at [660, 366] on img at bounding box center [638, 371] width 79 height 79
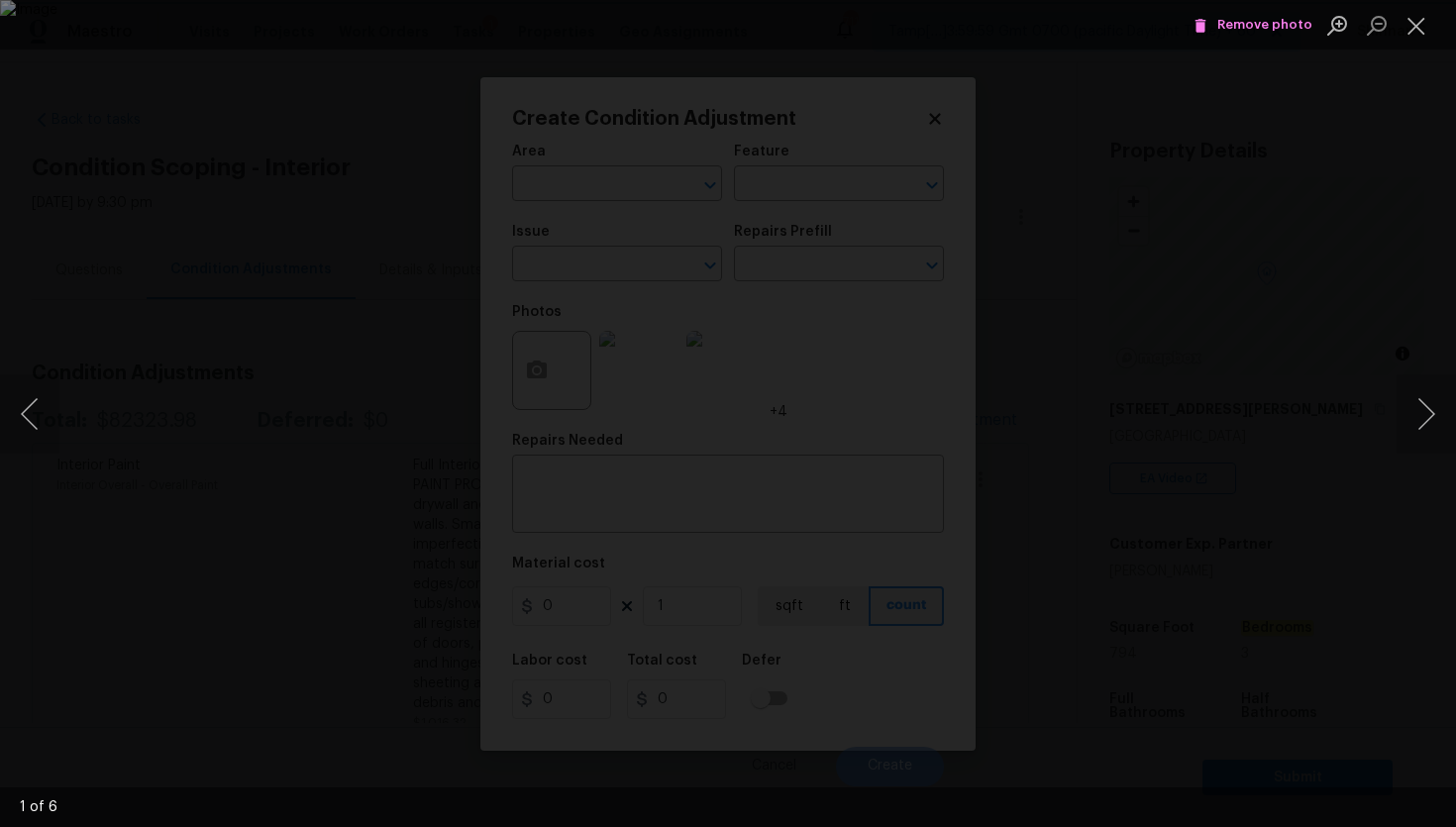
click at [1226, 28] on span "Remove photo" at bounding box center [1253, 25] width 119 height 23
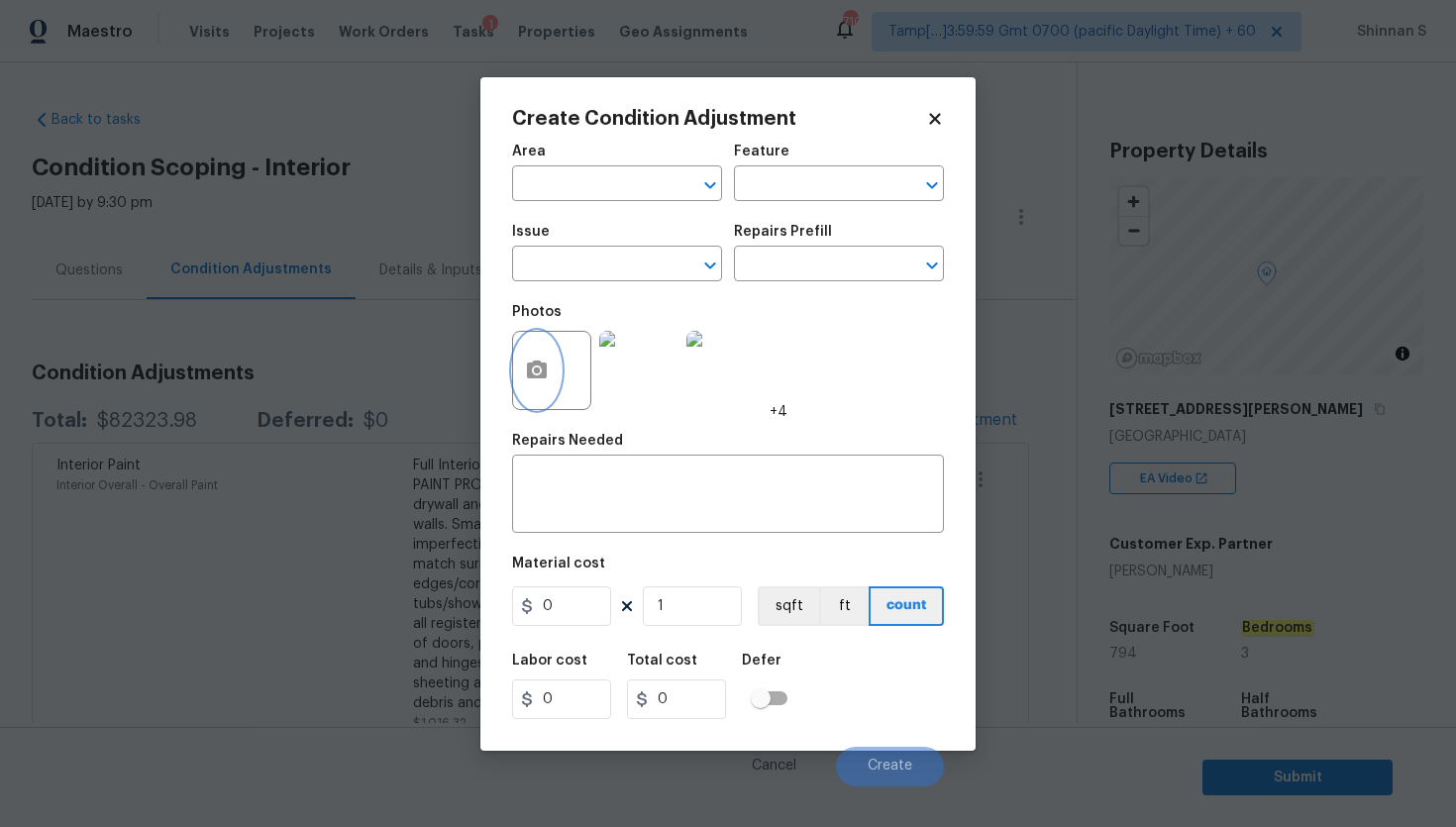
click at [555, 353] on button "button" at bounding box center [537, 371] width 48 height 77
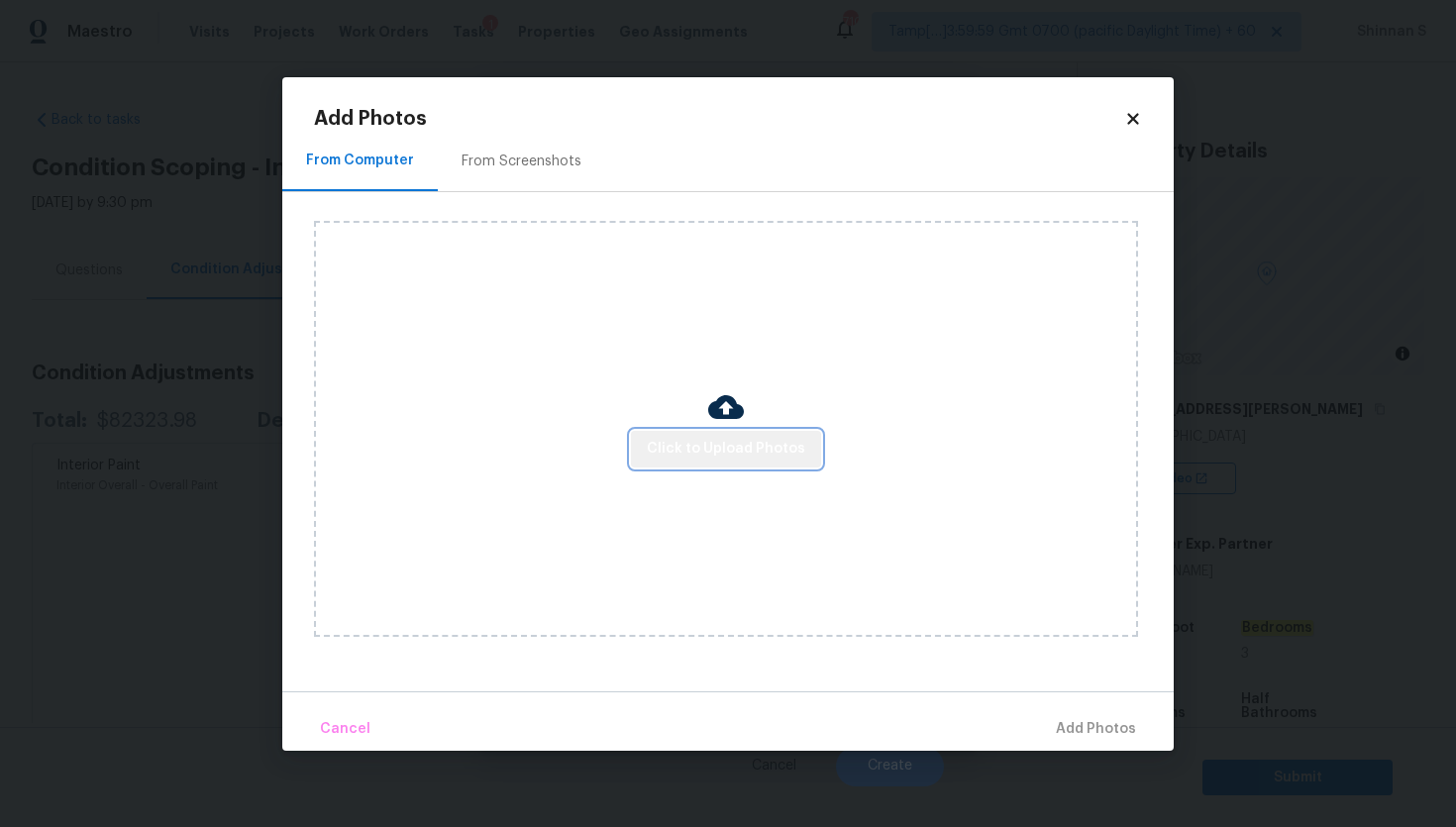
click at [791, 443] on span "Click to Upload Photos" at bounding box center [726, 449] width 159 height 25
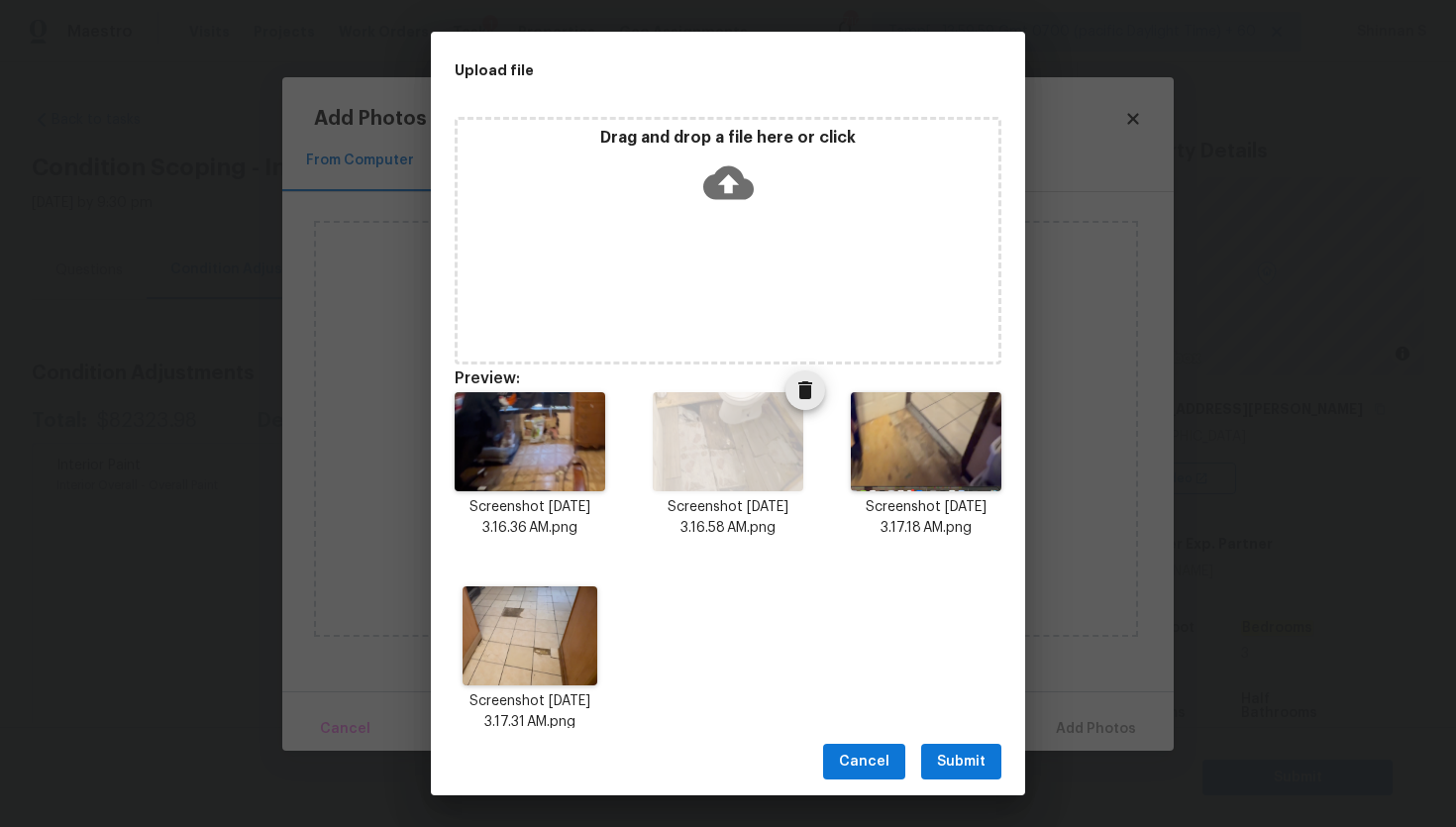
click at [805, 382] on icon "Delete" at bounding box center [805, 391] width 14 height 18
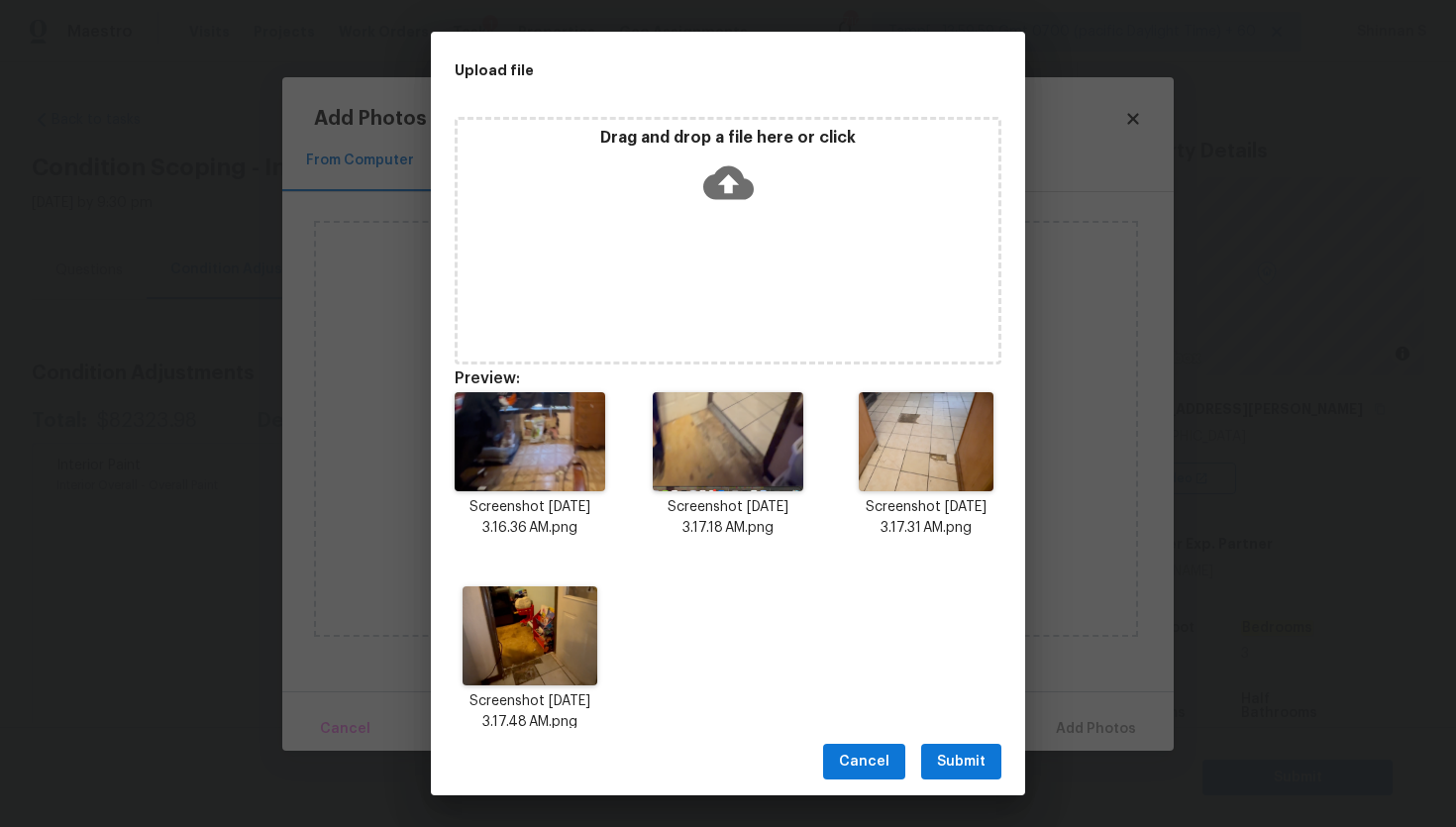
click at [960, 767] on span "Submit" at bounding box center [960, 762] width 49 height 25
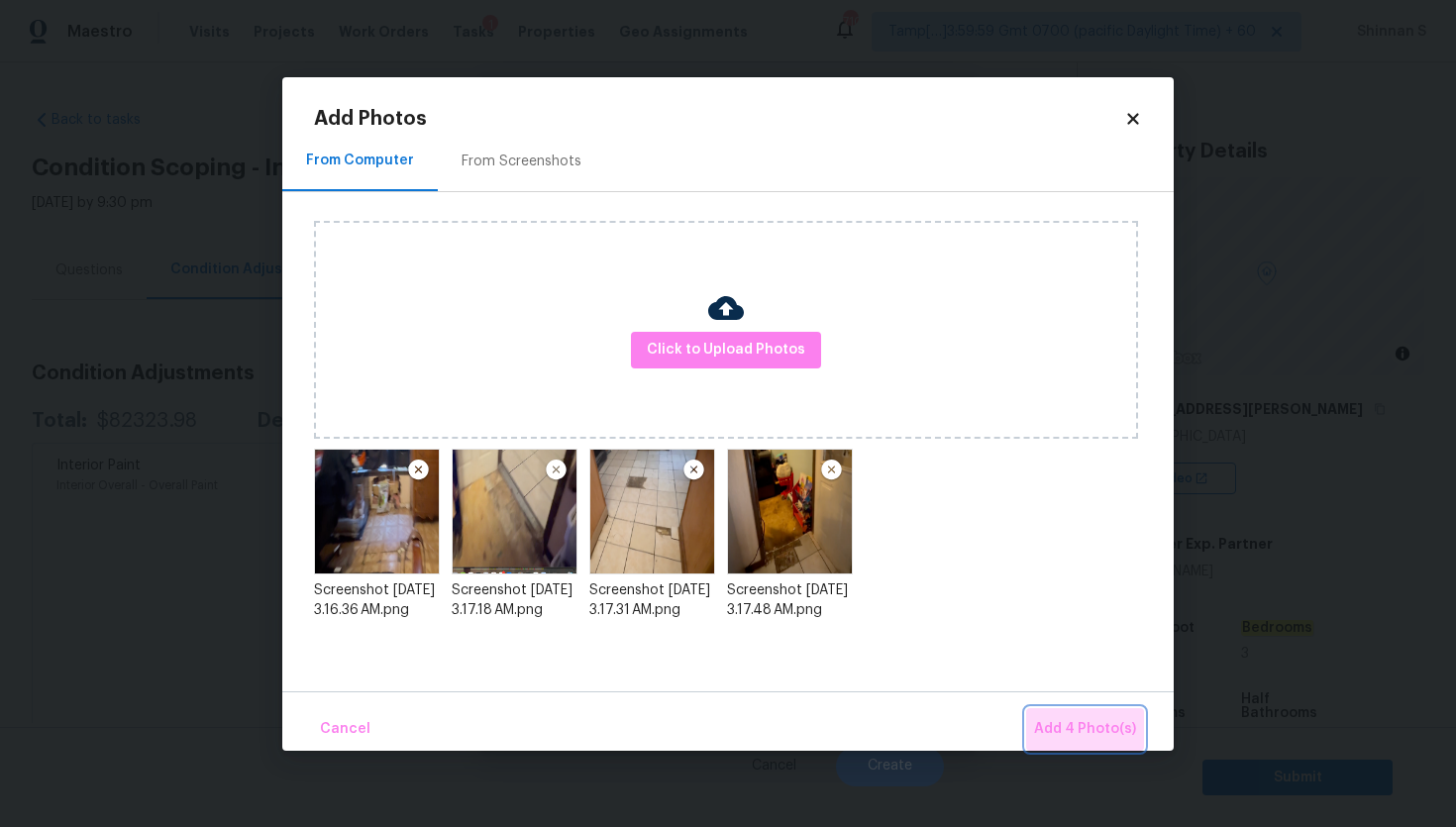
click at [1094, 725] on span "Add 4 Photo(s)" at bounding box center [1084, 729] width 102 height 25
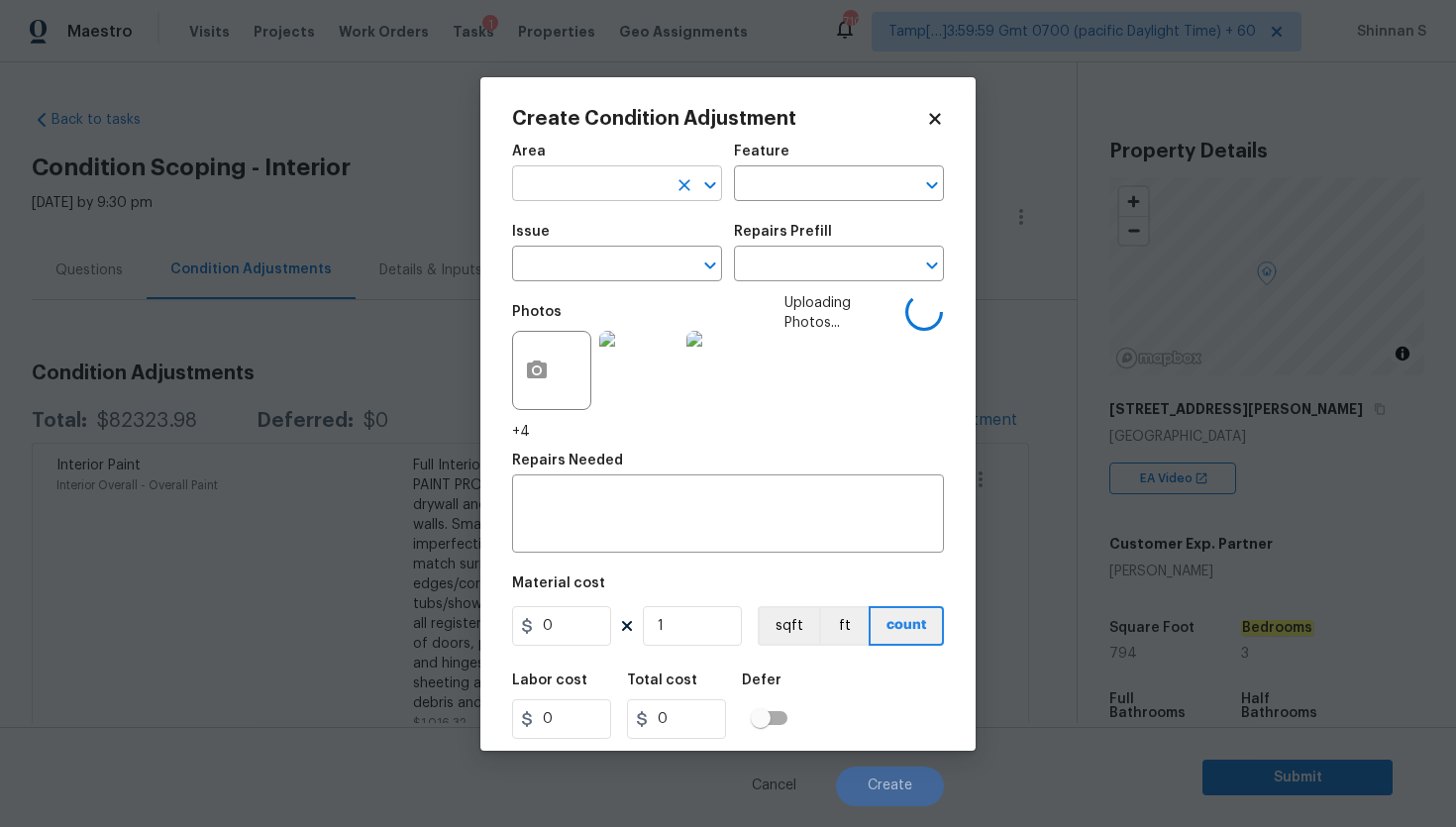
click at [599, 182] on input "text" at bounding box center [590, 185] width 155 height 31
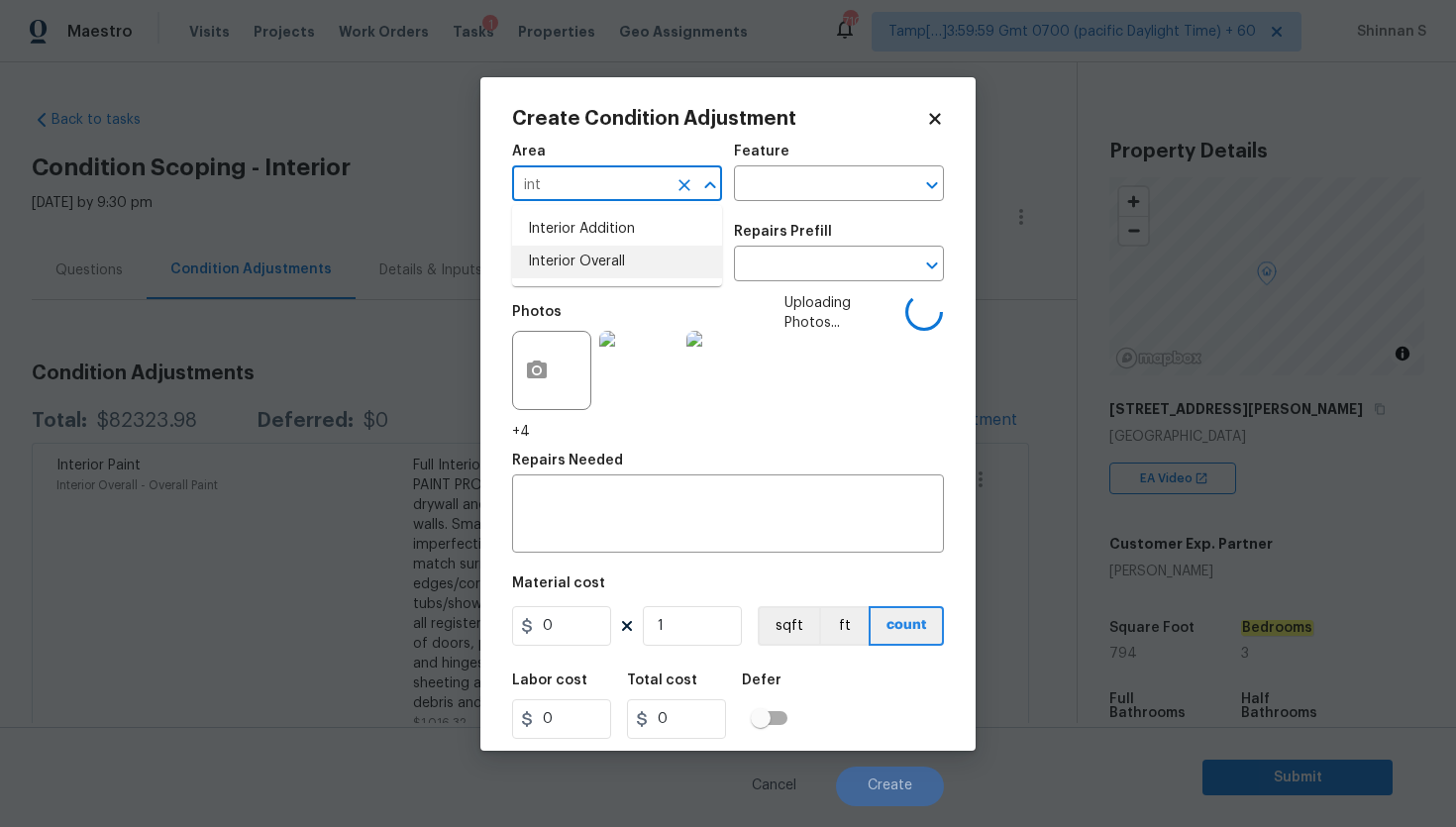
click at [587, 257] on li "Interior Overall" at bounding box center [617, 262] width 210 height 33
type input "Interior Overall"
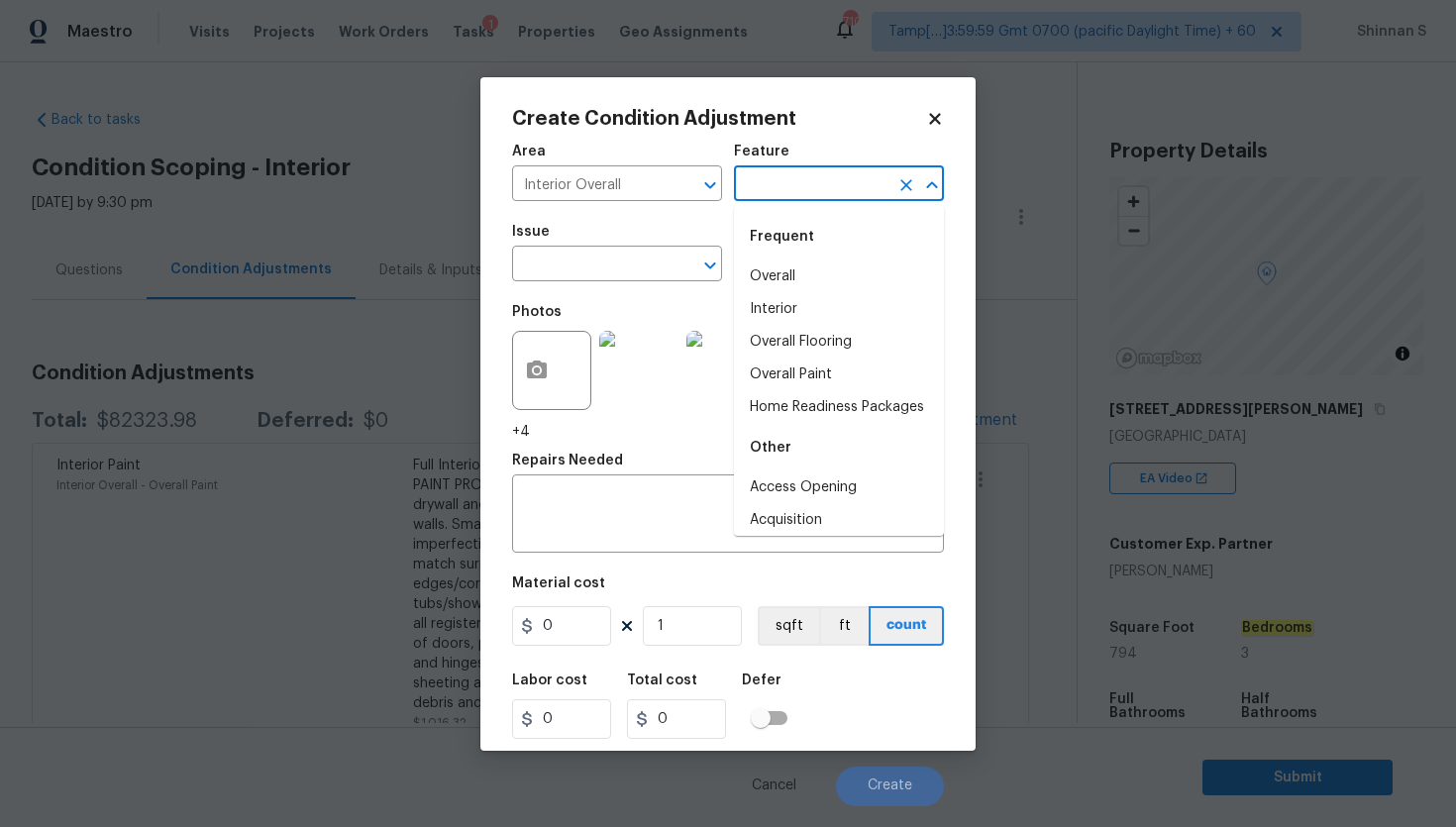
click at [871, 190] on input "text" at bounding box center [811, 185] width 155 height 31
click at [802, 305] on li "Interior" at bounding box center [839, 309] width 210 height 33
type input "Interior"
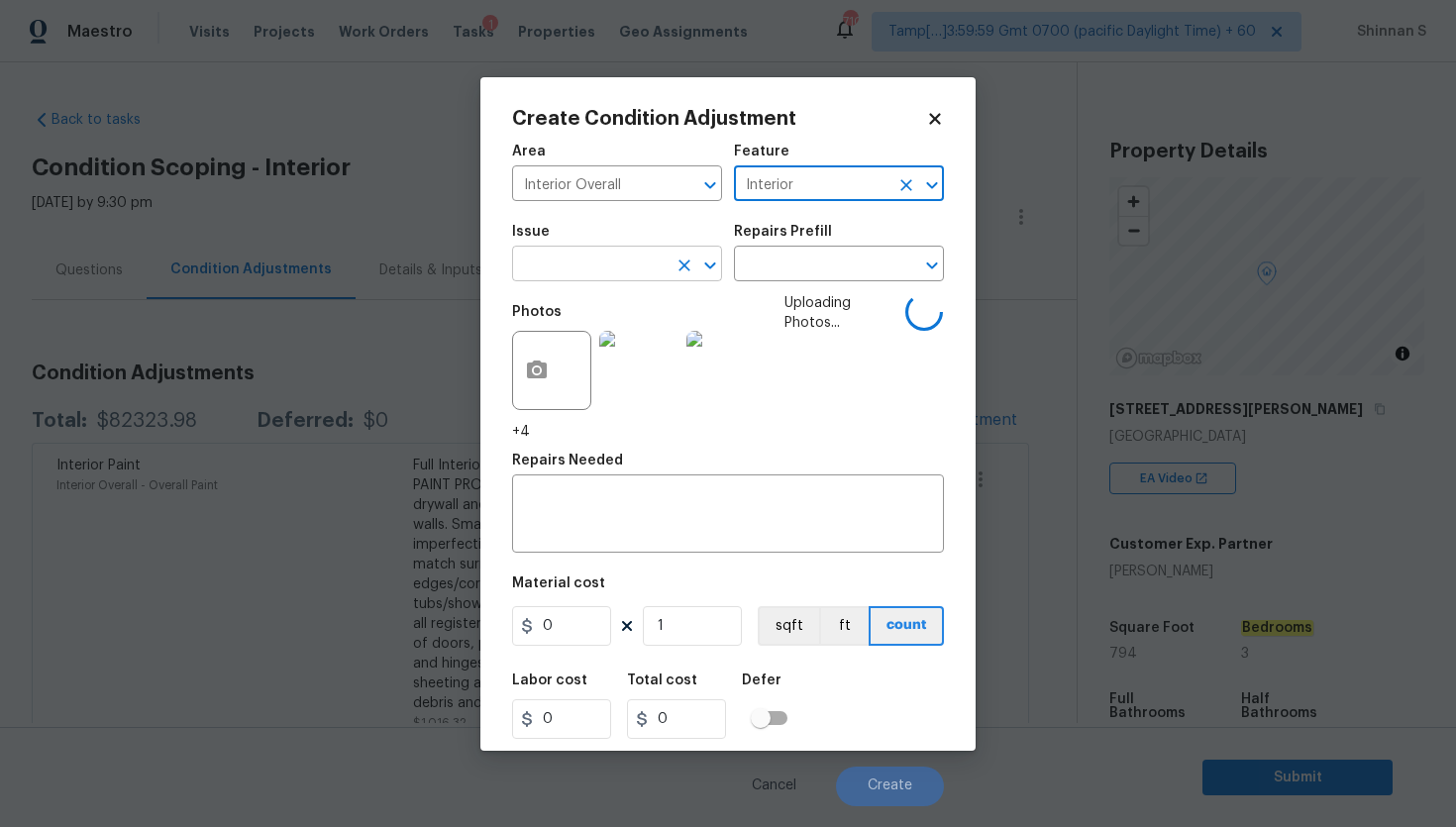
click at [609, 253] on input "text" at bounding box center [590, 266] width 155 height 31
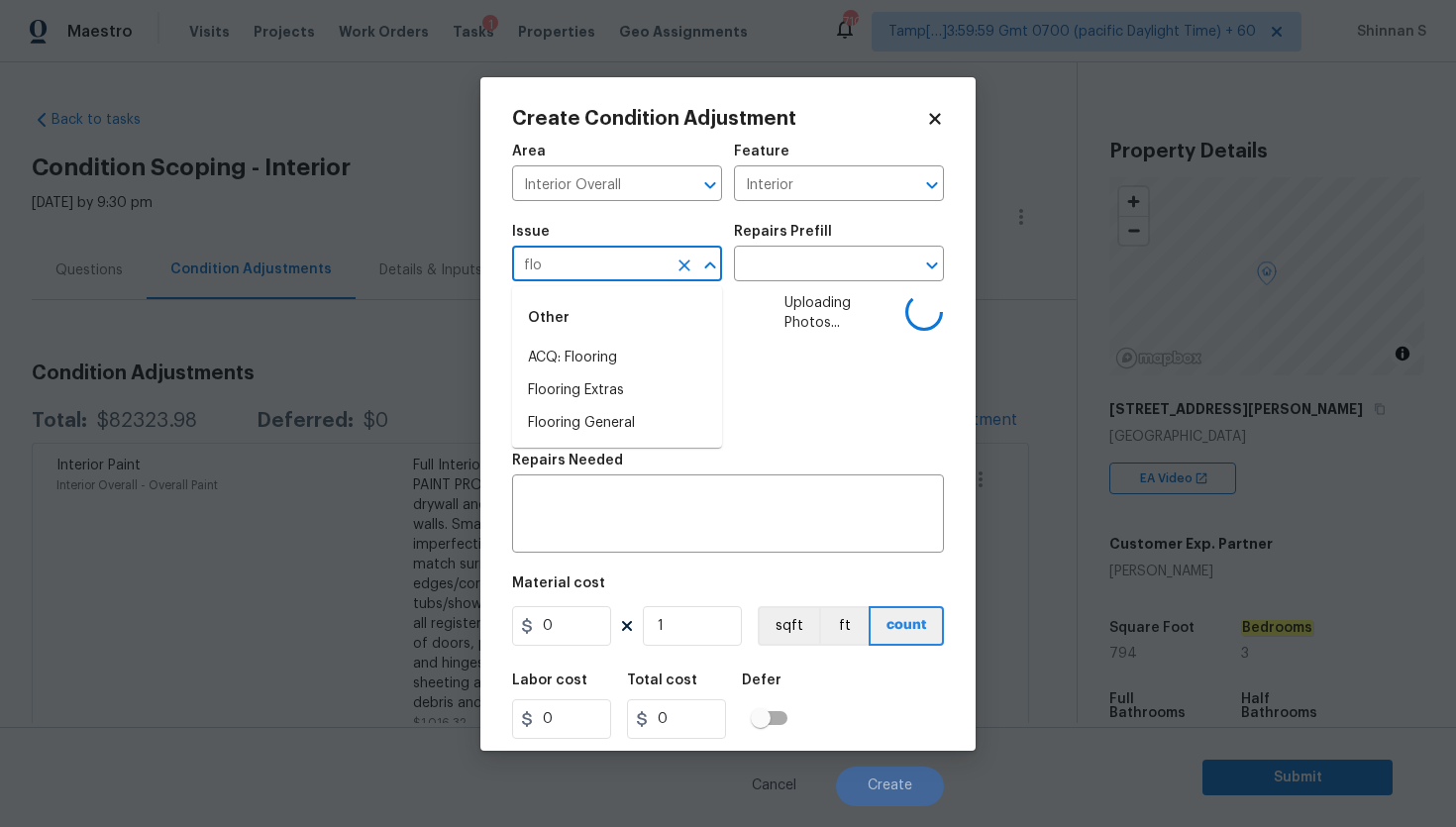
type input "floo"
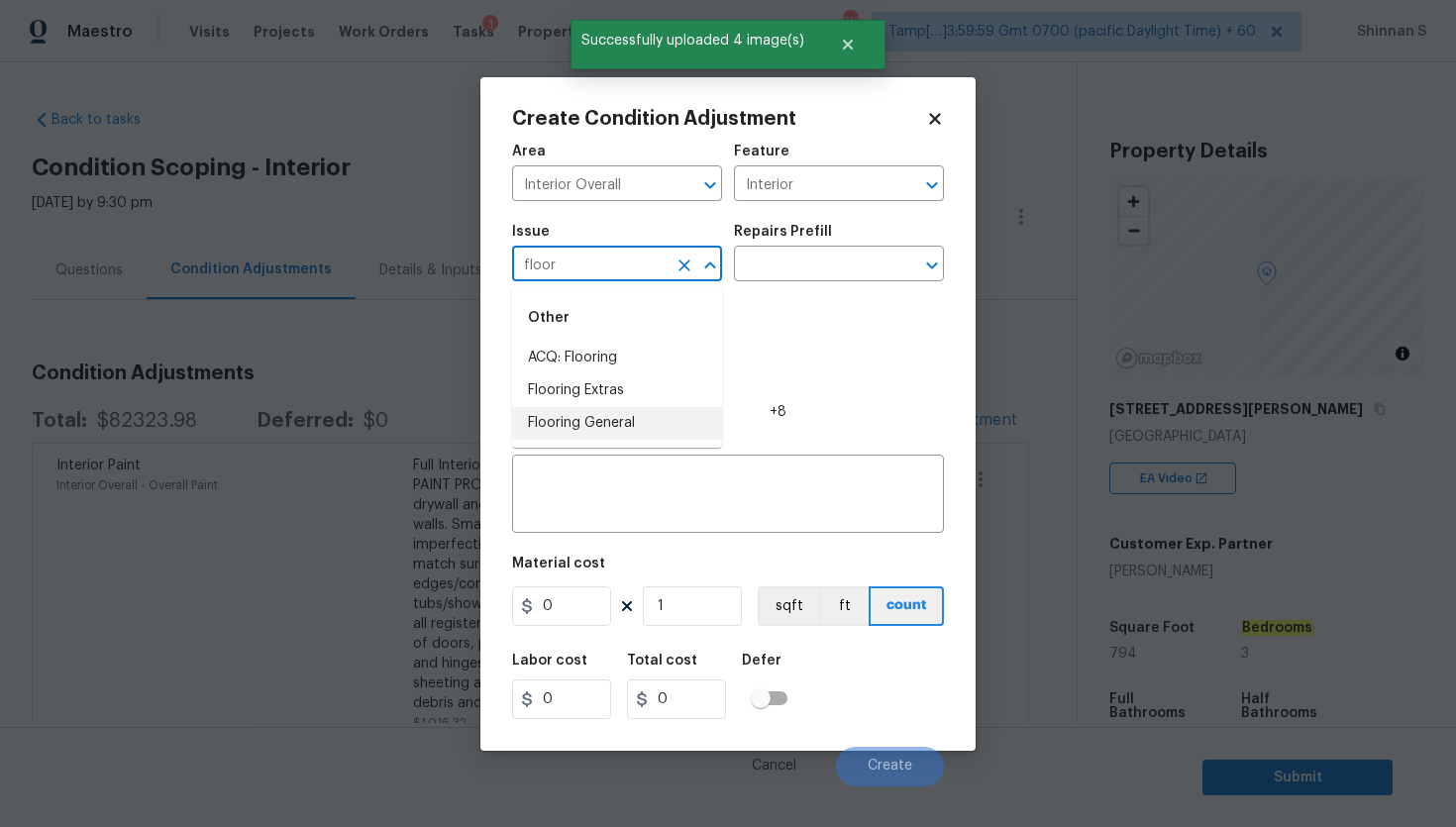
click at [585, 430] on li "Flooring General" at bounding box center [617, 423] width 210 height 33
type input "Flooring General"
click at [783, 262] on input "text" at bounding box center [811, 266] width 155 height 31
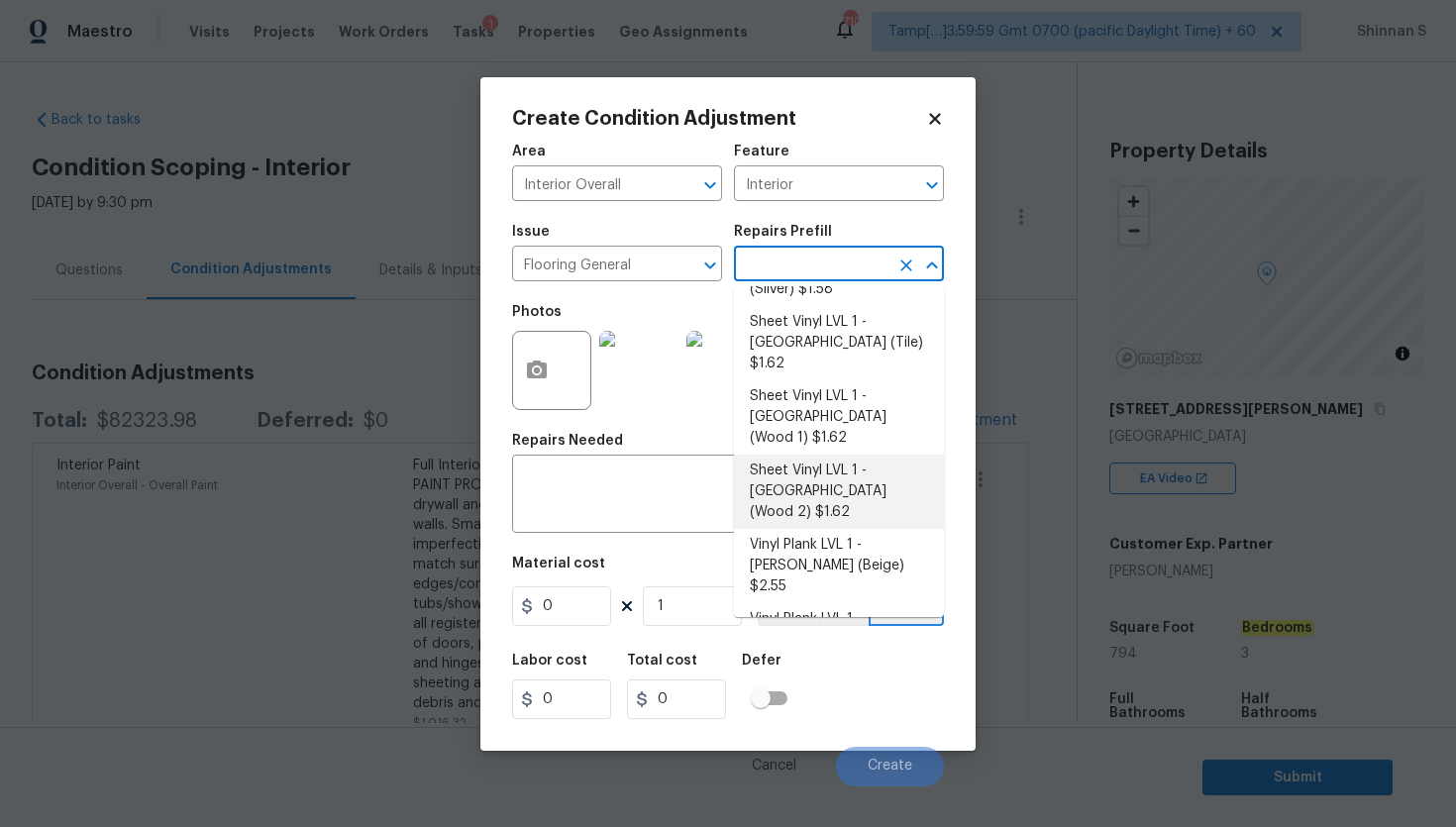
scroll to position [274, 0]
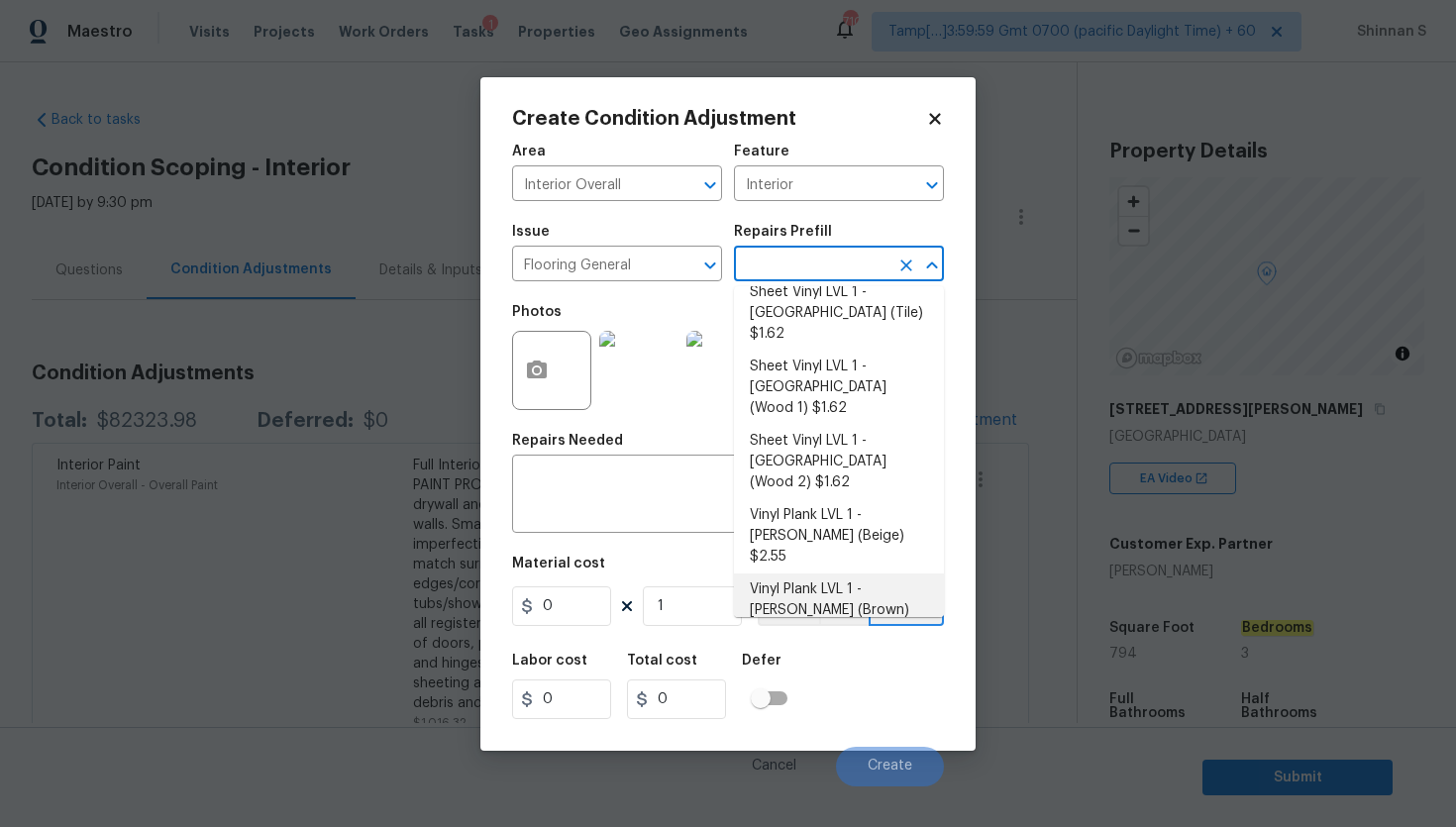
click at [495, 419] on div "Create Condition Adjustment Area Interior Overall ​ Feature Interior ​ Issue Fl…" at bounding box center [728, 414] width 496 height 673
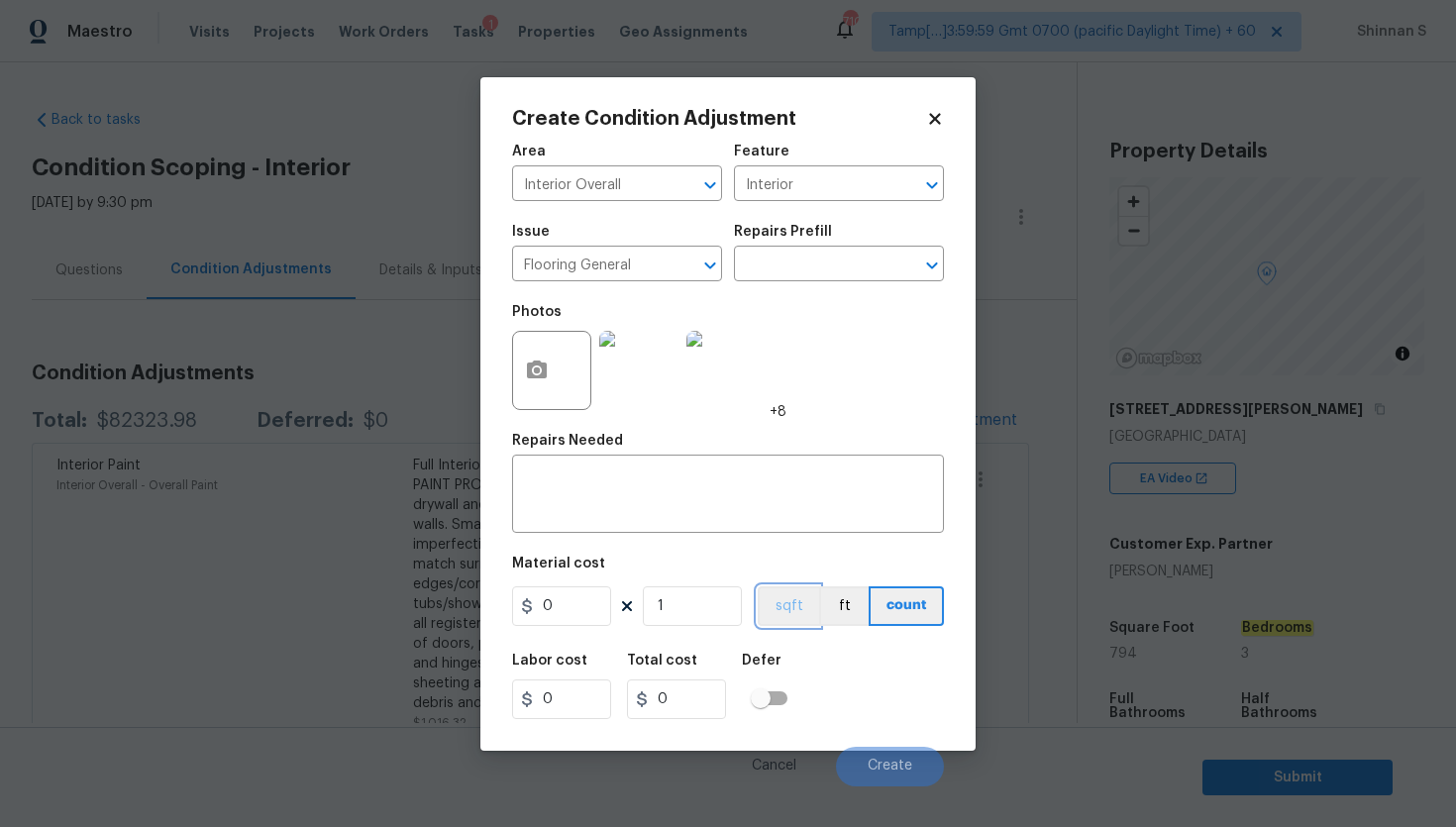
click at [803, 603] on button "sqft" at bounding box center [788, 606] width 61 height 40
click at [554, 602] on input "0" at bounding box center [562, 606] width 99 height 40
type input "5.5"
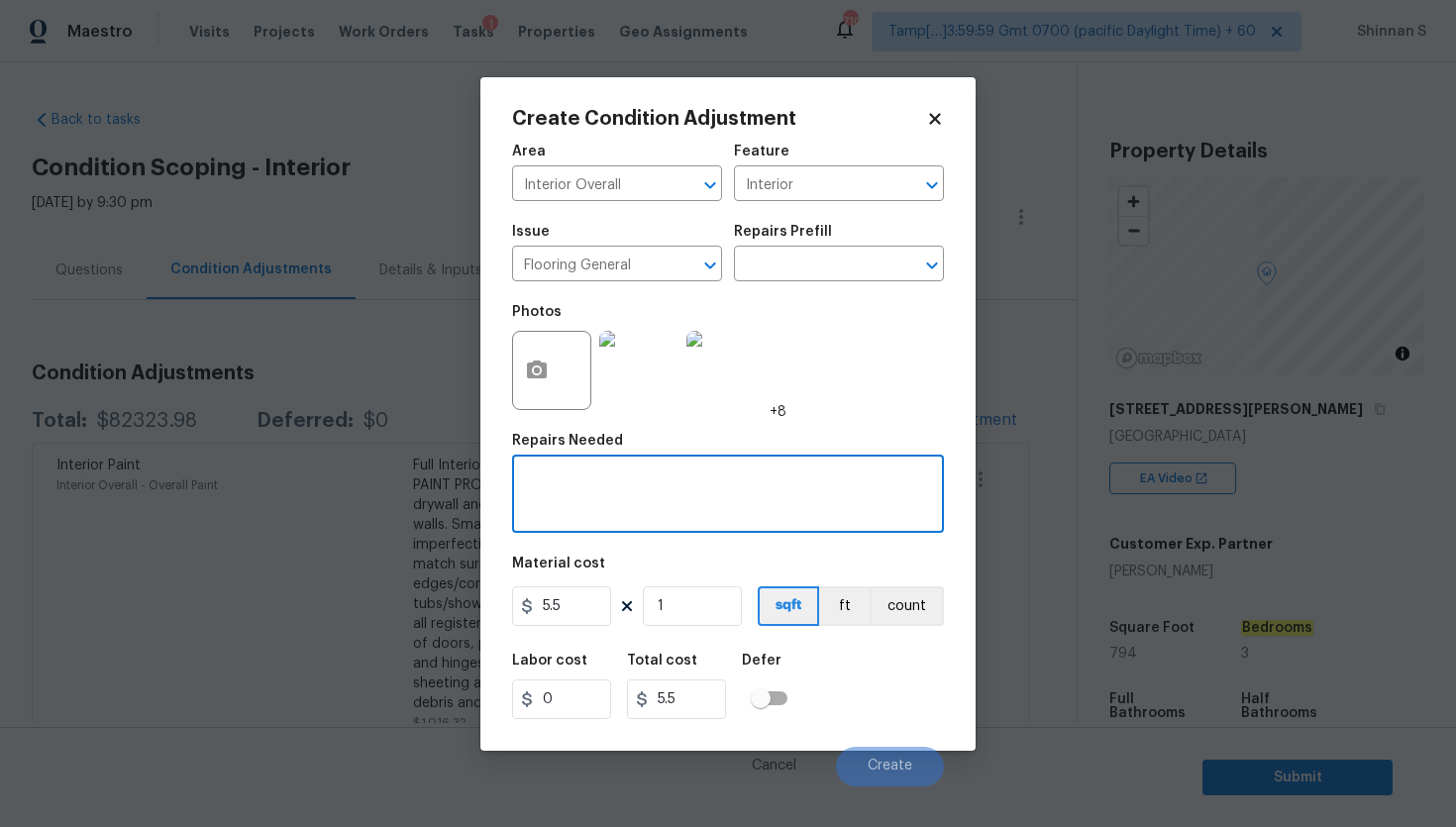
click at [603, 512] on textarea at bounding box center [728, 497] width 408 height 42
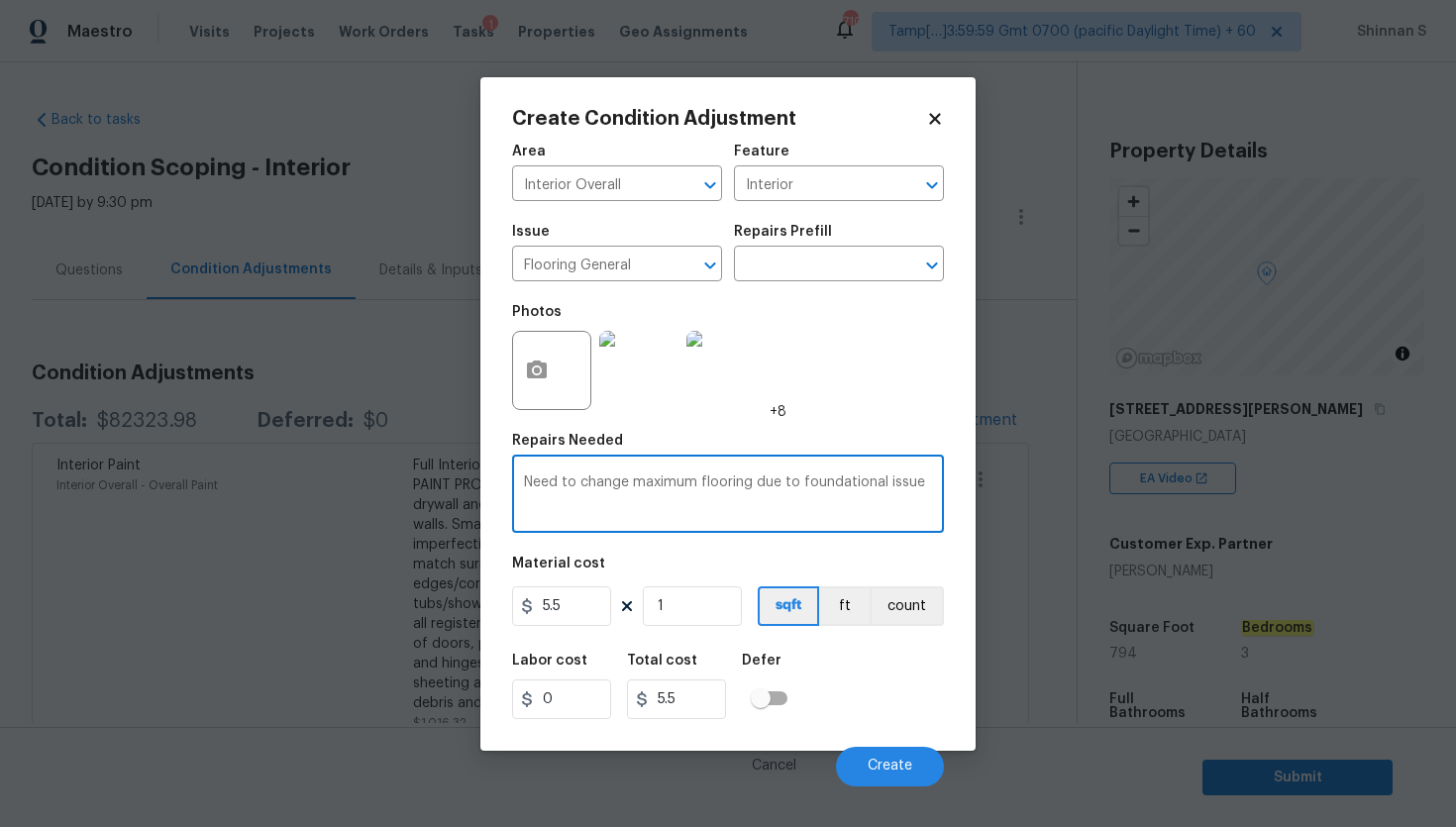
type textarea "Need to change maximum flooring due to foundational issue"
click at [783, 280] on input "text" at bounding box center [811, 266] width 155 height 31
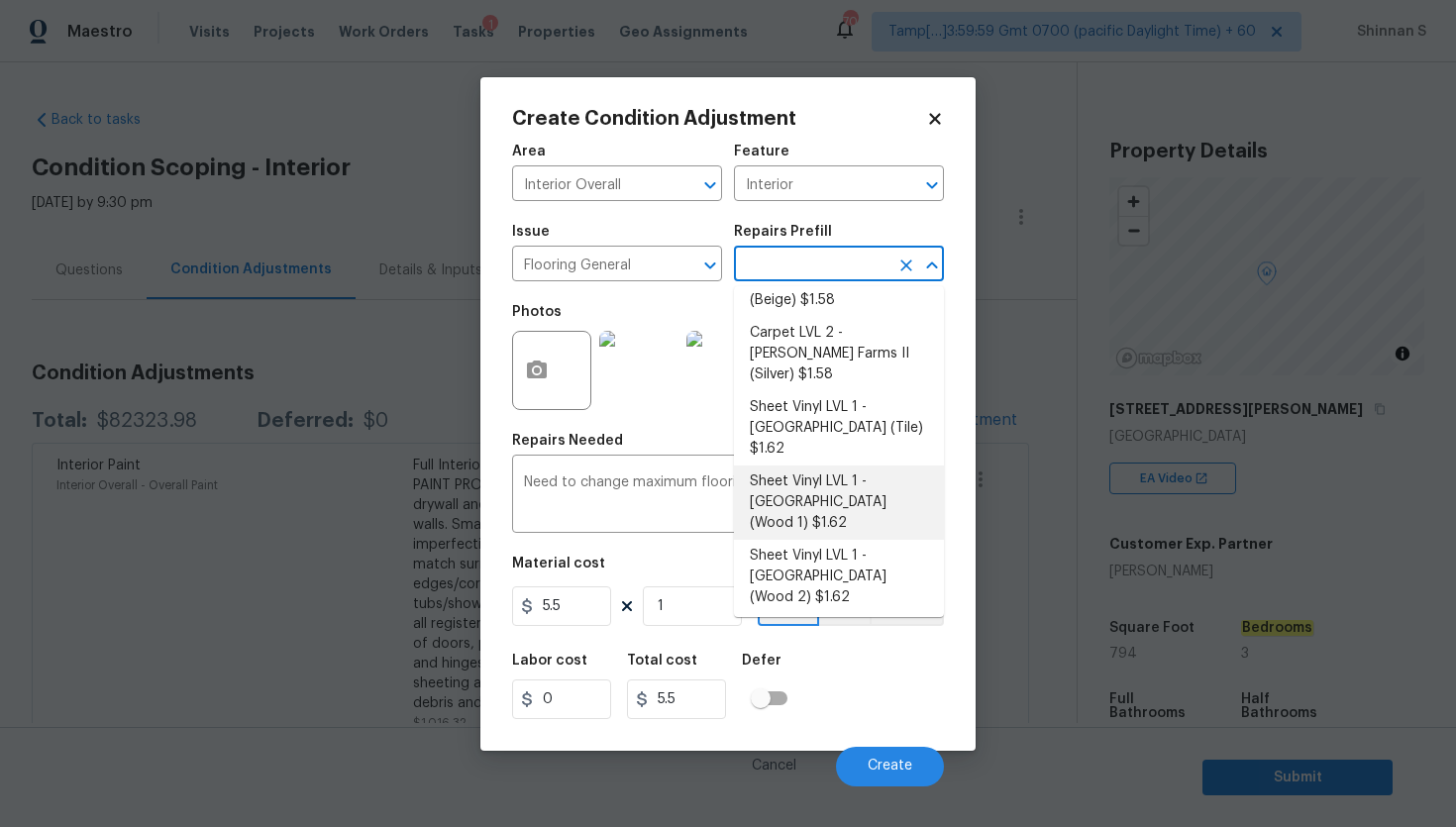
scroll to position [0, 0]
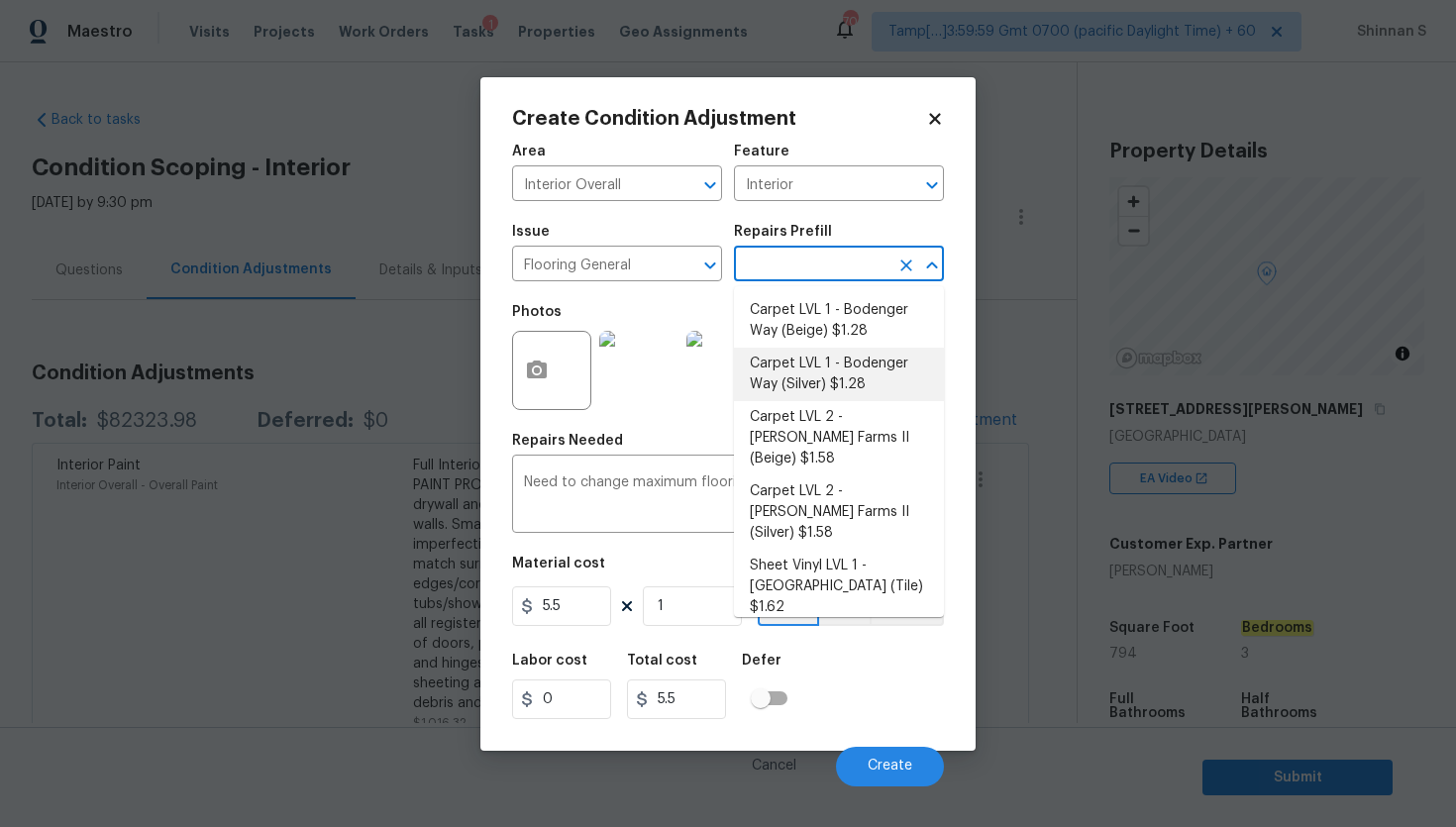
click at [685, 300] on div "Photos +8" at bounding box center [649, 358] width 275 height 129
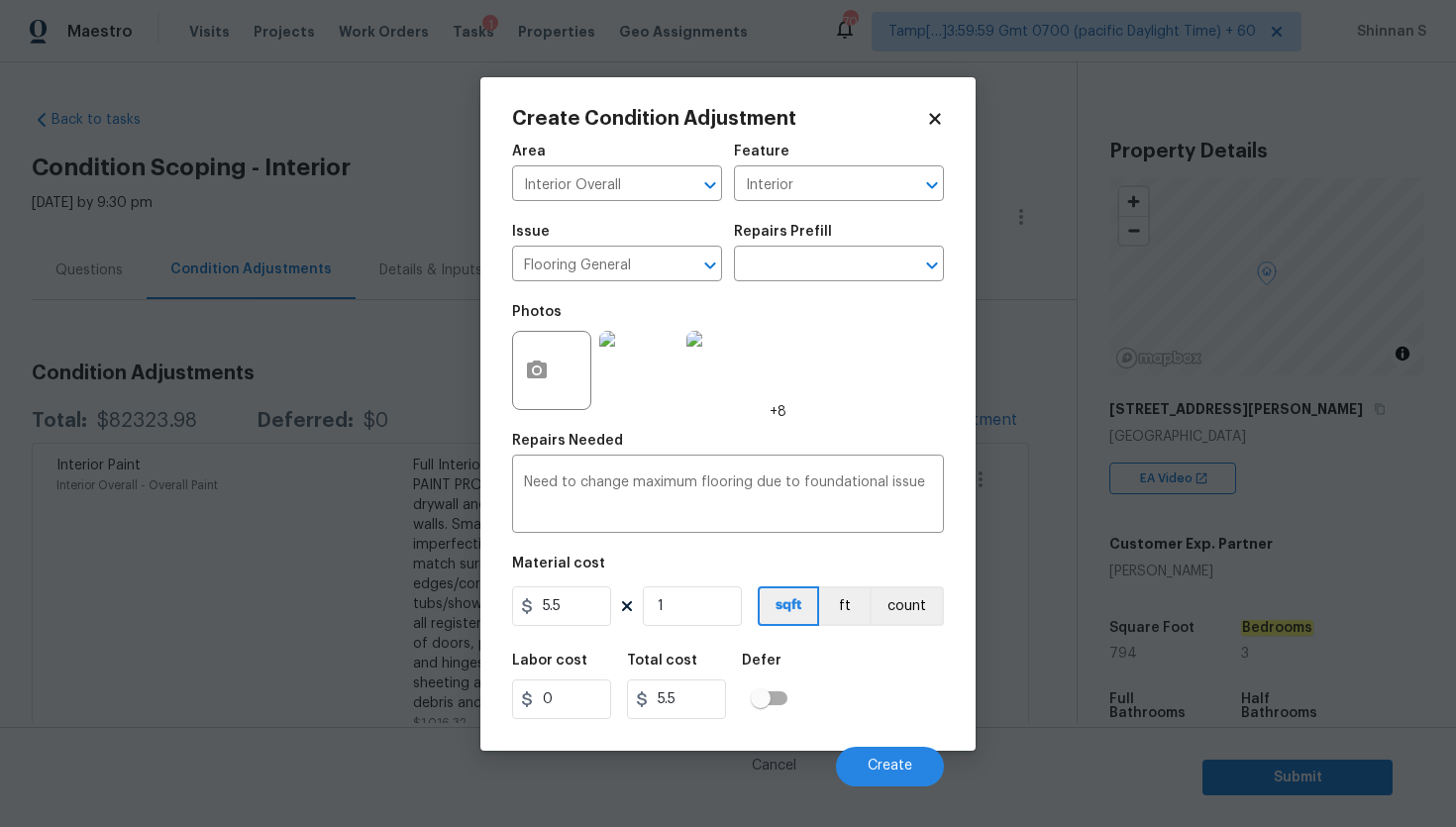
click at [657, 358] on img at bounding box center [638, 371] width 79 height 79
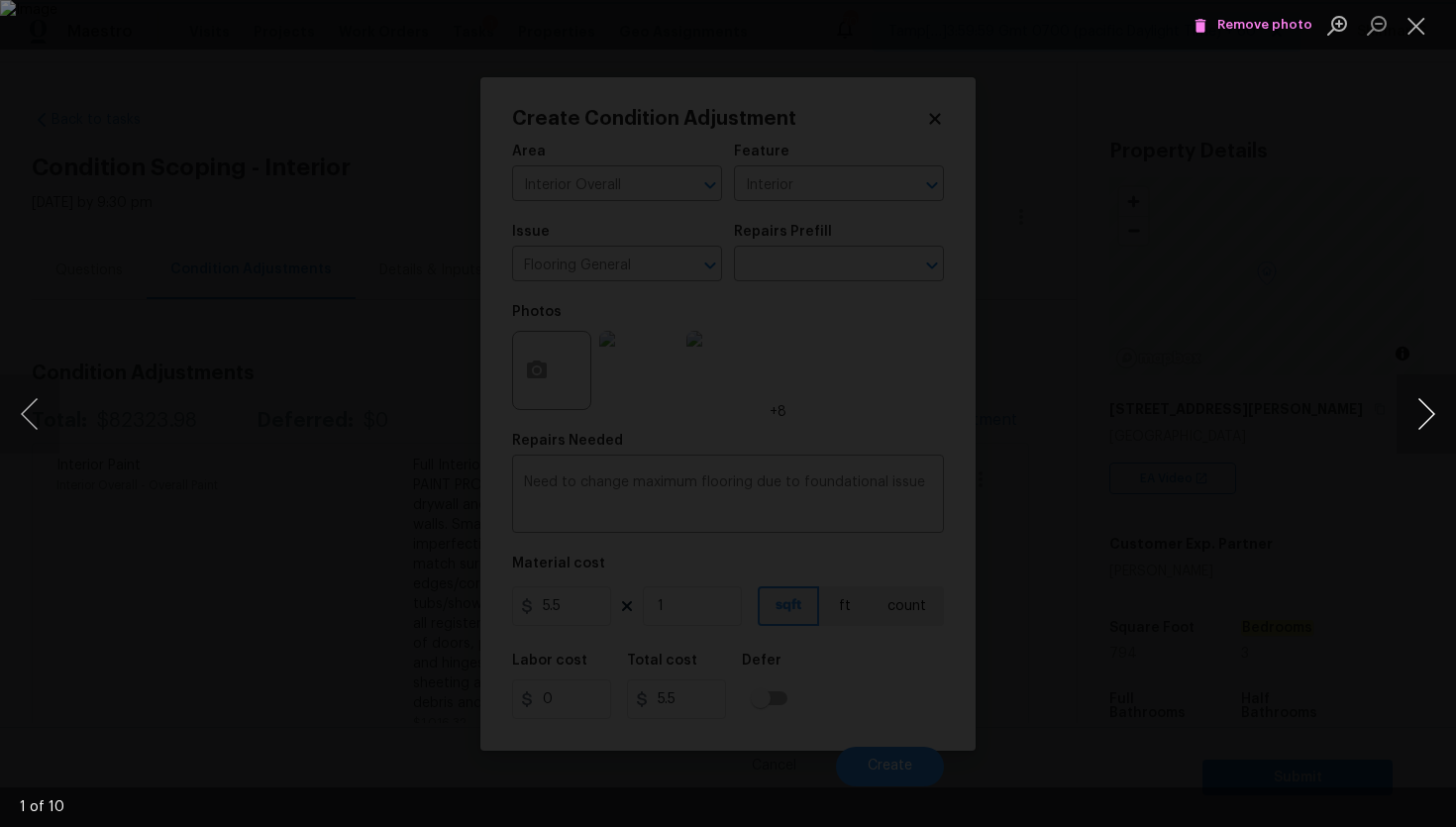
click at [1429, 400] on button "Next image" at bounding box center [1426, 414] width 59 height 79
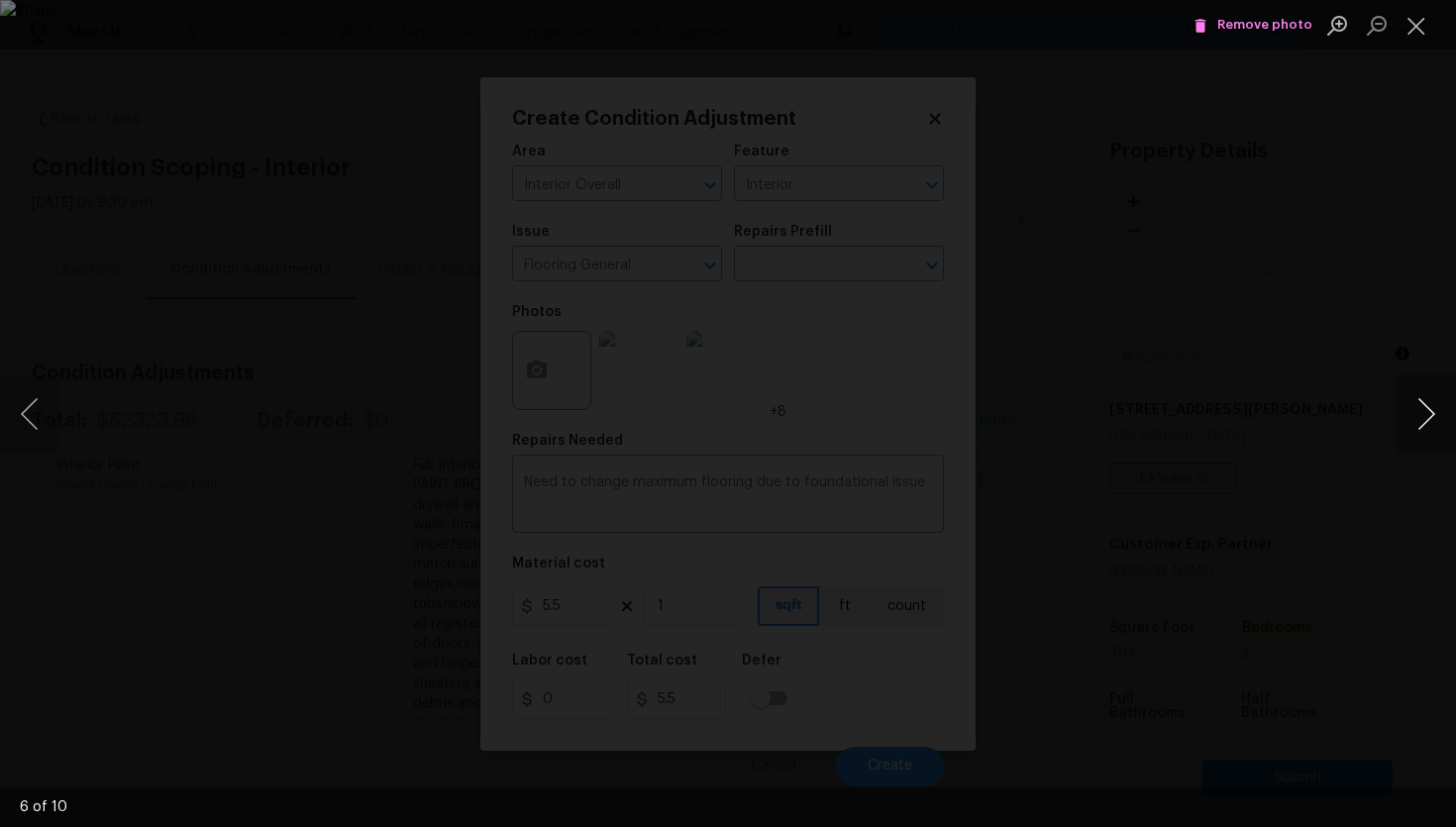
click at [1429, 400] on button "Next image" at bounding box center [1426, 414] width 59 height 79
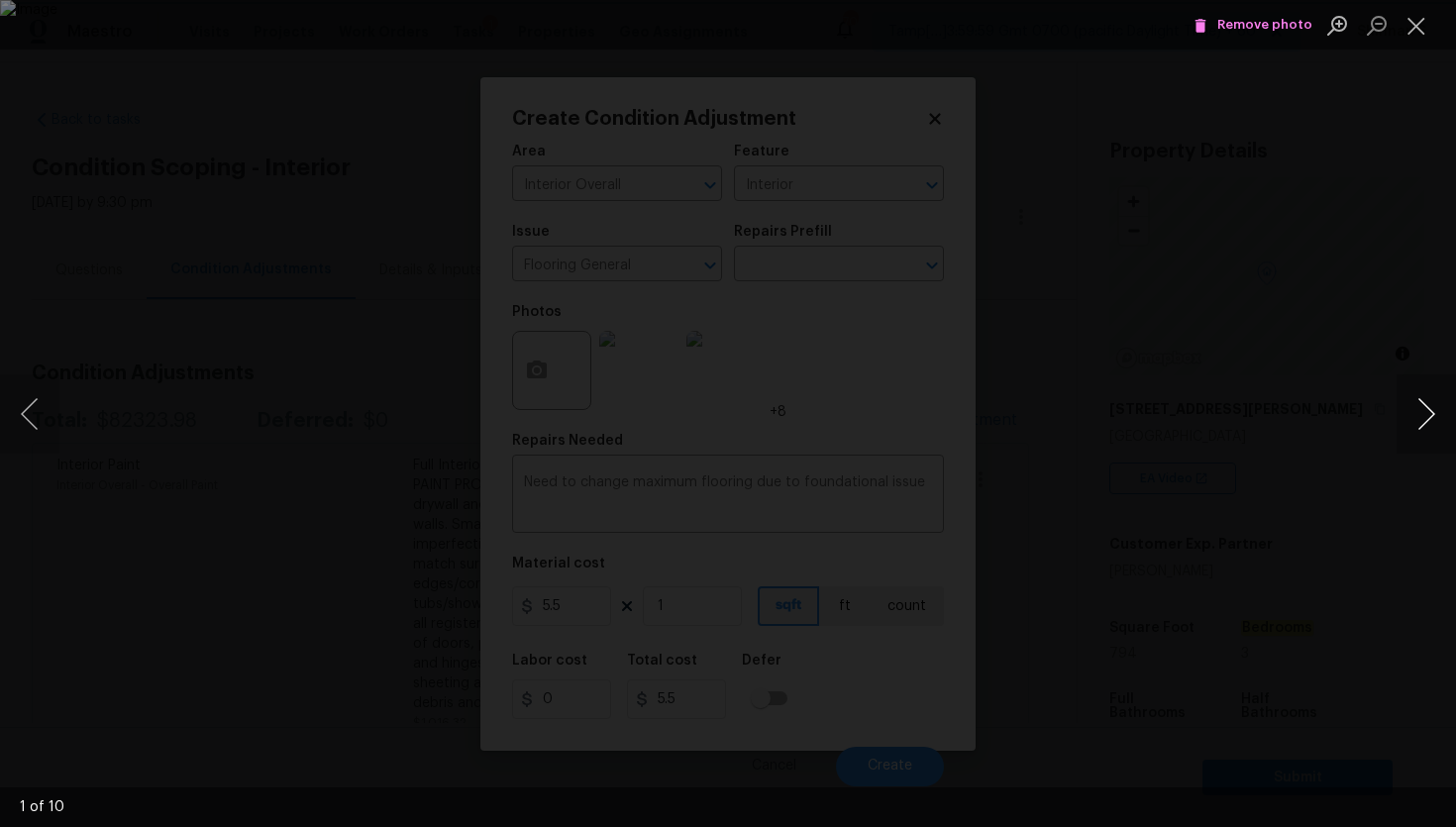
click at [1429, 400] on button "Next image" at bounding box center [1426, 414] width 59 height 79
click at [32, 412] on button "Previous image" at bounding box center [30, 414] width 59 height 79
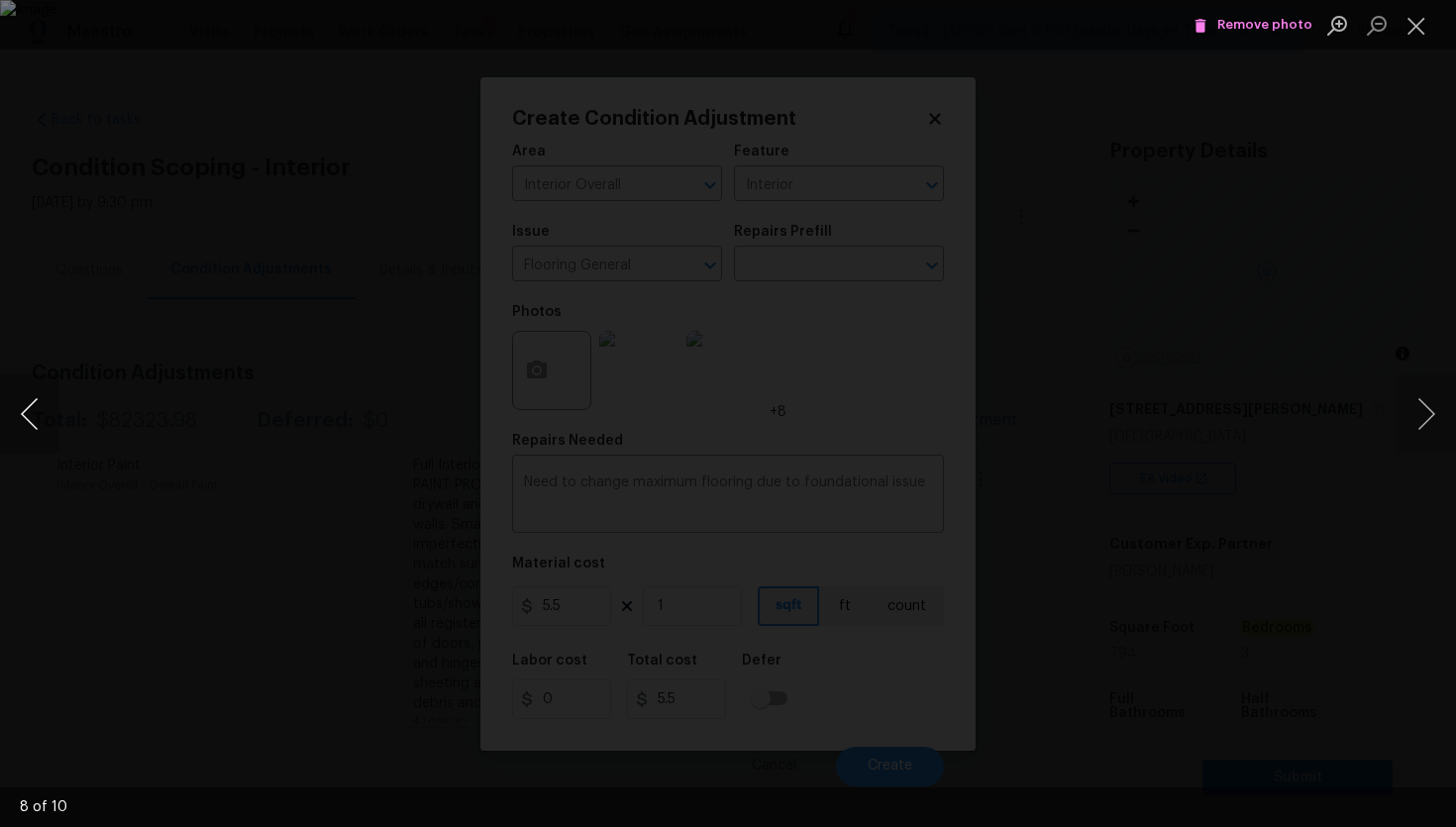
click at [32, 412] on button "Previous image" at bounding box center [30, 414] width 59 height 79
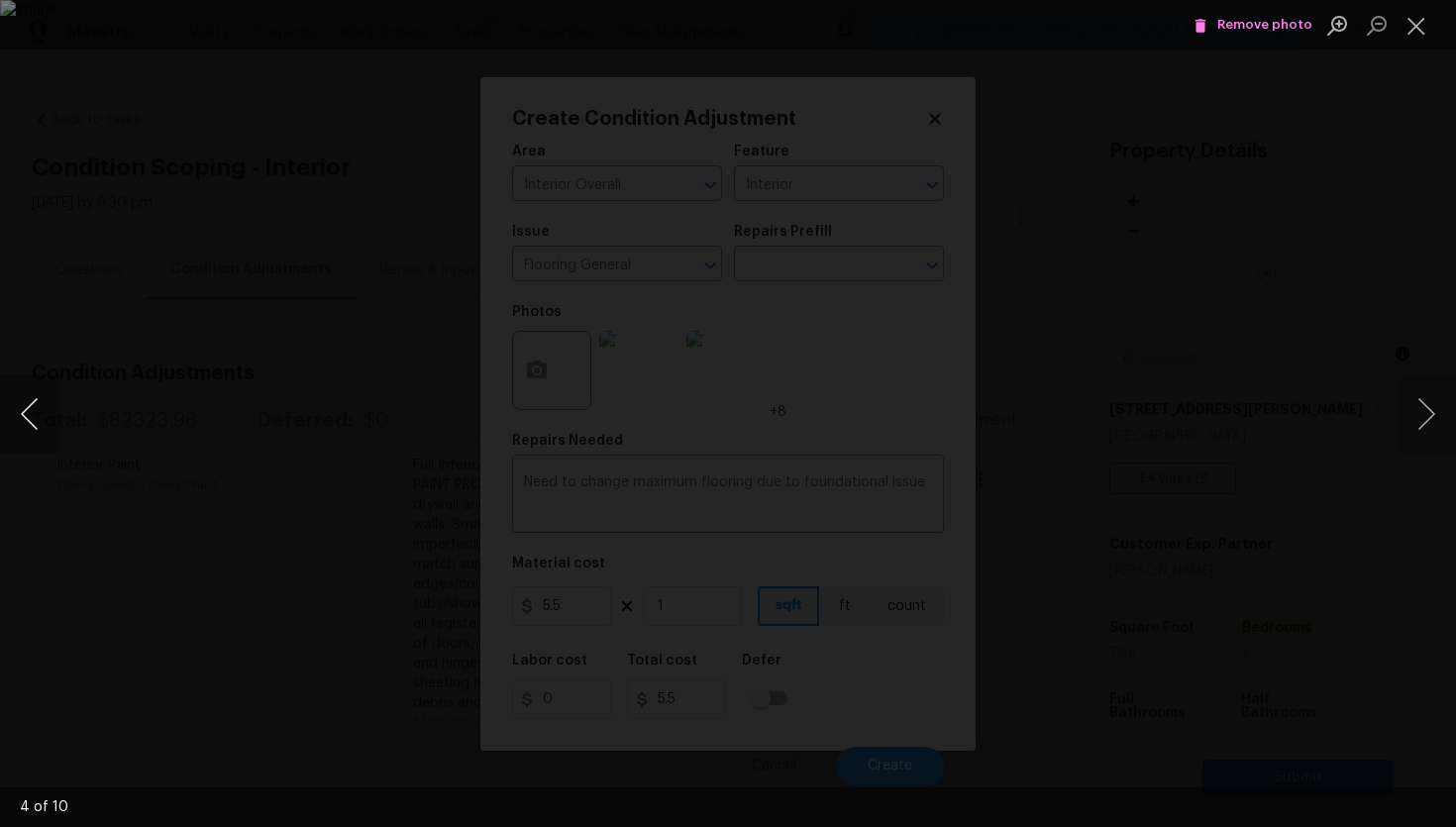
click at [32, 412] on button "Previous image" at bounding box center [30, 414] width 59 height 79
click at [32, 413] on button "Previous image" at bounding box center [30, 414] width 59 height 79
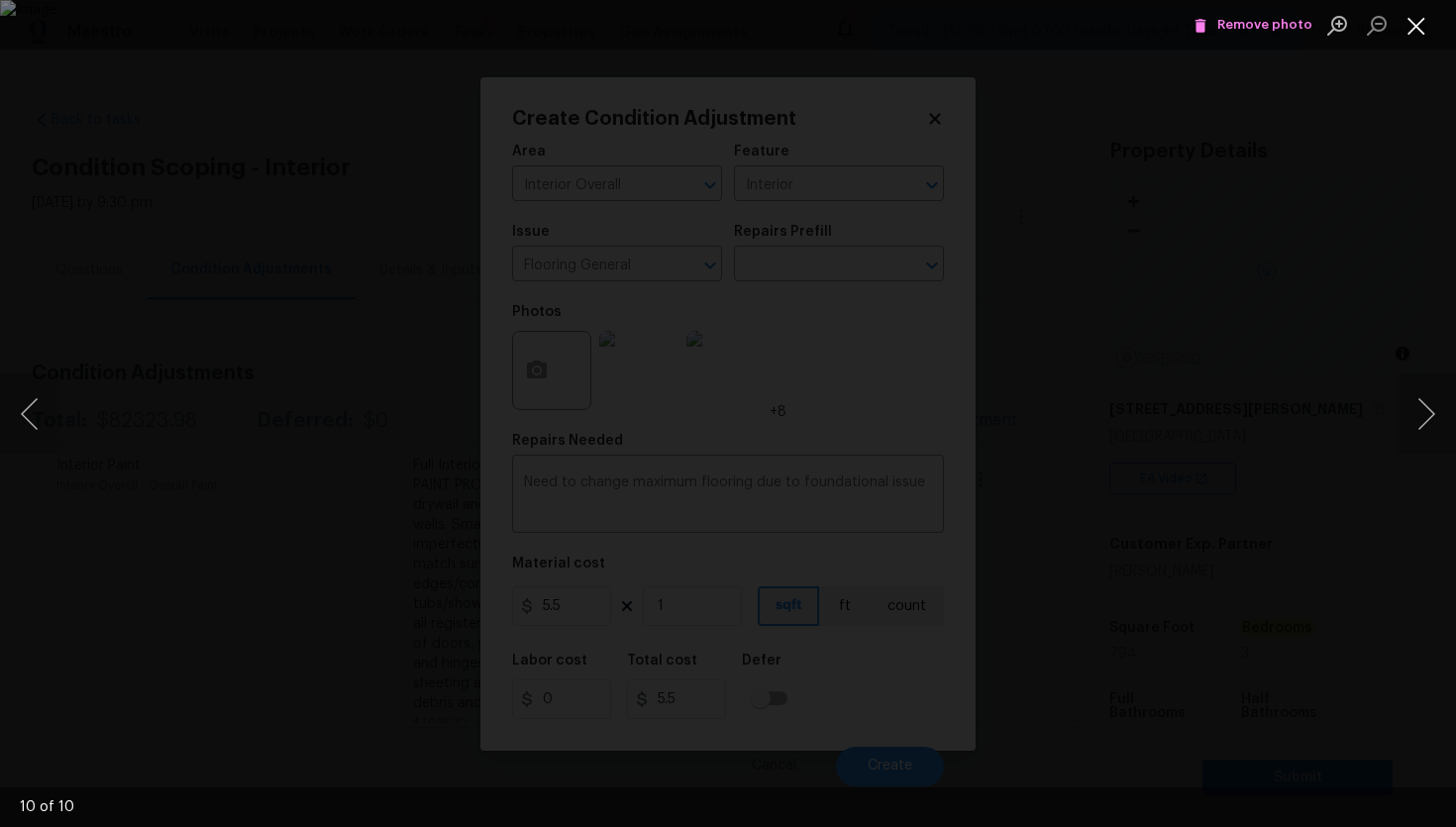
click at [1415, 30] on button "Close lightbox" at bounding box center [1416, 25] width 40 height 35
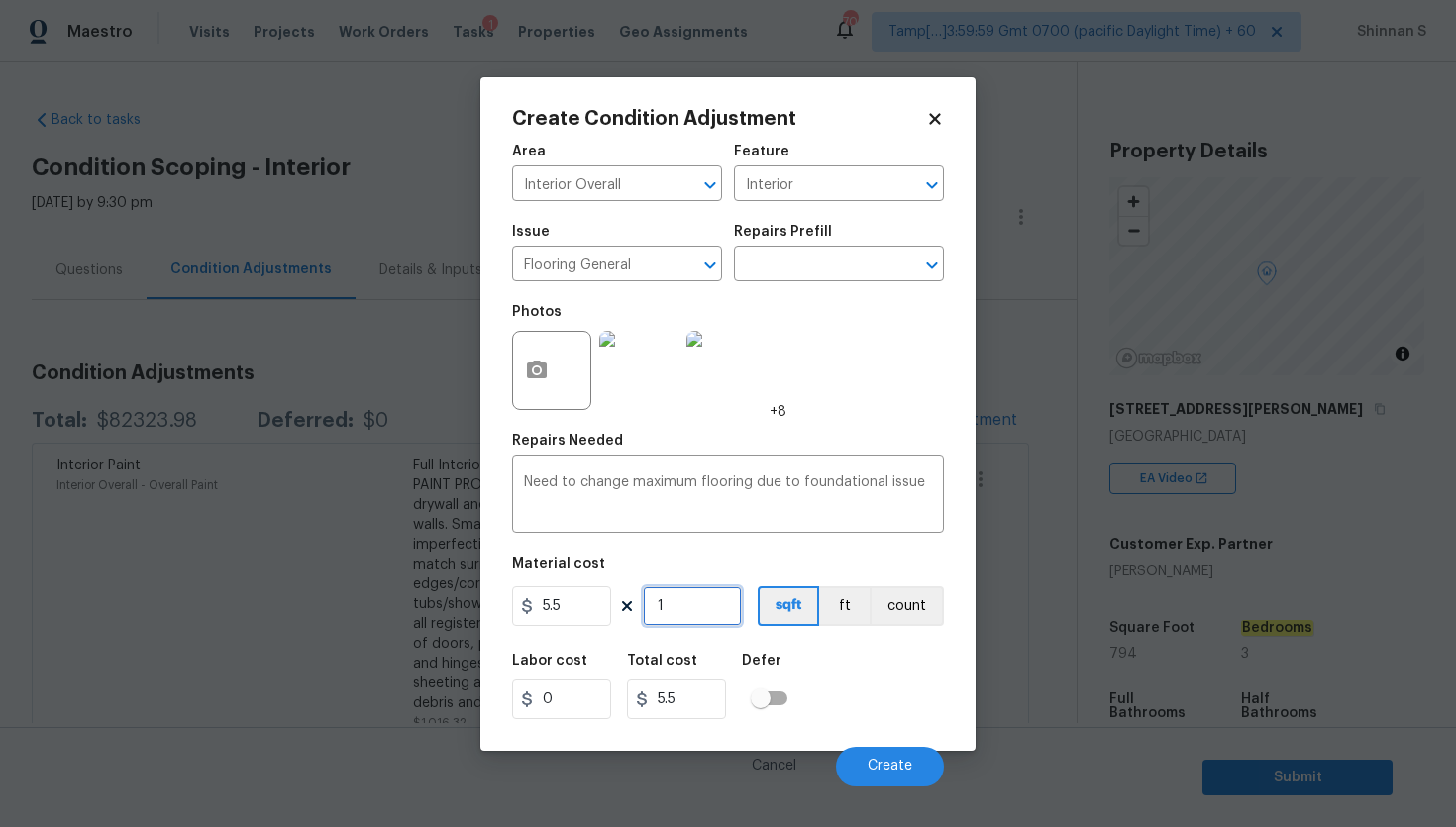
click at [685, 605] on input "1" at bounding box center [692, 606] width 99 height 40
click at [698, 605] on input "1" at bounding box center [692, 606] width 99 height 40
type input "0"
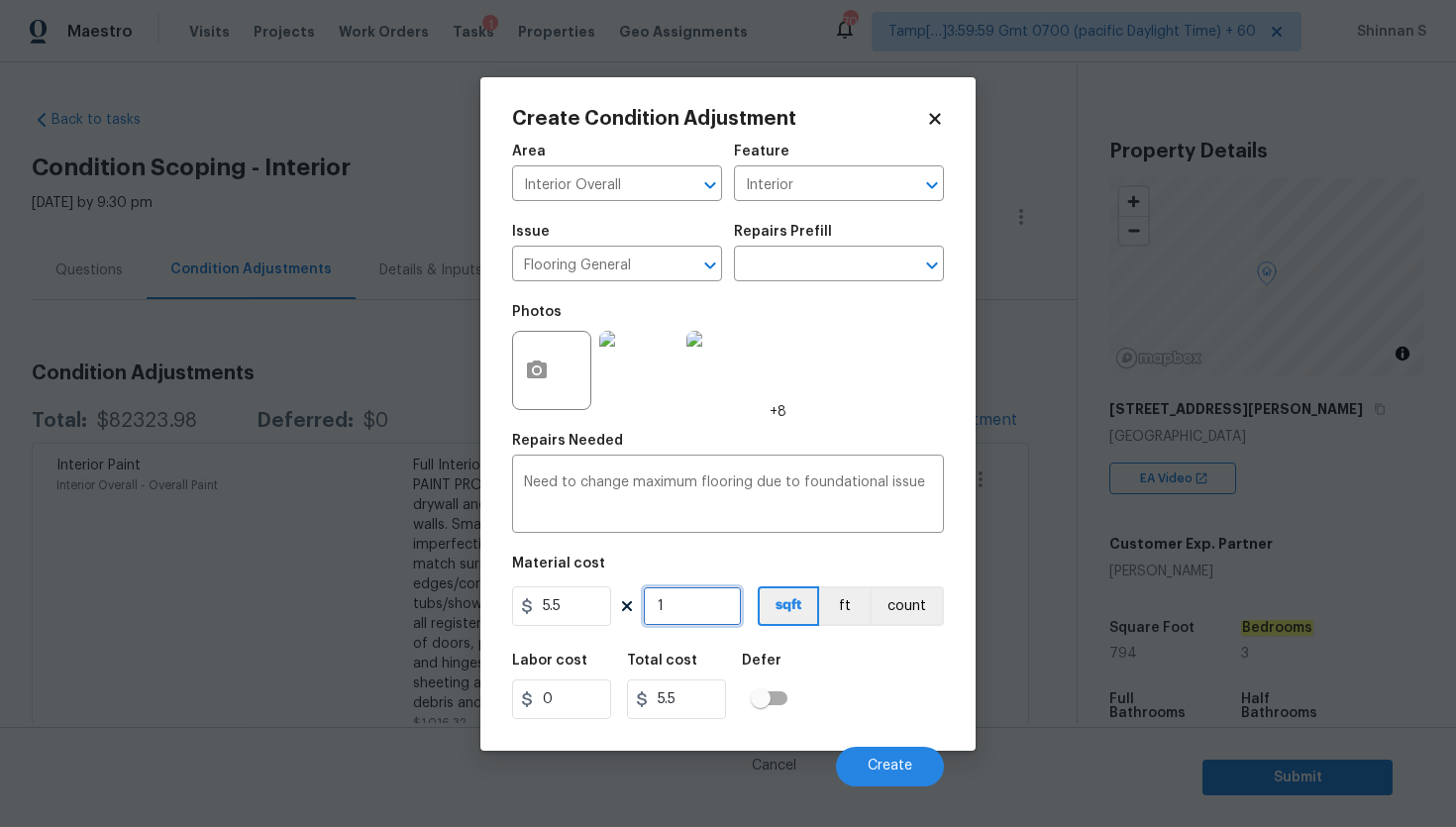
type input "0"
type input "7"
type input "38.5"
type input "79"
type input "434.5"
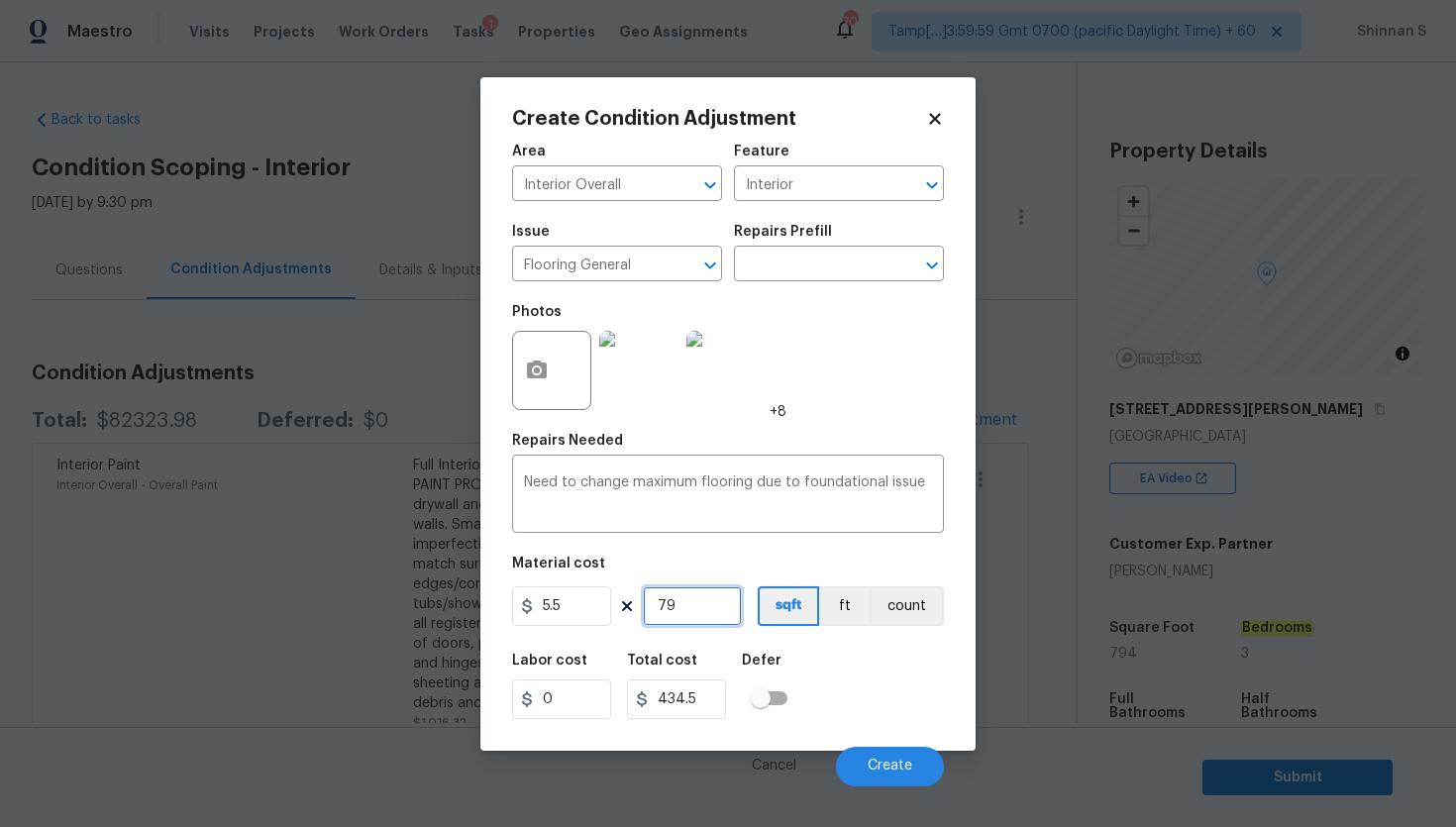
type input "794"
type input "4367"
type input "794"
click at [837, 691] on div "Labor cost 0 Total cost 4367 Defer" at bounding box center [728, 686] width 432 height 89
click at [624, 384] on img at bounding box center [638, 371] width 79 height 79
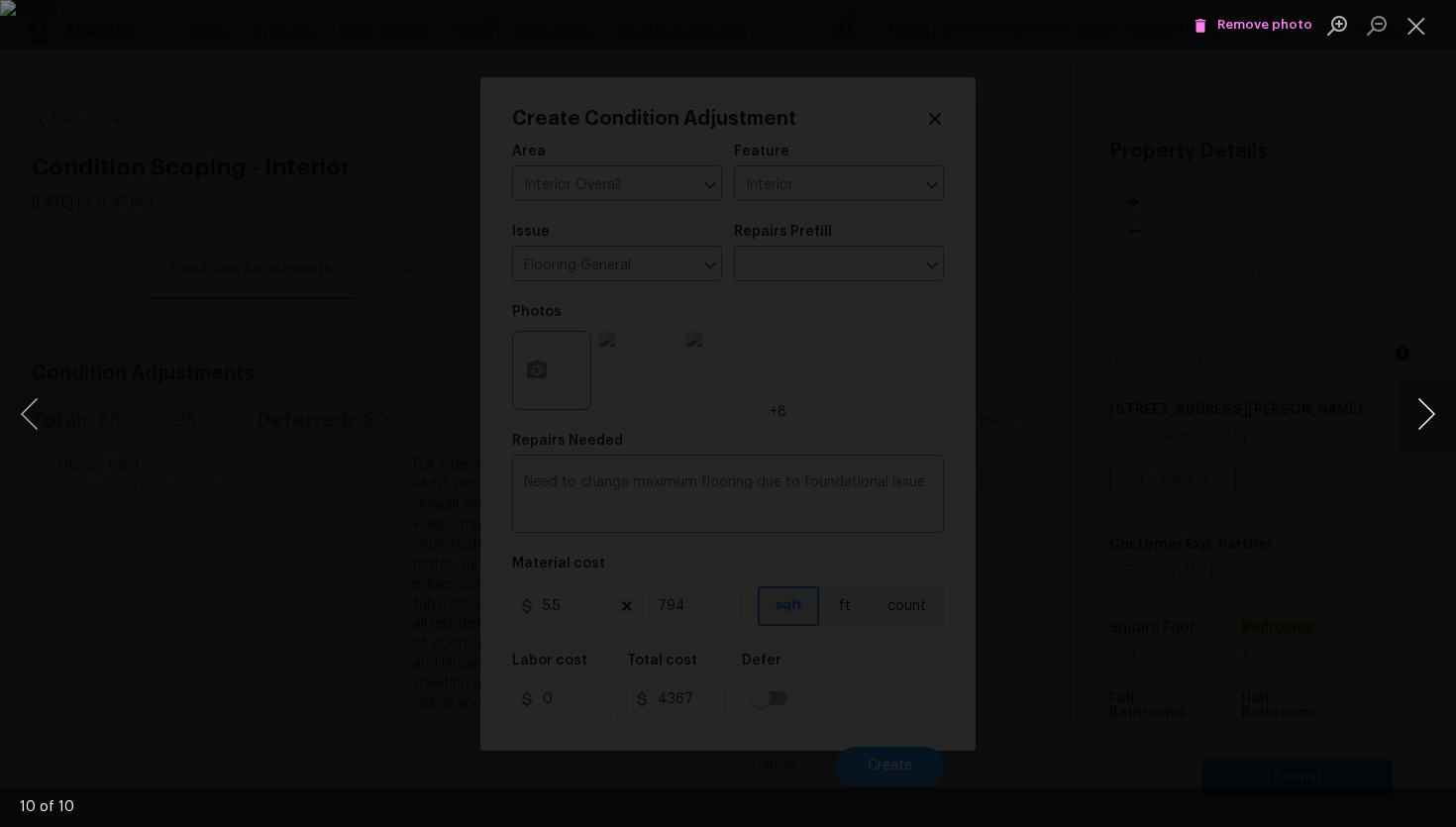
click at [1430, 422] on button "Next image" at bounding box center [1426, 414] width 59 height 79
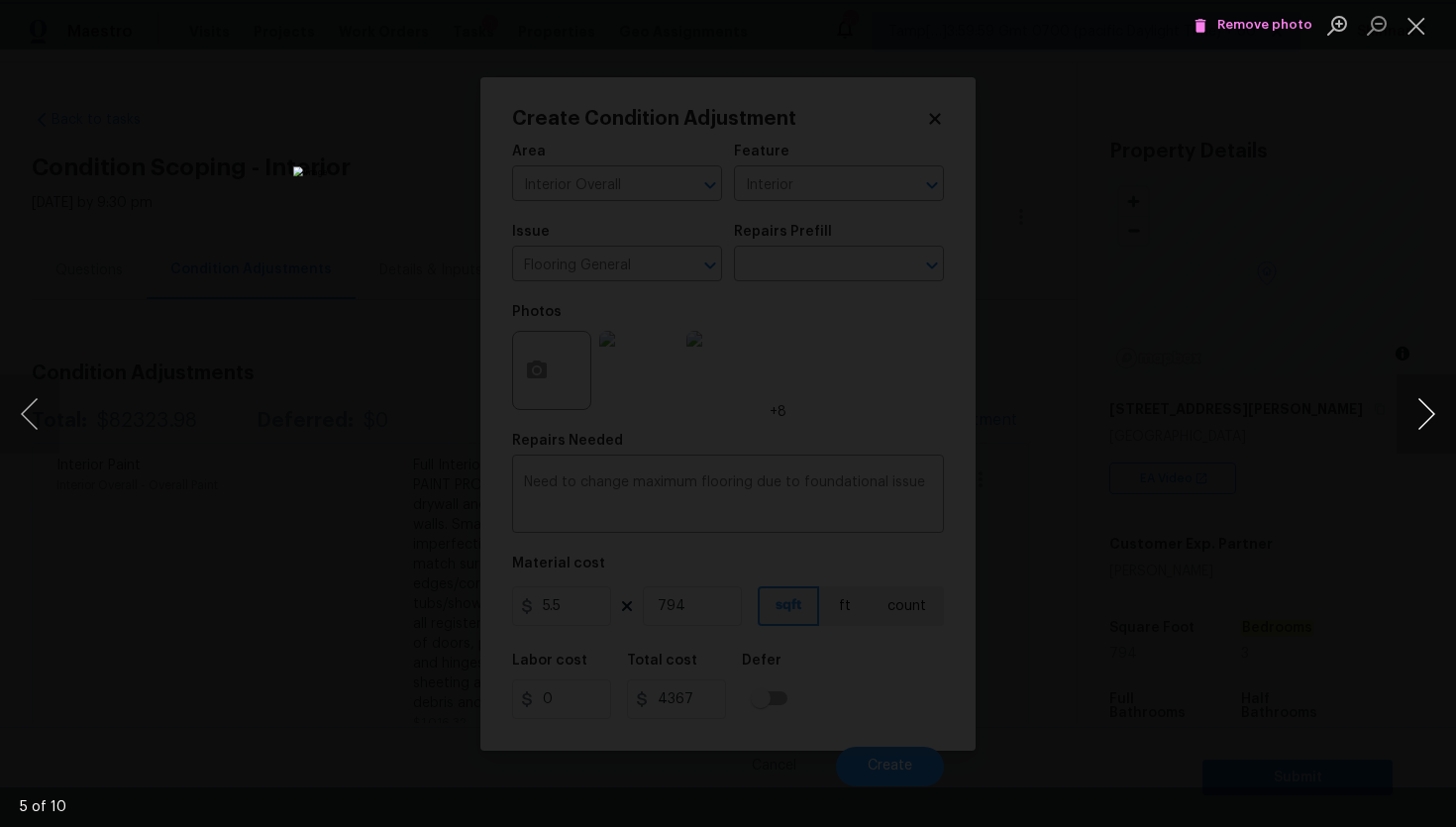
click at [1430, 422] on button "Next image" at bounding box center [1426, 414] width 59 height 79
click at [1434, 421] on button "Next image" at bounding box center [1426, 414] width 59 height 79
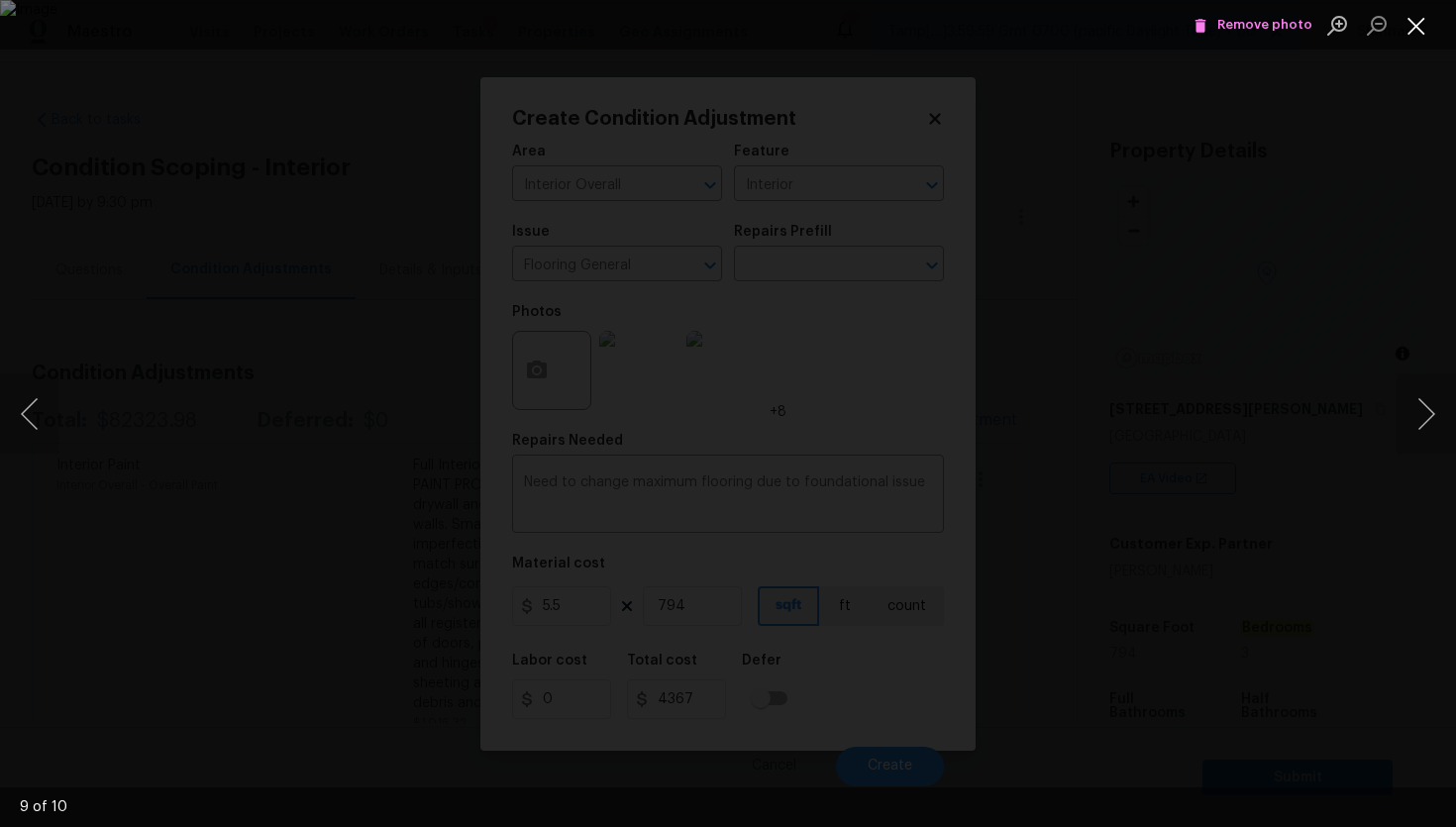
click at [1412, 31] on button "Close lightbox" at bounding box center [1416, 25] width 40 height 35
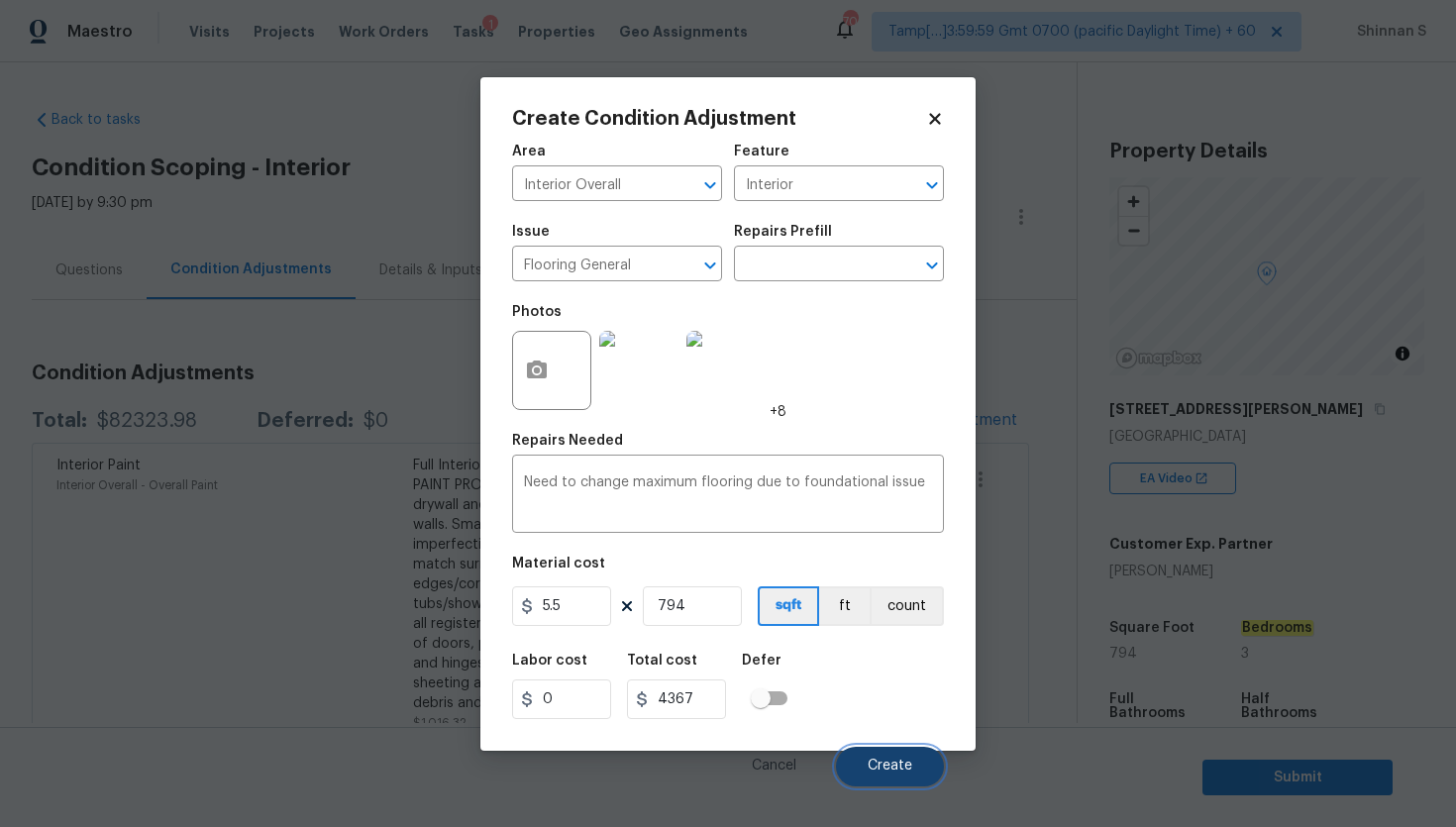
click at [880, 783] on button "Create" at bounding box center [889, 767] width 108 height 40
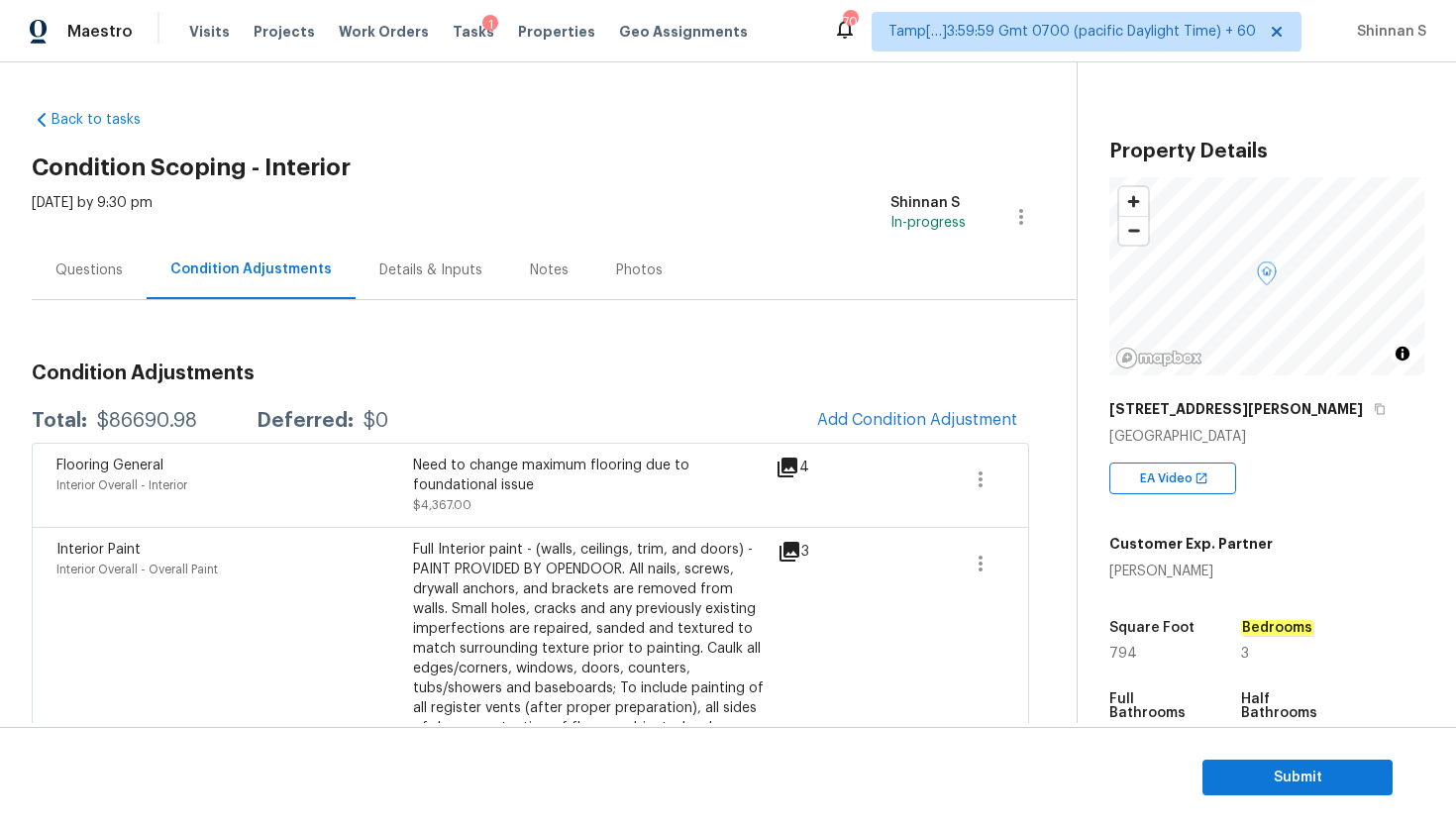
click at [71, 254] on div "Questions" at bounding box center [89, 270] width 115 height 59
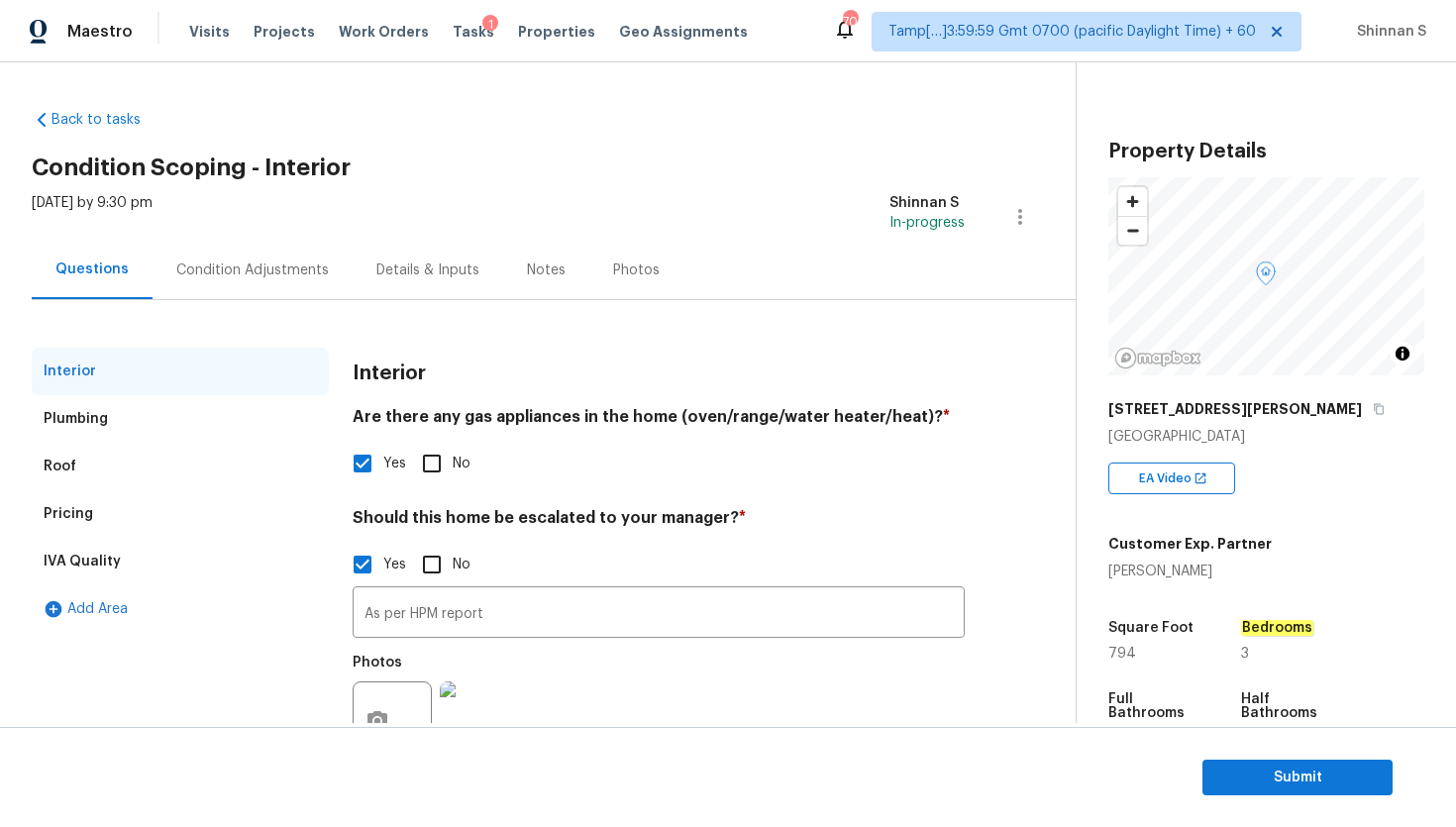
scroll to position [79, 0]
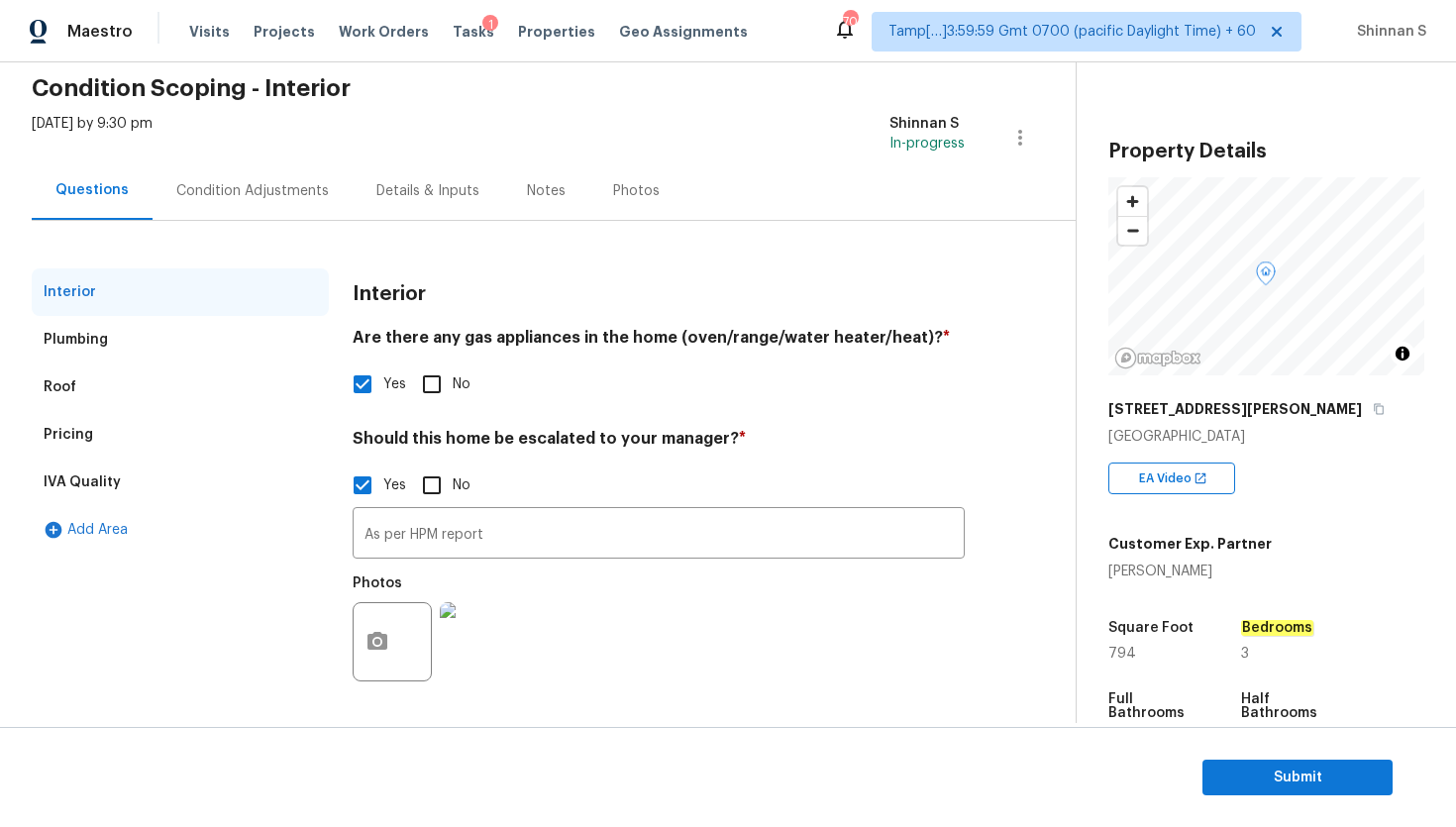
click at [481, 637] on img at bounding box center [480, 642] width 79 height 79
click at [94, 336] on div "Plumbing" at bounding box center [75, 340] width 64 height 20
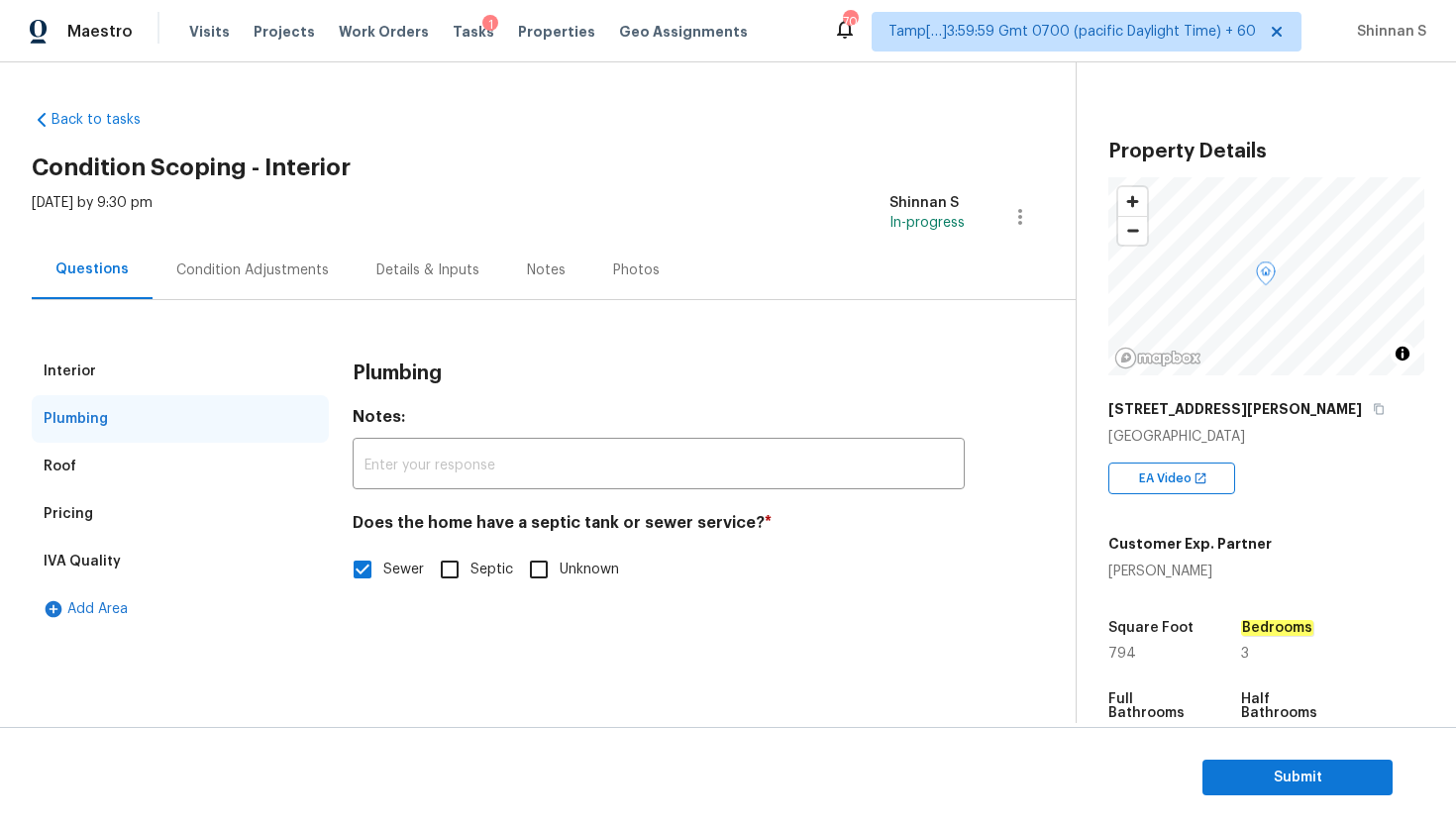
click at [77, 469] on div "Roof" at bounding box center [180, 467] width 297 height 48
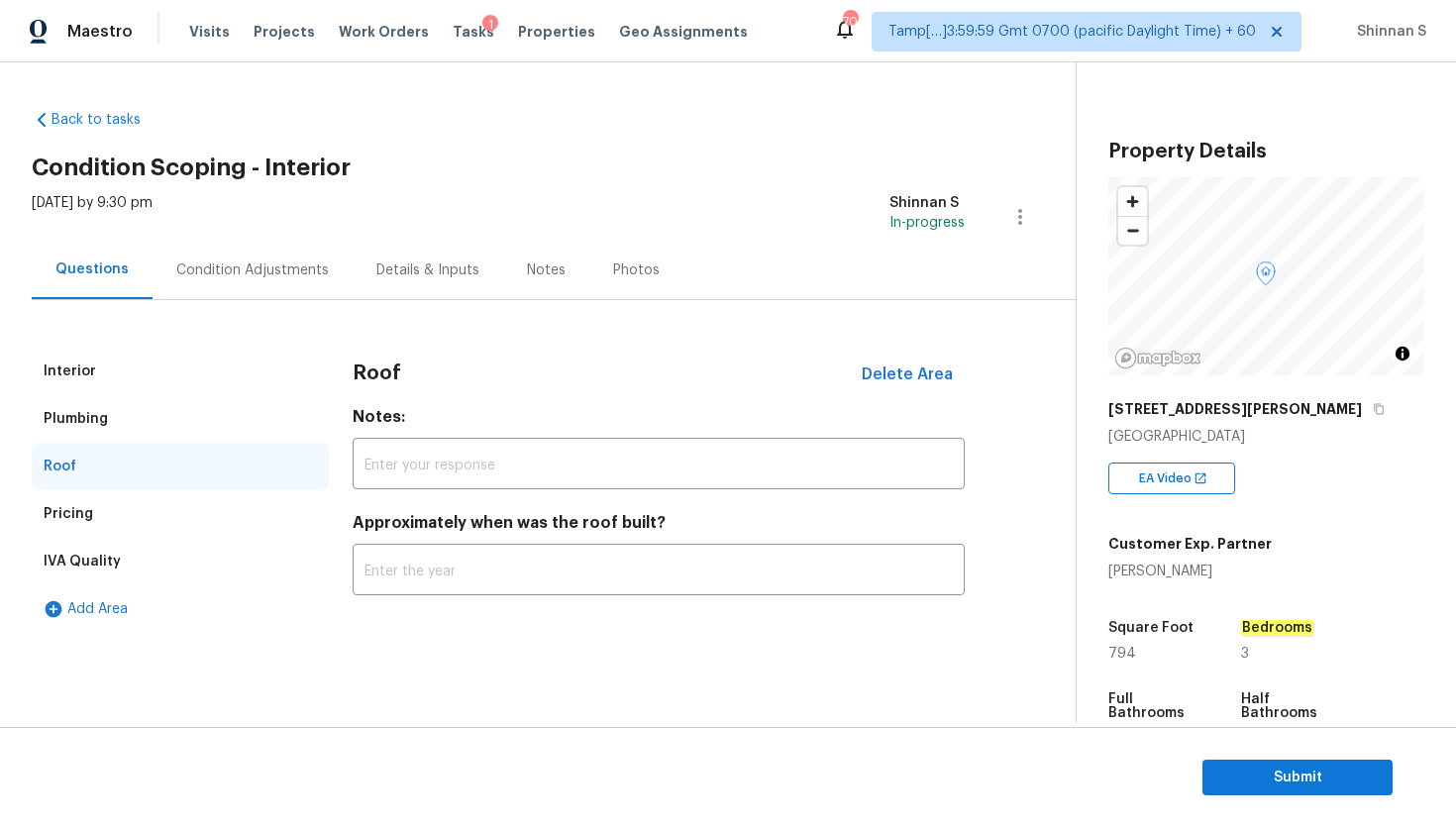
click at [78, 528] on div "Pricing" at bounding box center [180, 515] width 297 height 48
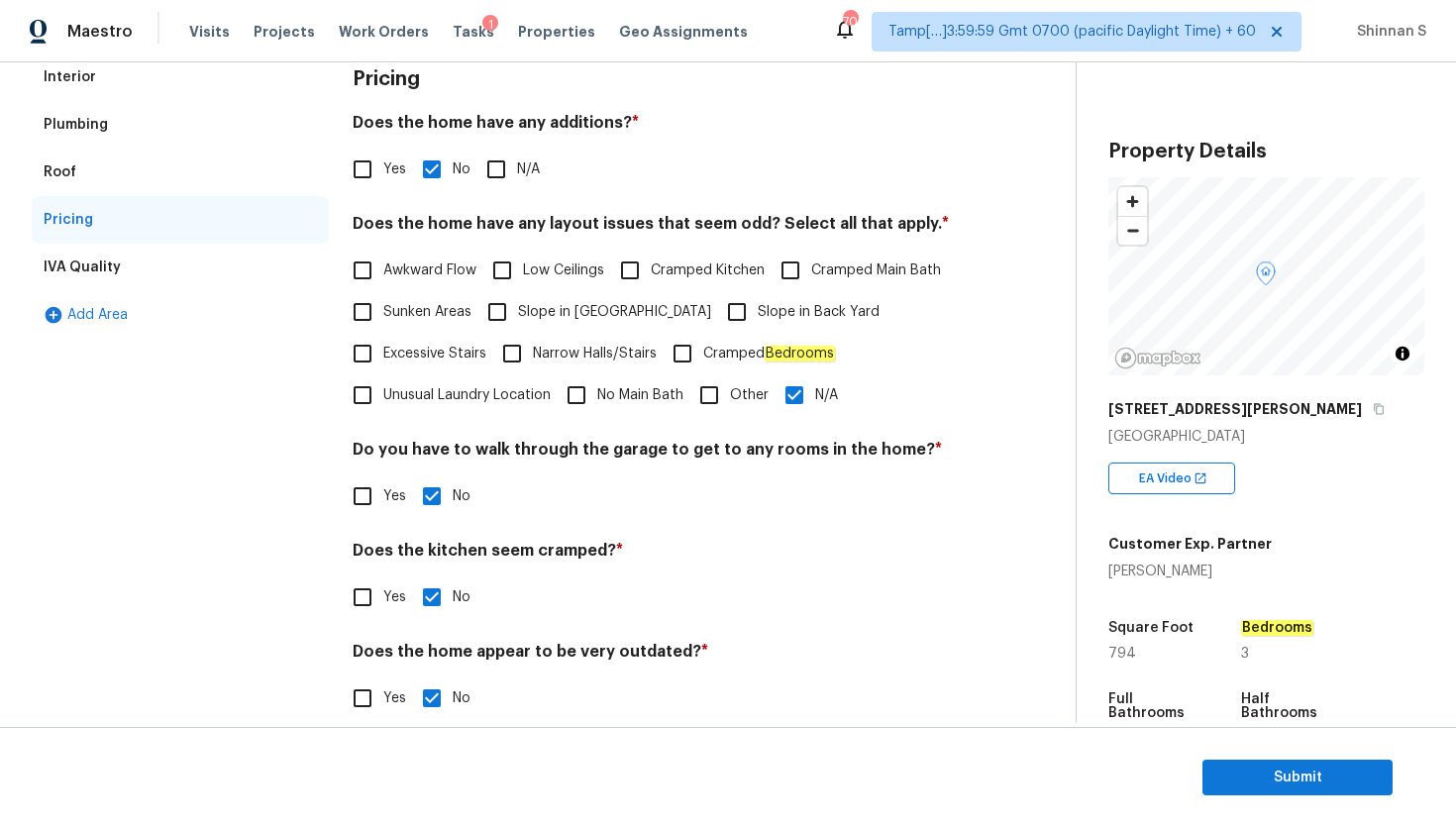
scroll to position [320, 0]
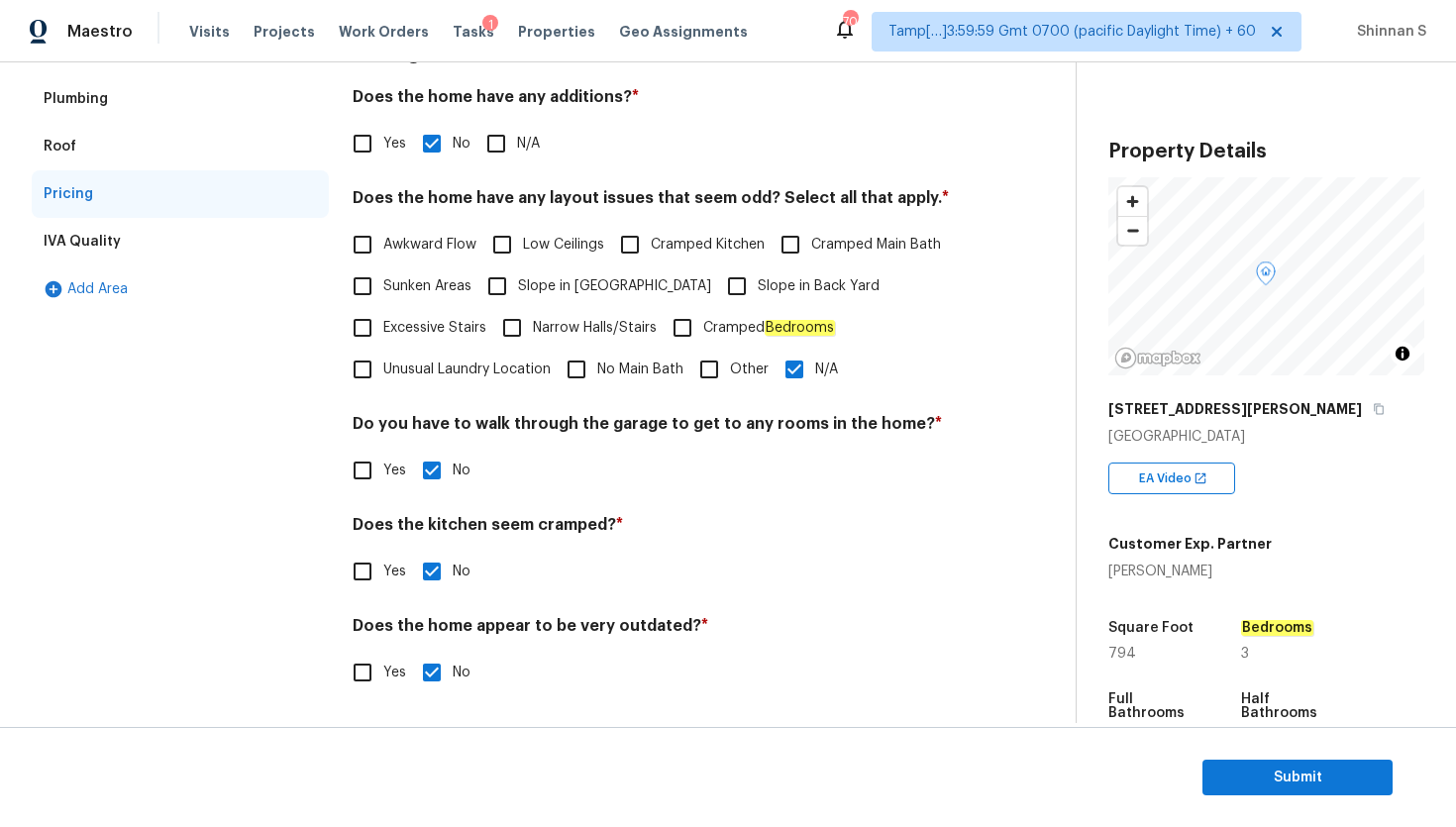
click at [92, 241] on div "IVA Quality" at bounding box center [82, 242] width 77 height 20
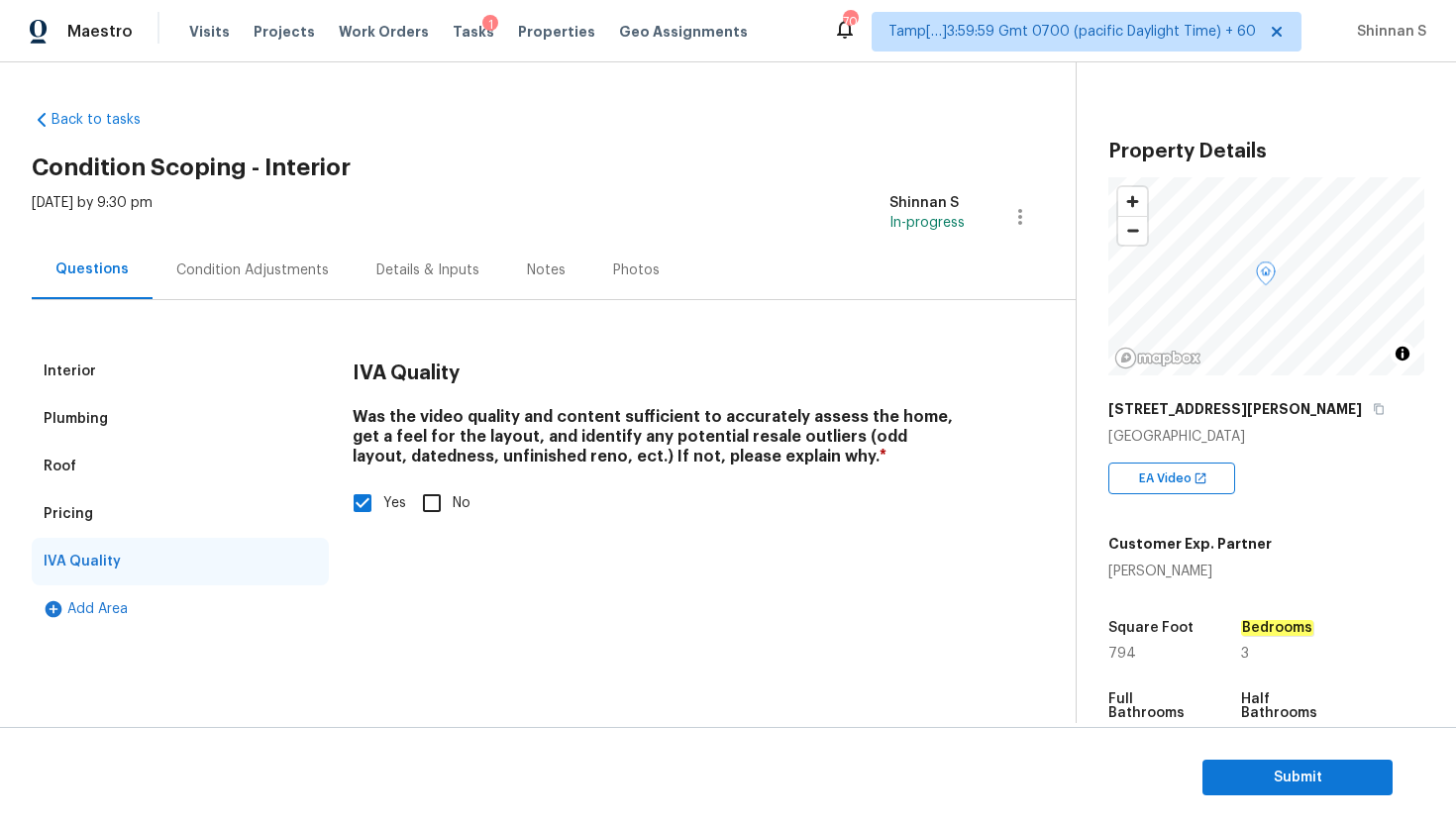
click at [246, 250] on div "Condition Adjustments" at bounding box center [253, 270] width 200 height 59
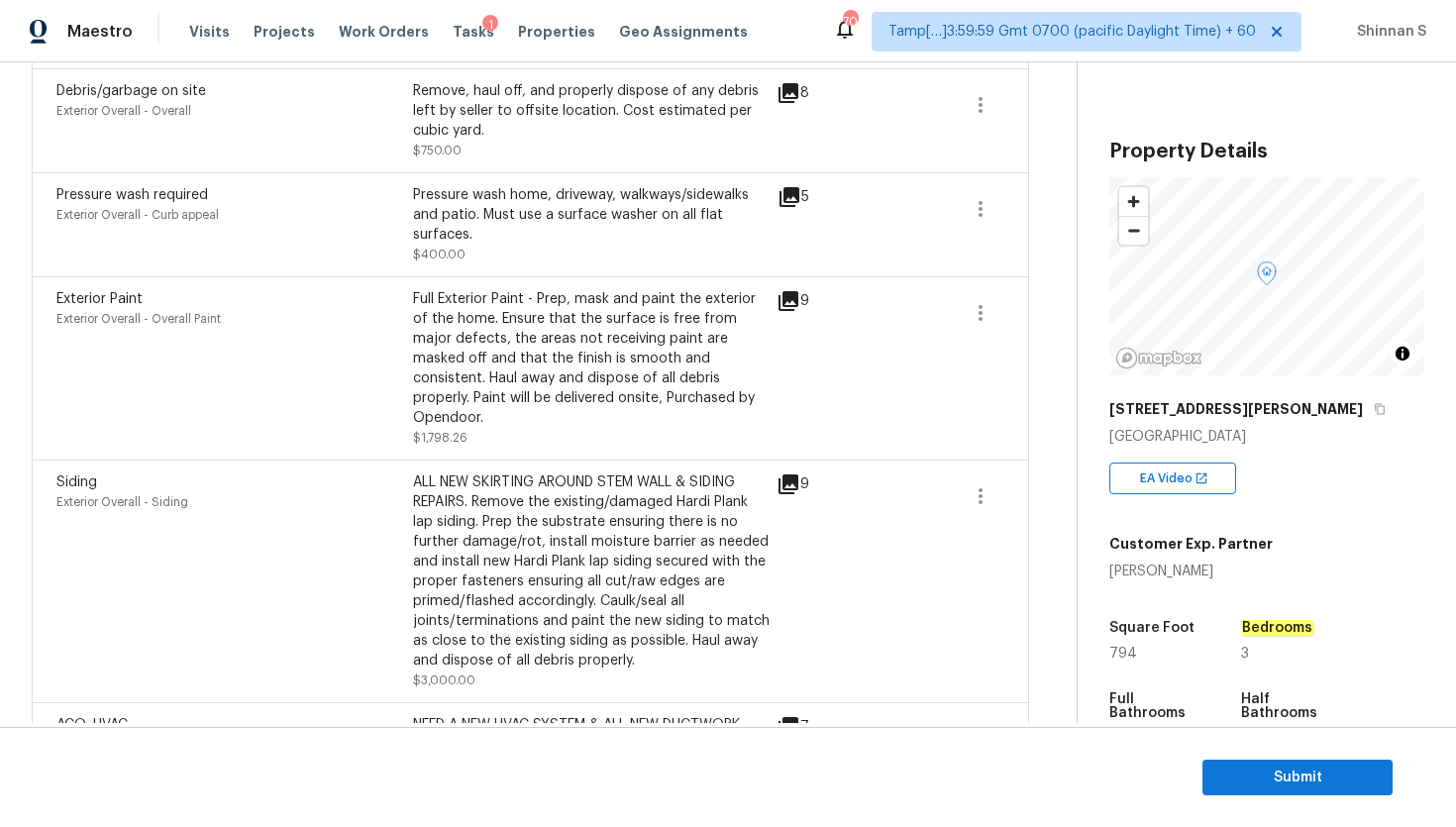
scroll to position [1817, 0]
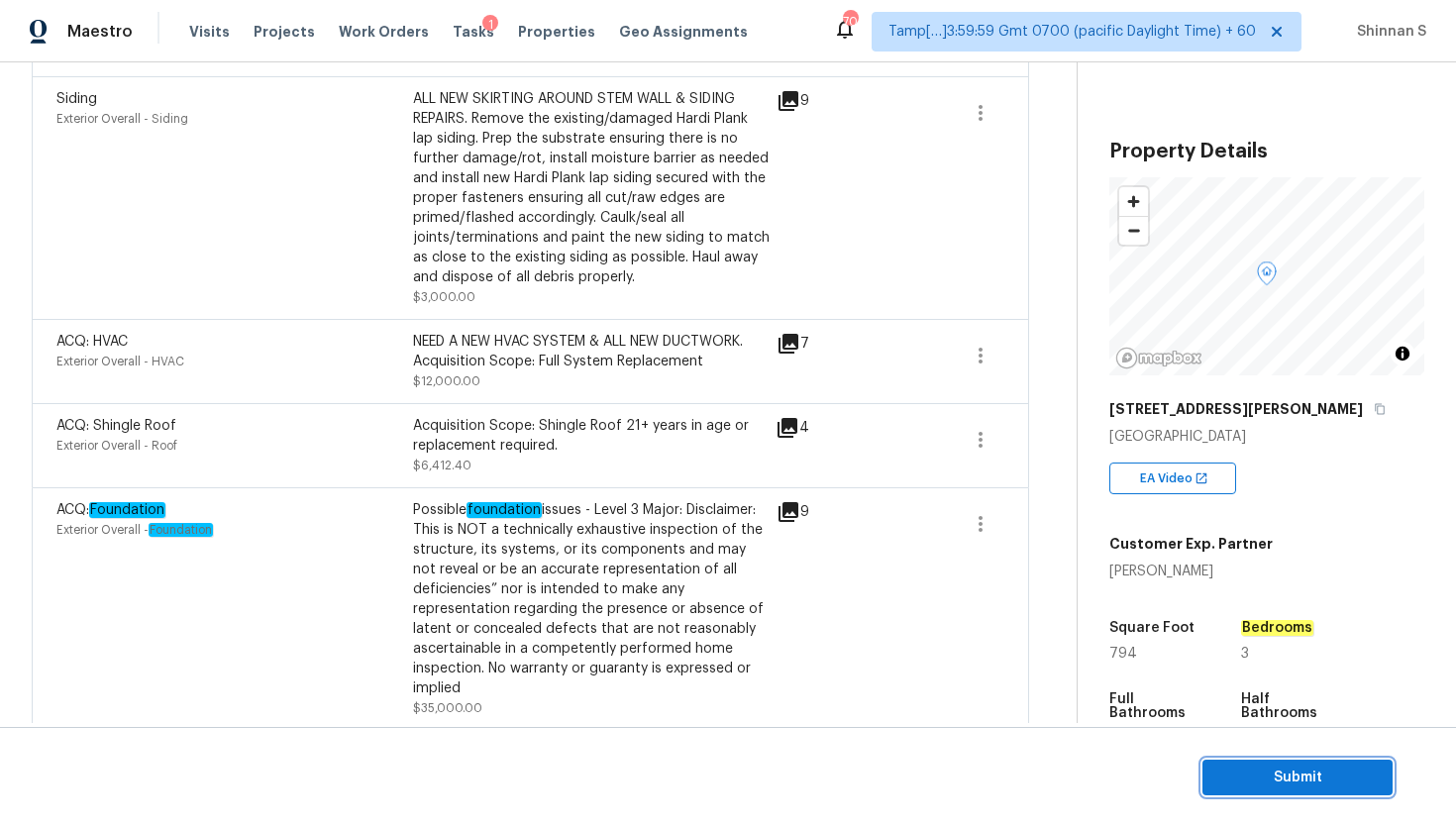
click at [1269, 786] on span "Submit" at bounding box center [1297, 777] width 159 height 25
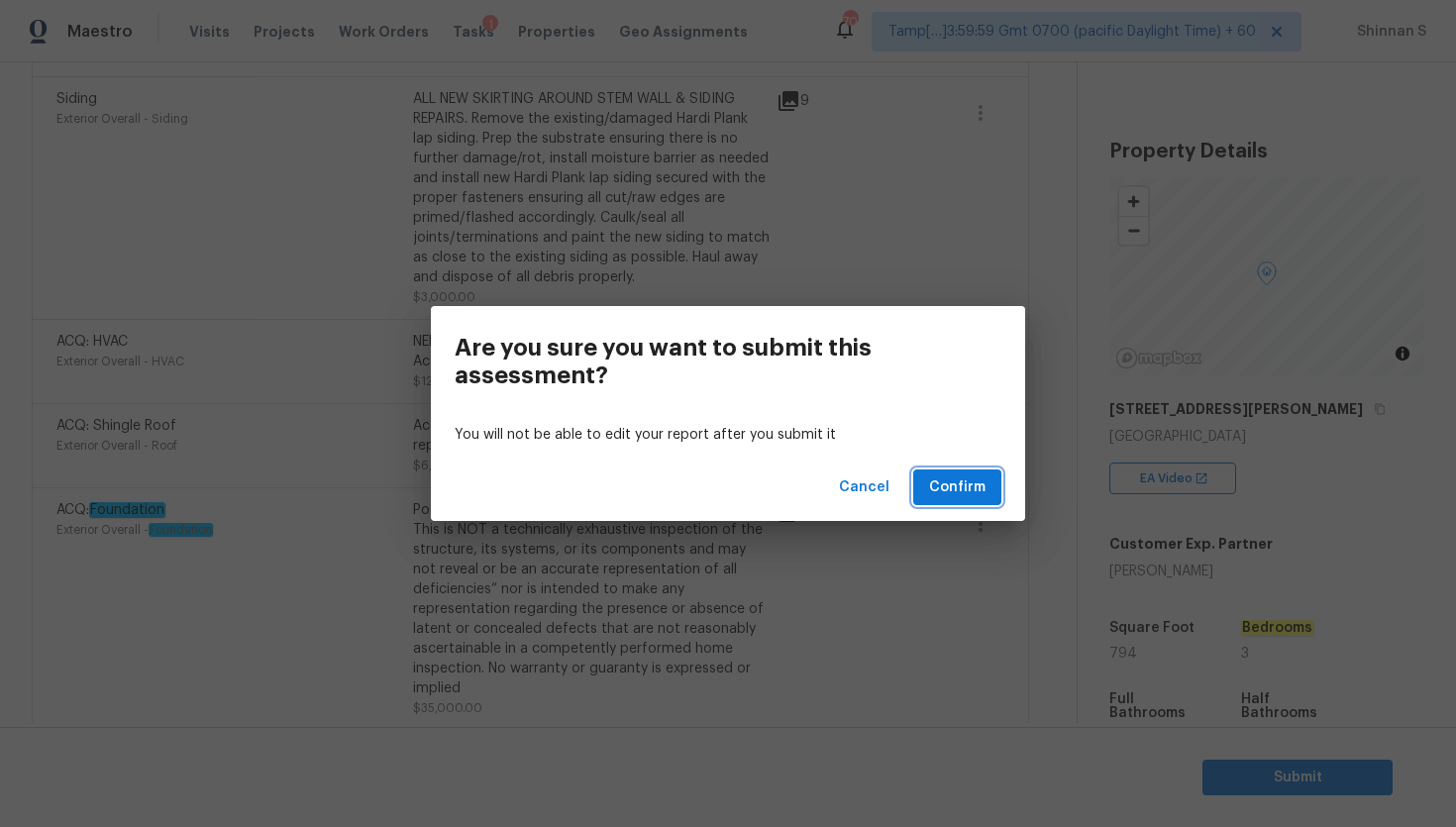
click at [964, 486] on span "Confirm" at bounding box center [956, 488] width 56 height 25
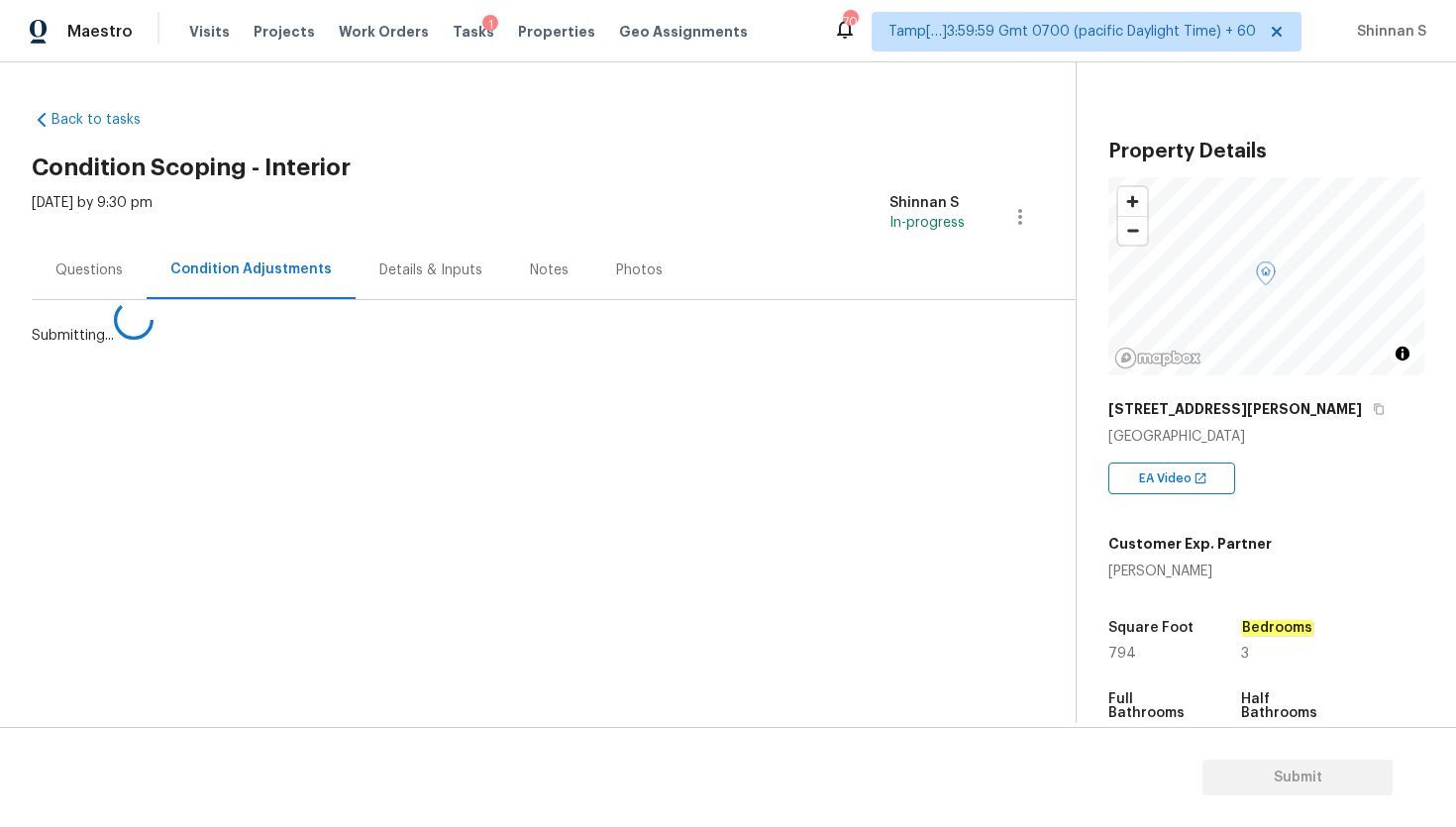
scroll to position [0, 0]
